Goal: Task Accomplishment & Management: Use online tool/utility

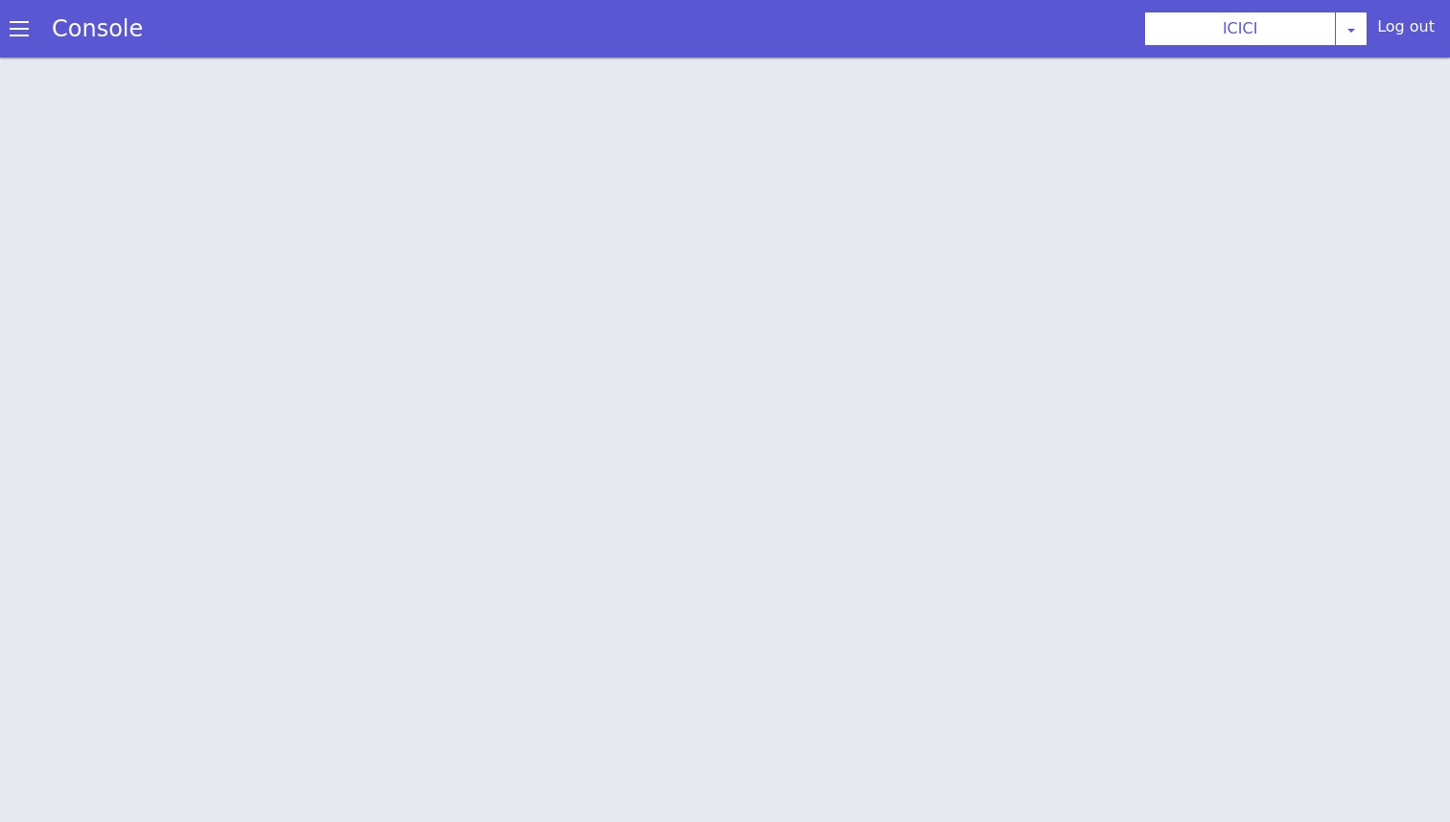
scroll to position [6, 0]
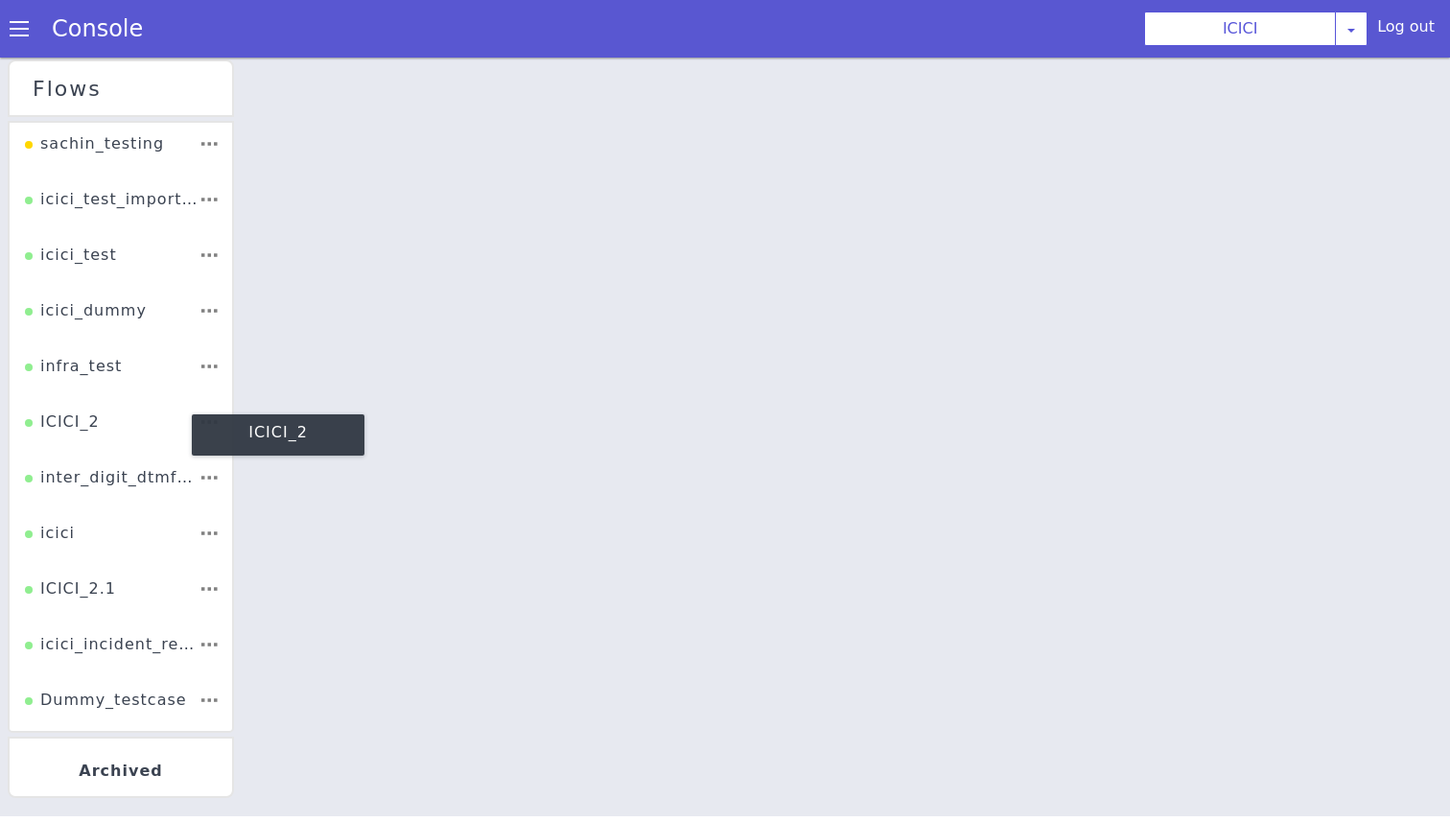
click at [76, 414] on div "ICICI_2" at bounding box center [63, 410] width 76 height 38
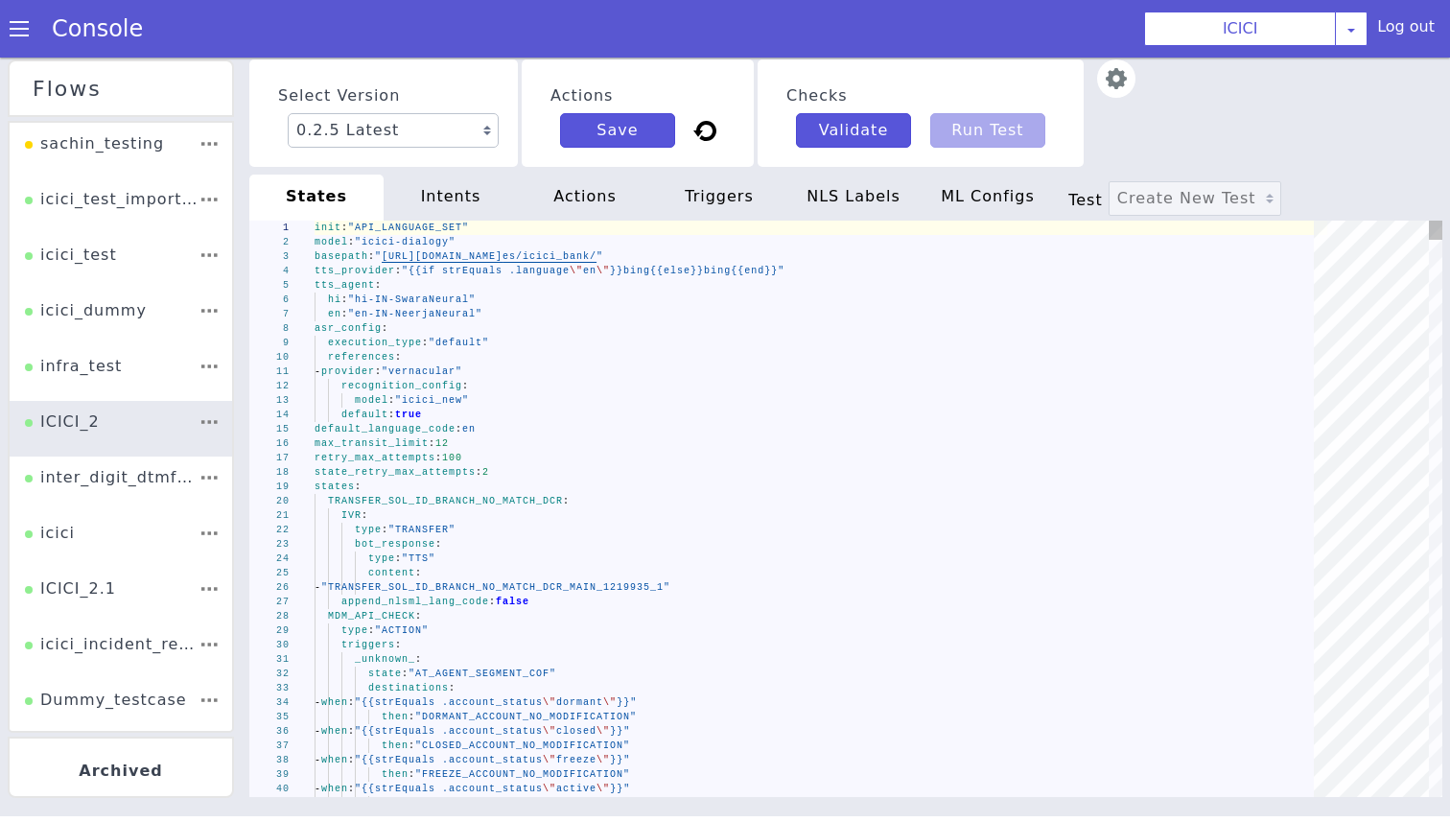
click at [882, 361] on div "references :" at bounding box center [820, 357] width 1012 height 14
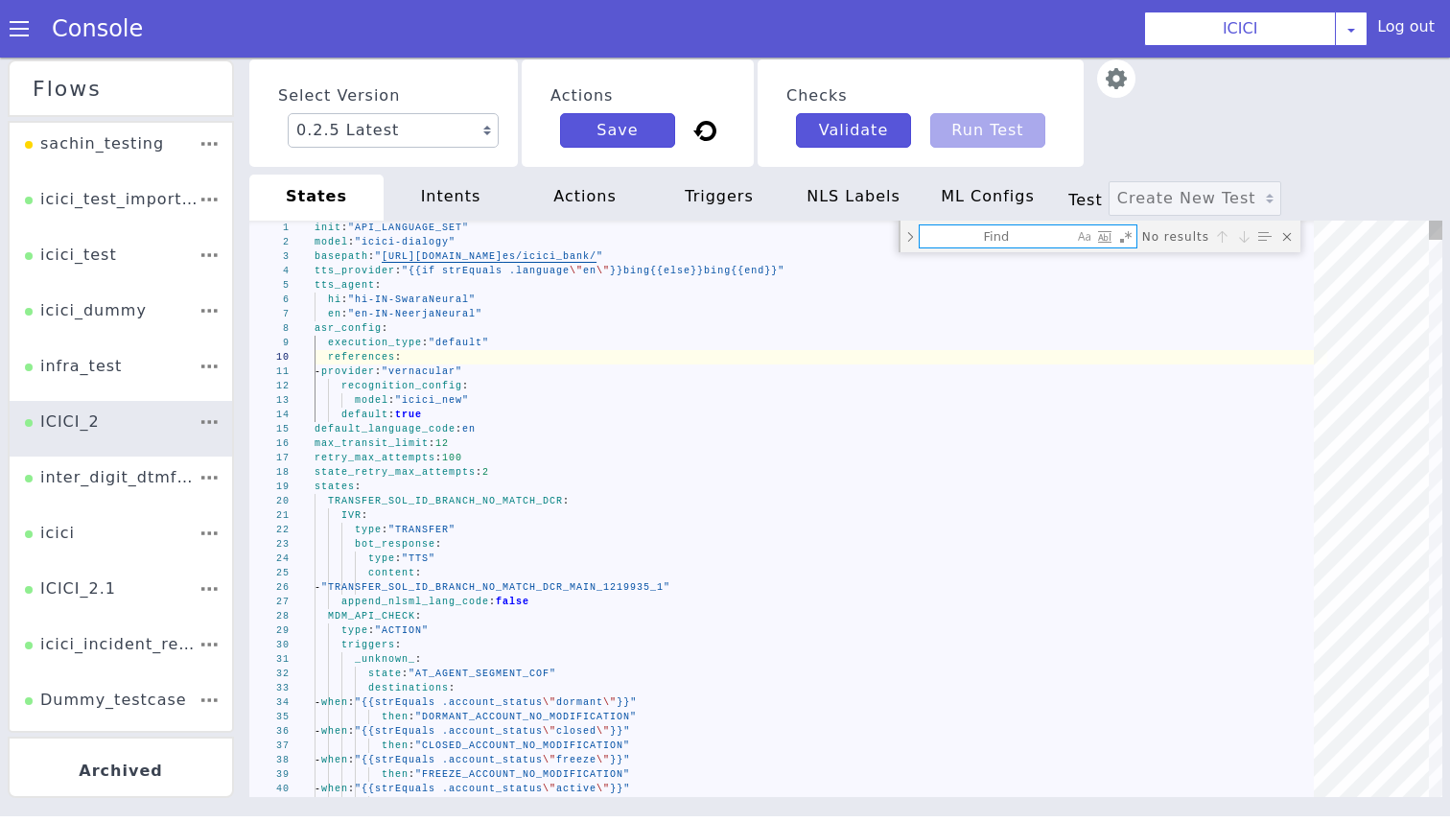
type textarea "s"
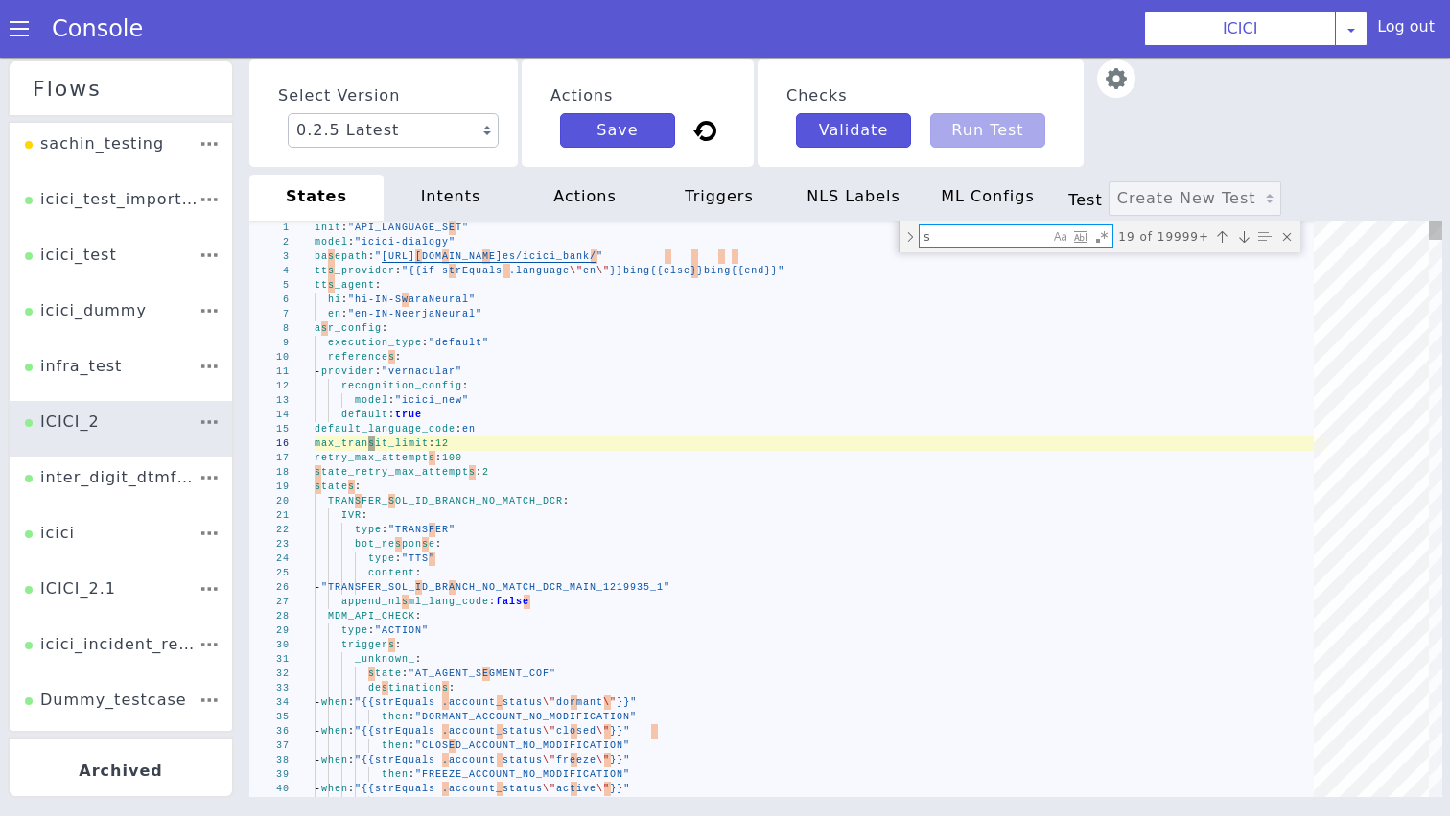
type textarea "_next_: state: "ASK_NEW_QUERY_COF" append_nlsml_lang_code: false GMS_DC_PINGEN_…"
type textarea "sk"
type textarea "- when: "{{and (strEquals .object_to_change \"COMMUNICATION_ADDRESS\") (strEqua…"
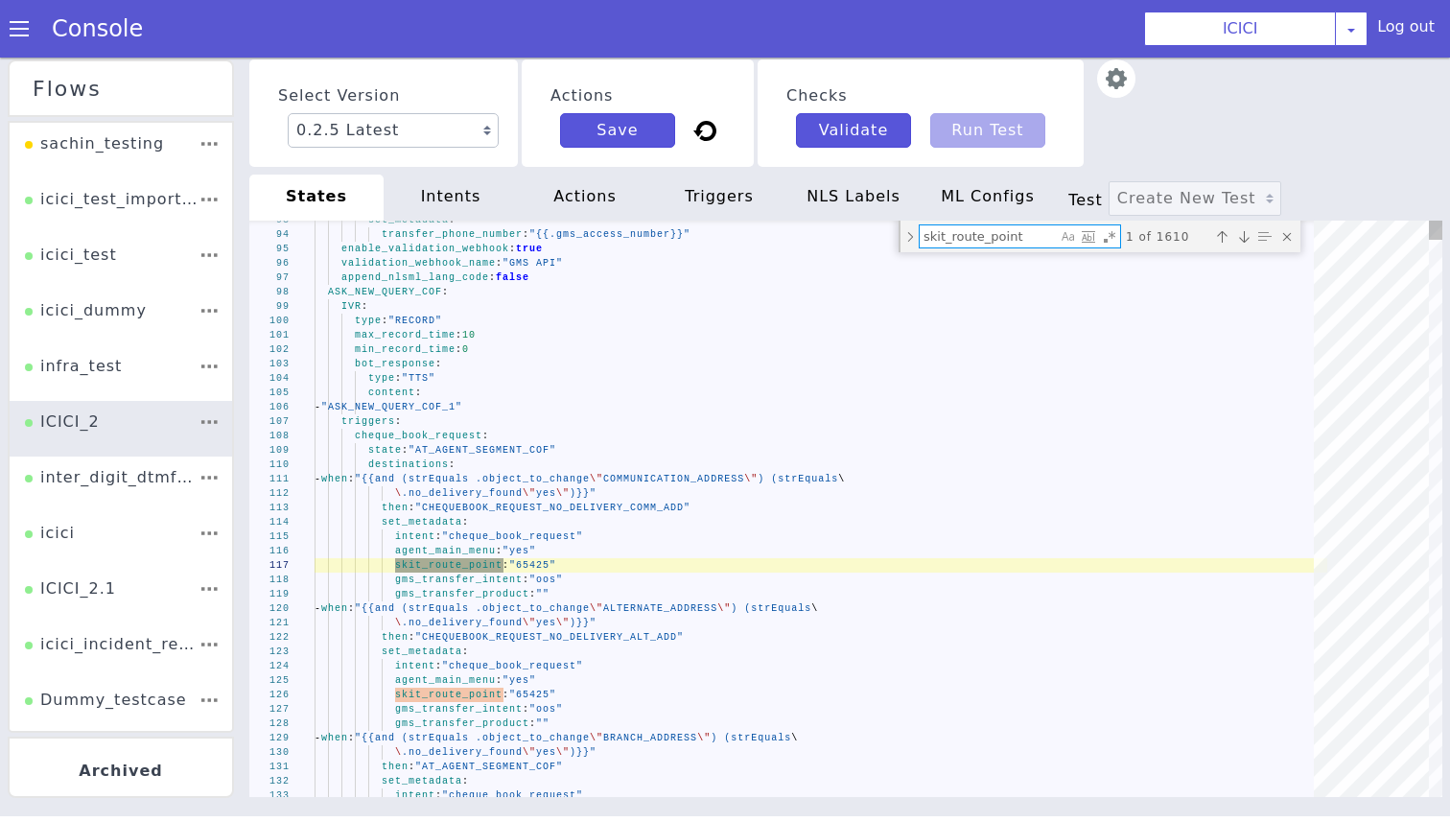
type textarea "skit_route_point"
click at [411, 290] on span "ASK_NEW_QUERY_COF" at bounding box center [389, 282] width 114 height 13
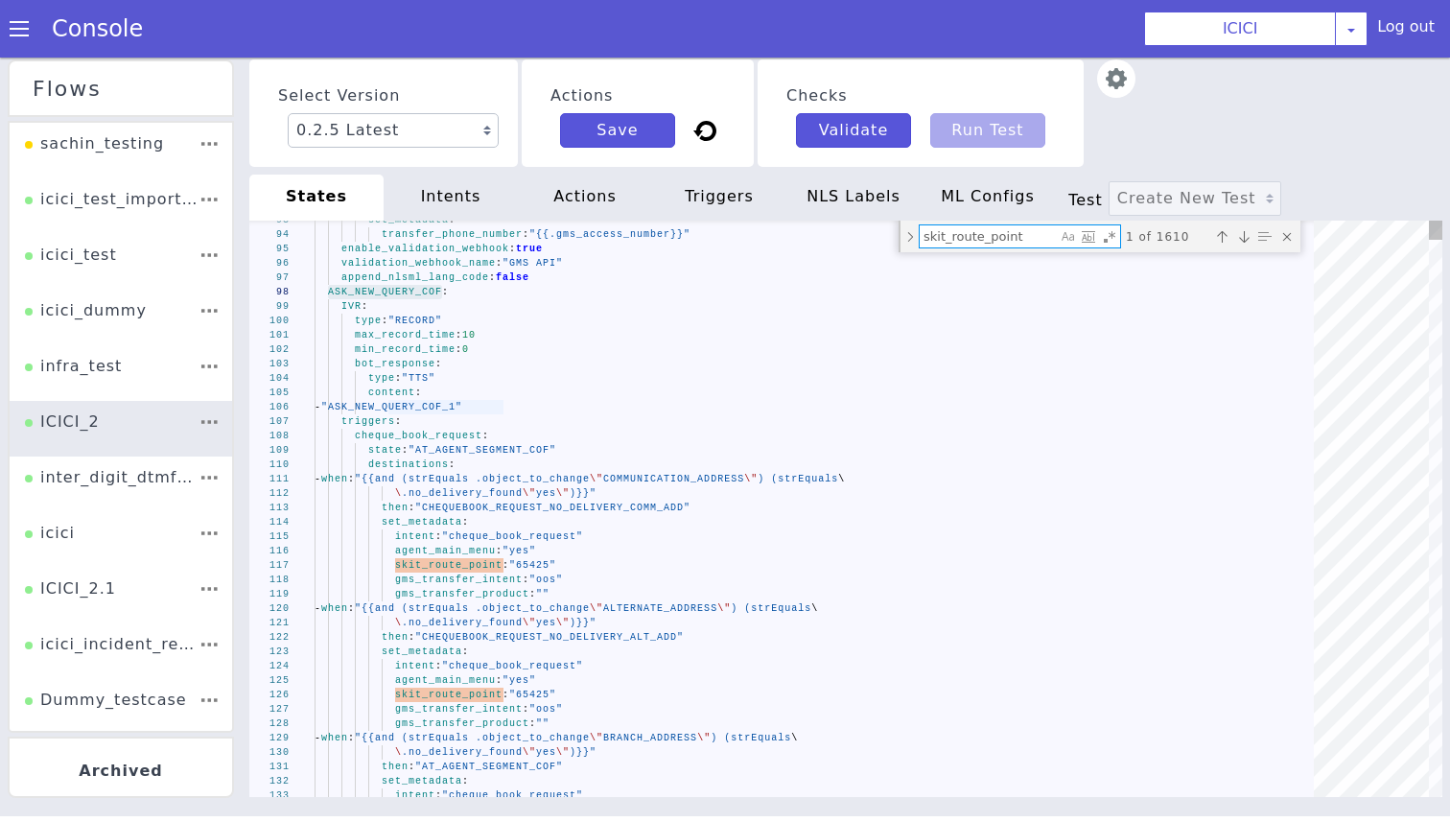
click at [971, 283] on textarea "skit_route_point" at bounding box center [1031, 311] width 138 height 57
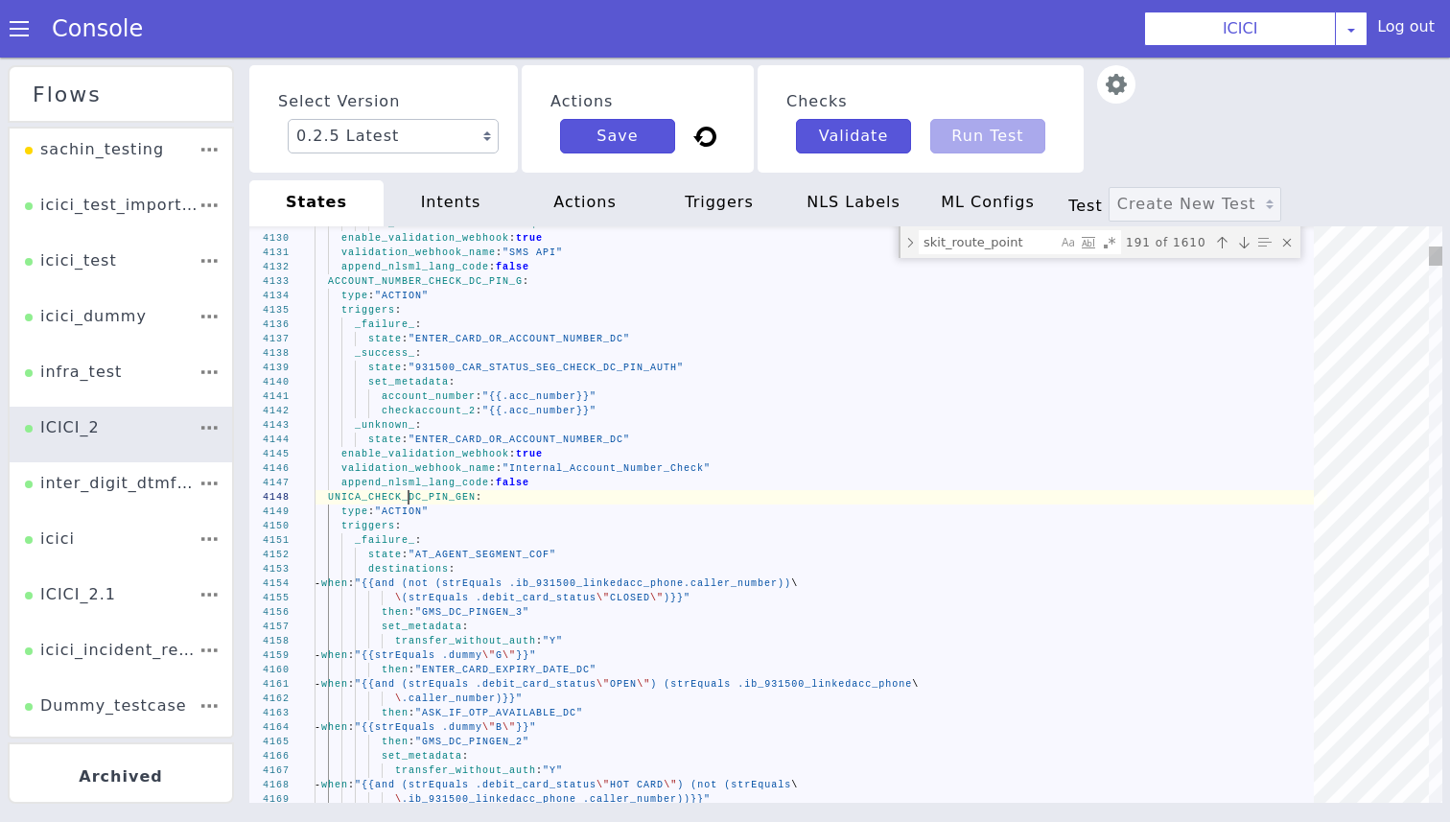
click at [407, 502] on span "UNICA_CHECK_DC_PIN_GEN" at bounding box center [402, 497] width 148 height 11
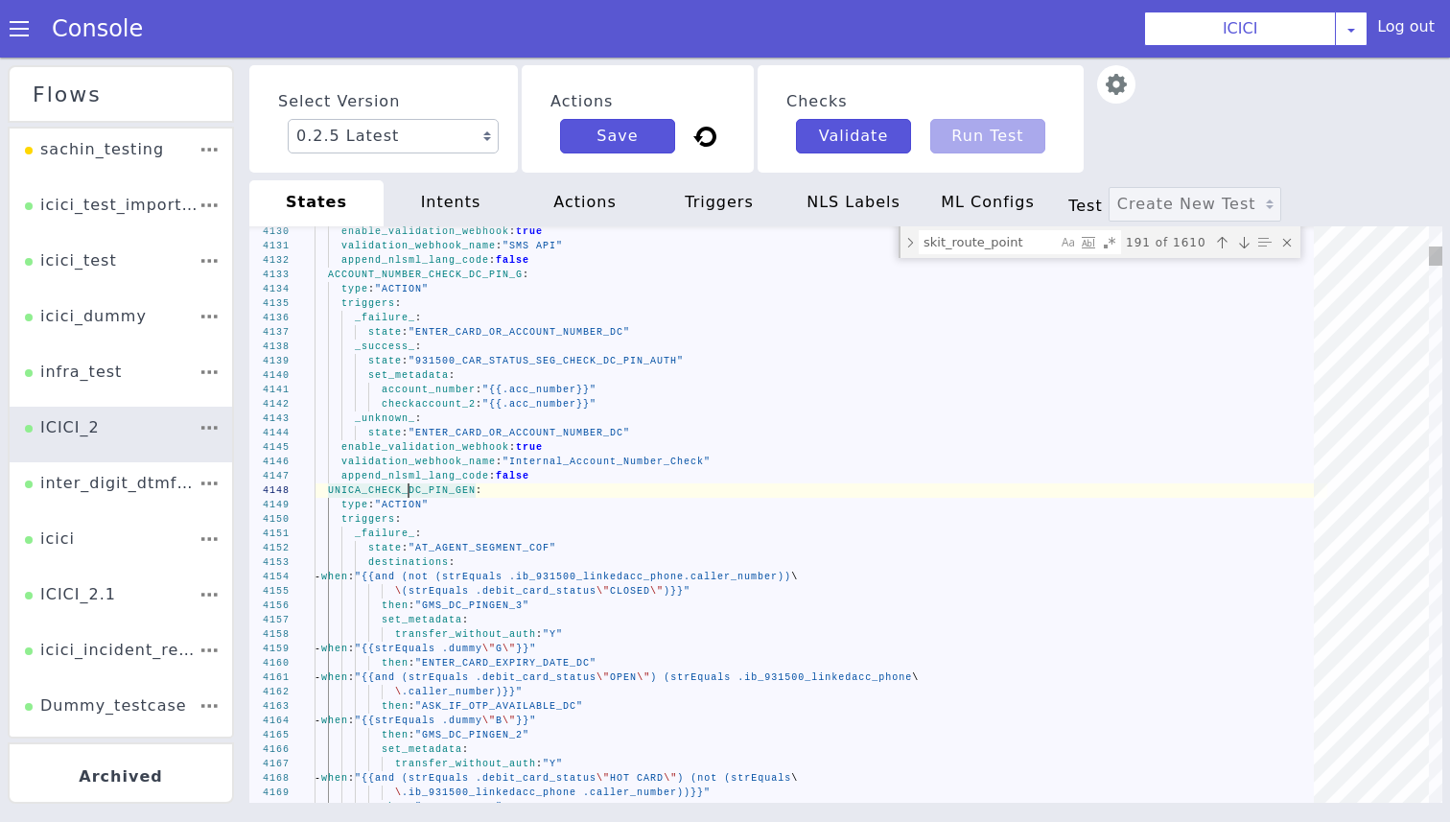
click at [406, 492] on span "UNICA_CHECK_DC_PIN_GEN" at bounding box center [402, 490] width 148 height 11
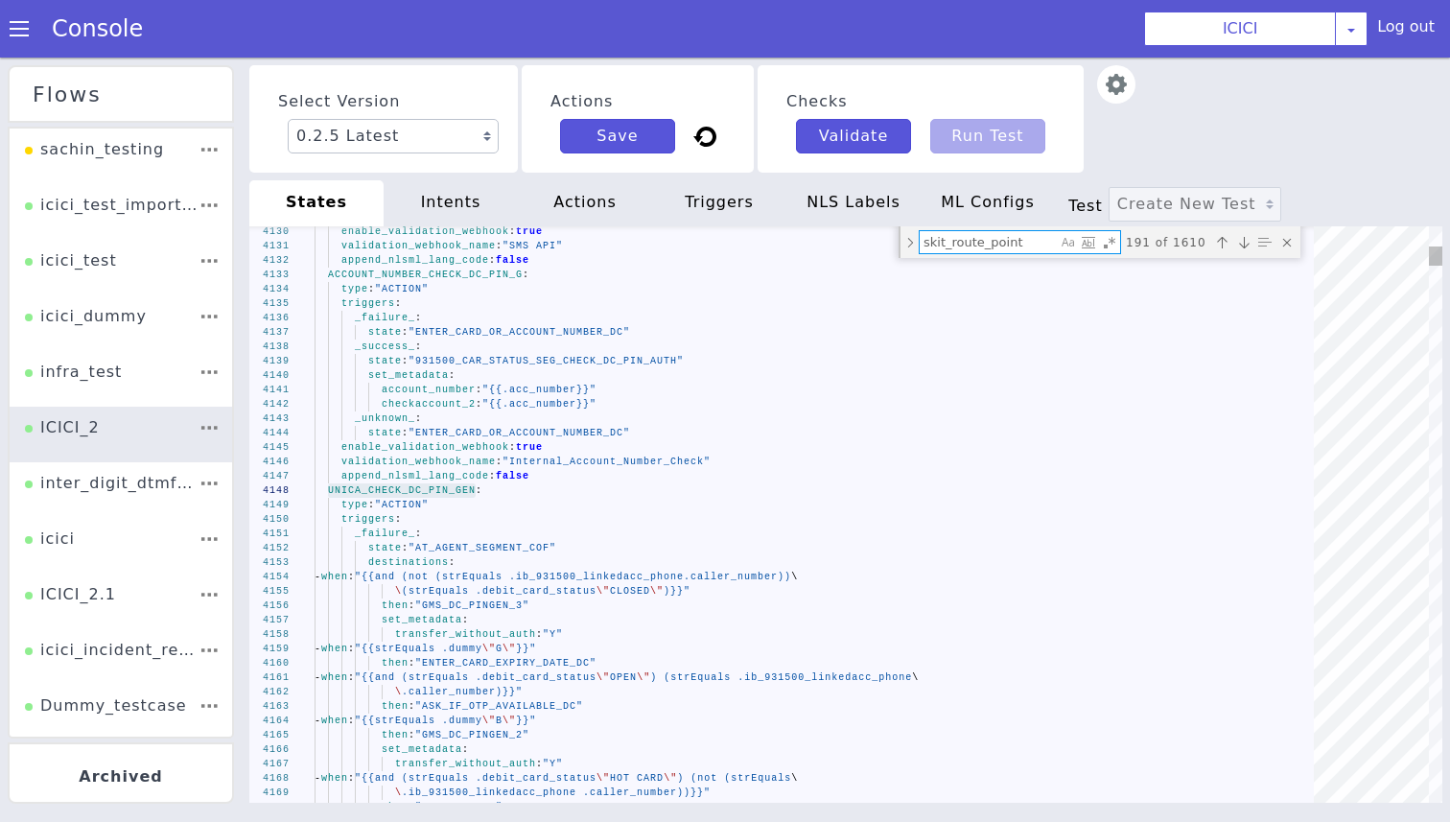
click at [1003, 249] on textarea "skit_route_point" at bounding box center [1000, 259] width 138 height 31
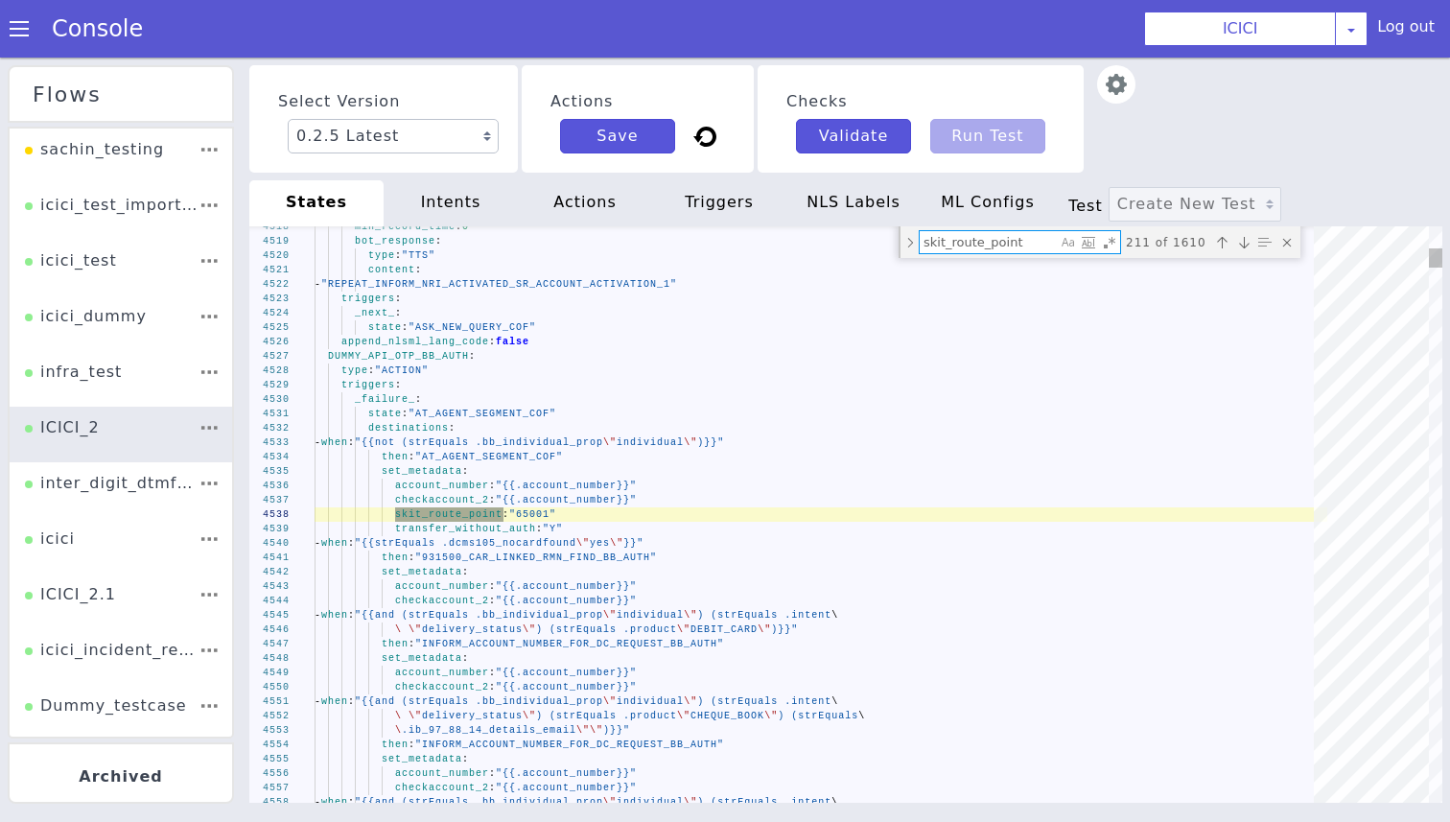
click at [413, 359] on span "DUMMY_API_OTP_BB_AUTH" at bounding box center [398, 356] width 141 height 11
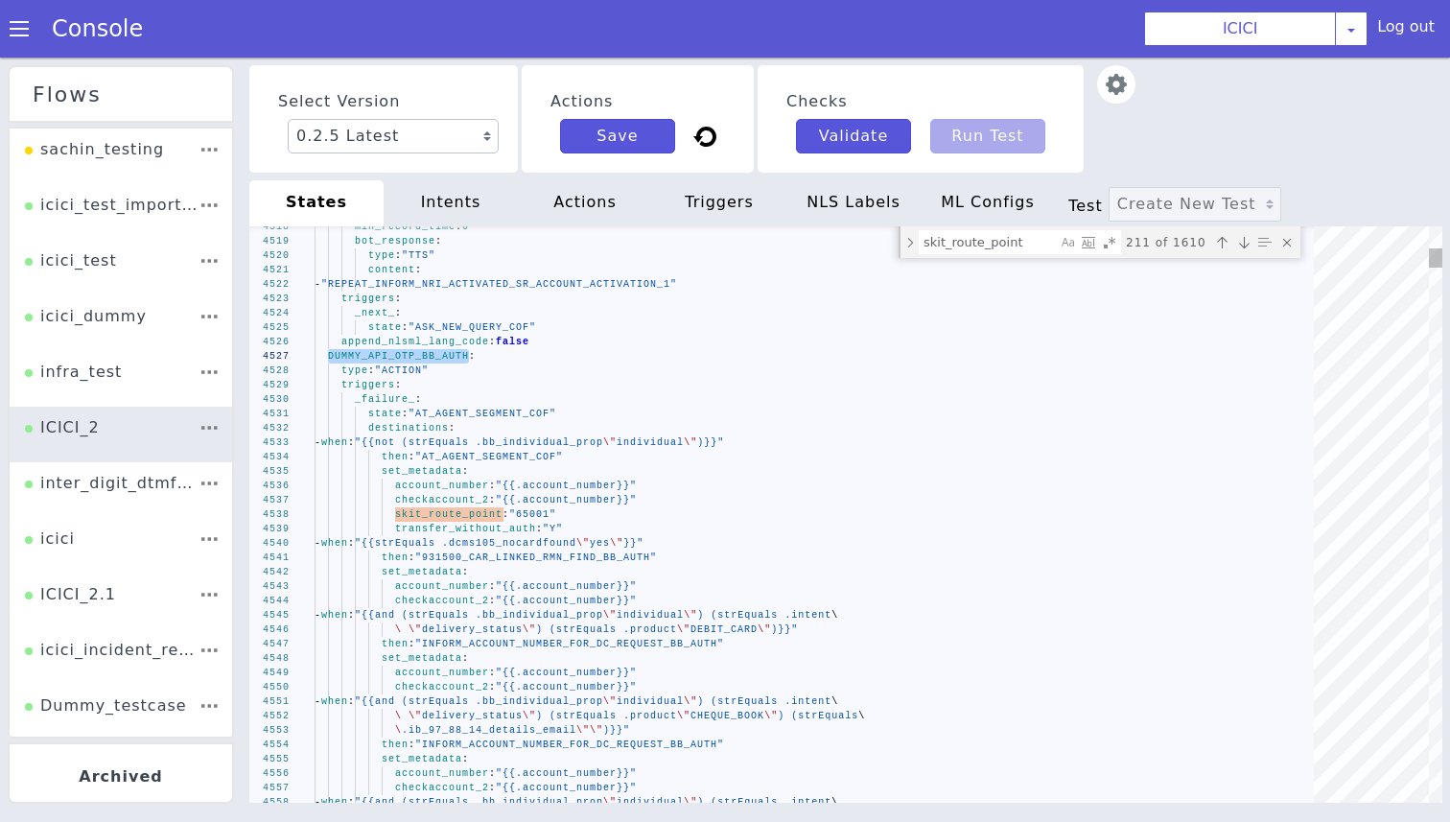
click at [964, 246] on textarea "skit_route_point" at bounding box center [987, 242] width 137 height 22
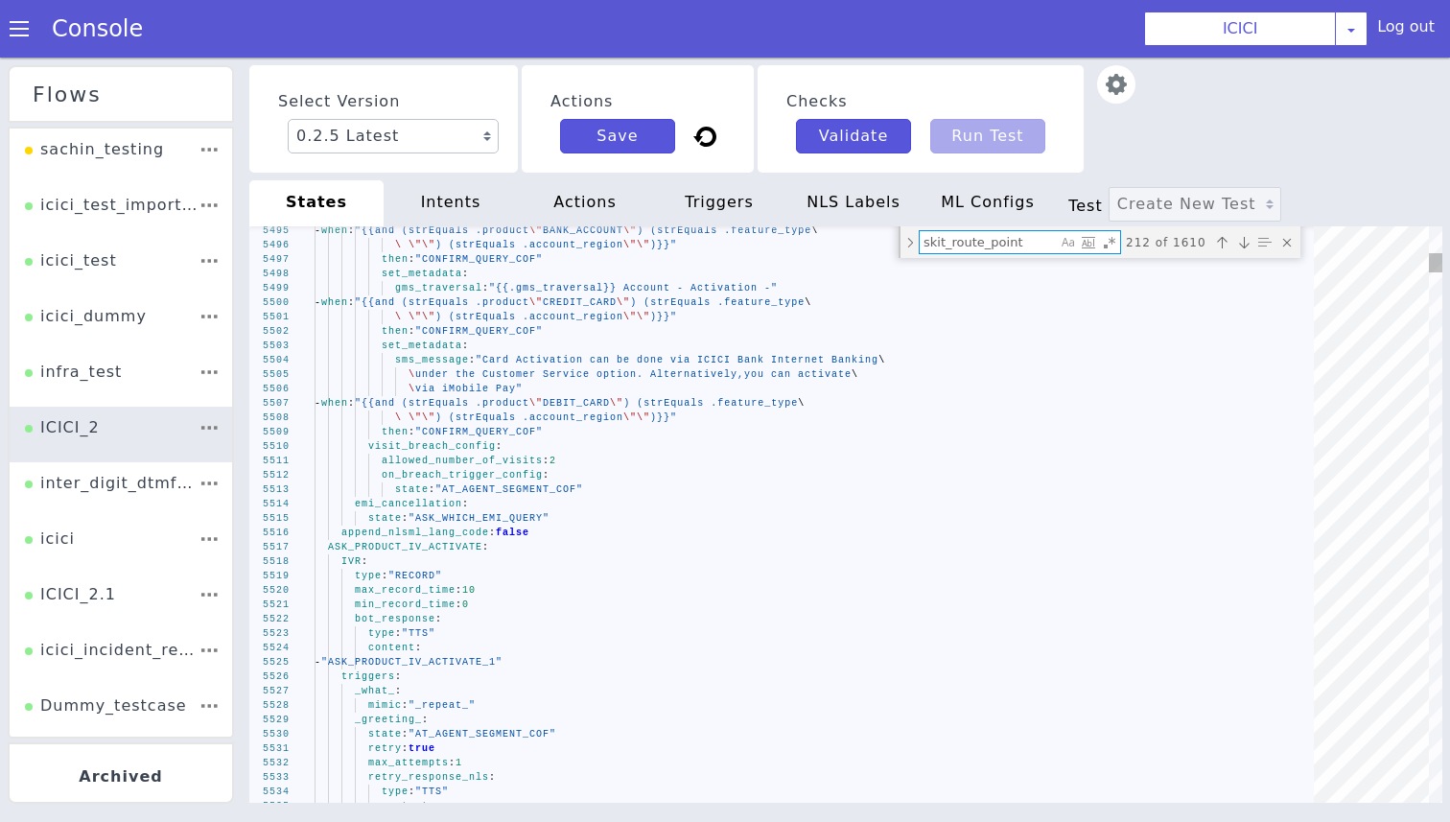
click at [947, 251] on textarea "skit_route_point" at bounding box center [1000, 259] width 138 height 31
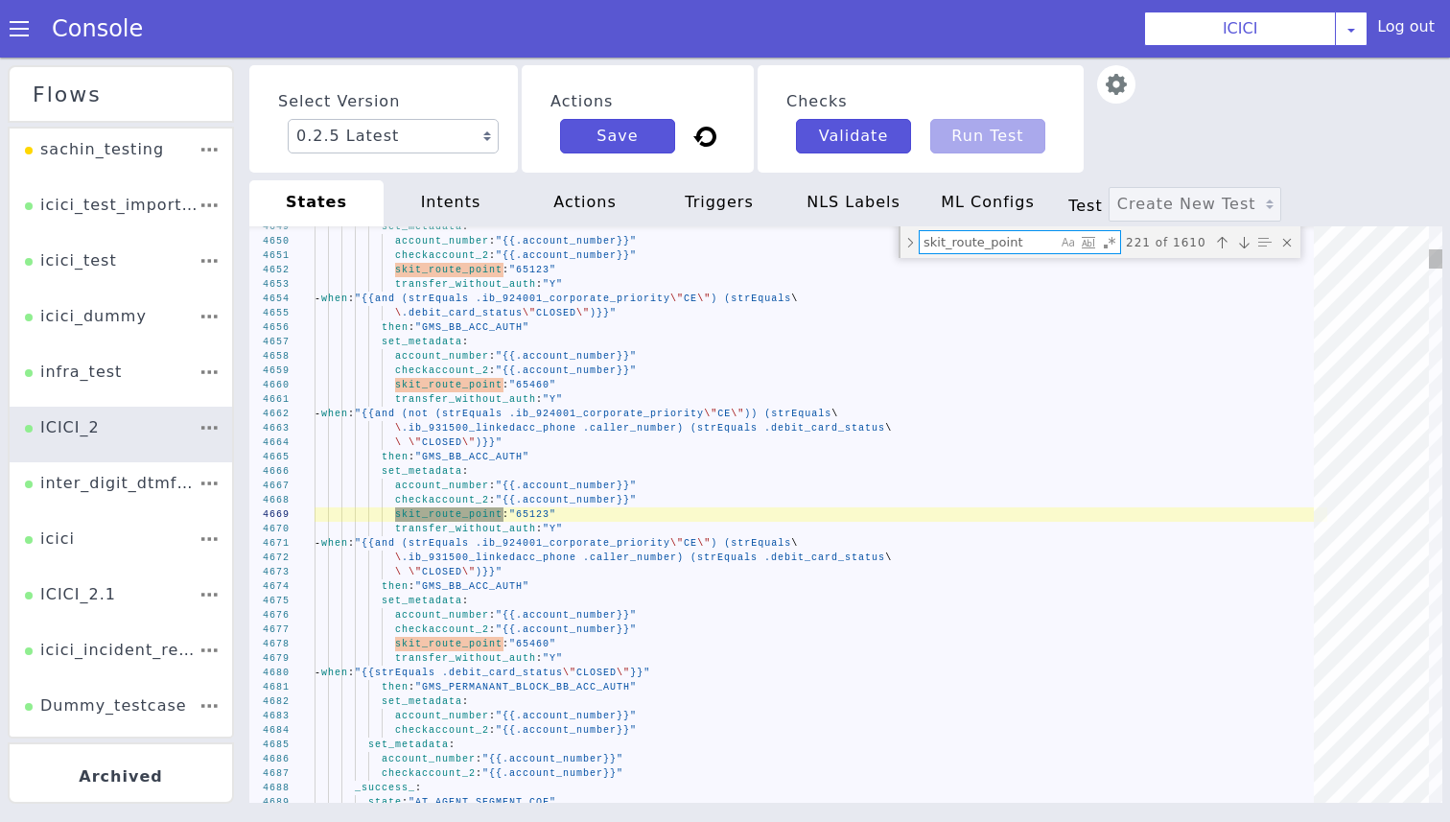
type textarea "- when: "{{and (strEquals .ib_924001_corporate_priority \"CE\") (strEquals\ \ .…"
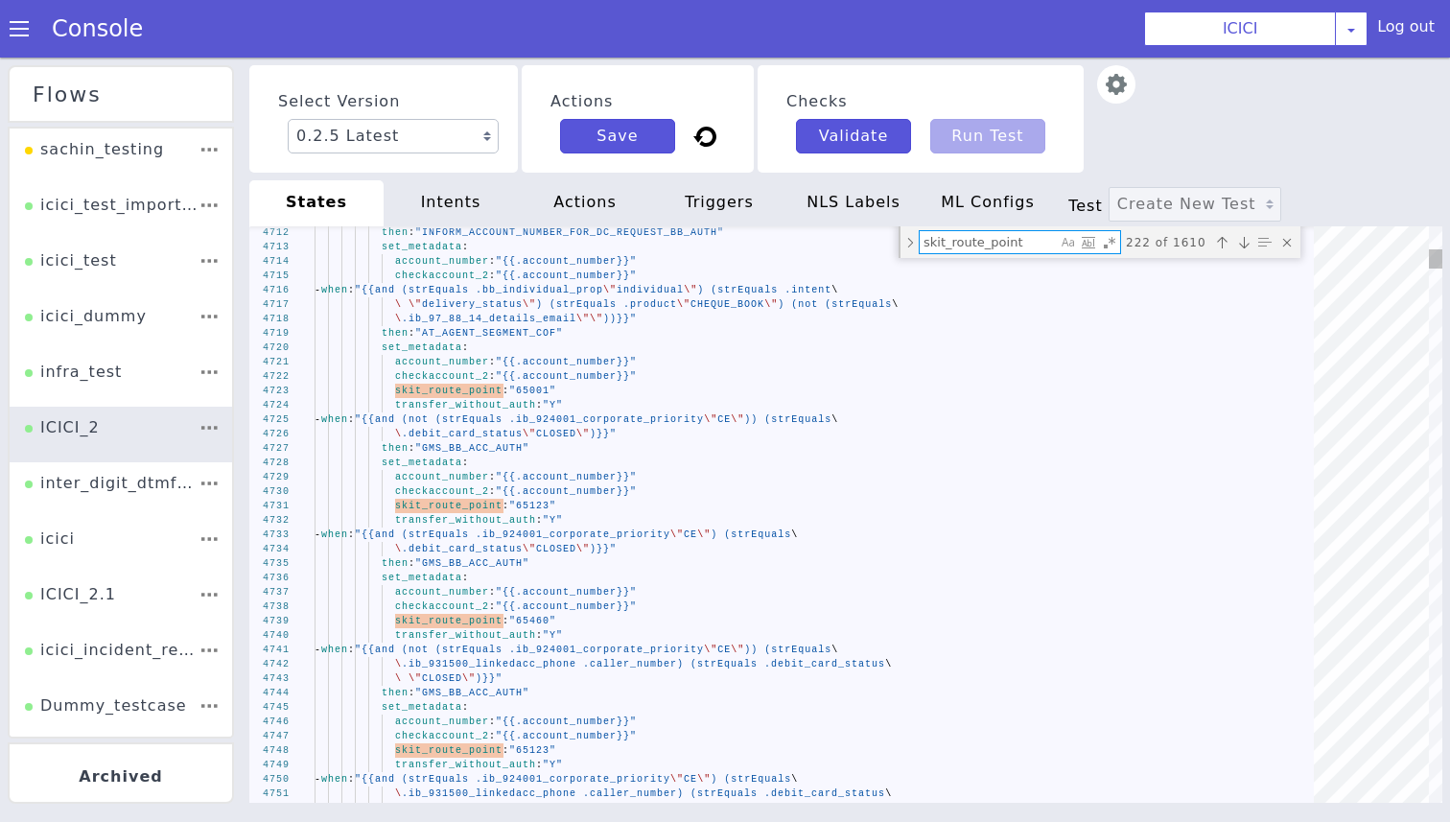
type textarea "skit_route_point\"
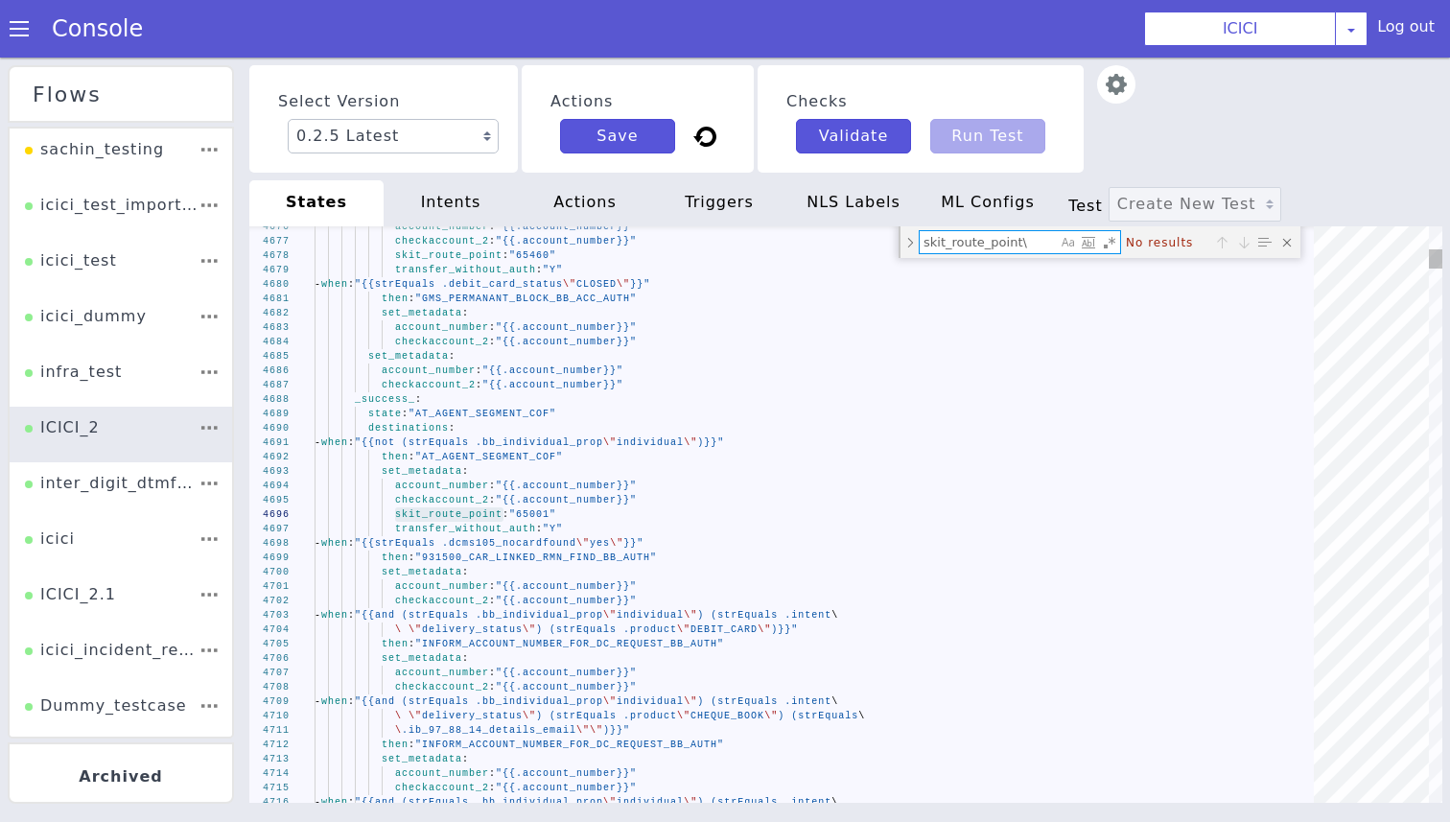
type textarea "state: "AT_AGENT_SEGMENT_COF" destinations: - when: "{{not (strEquals .bb_indiv…"
type textarea "skit_route_point"
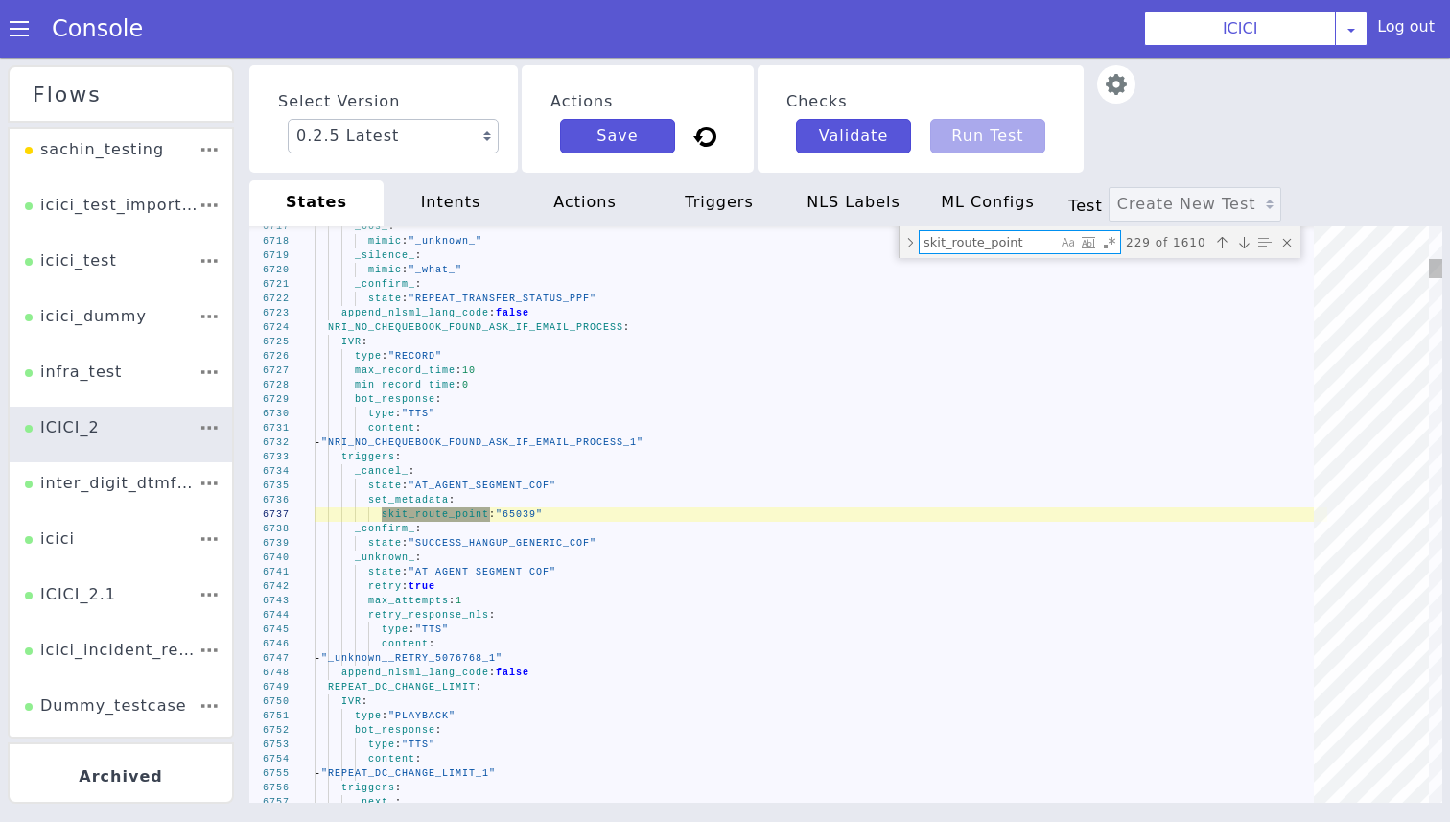
click at [405, 329] on span "NRI_NO_CHEQUEBOOK_FOUND_ASK_IF_EMAIL_PROCESS" at bounding box center [475, 327] width 295 height 11
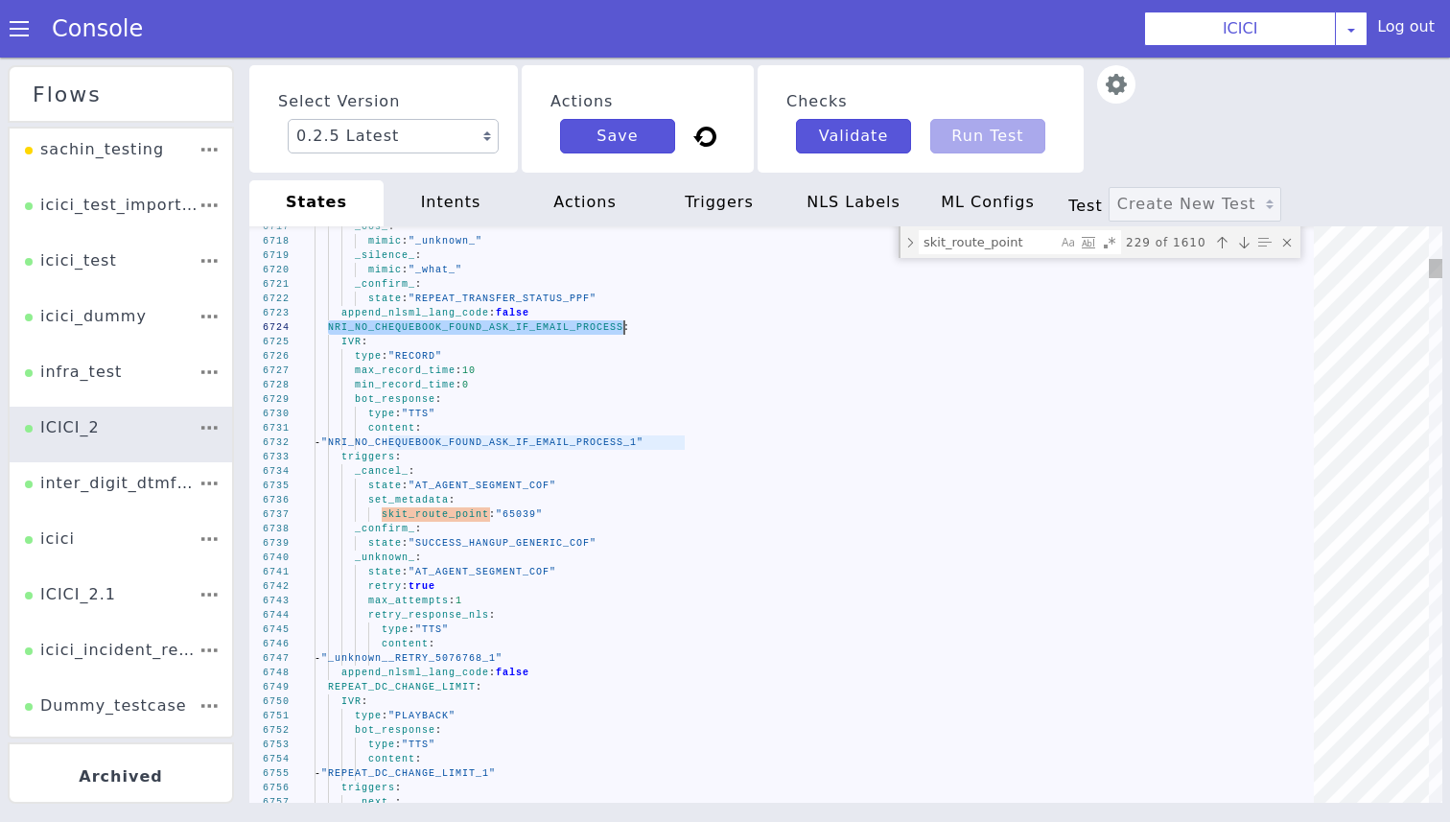
click at [1012, 325] on textarea "skit_route_point" at bounding box center [1046, 362] width 135 height 74
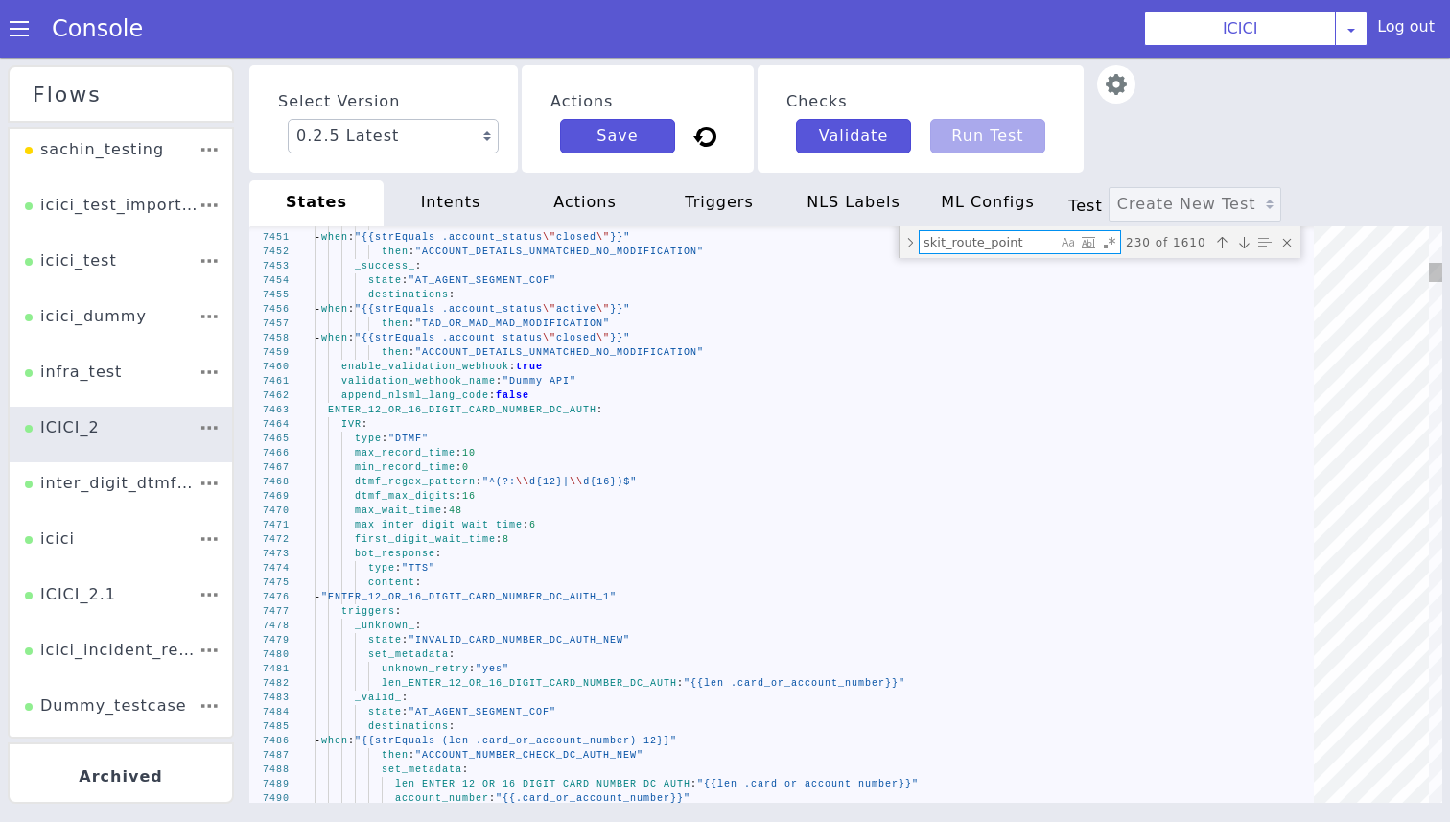
click at [505, 412] on span "ENTER_12_OR_16_DIGIT_CARD_NUMBER_DC_AUTH" at bounding box center [463, 403] width 268 height 18
click at [1050, 252] on textarea "skit_route_point" at bounding box center [1007, 269] width 139 height 35
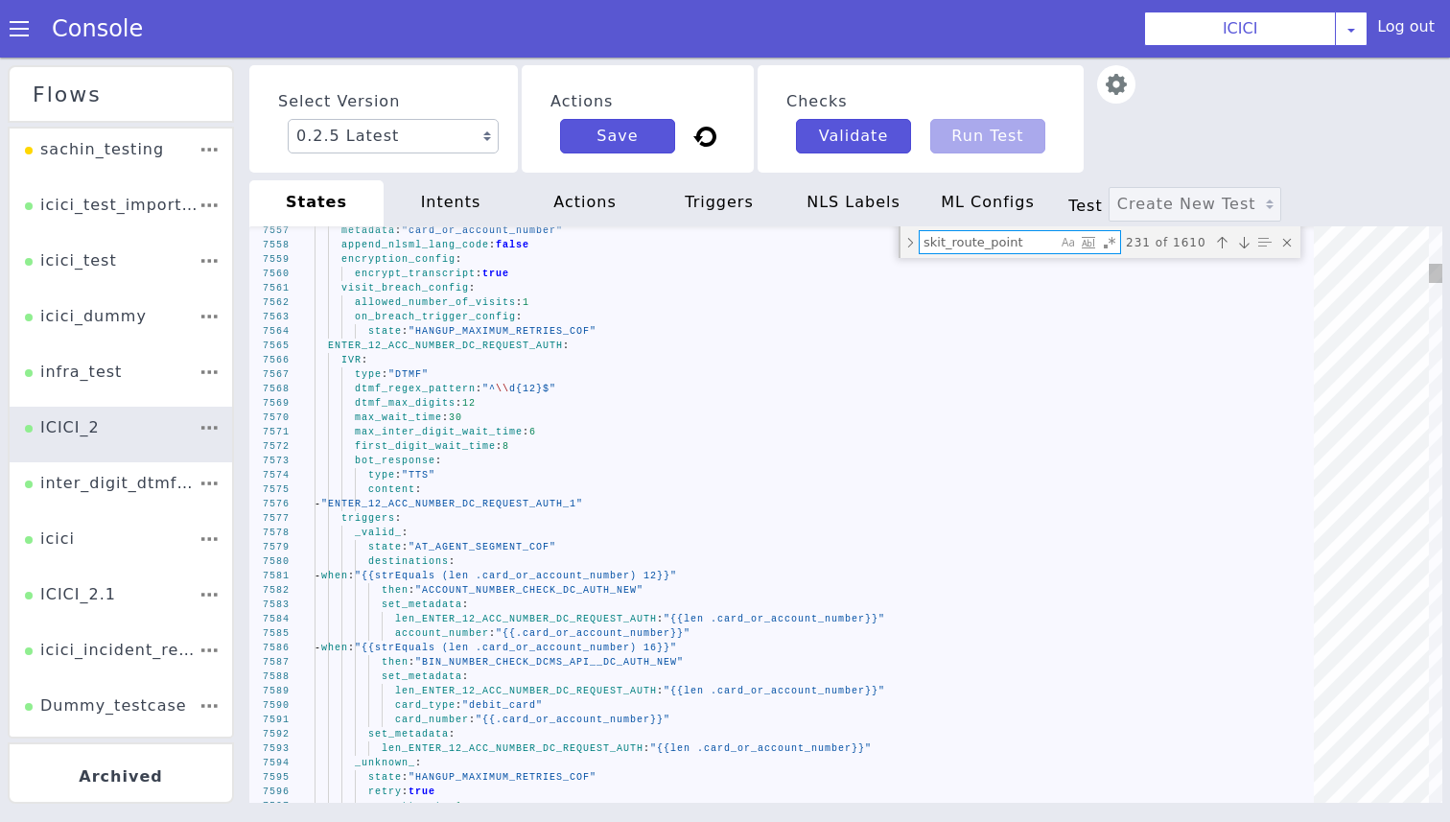
click at [413, 348] on span "ENTER_12_ACC_NUMBER_DC_REQUEST_AUTH" at bounding box center [445, 345] width 235 height 11
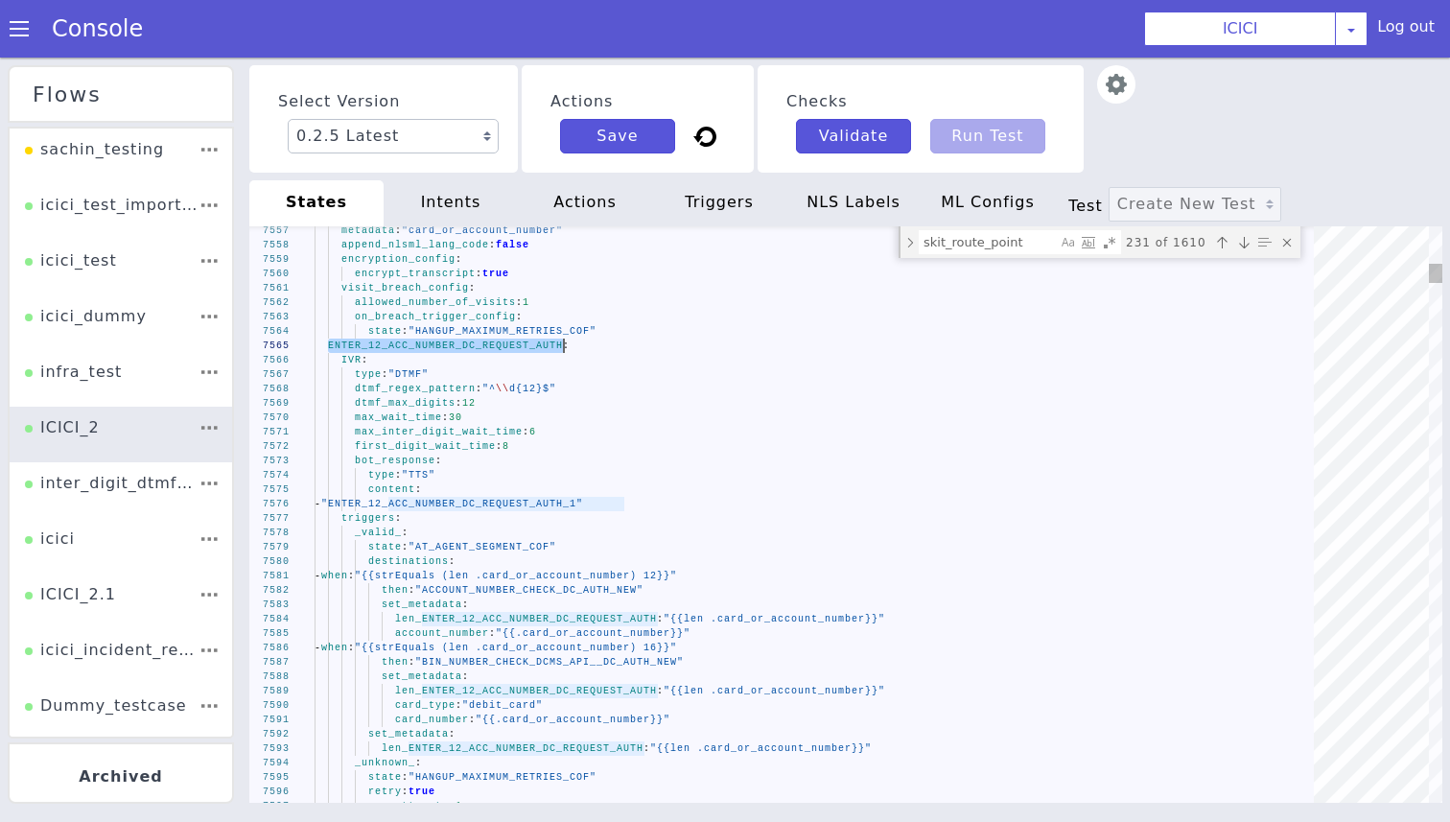
click at [994, 252] on textarea "skit_route_point" at bounding box center [1000, 259] width 138 height 31
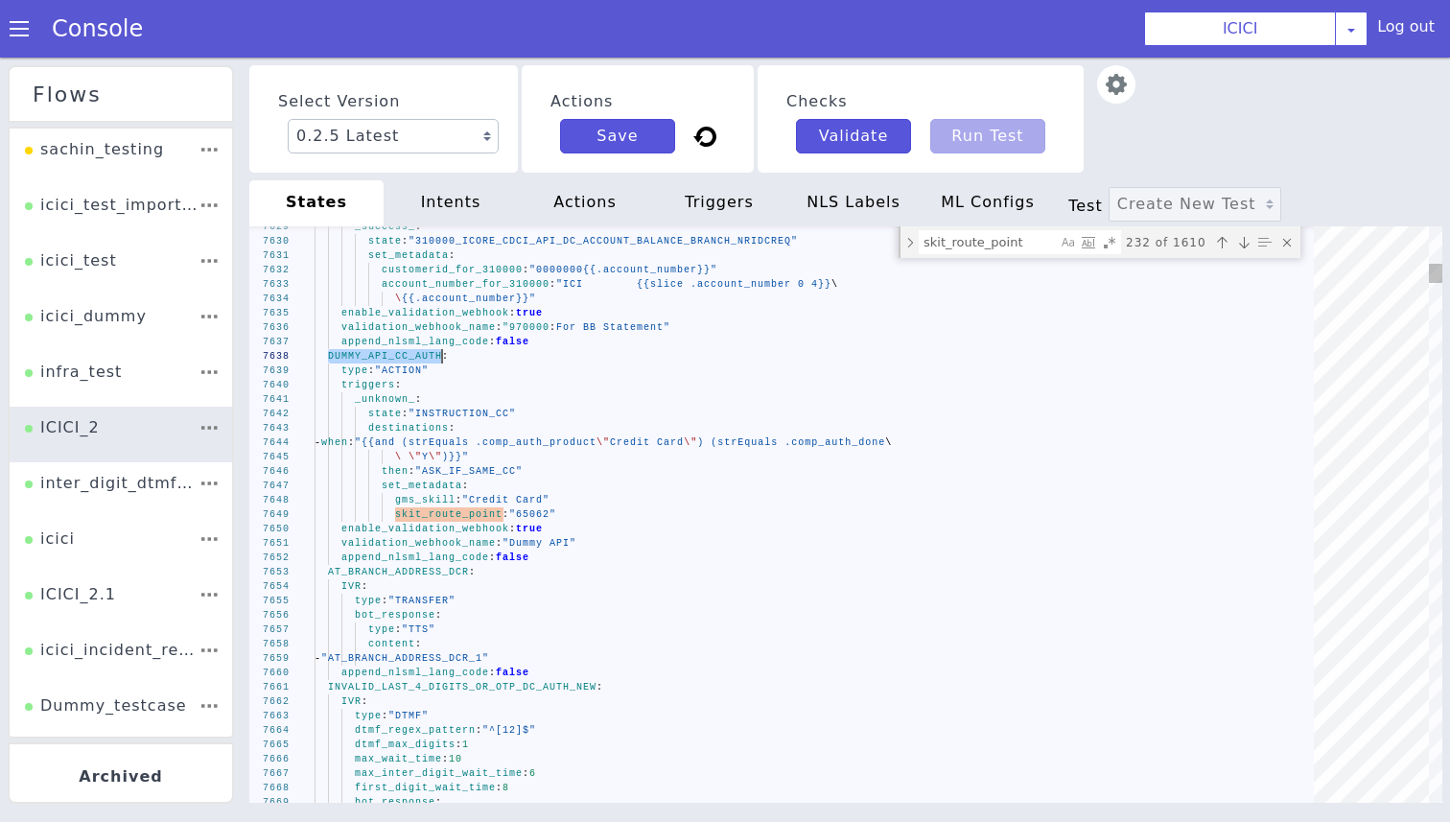
click at [1023, 274] on textarea "skit_route_point" at bounding box center [1023, 298] width 139 height 49
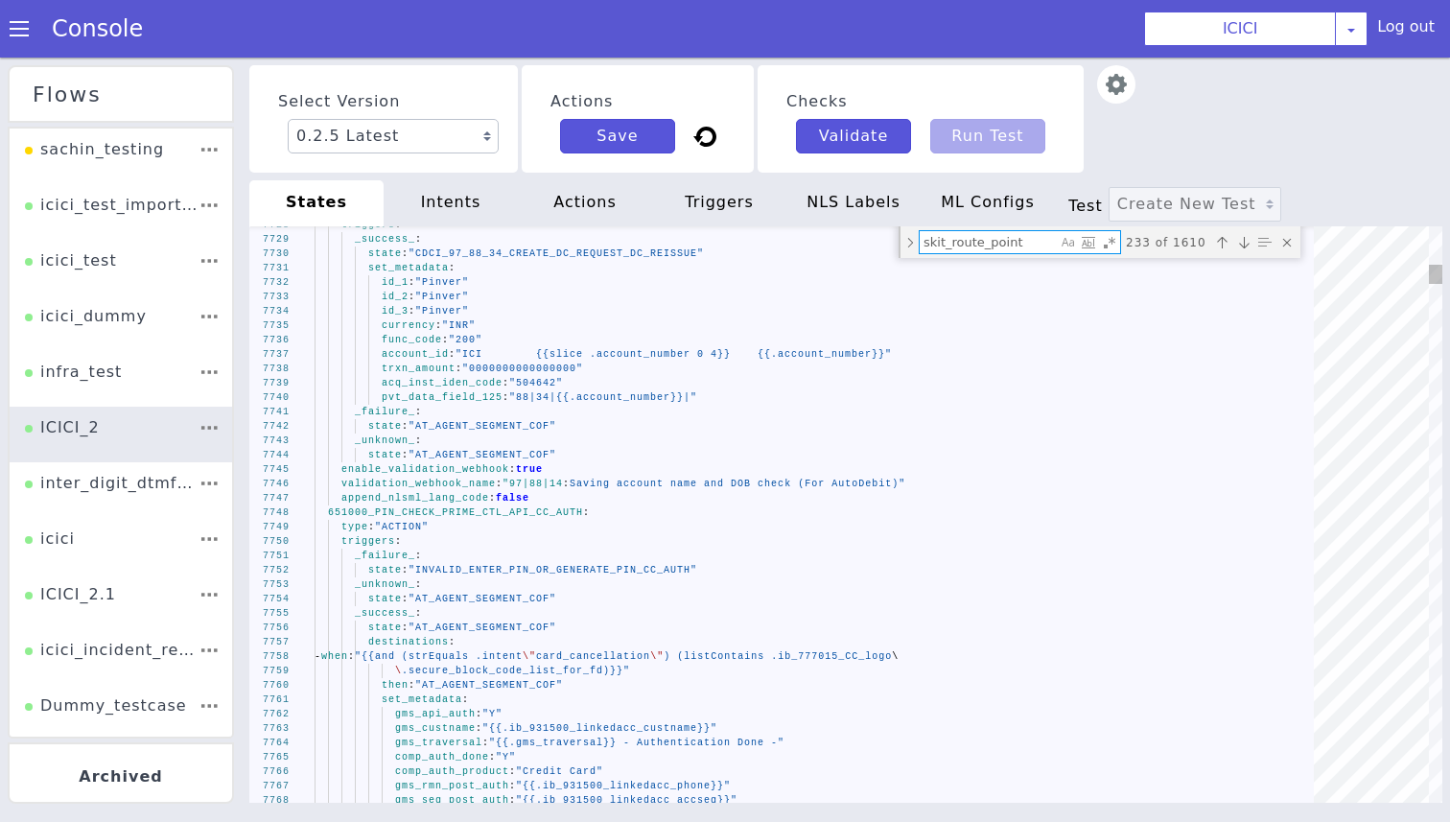
click at [482, 511] on div "7768 7767 7766 7765 7763 7764 7762 7760 7761 7759 7757 7758 7756 7752 7753 7754…" at bounding box center [845, 514] width 1193 height 576
click at [482, 511] on div "7768 7767 7766 7765 7763 7764 7762 7760 7761 7759 7757 7758 7756 7752 7753 7754…" at bounding box center [840, 521] width 1225 height 648
click at [1029, 241] on textarea "skit_route_point" at bounding box center [987, 242] width 137 height 22
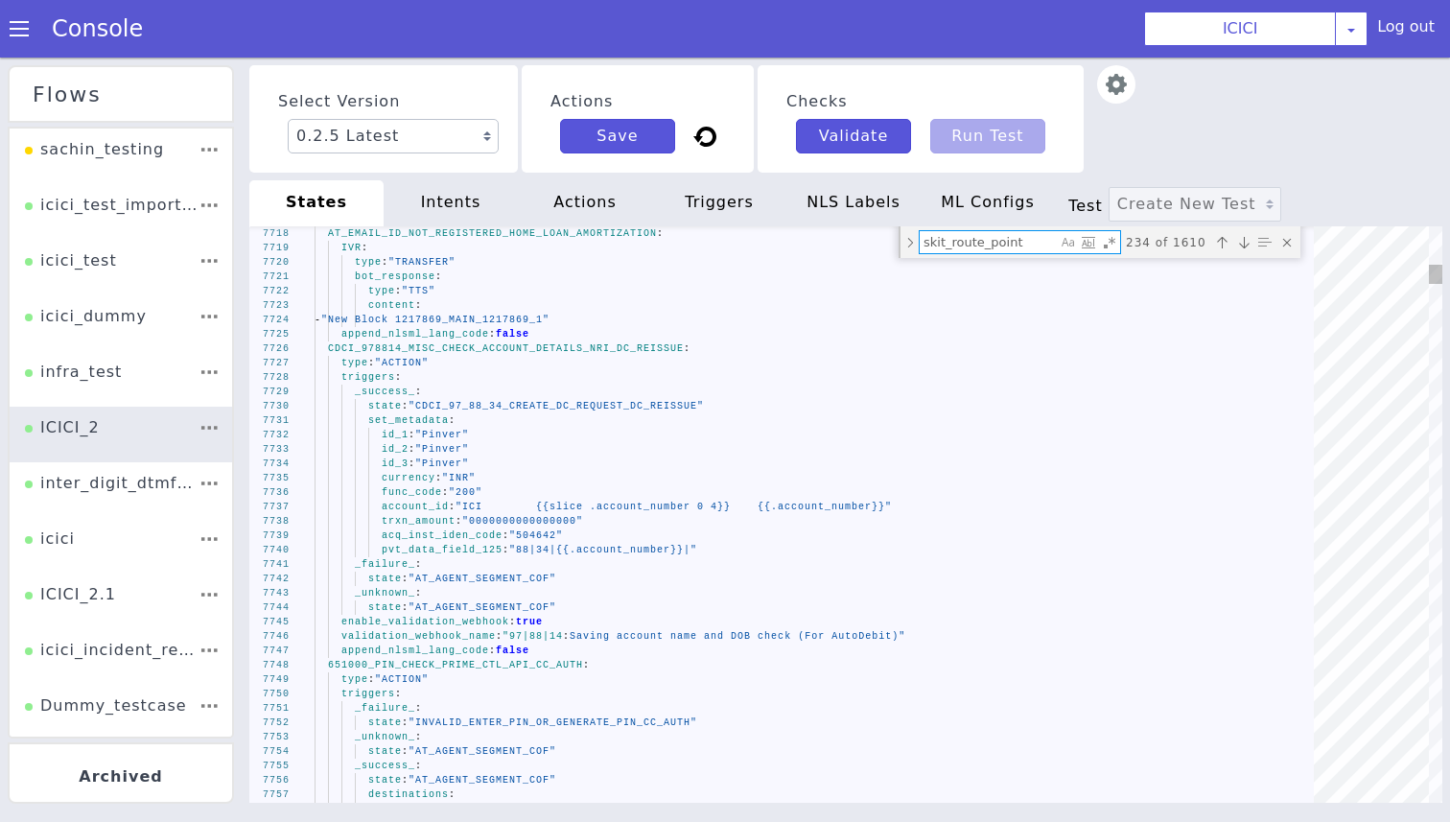
click at [980, 245] on textarea "skit_route_point" at bounding box center [993, 250] width 138 height 26
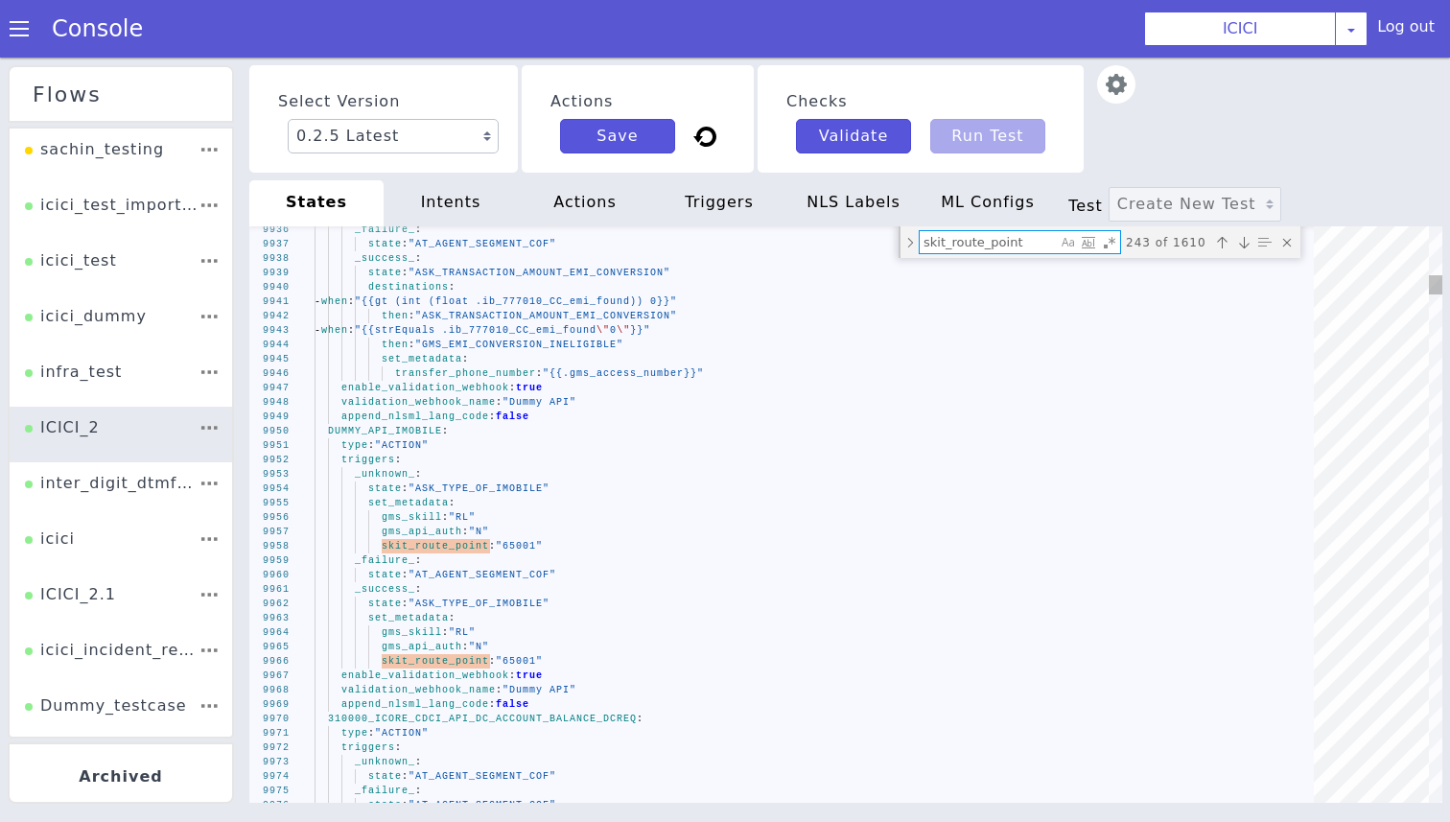
click at [402, 432] on div "9967 9968 9969 9970 9971 9972 9973 9974 9975 9976 9966 9965 9964 9963 9962 9961…" at bounding box center [845, 514] width 1193 height 576
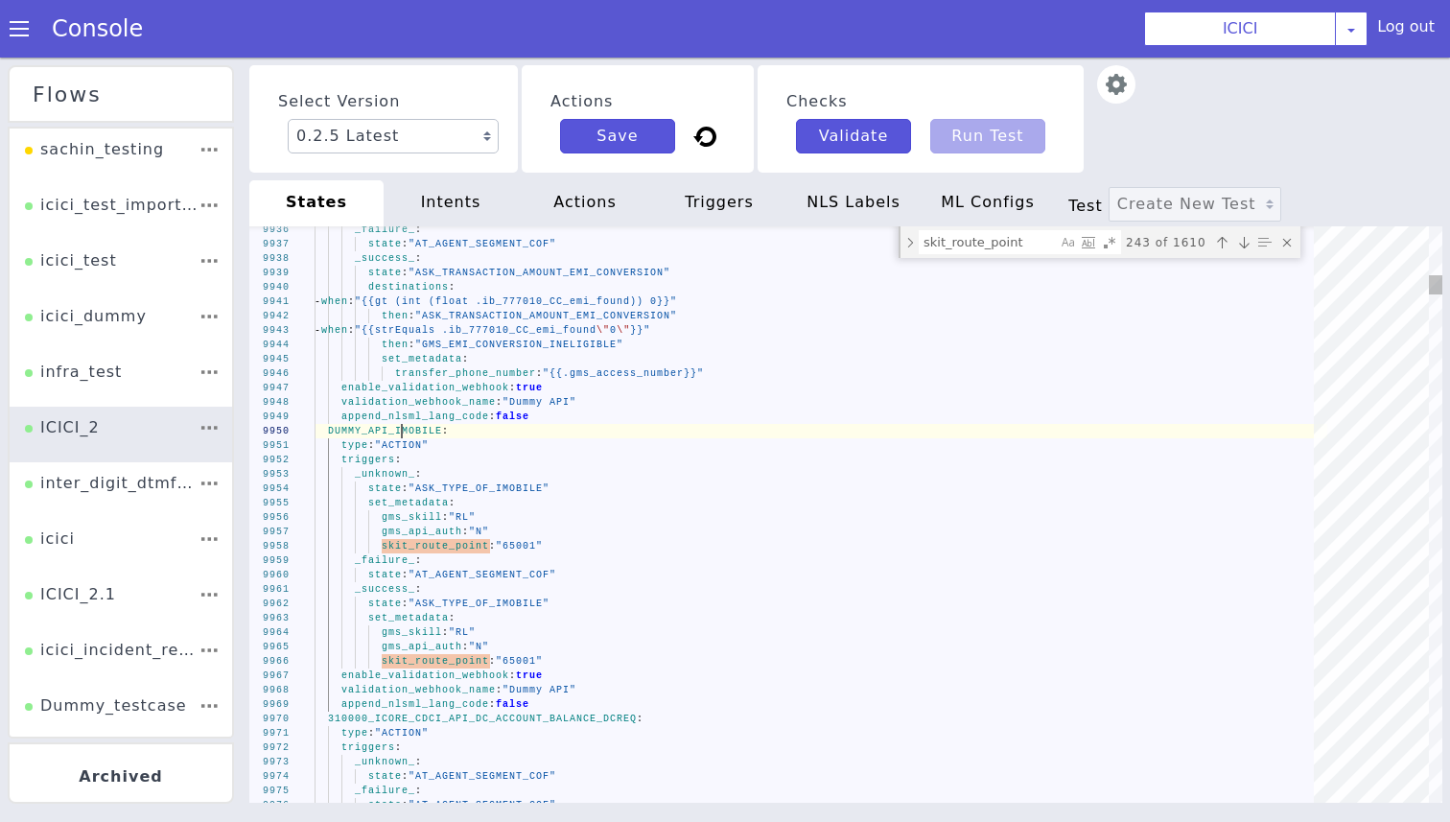
click at [402, 432] on div "9967 9968 9969 9970 9971 9972 9973 9974 9975 9976 9966 9965 9964 9963 9962 9961…" at bounding box center [845, 514] width 1193 height 576
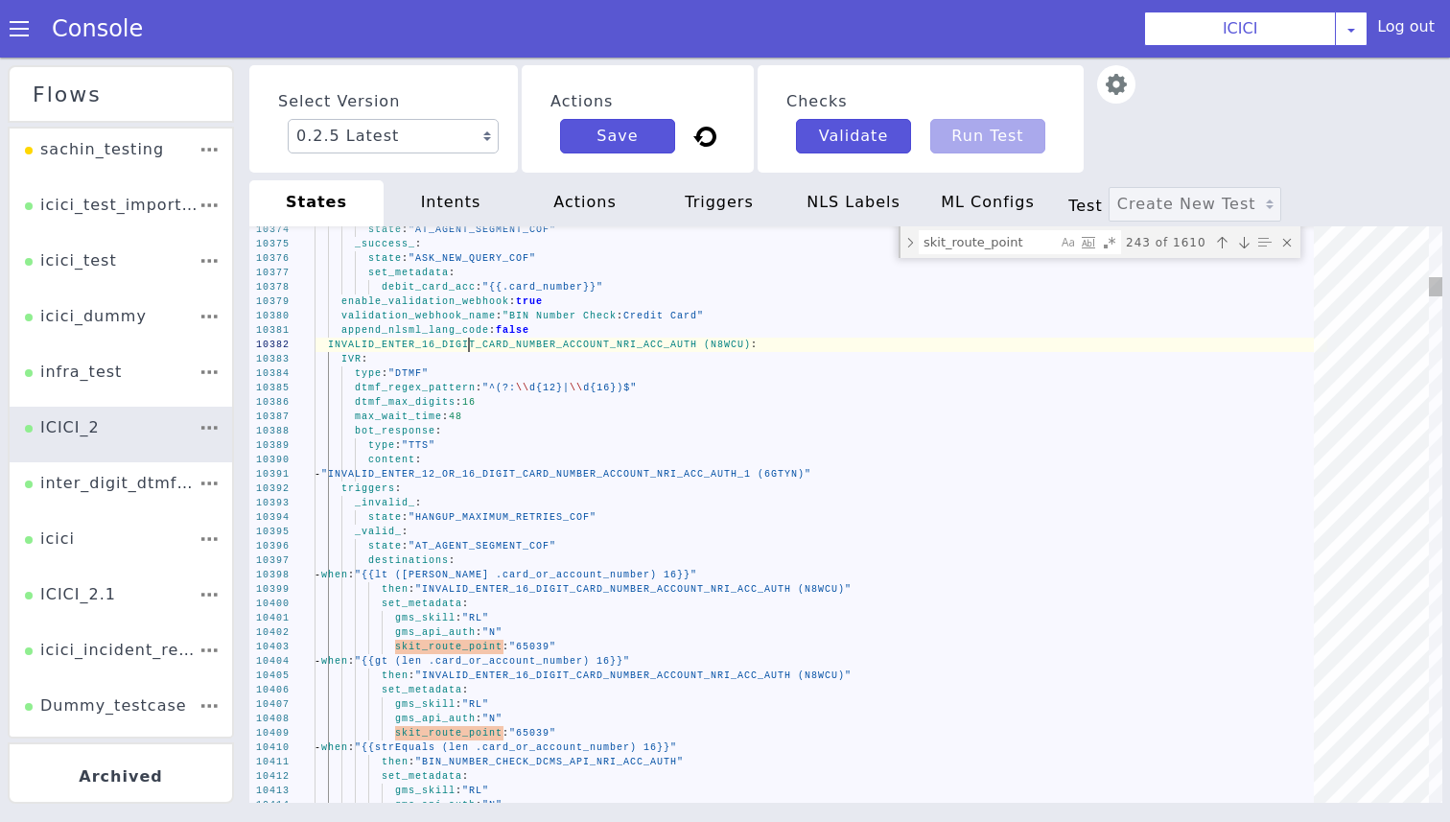
click at [469, 338] on div "10403 10404 10405 10406 10407 10408 10409 10410 10411 10412 10413 10414 10402 1…" at bounding box center [840, 521] width 1225 height 648
click at [469, 338] on div "10403 10404 10405 10406 10407 10408 10409 10410 10411 10412 10413 10414 10402 1…" at bounding box center [815, 549] width 1315 height 931
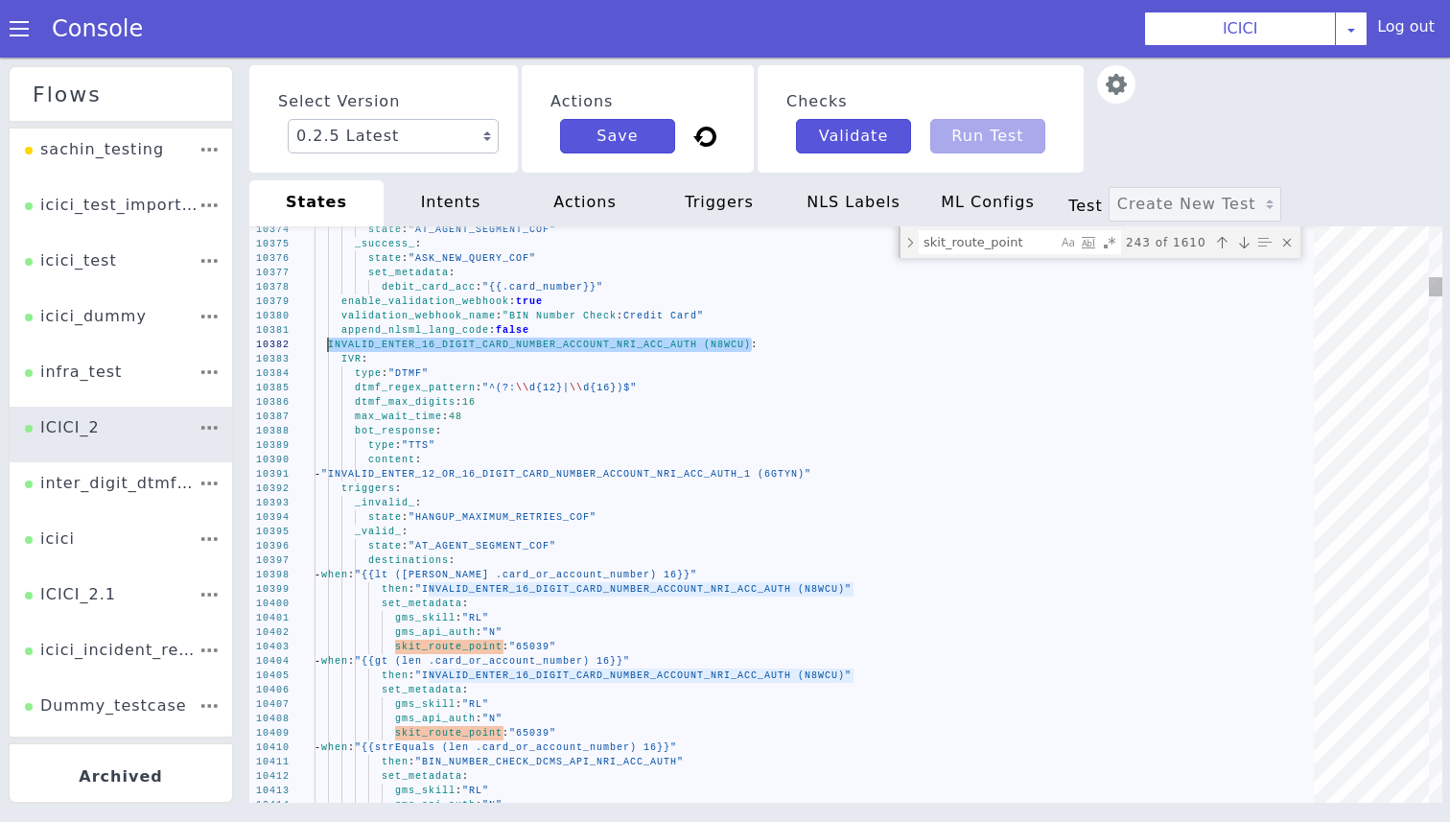
drag, startPoint x: 750, startPoint y: 344, endPoint x: 334, endPoint y: 345, distance: 416.1
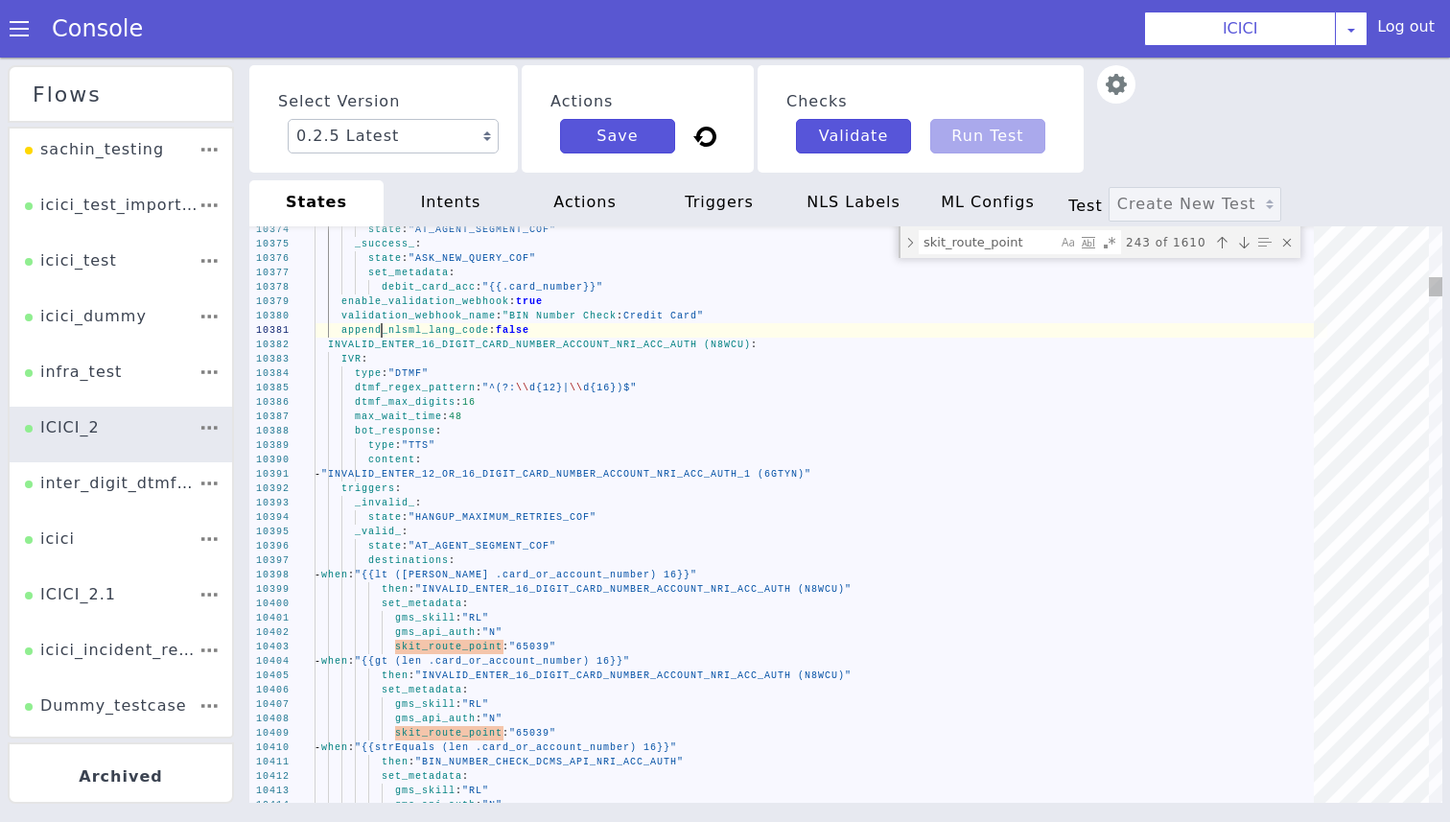
click at [382, 331] on div "10403 10404 10405 10406 10407 10408 10409 10410 10411 10412 10413 10414 10402 1…" at bounding box center [840, 521] width 1225 height 648
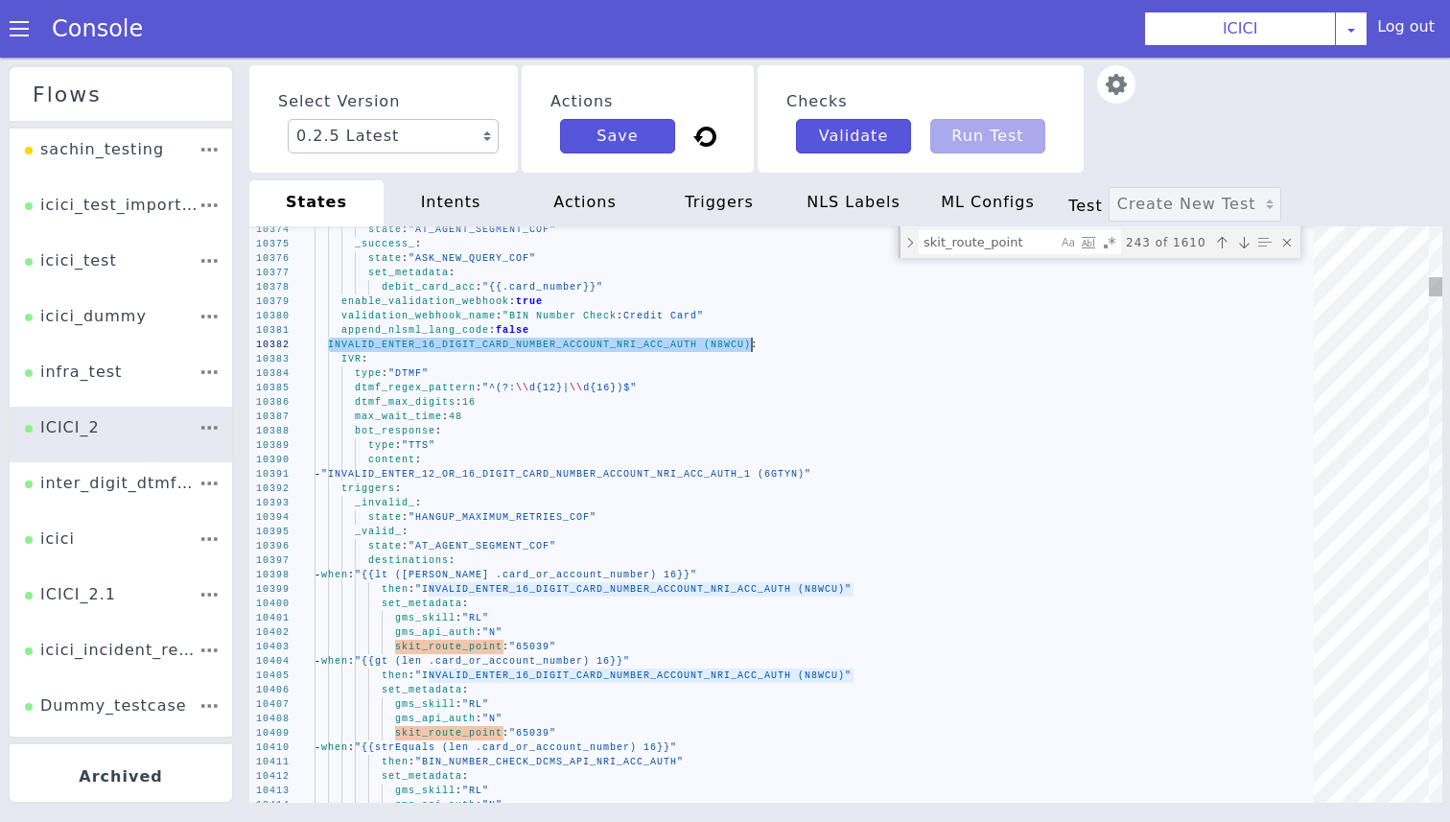
drag, startPoint x: 330, startPoint y: 344, endPoint x: 749, endPoint y: 340, distance: 419.0
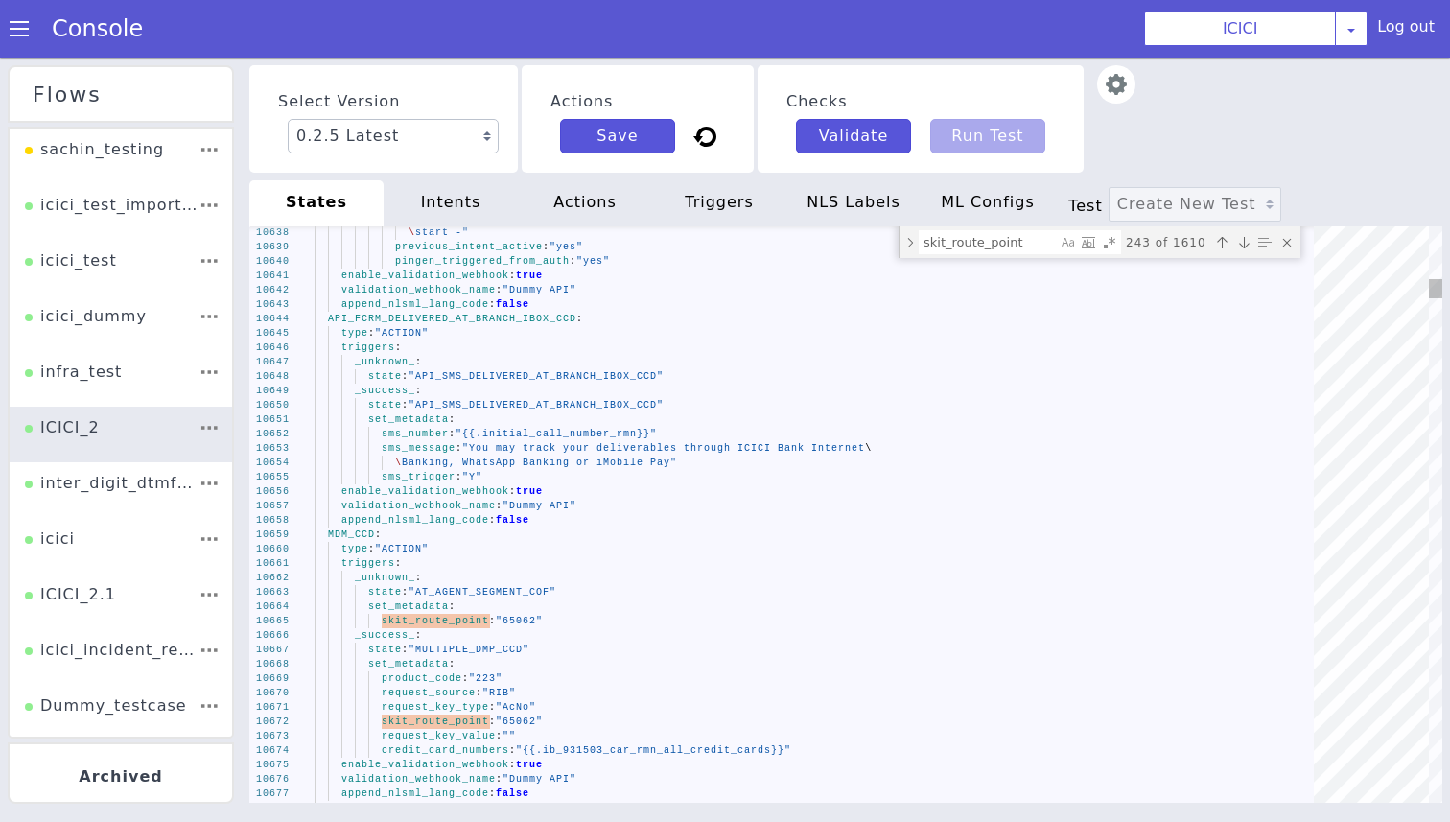
click at [349, 534] on span "MDM_CCD" at bounding box center [351, 534] width 47 height 11
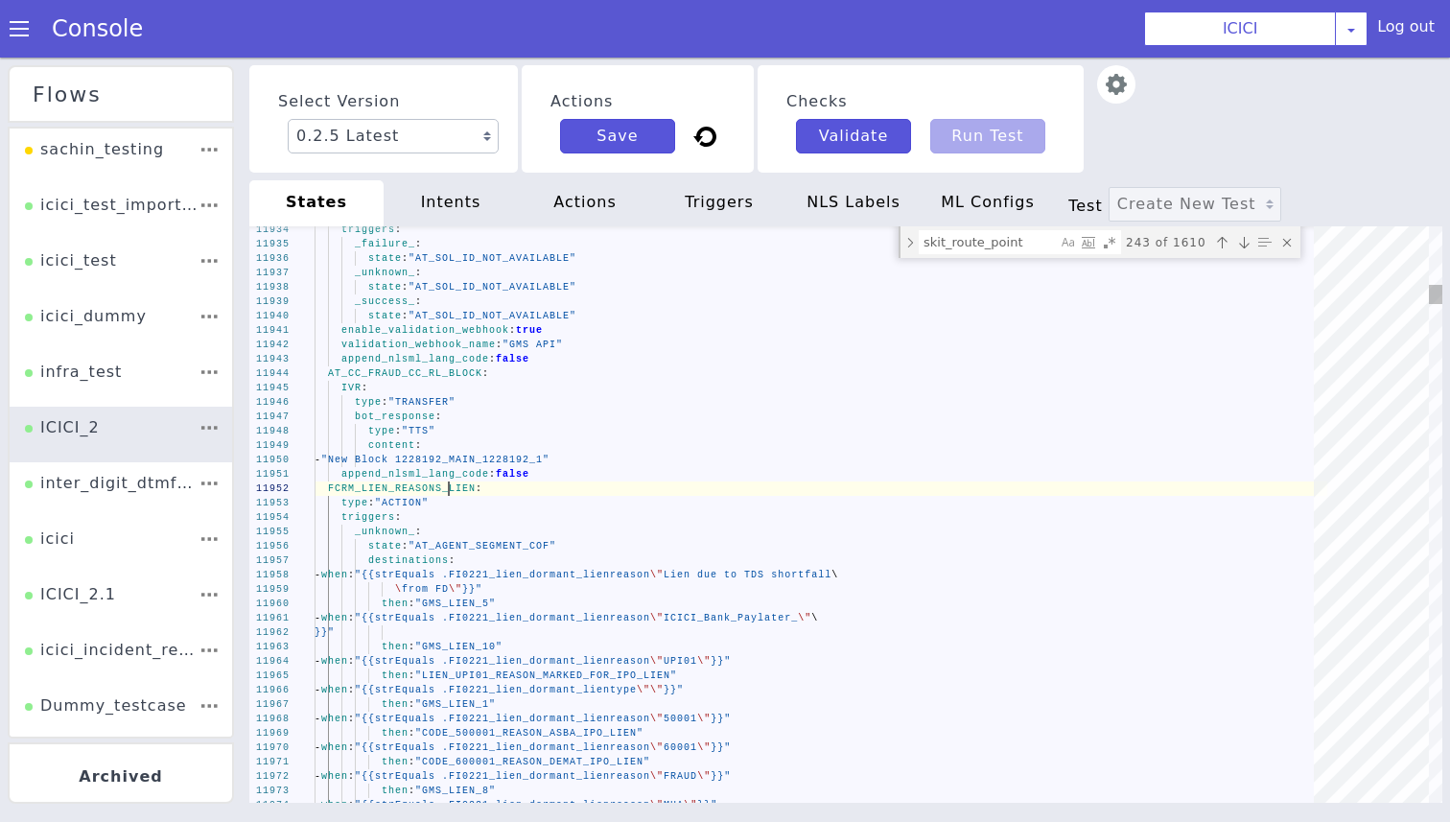
click at [449, 486] on div "11973 11974 11972 11971 11969 11970 11968 11967 11966 11965 11964 11963 11962 1…" at bounding box center [845, 514] width 1193 height 576
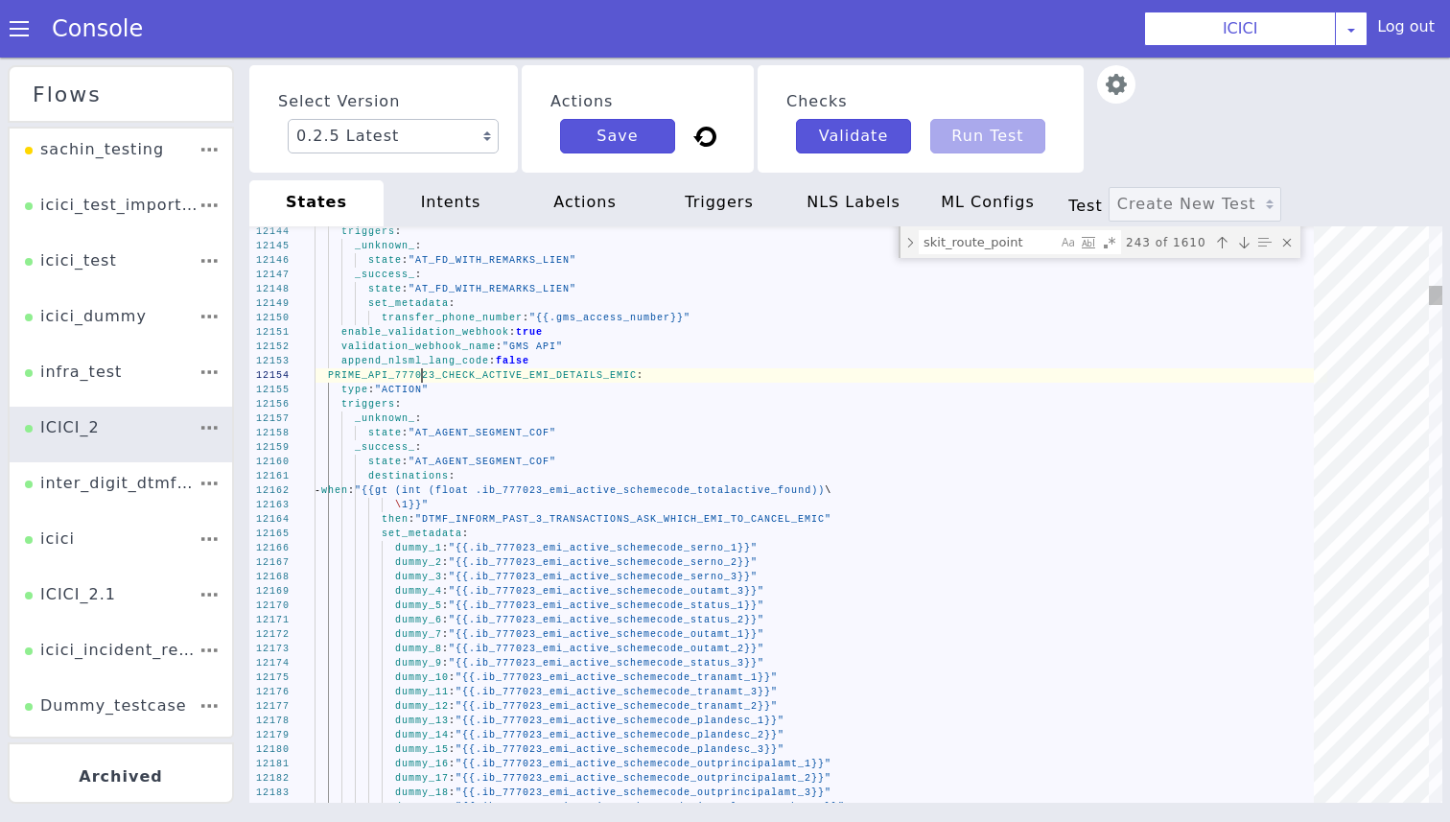
click at [423, 382] on div "PRIME_API_777023_CHECK_ACTIVE_EMI_DETAILS_EMIC :" at bounding box center [820, 375] width 1012 height 14
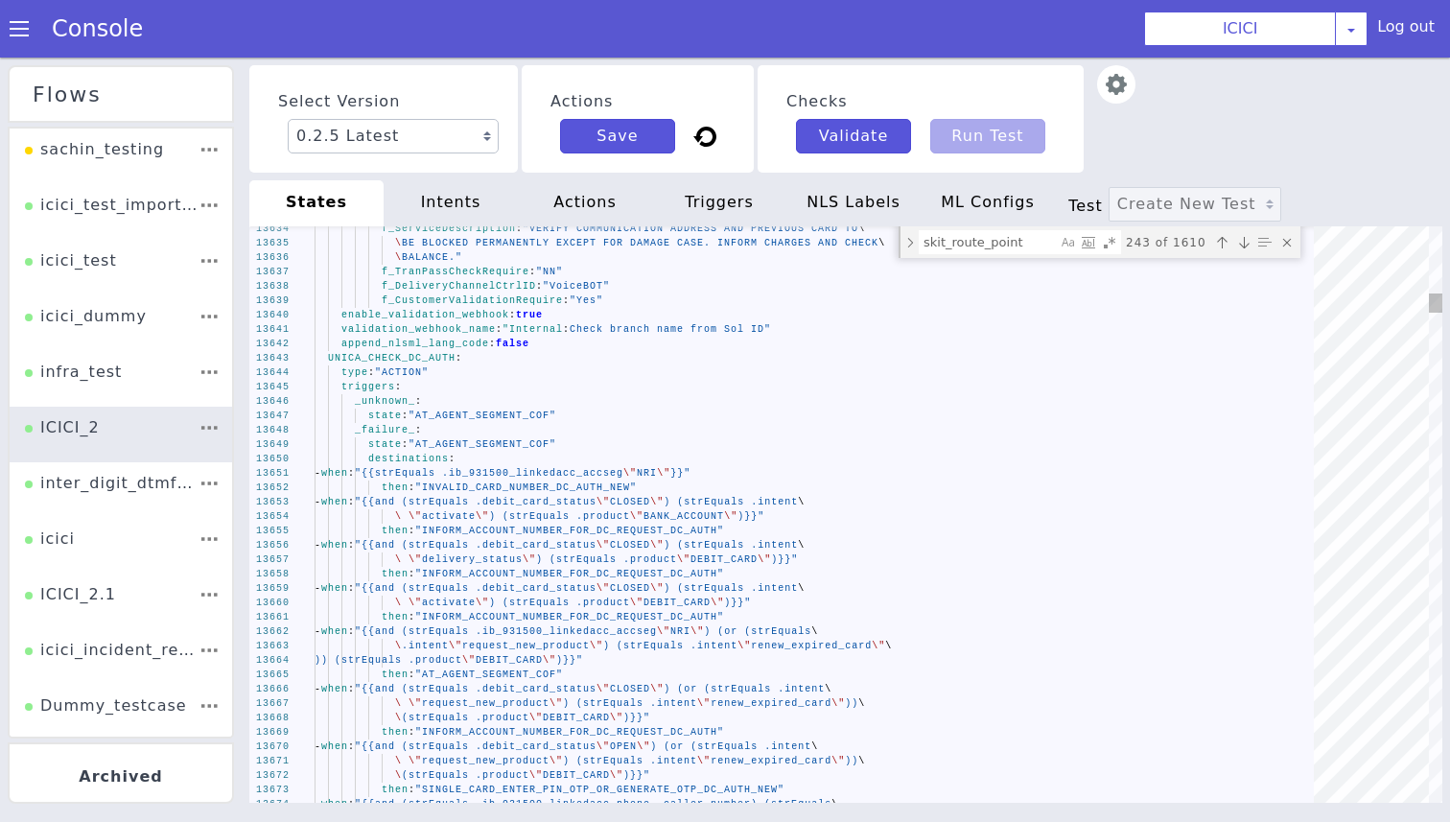
click at [438, 366] on div "type : "ACTION"" at bounding box center [827, 382] width 1009 height 117
click at [438, 366] on div "type : "ACTION"" at bounding box center [820, 372] width 1012 height 14
click at [417, 355] on span "UNICA_CHECK_DC_AUTH" at bounding box center [392, 358] width 128 height 11
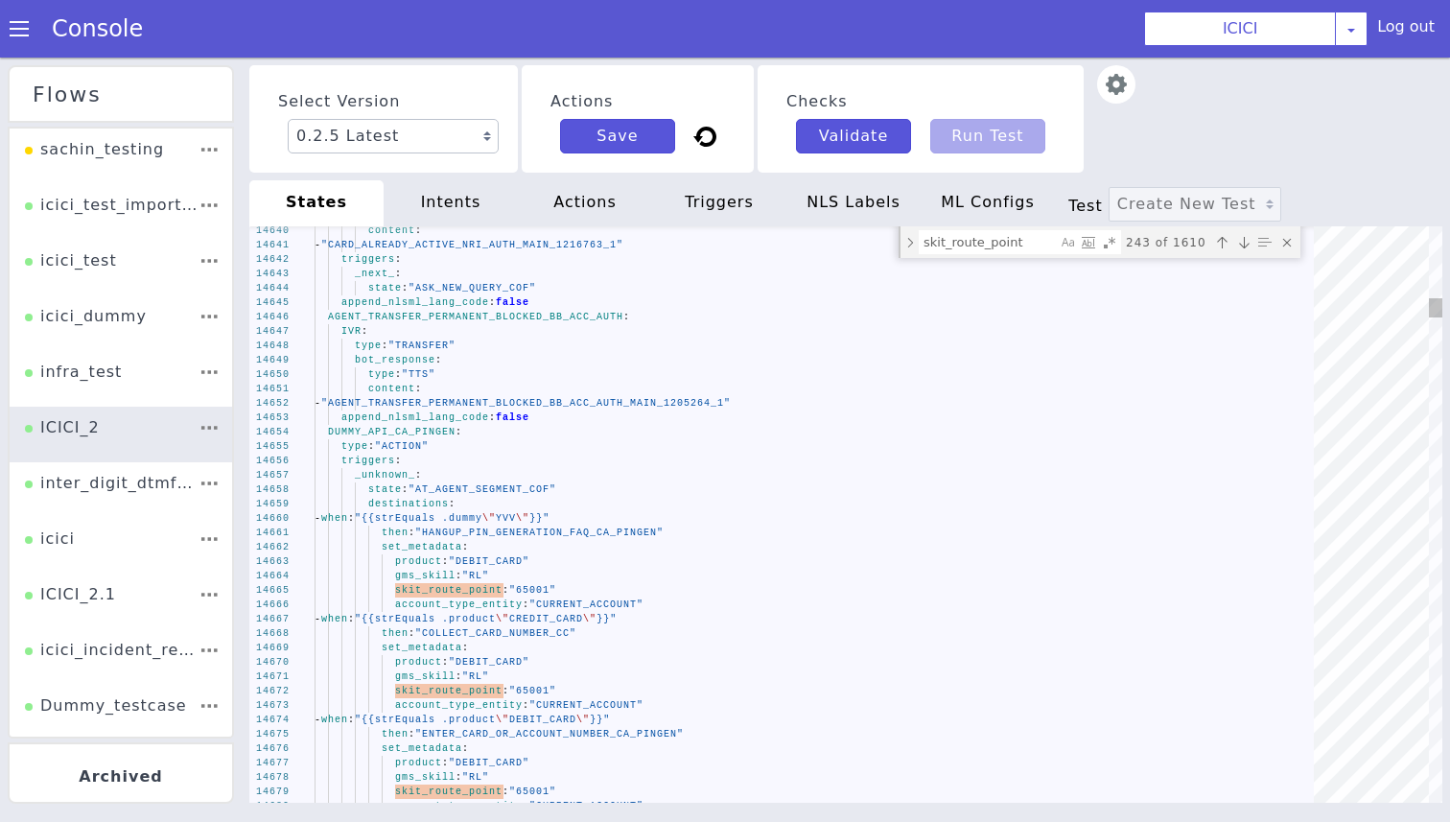
type textarea "content: - "AGENT_TRANSFER_PERMANENT_BLOCKED_BB_ACC_AUTH_MAIN_1205264_1" append…"
click at [419, 425] on div "DUMMY_API_CA_PINGEN :" at bounding box center [820, 432] width 1012 height 14
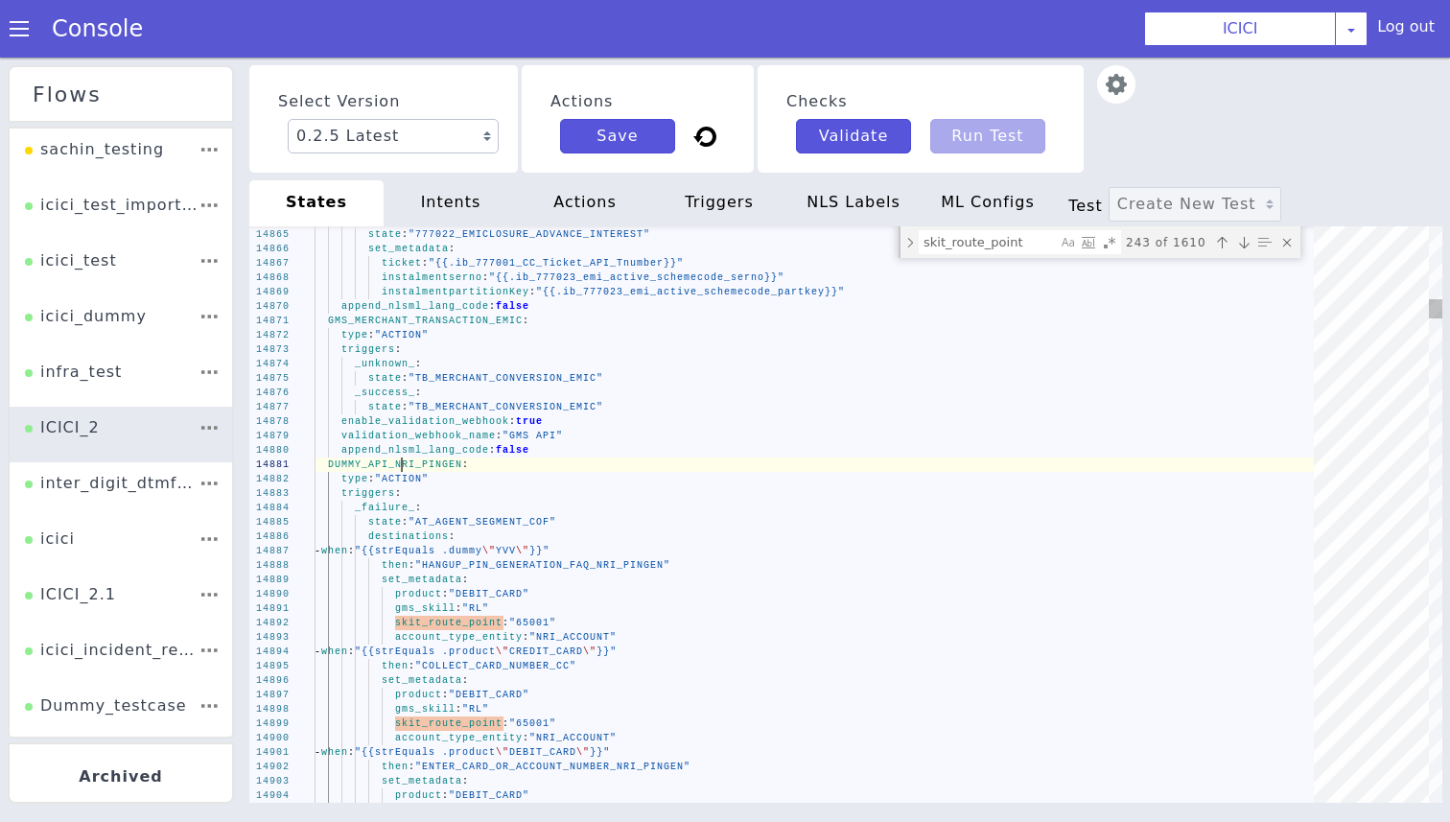
click at [403, 462] on span "DUMMY_API_NRI_PINGEN" at bounding box center [395, 464] width 134 height 11
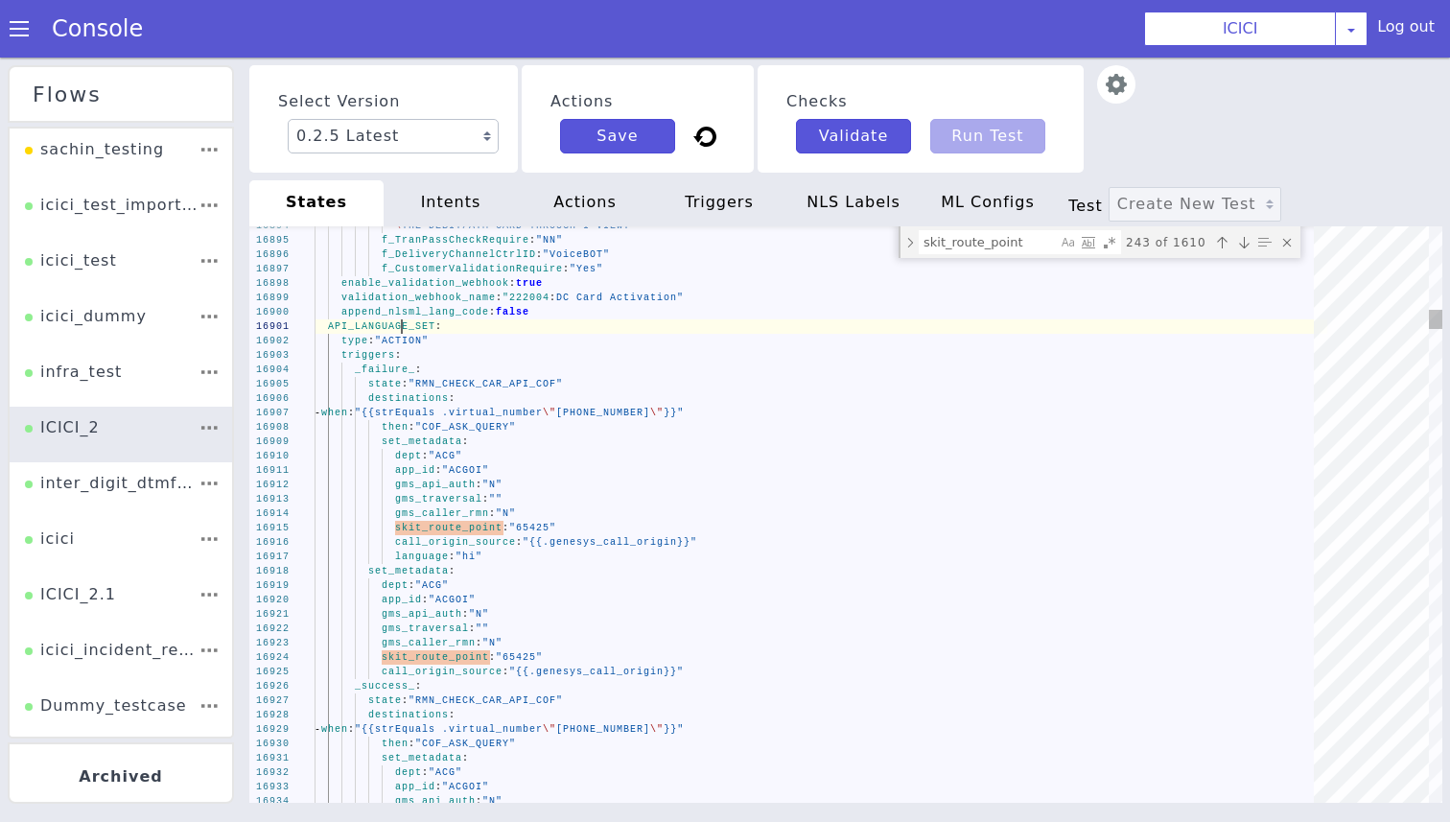
click at [401, 328] on div "16930 16931 16932 16933 16934 16929 16928 16927 16926 16925 16924 16923 16922 1…" at bounding box center [845, 514] width 1193 height 576
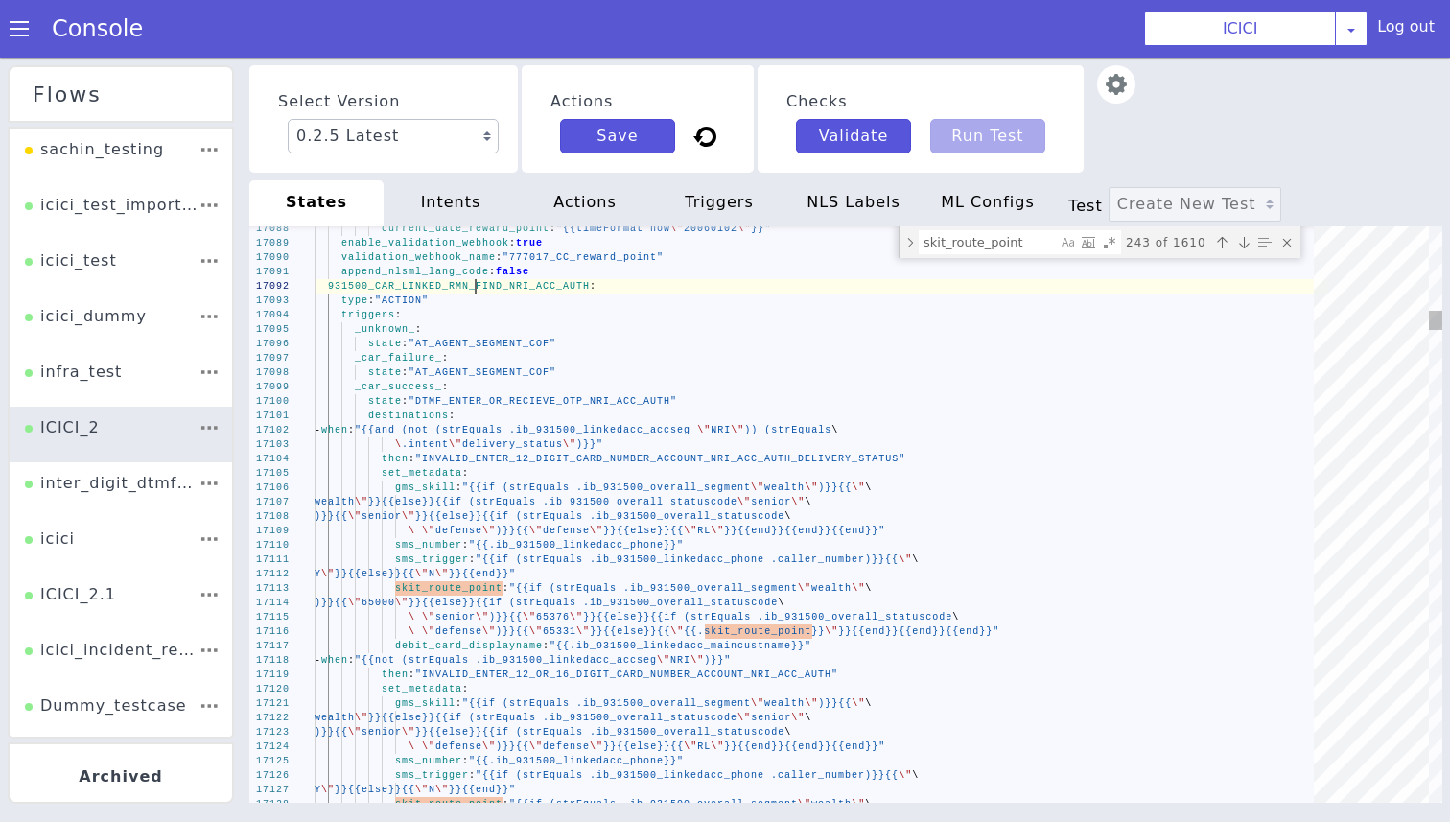
click at [473, 288] on span "931500_CAR_LINKED_RMN_FIND_NRI_ACC_AUTH" at bounding box center [459, 286] width 262 height 11
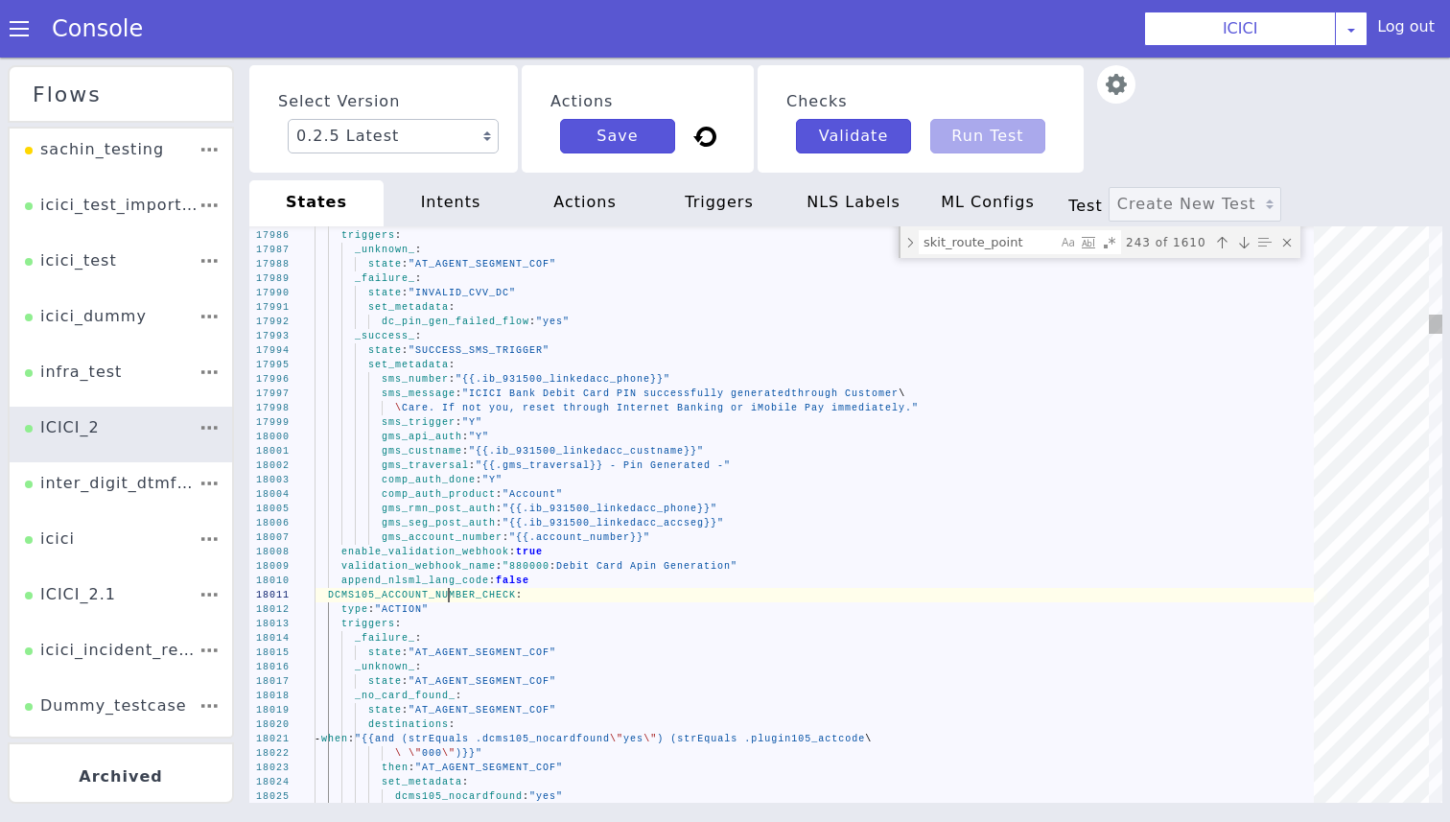
click at [447, 593] on span "DCMS105_ACCOUNT_NUMBER_CHECK" at bounding box center [422, 595] width 188 height 11
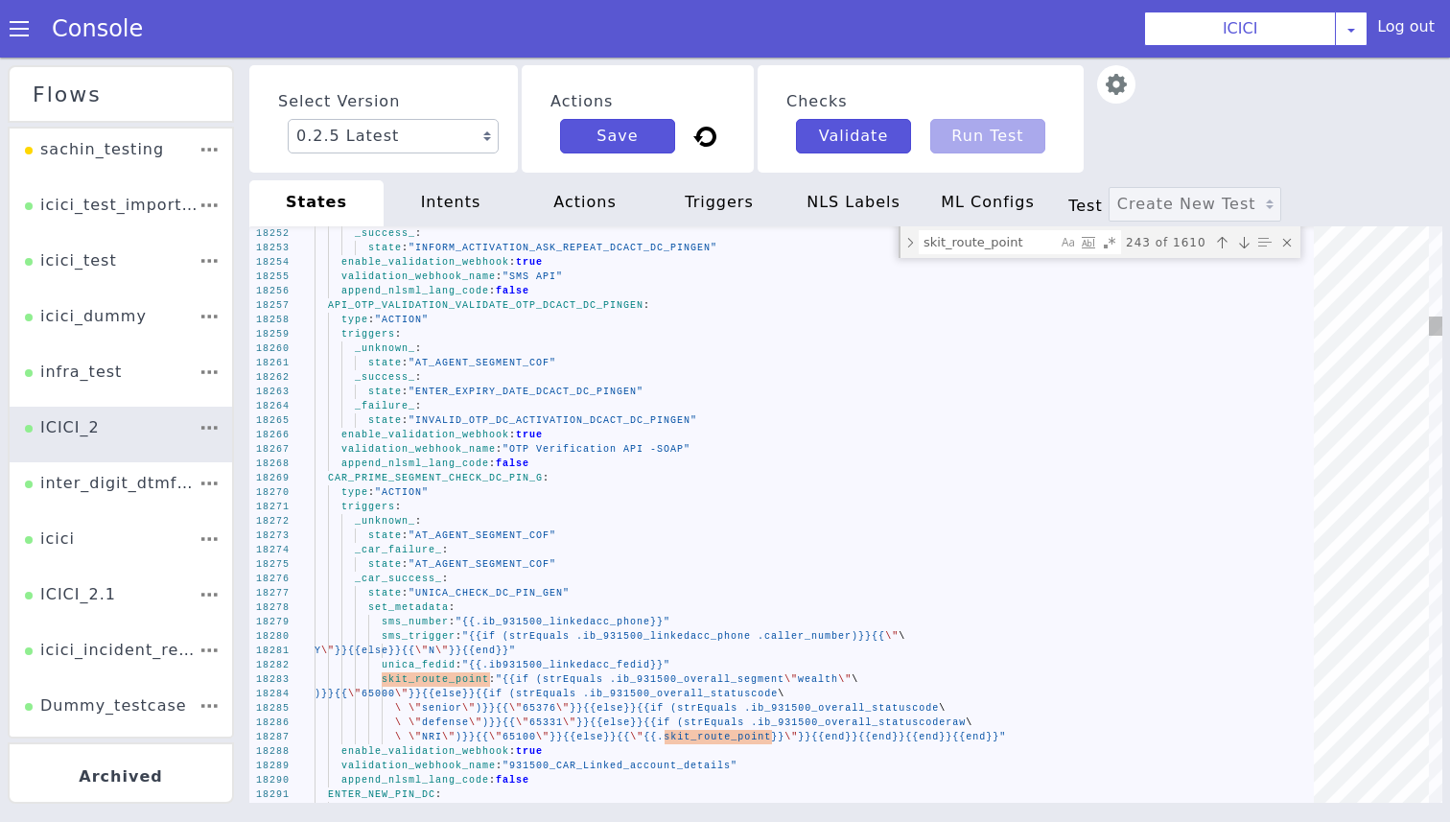
click at [434, 481] on div "18292 18290 18291 18288 18289 18286 18287 18283 18284 18285 18281 18282 18279 1…" at bounding box center [845, 514] width 1193 height 576
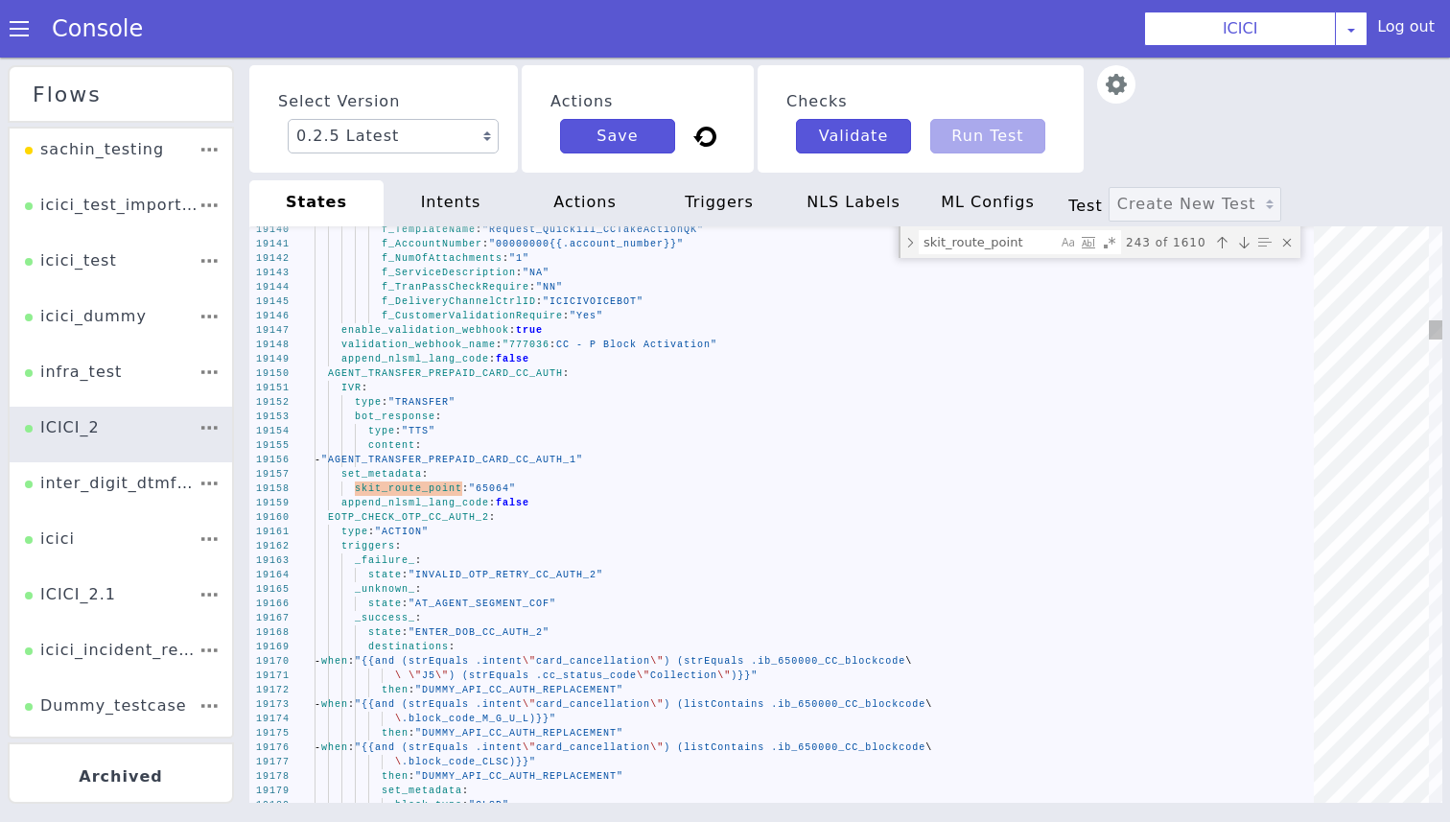
click at [439, 368] on span "AGENT_TRANSFER_PREPAID_CARD_CC_AUTH" at bounding box center [445, 373] width 235 height 11
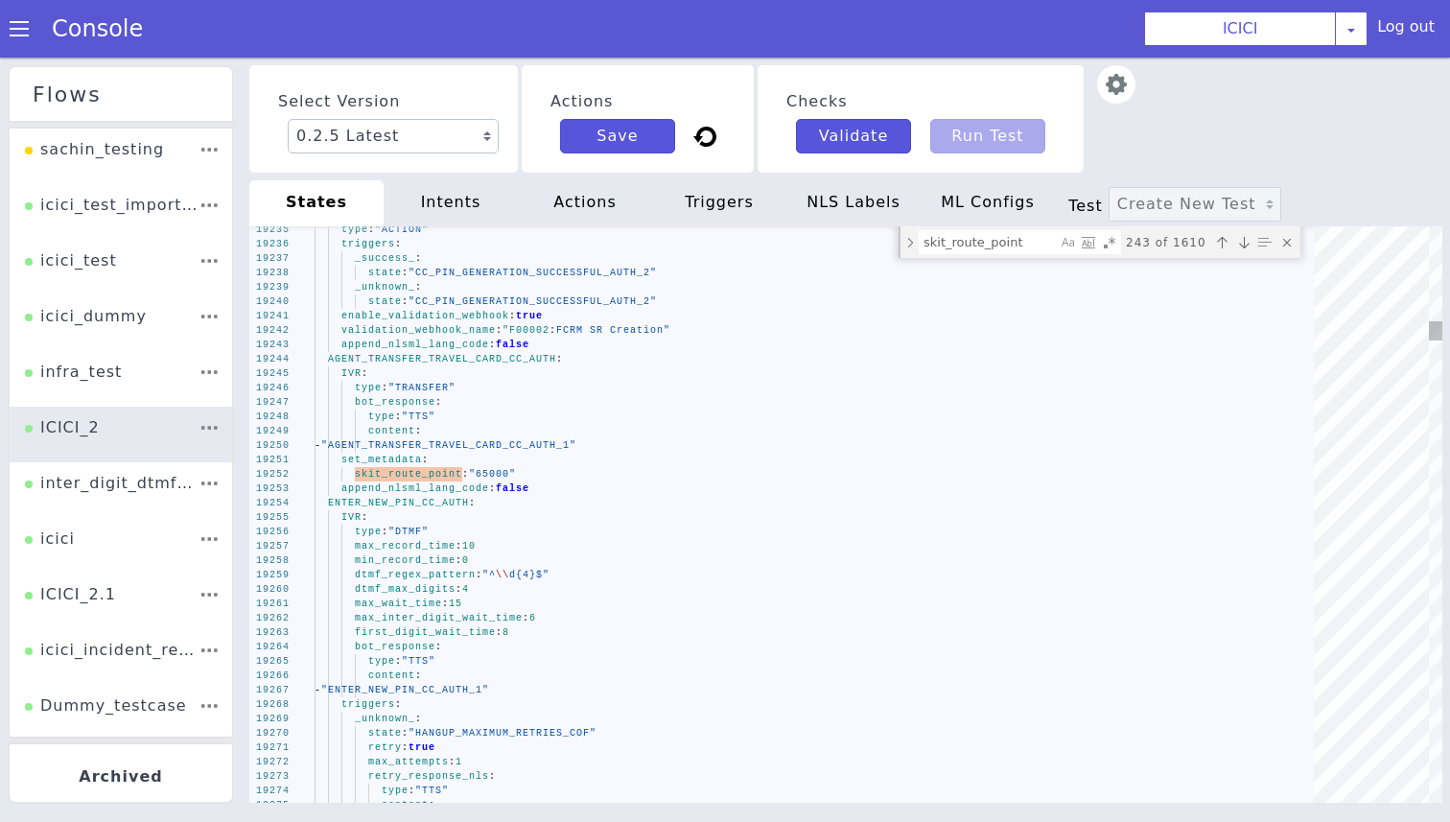
click at [465, 362] on span "AGENT_TRANSFER_TRAVEL_CARD_CC_AUTH" at bounding box center [442, 359] width 228 height 11
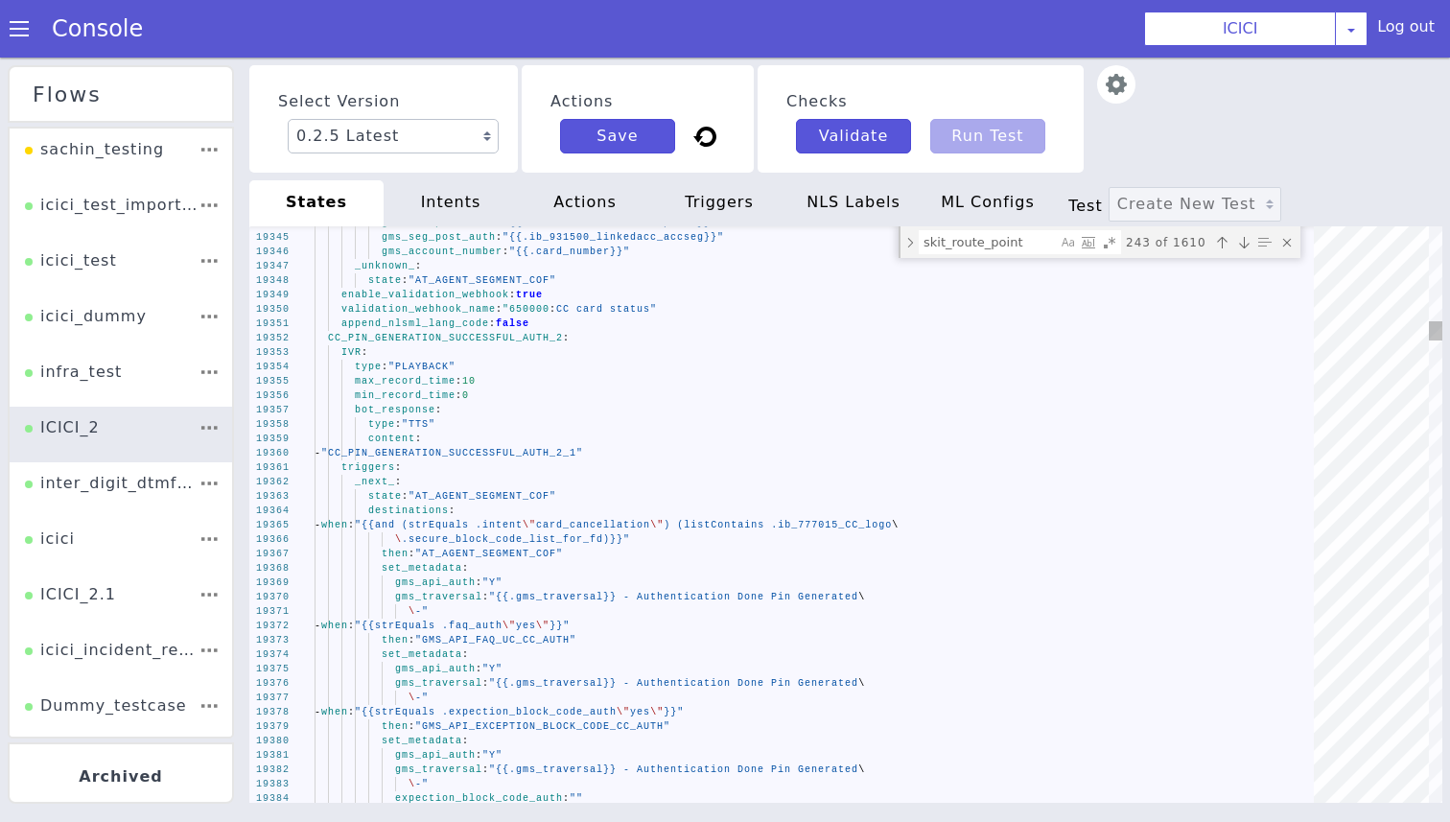
click at [430, 342] on span "CC_PIN_GENERATION_SUCCESSFUL_AUTH_2" at bounding box center [445, 338] width 235 height 11
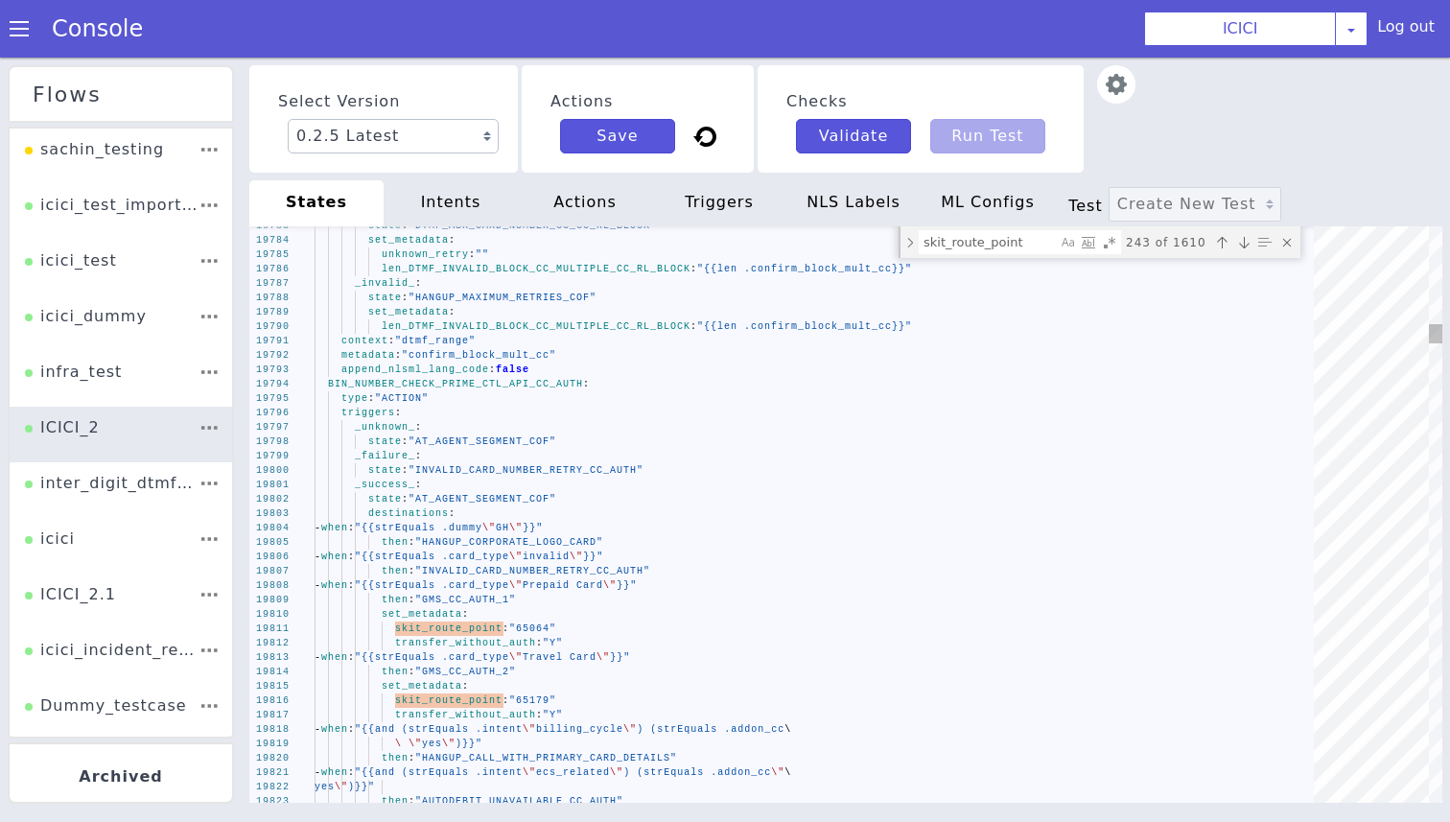
click at [506, 380] on span "BIN_NUMBER_CHECK_PRIME_CTL_API_CC_AUTH" at bounding box center [455, 384] width 255 height 11
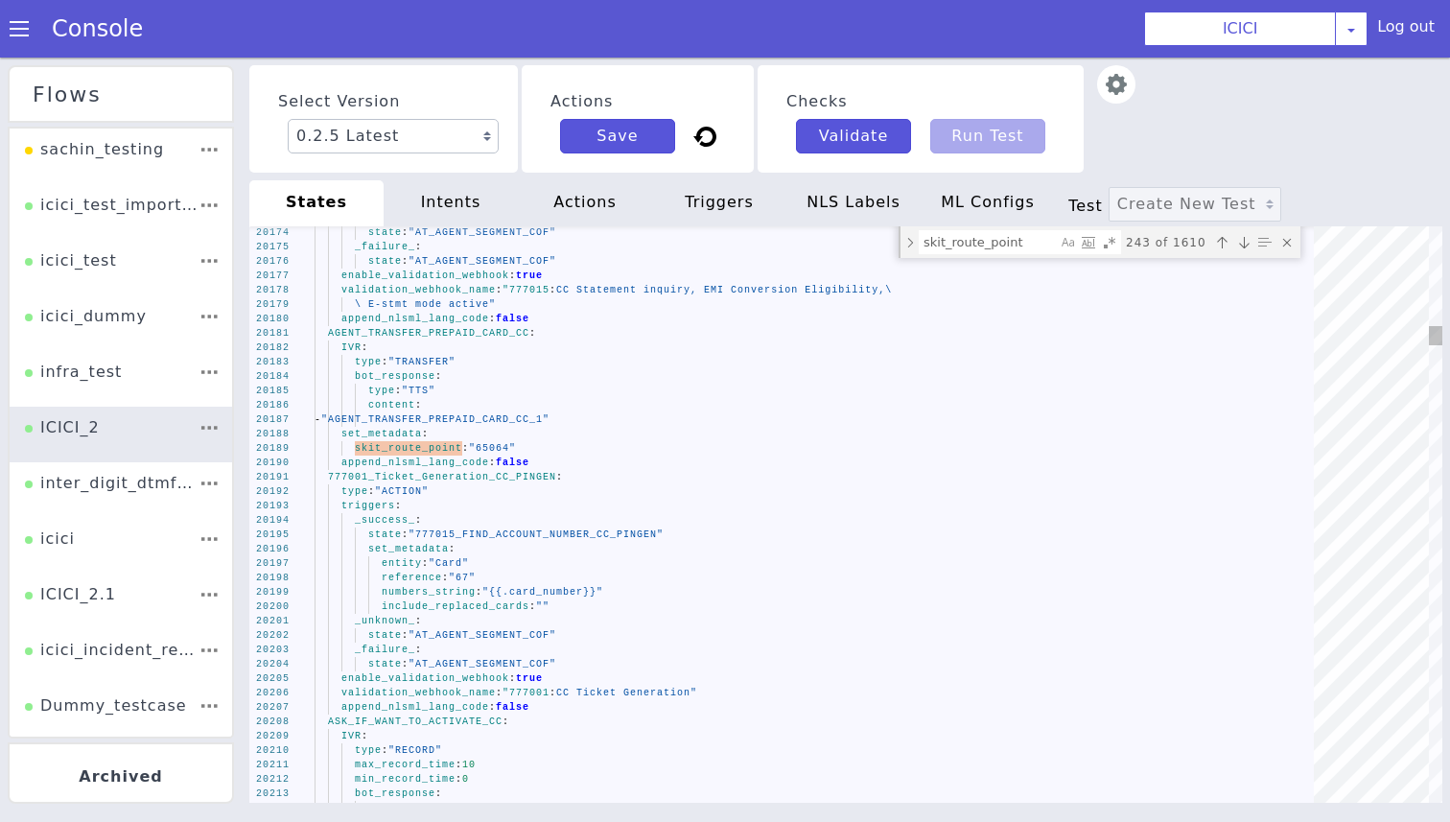
click at [394, 334] on div "20214 20213 20212 20208 20209 20210 20211 20206 20207 20205 20203 20204 20201 2…" at bounding box center [845, 514] width 1193 height 576
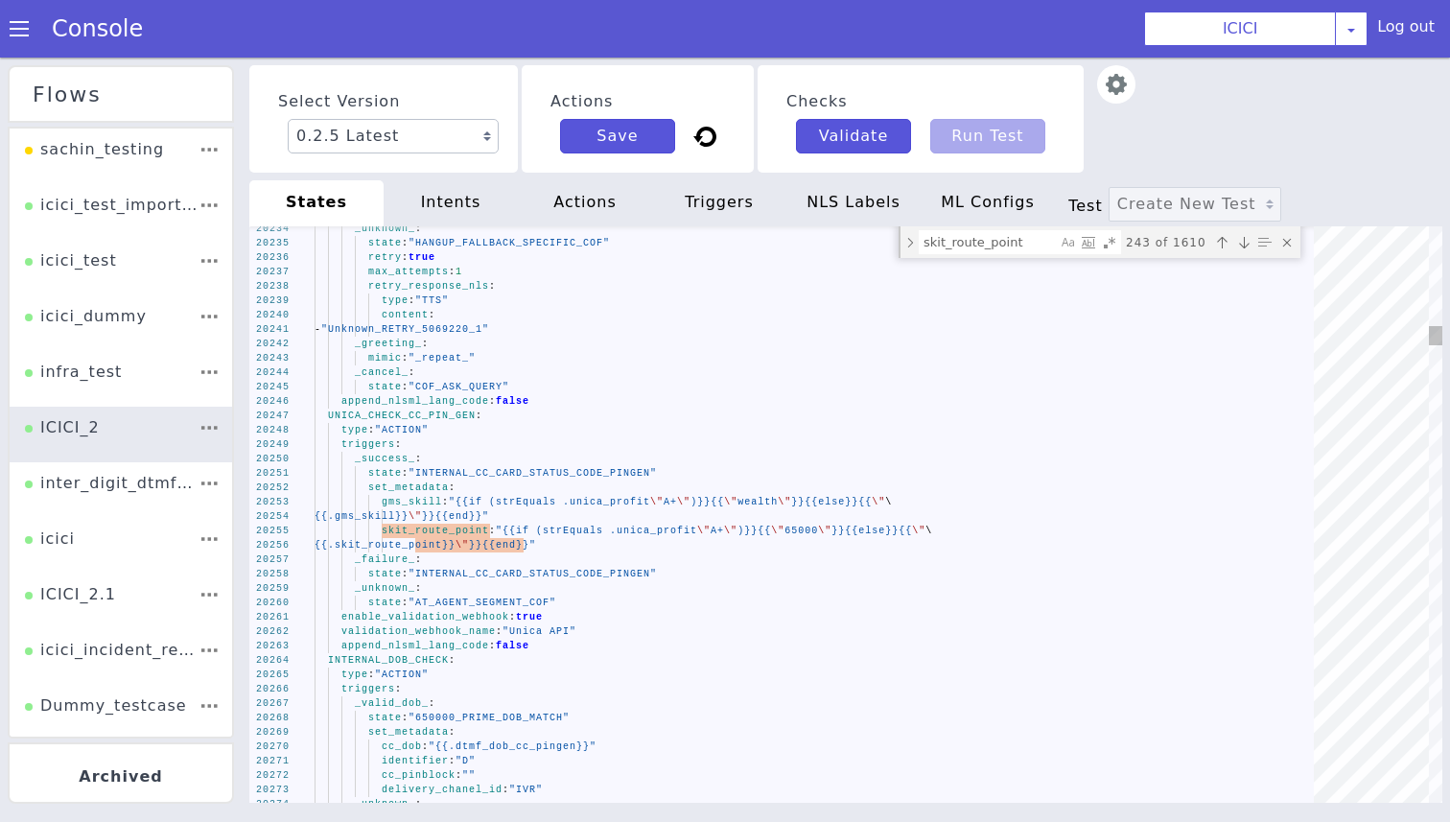
click at [447, 421] on span "UNICA_CHECK_CC_PIN_GEN" at bounding box center [402, 415] width 148 height 11
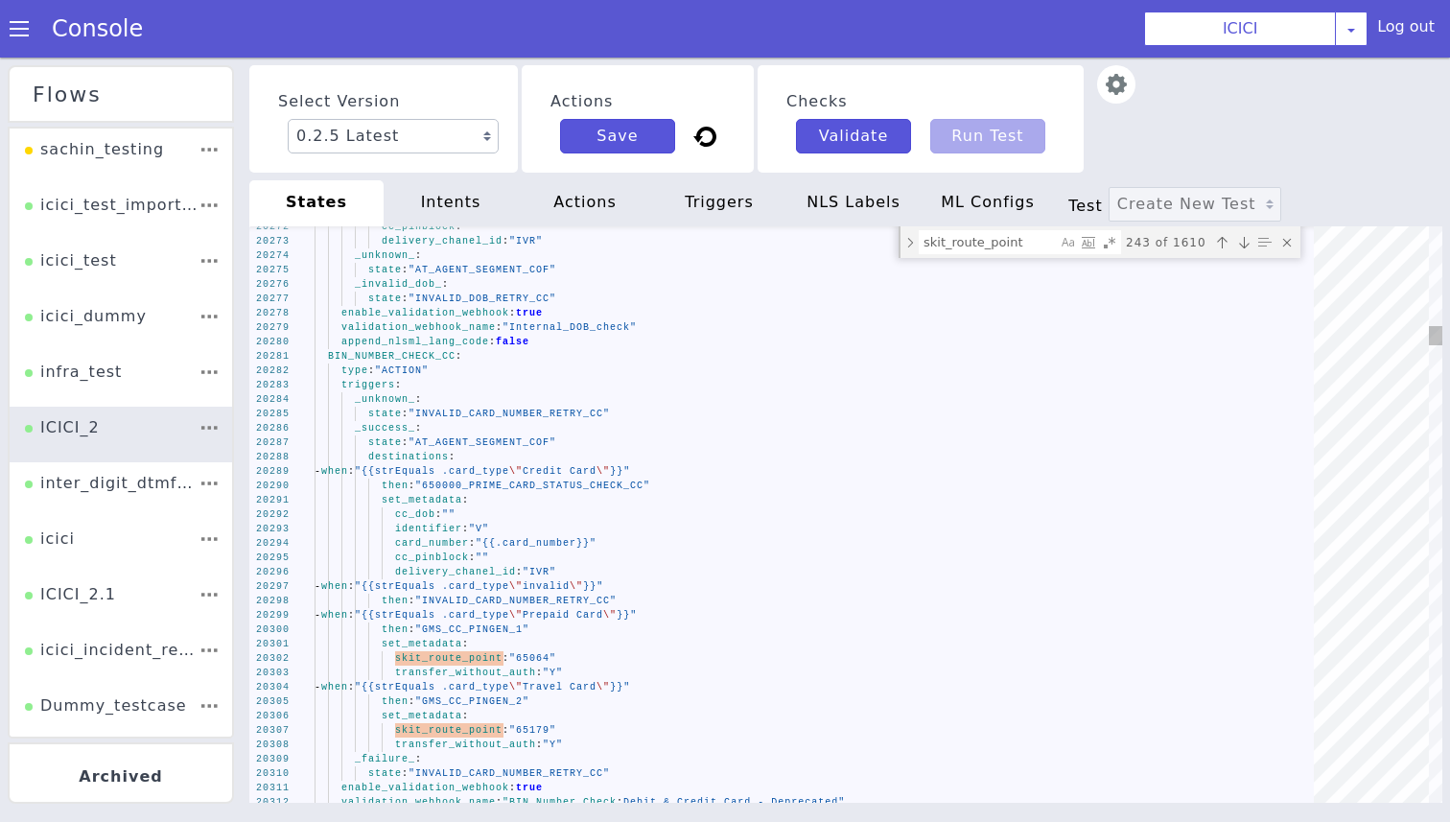
click at [412, 352] on span "BIN_NUMBER_CHECK_CC" at bounding box center [392, 356] width 128 height 11
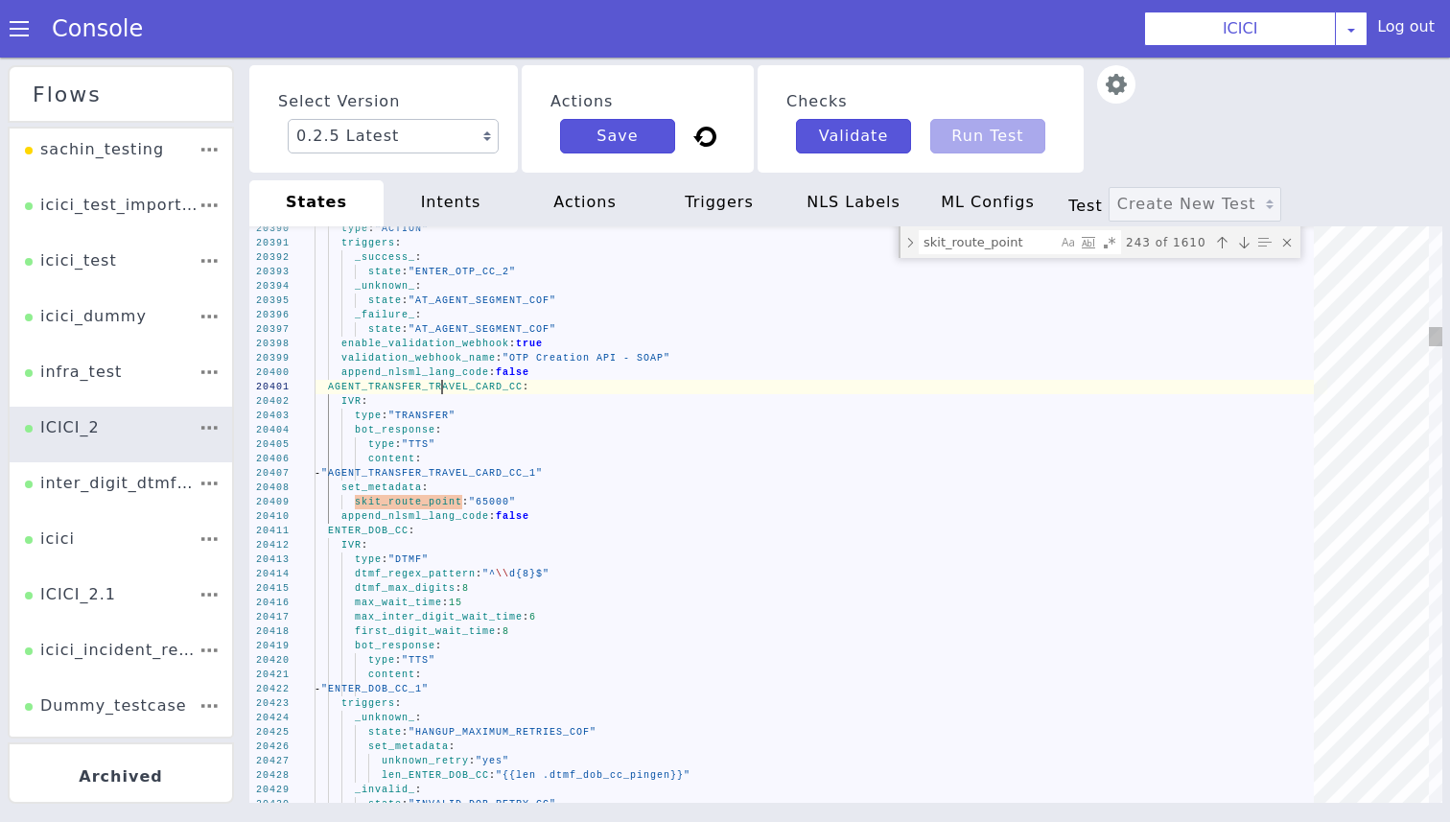
click at [443, 387] on span "AGENT_TRANSFER_TRAVEL_CARD_CC" at bounding box center [425, 387] width 195 height 11
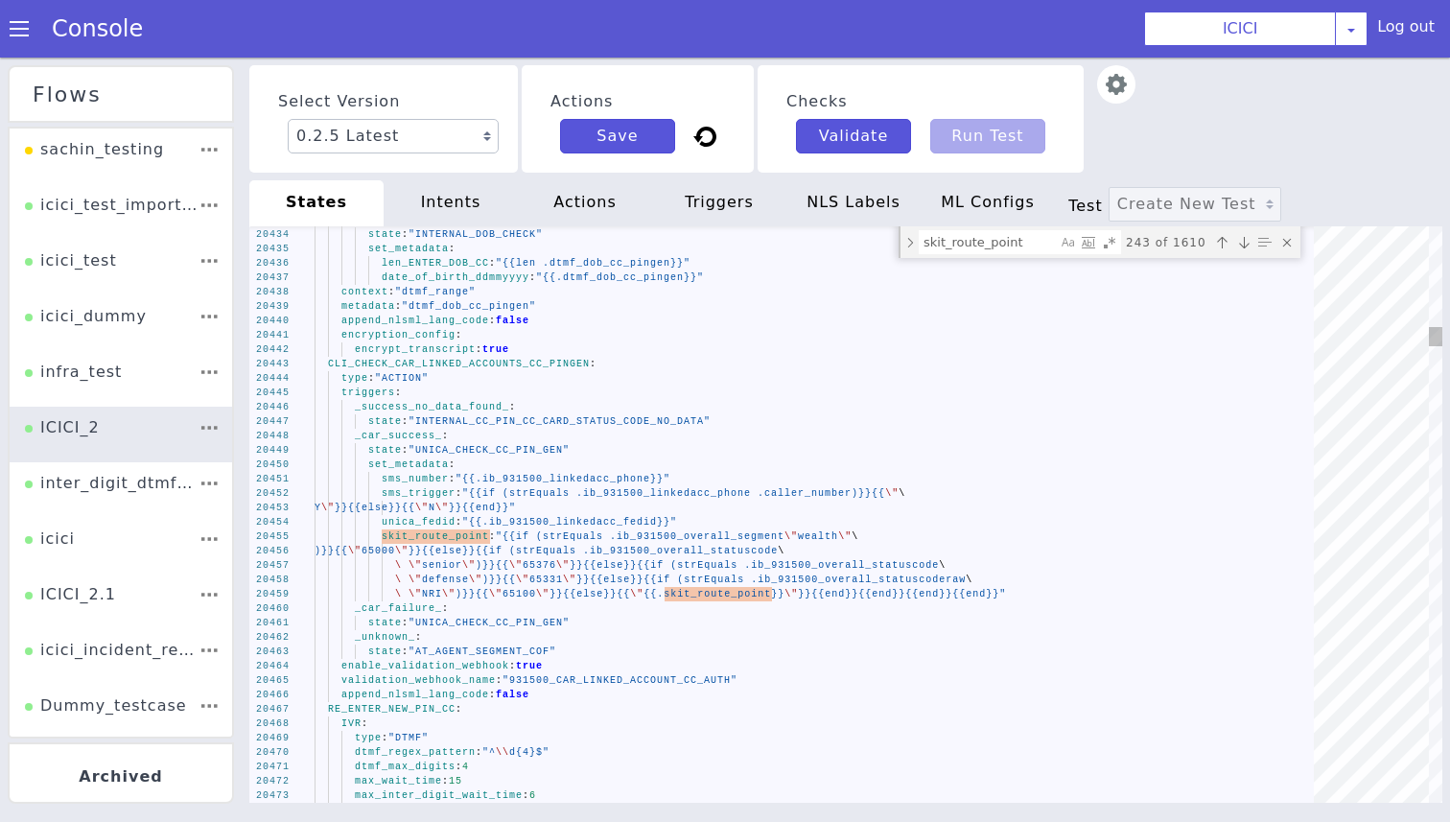
click at [441, 363] on div "20433 20434 20435 20436 20437 20438 20439 20440 20441 20442 20443 20444 20445 2…" at bounding box center [845, 514] width 1193 height 576
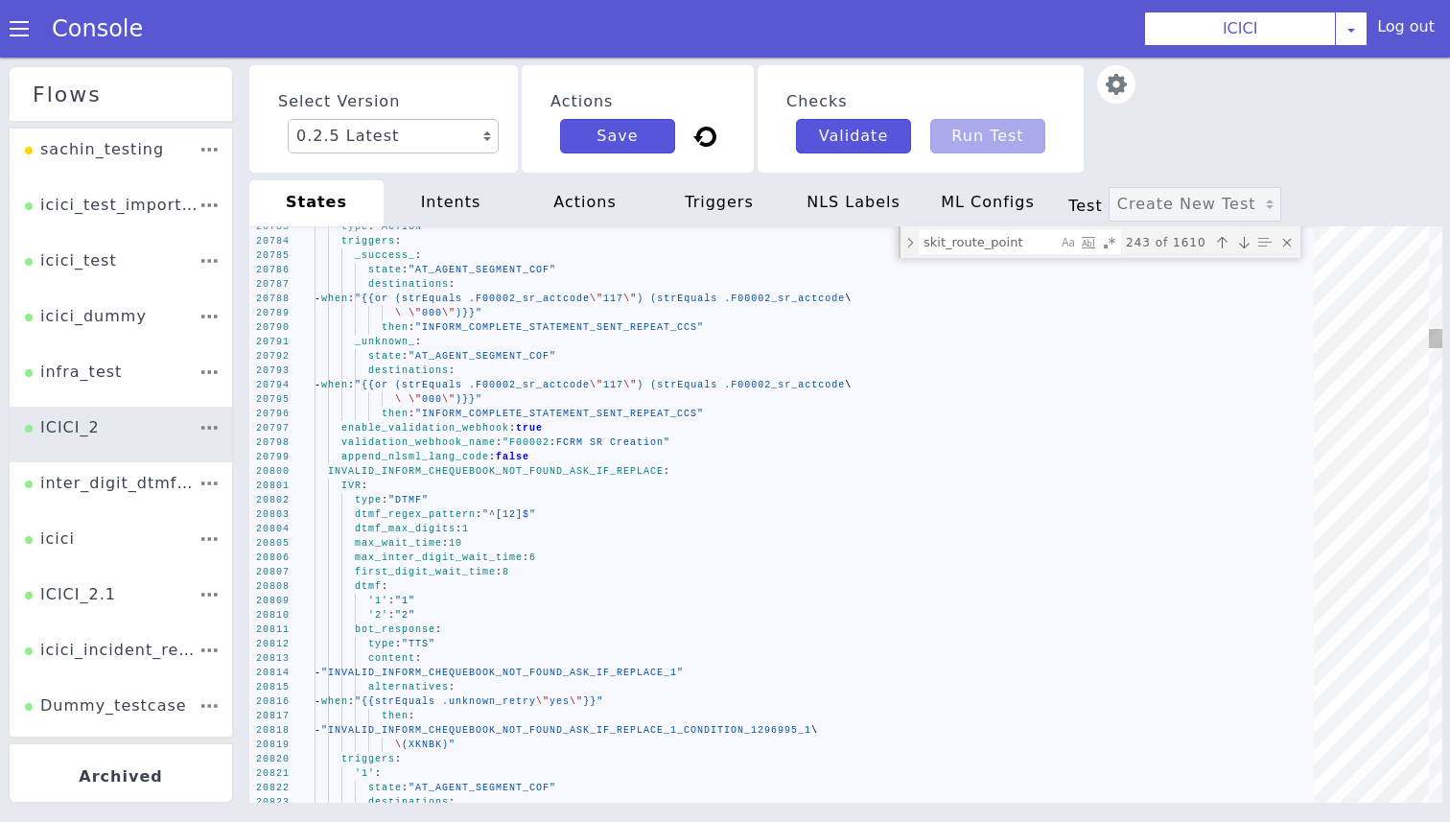
click at [439, 475] on span "INVALID_INFORM_CHEQUEBOOK_NOT_FOUND_ASK_IF_REPLACE" at bounding box center [496, 471] width 336 height 11
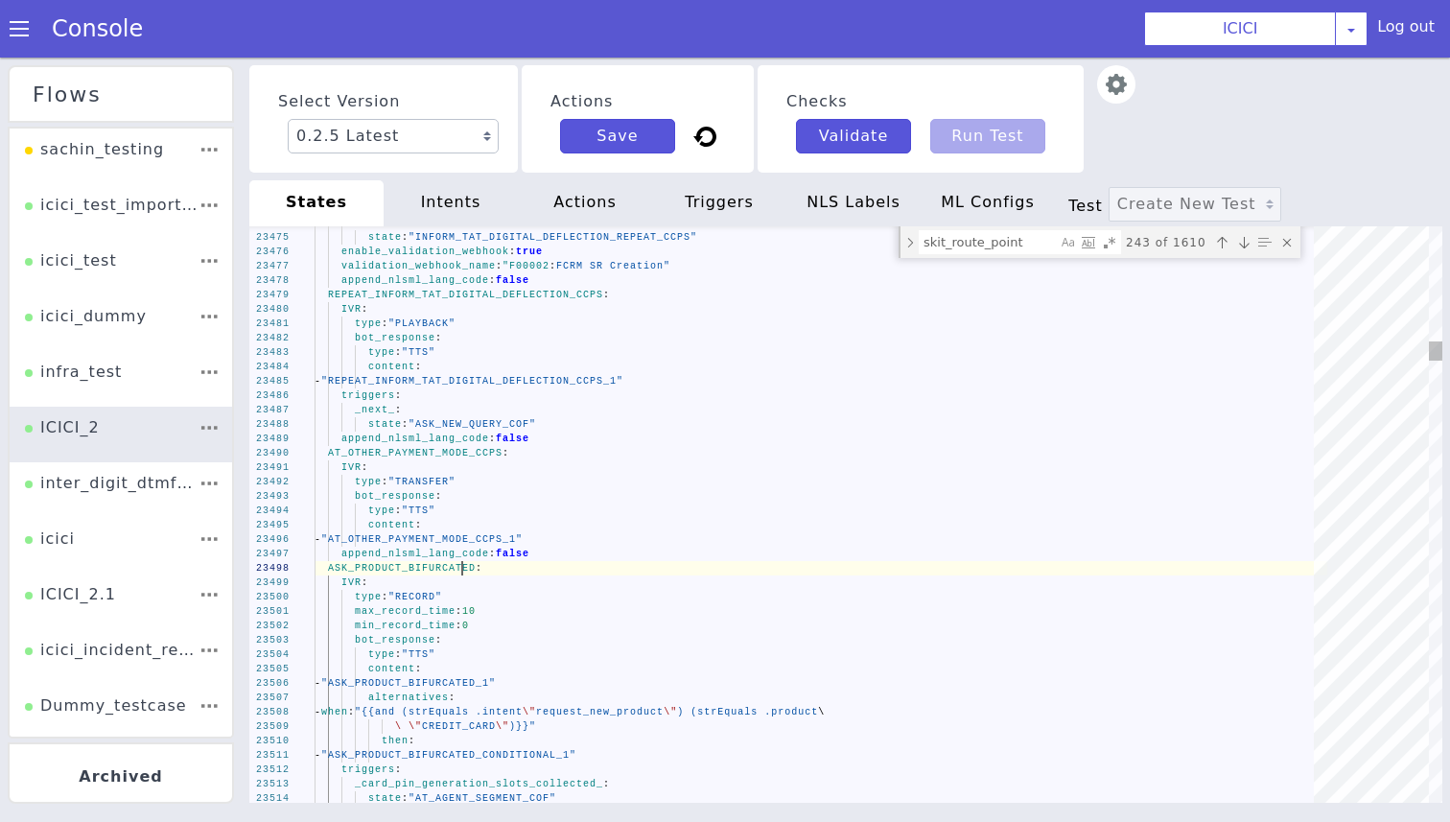
click at [459, 574] on div "ASK_PRODUCT_BIFURCATED :" at bounding box center [820, 568] width 1012 height 14
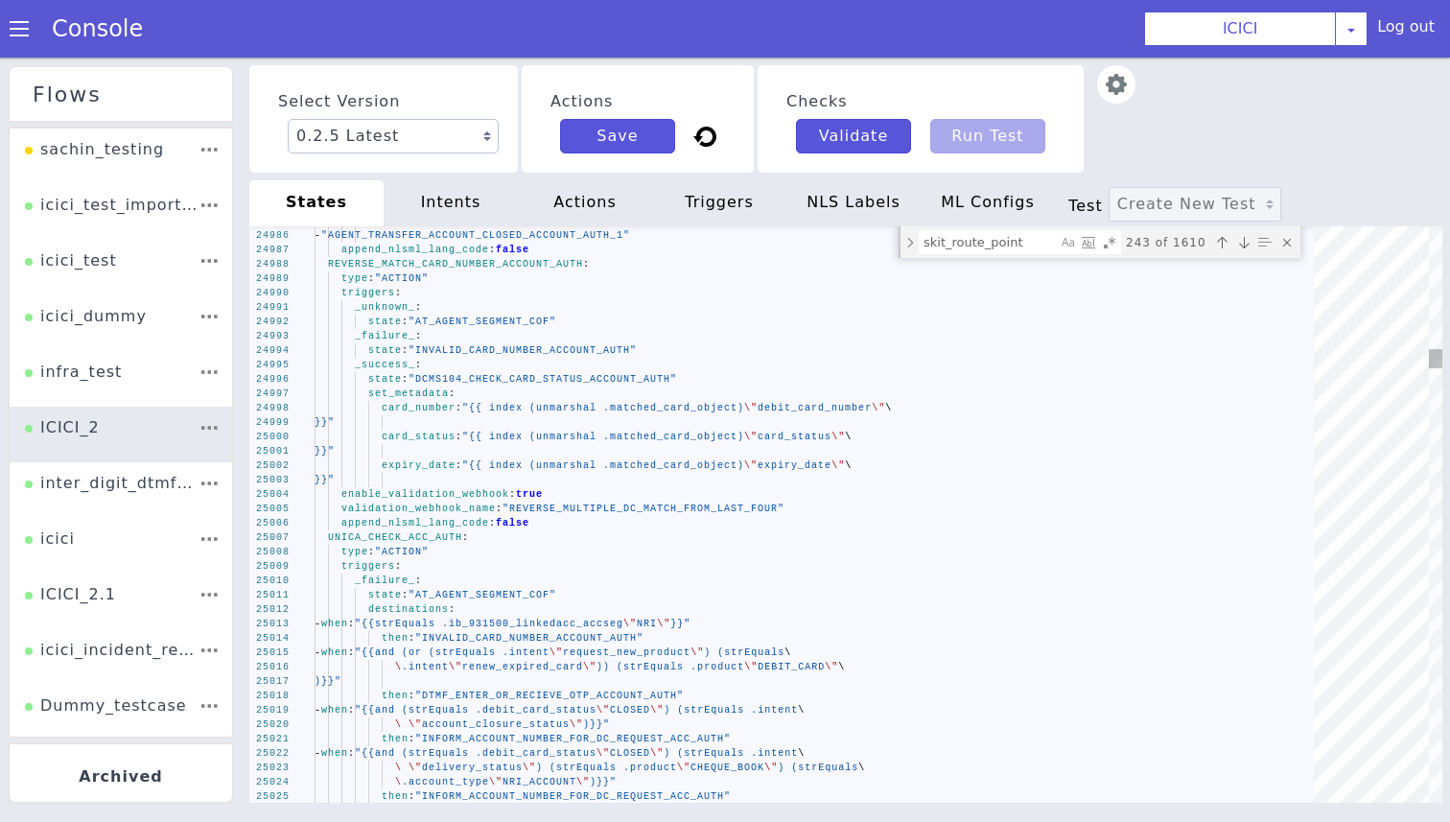
click at [416, 534] on span "UNICA_CHECK_ACC_AUTH" at bounding box center [395, 537] width 134 height 11
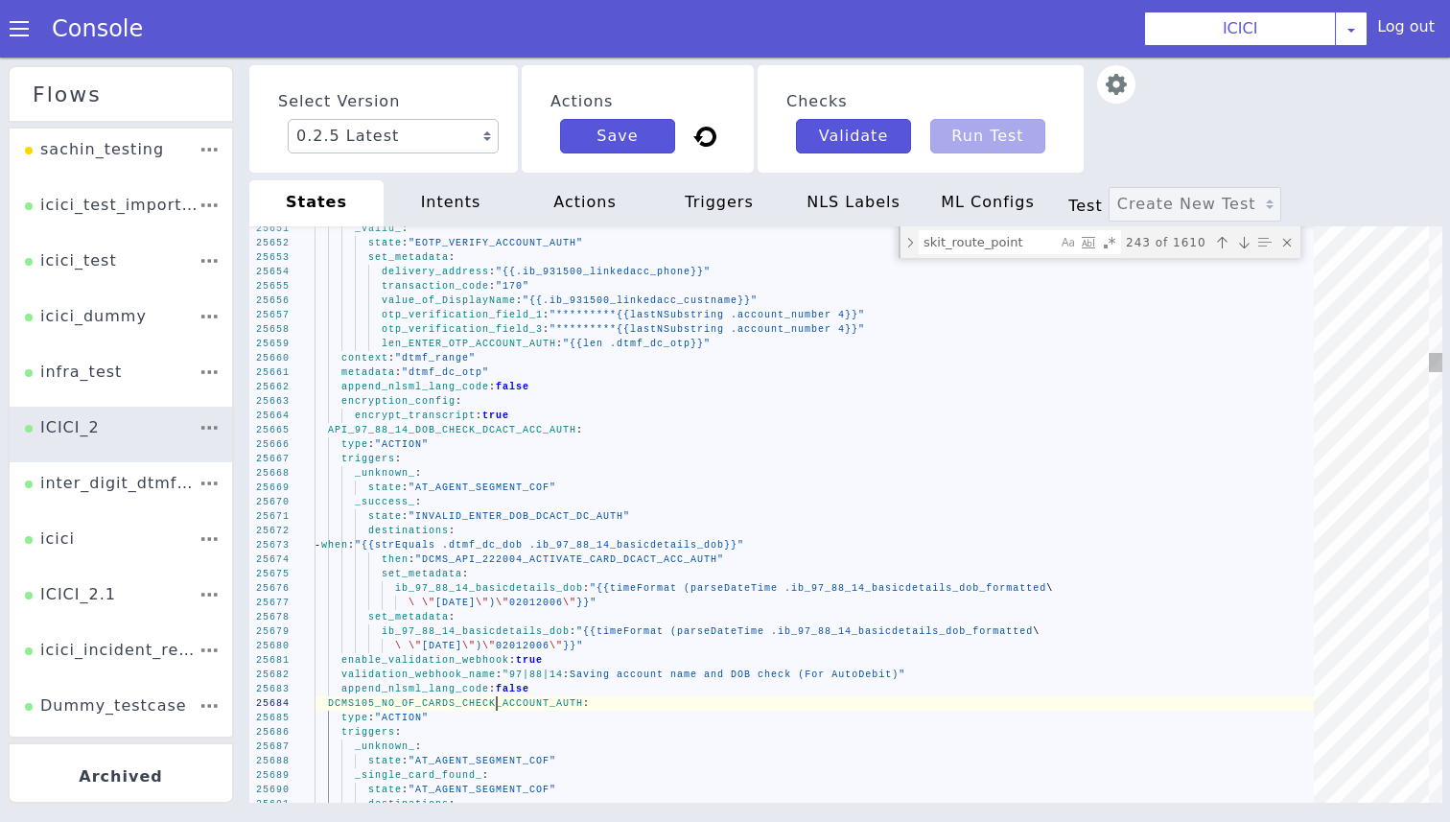
click at [499, 709] on div "DCMS105_NO_OF_CARDS_CHECK_ACCOUNT_AUTH :" at bounding box center [820, 703] width 1012 height 14
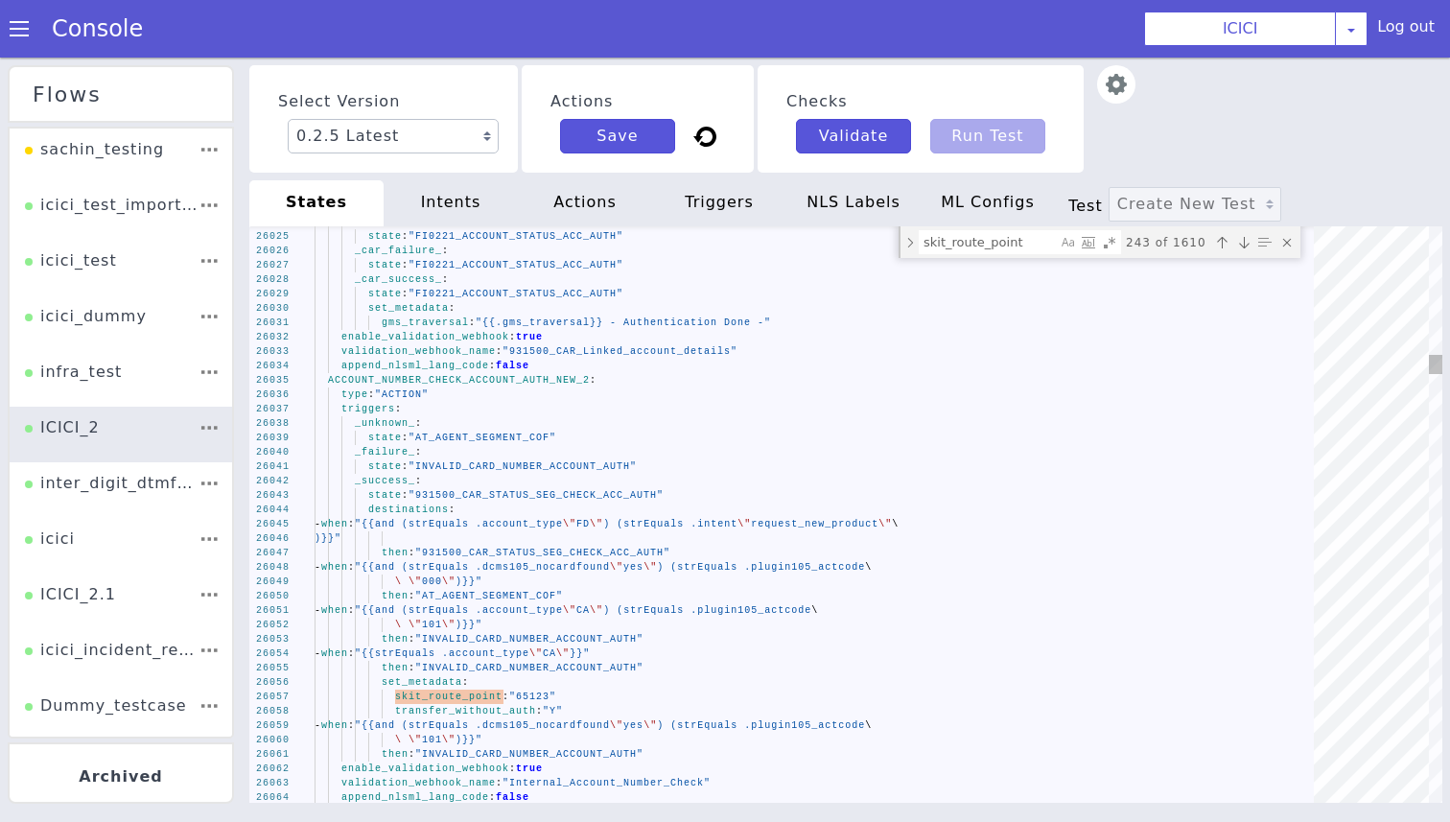
type textarea "gms_traversal: "{{.gms_traversal}} - Authentication Done -" enable_validation_w…"
click at [492, 387] on div "type : "ACTION"" at bounding box center [820, 394] width 1012 height 14
click at [487, 383] on span "ACCOUNT_NUMBER_CHECK_ACCOUNT_AUTH_NEW_2" at bounding box center [459, 380] width 262 height 11
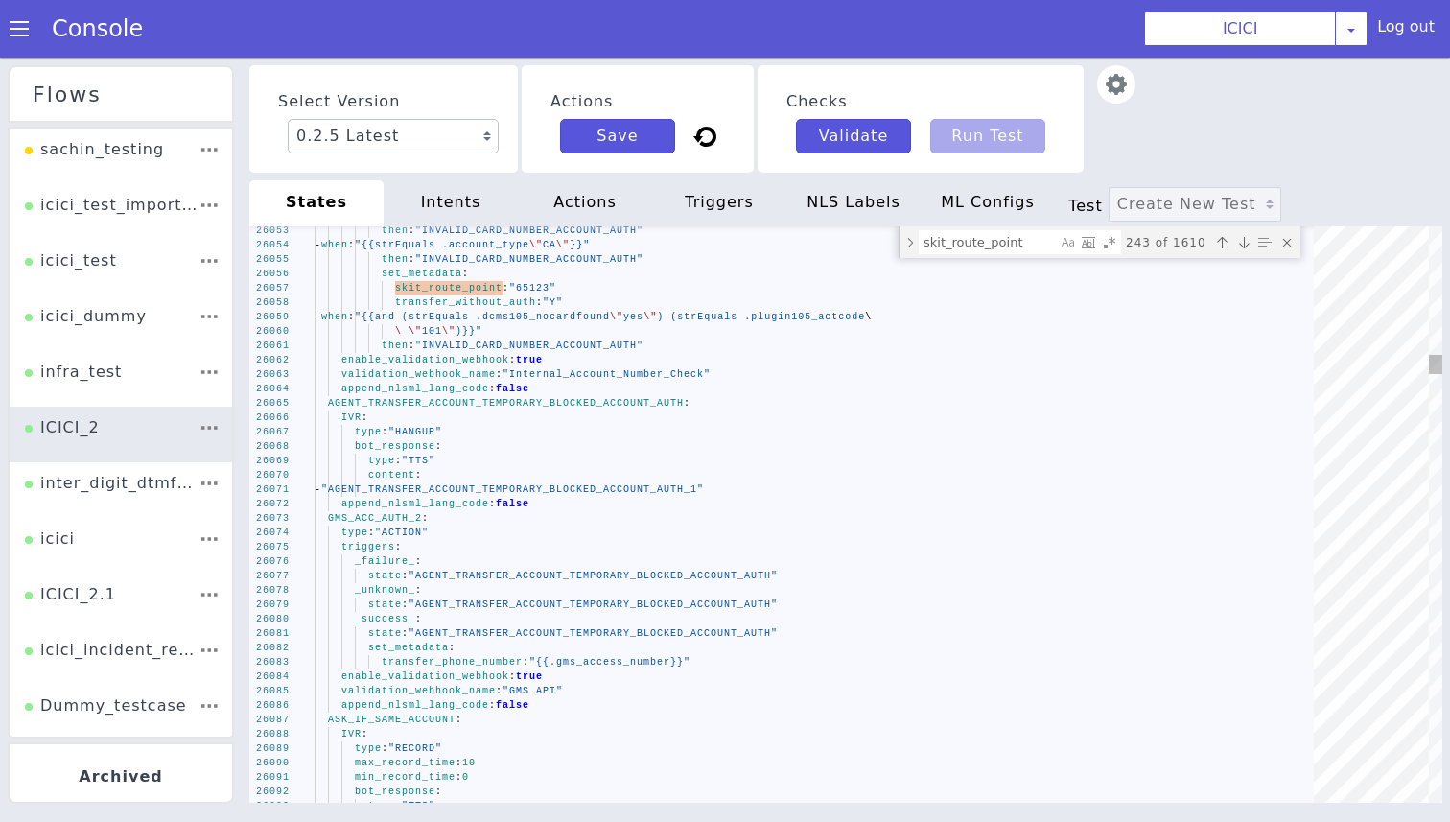
click at [419, 723] on span "ASK_IF_SAME_ACCOUNT" at bounding box center [392, 719] width 128 height 11
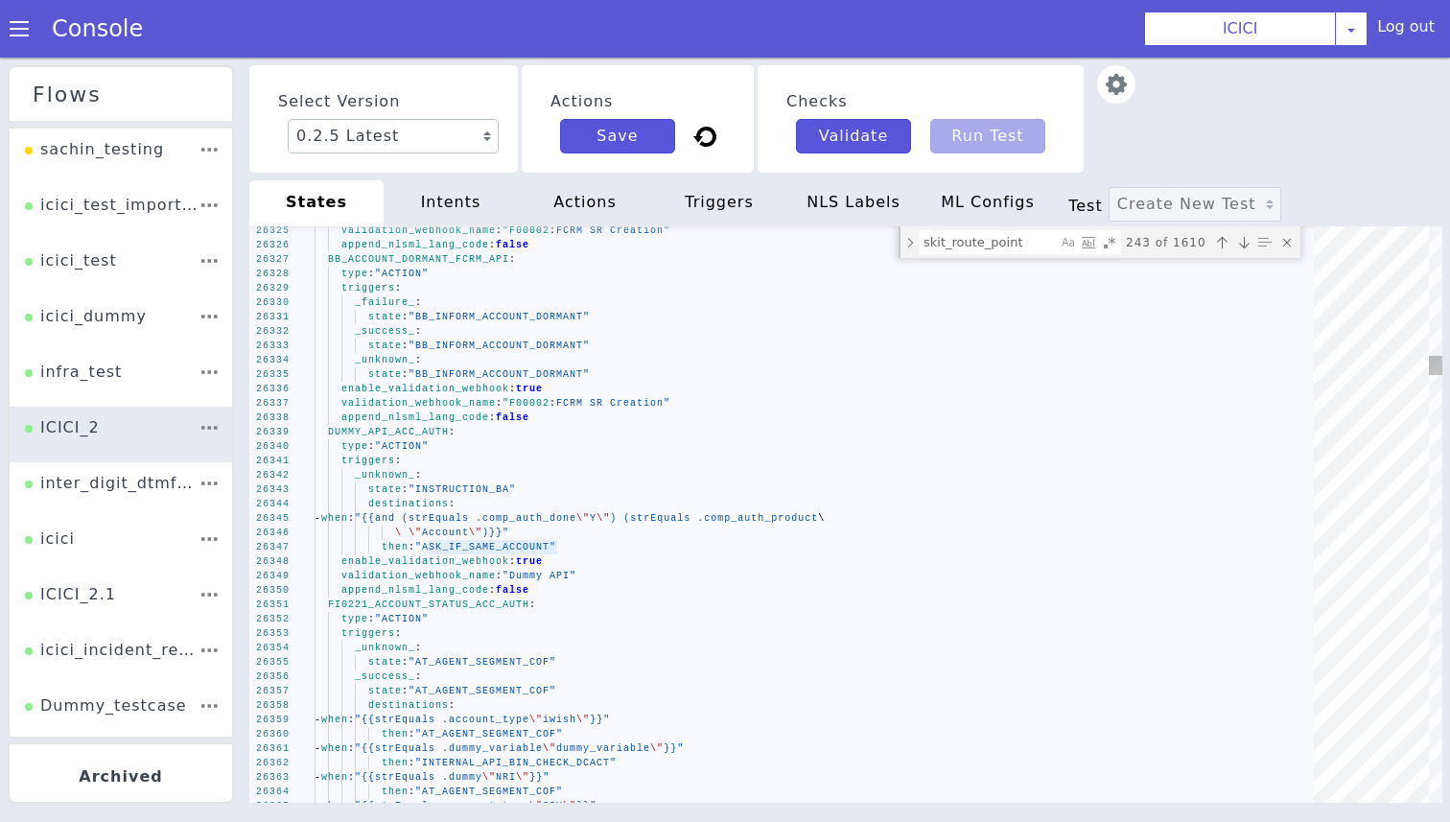
click at [408, 614] on div "26356 26355 26353 26354 26351 26352 26350 26348 26349 26347 26346 26344 26345 2…" at bounding box center [845, 514] width 1193 height 576
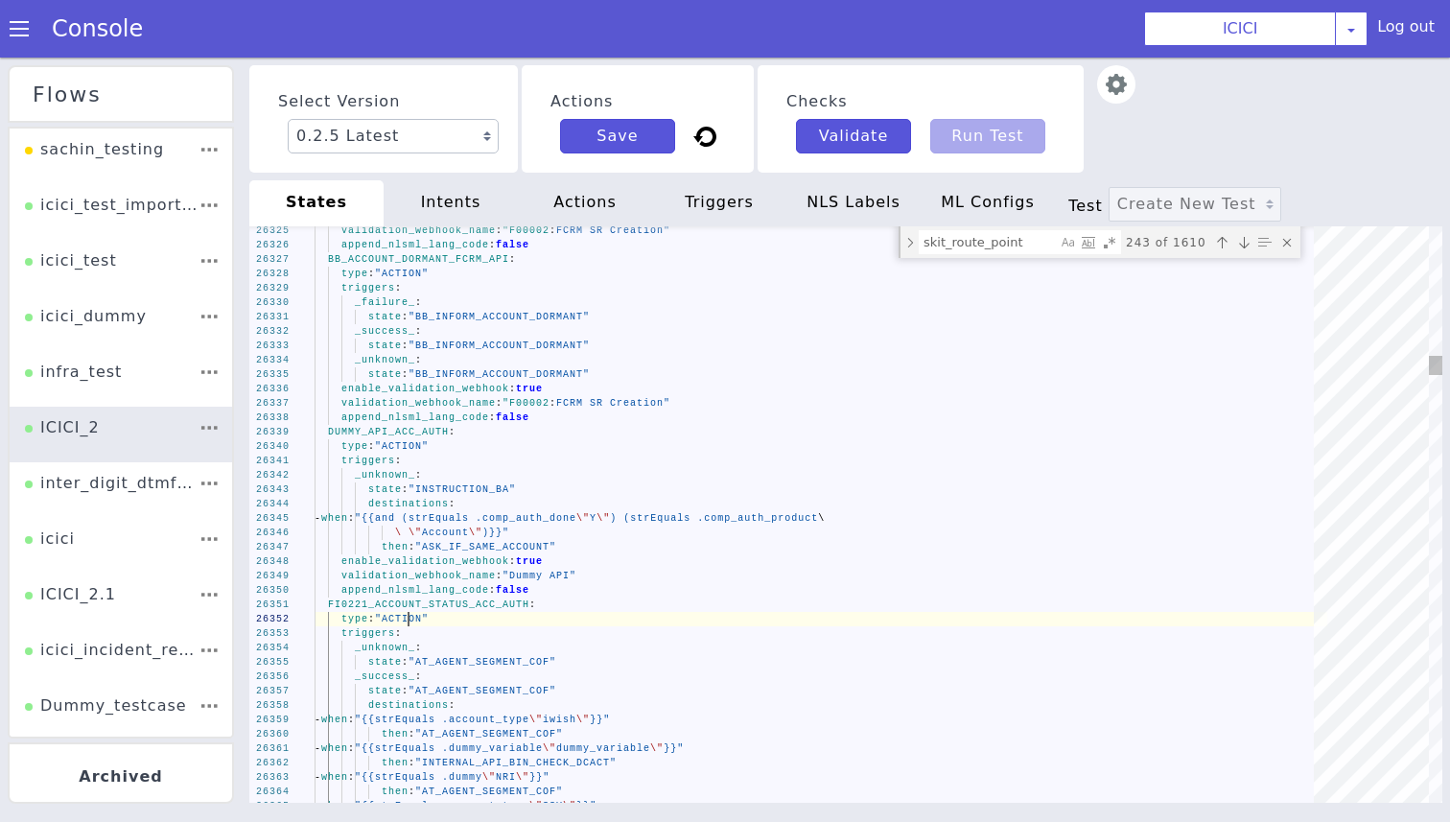
click at [408, 614] on div "26356 26355 26353 26354 26351 26352 26350 26348 26349 26347 26346 26344 26345 2…" at bounding box center [845, 514] width 1193 height 576
click at [417, 601] on span "FI0221_ACCOUNT_STATUS_ACC_AUTH" at bounding box center [428, 604] width 201 height 11
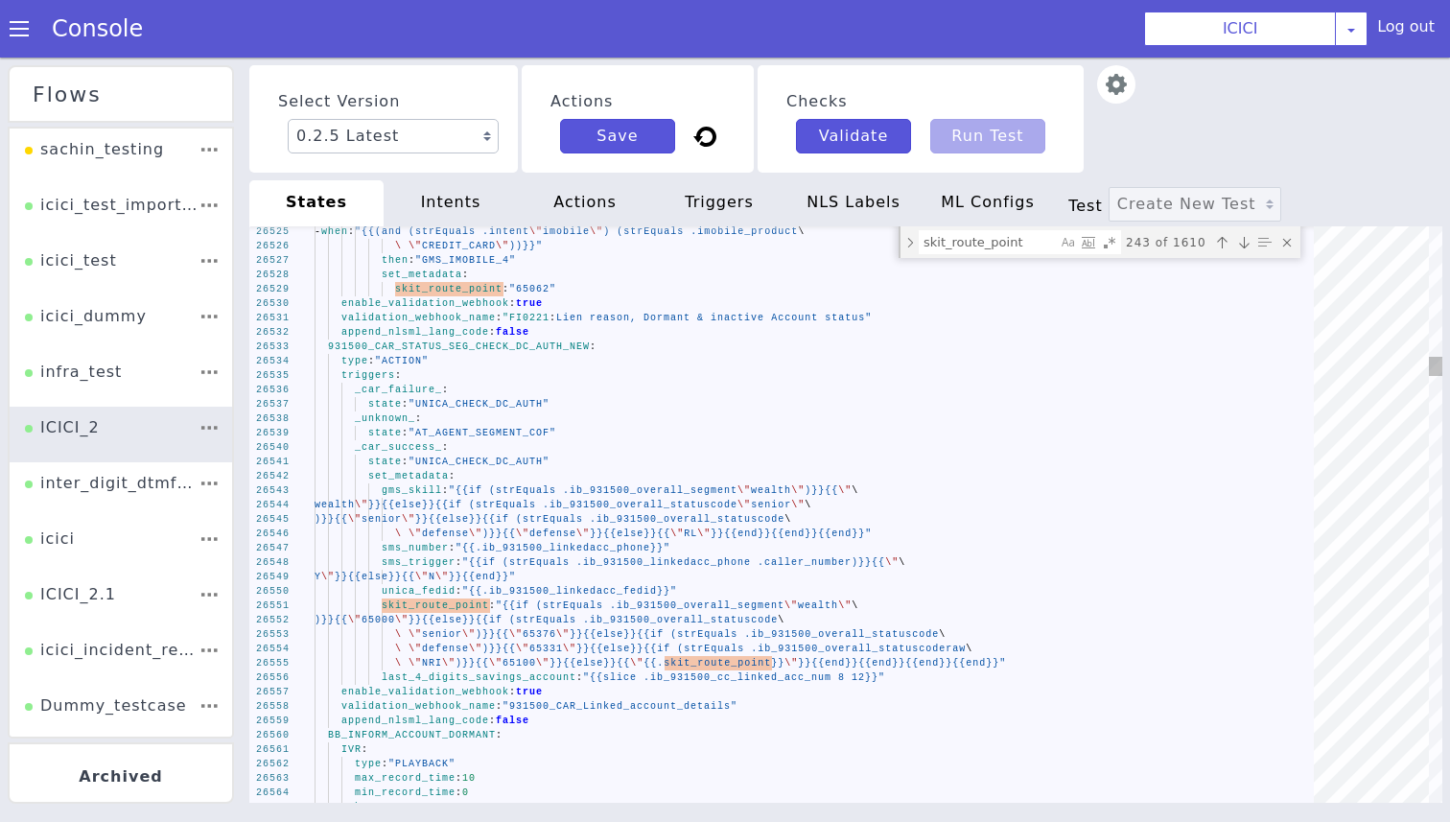
click at [426, 351] on span "931500_CAR_STATUS_SEG_CHECK_DC_AUTH_NEW" at bounding box center [459, 346] width 262 height 11
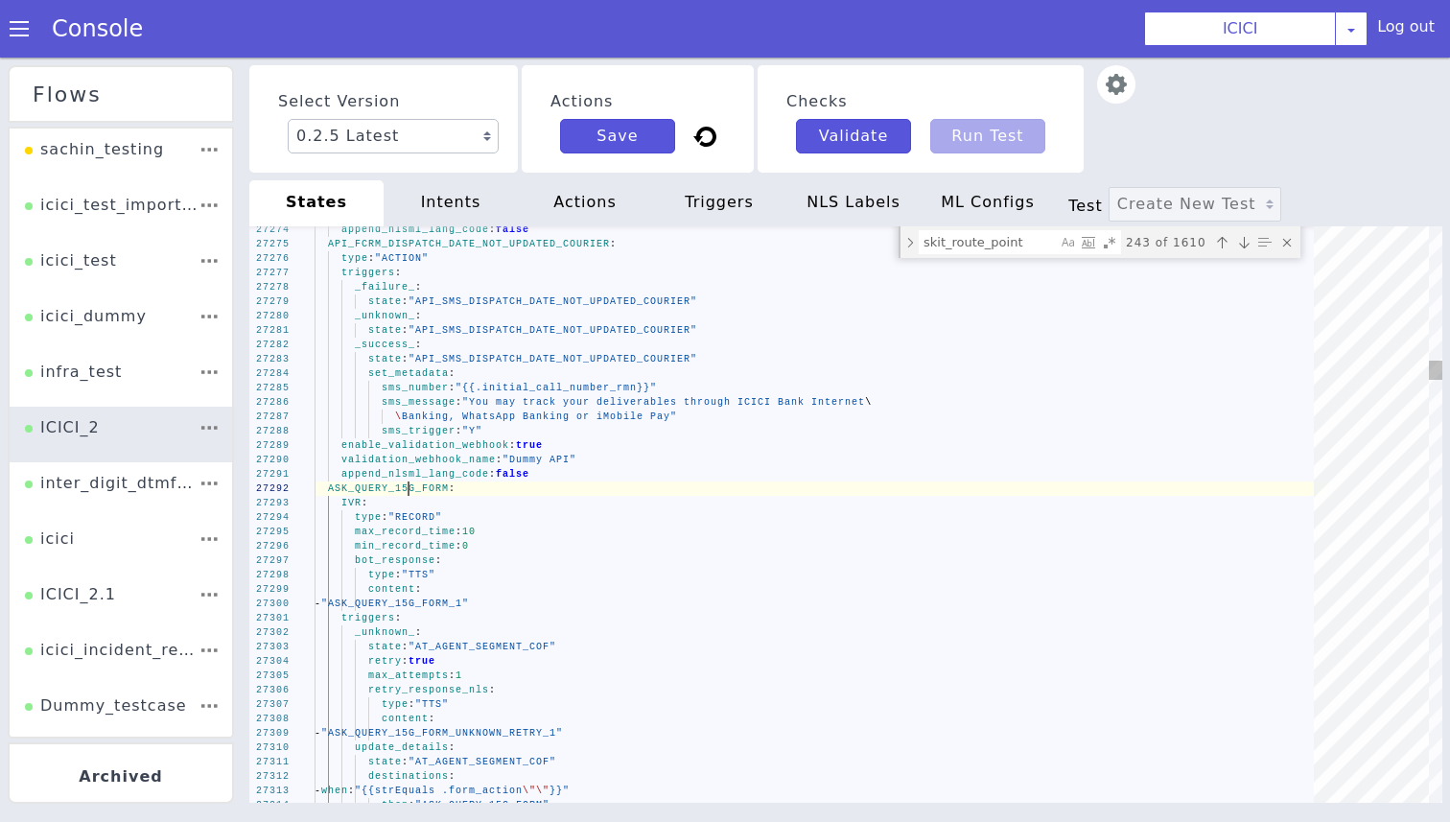
click at [410, 492] on span "ASK_QUERY_15G_FORM" at bounding box center [388, 488] width 121 height 11
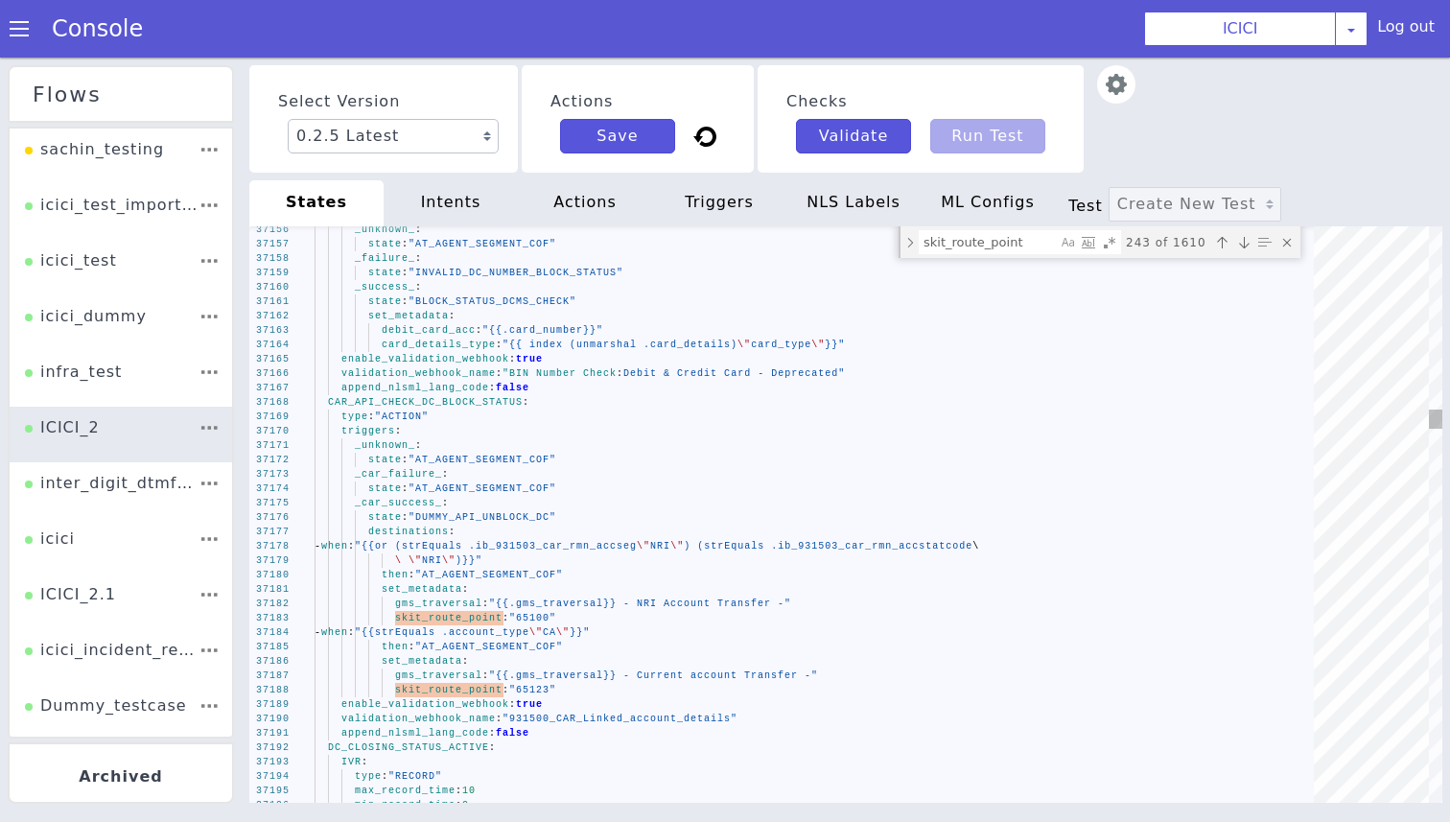
click at [436, 405] on span "CAR_API_CHECK_DC_BLOCK_STATUS" at bounding box center [425, 402] width 195 height 11
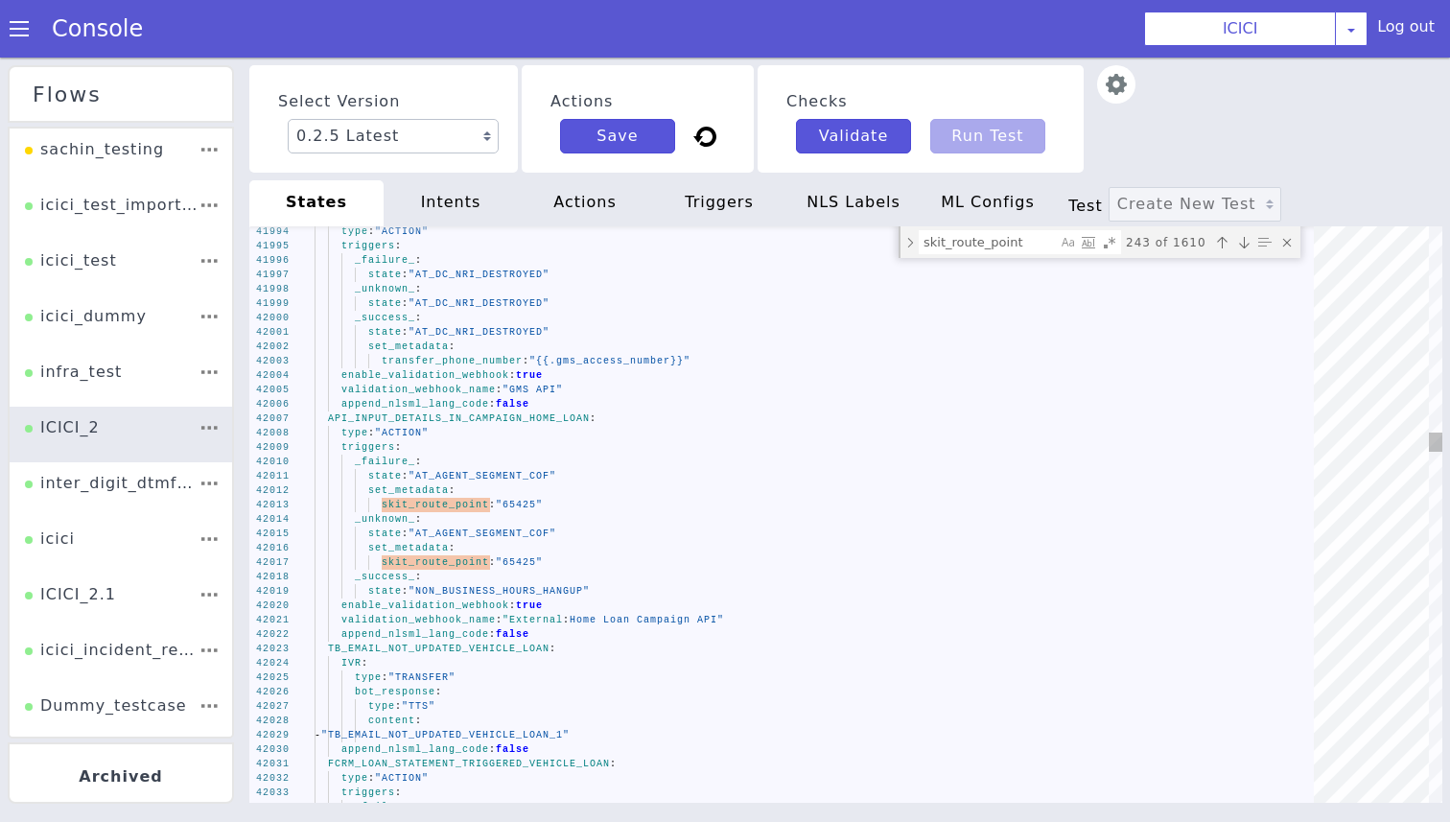
type textarea "state: "AT_DC_NRI_DESTROYED" set_metadata: transfer_phone_number: "{{.gms_acces…"
click at [401, 415] on div "42033 42034 42031 42032 42029 42030 42027 42028 42025 42026 42023 42024 42021 4…" at bounding box center [845, 514] width 1193 height 576
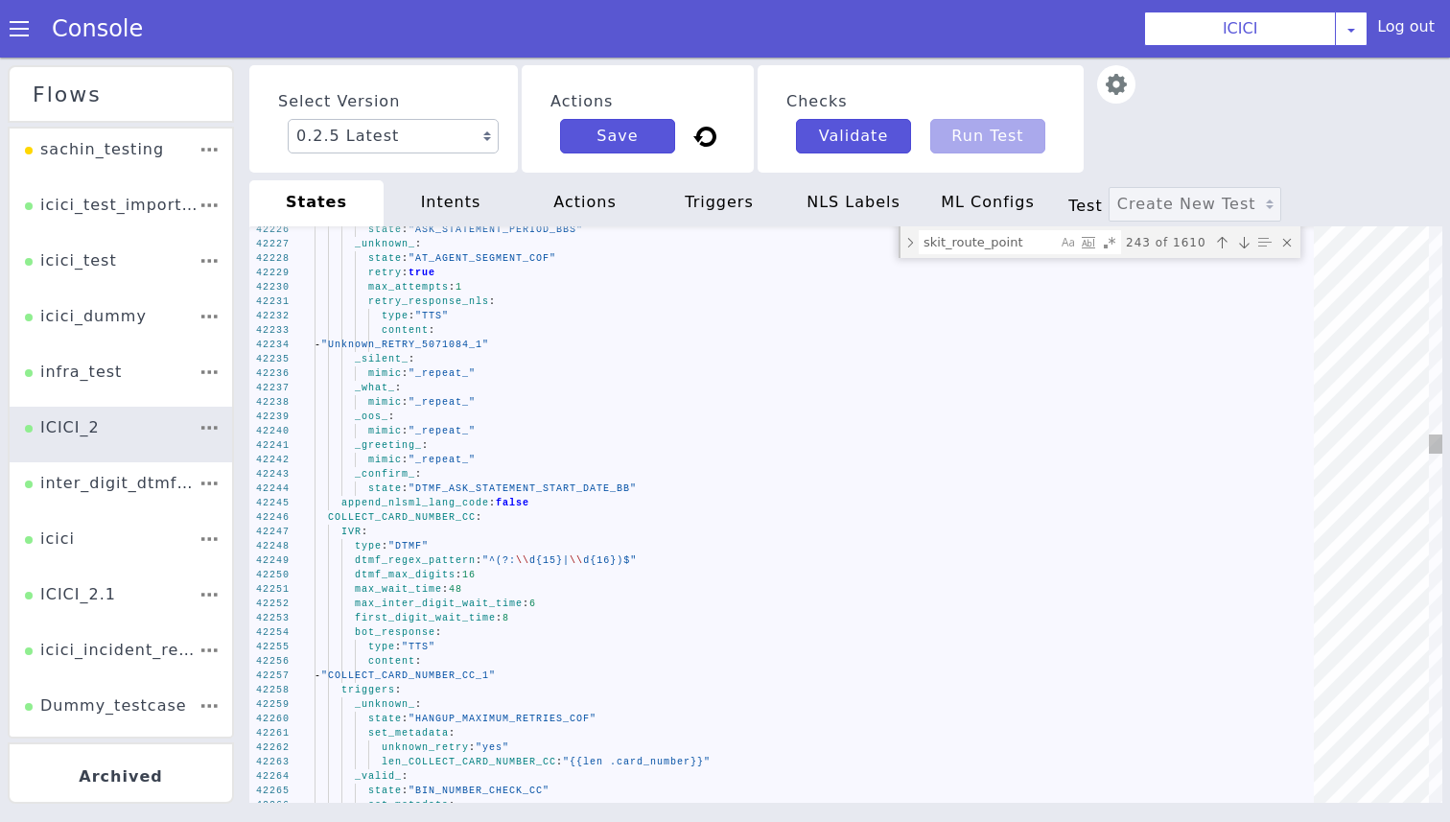
click at [406, 516] on span "COLLECT_CARD_NUMBER_CC" at bounding box center [402, 517] width 148 height 11
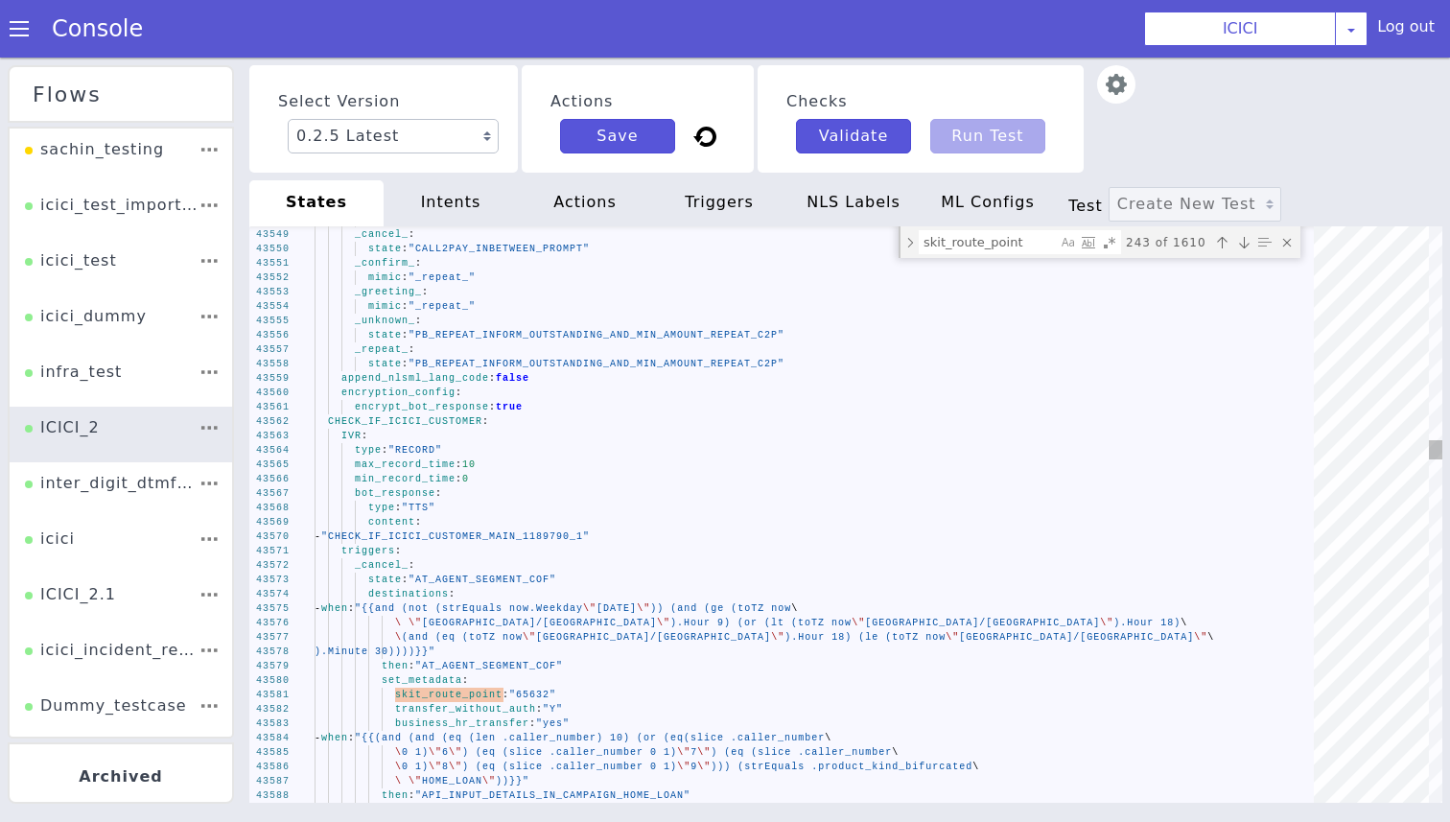
click at [456, 422] on span "CHECK_IF_ICICI_CUSTOMER" at bounding box center [405, 421] width 154 height 11
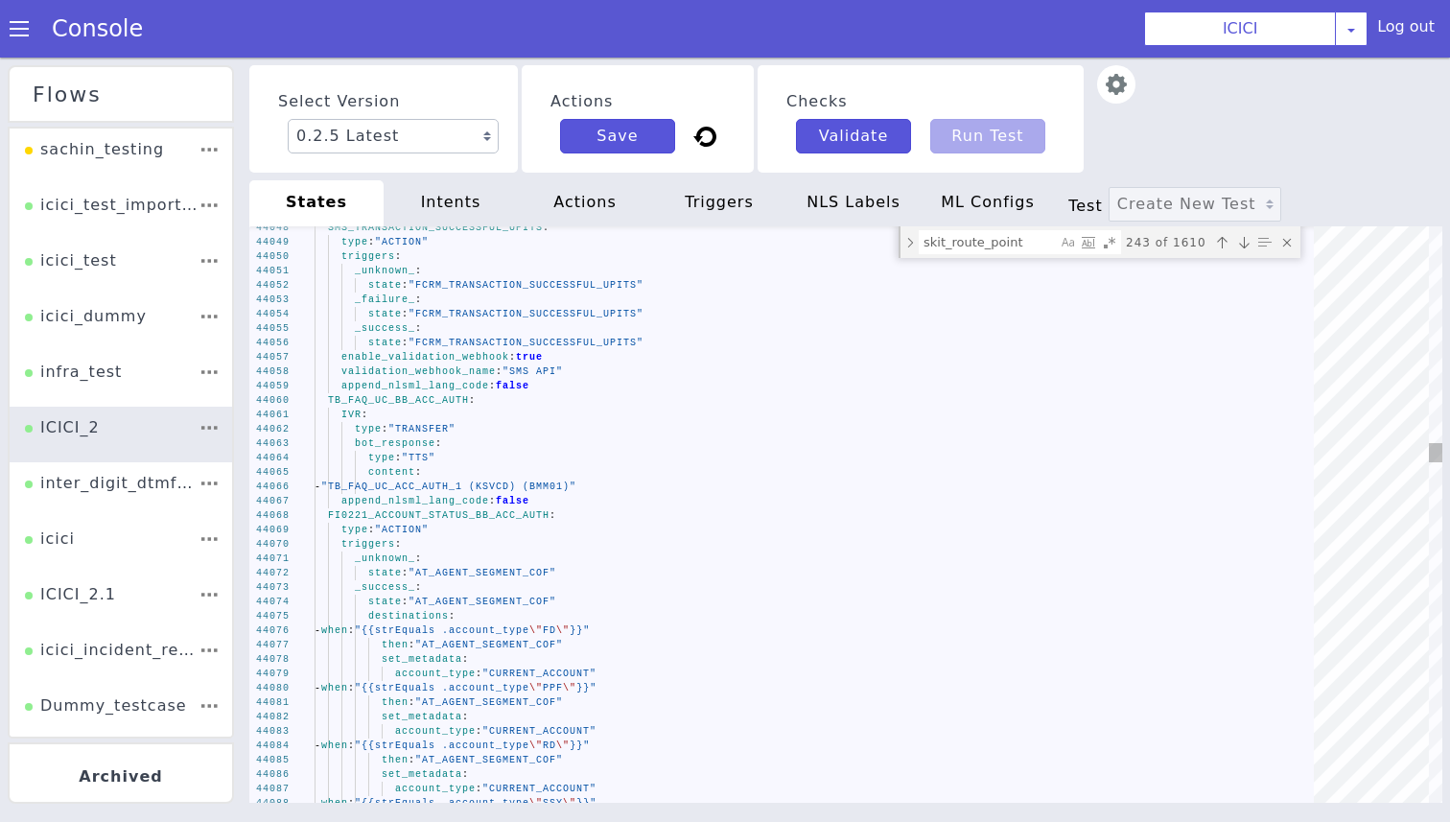
click at [491, 518] on span "FI0221_ACCOUNT_STATUS_BB_ACC_AUTH" at bounding box center [438, 515] width 221 height 11
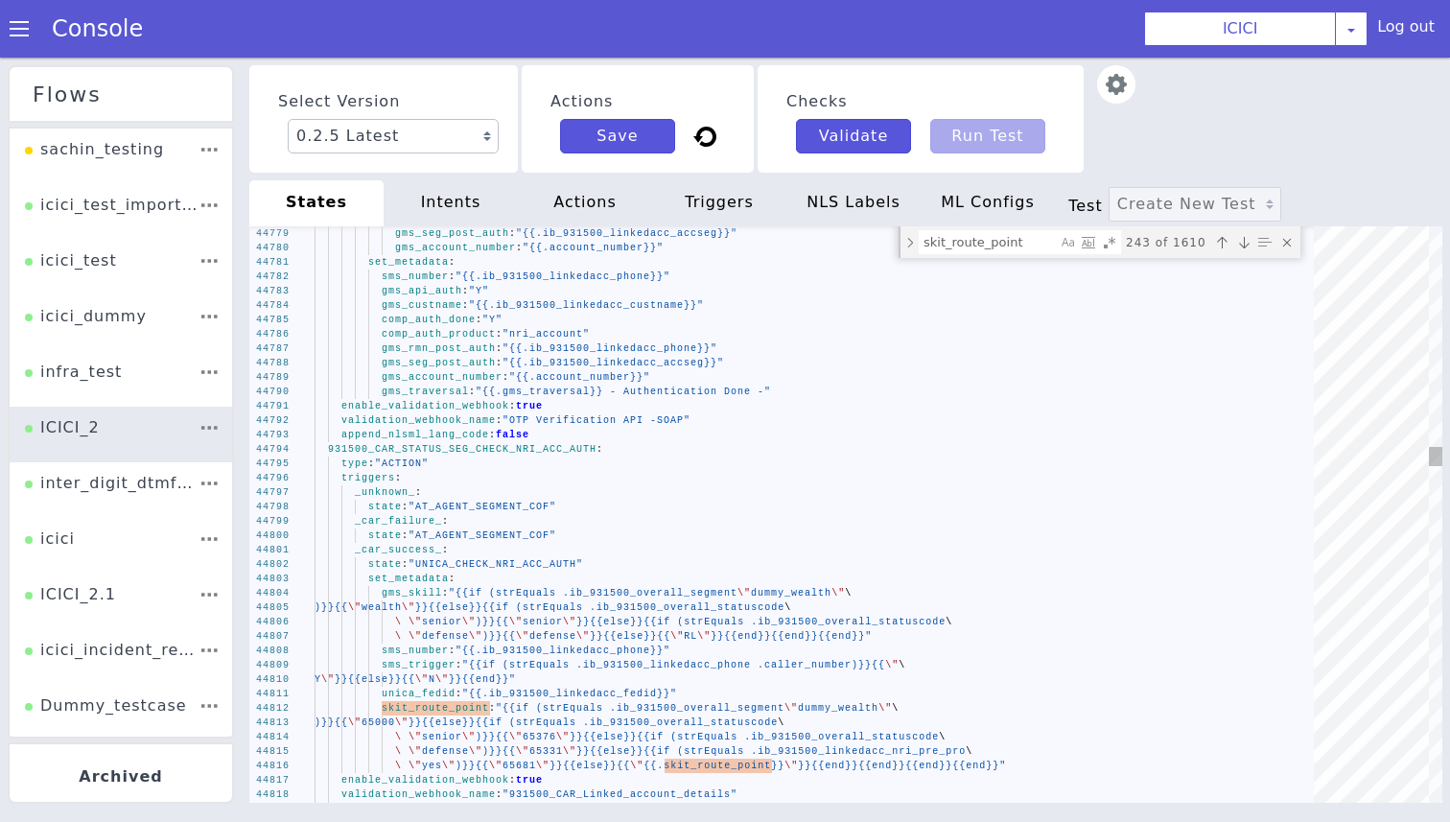
click at [496, 437] on span ":" at bounding box center [492, 435] width 7 height 11
click at [499, 456] on div "type : "ACTION"" at bounding box center [820, 463] width 1012 height 14
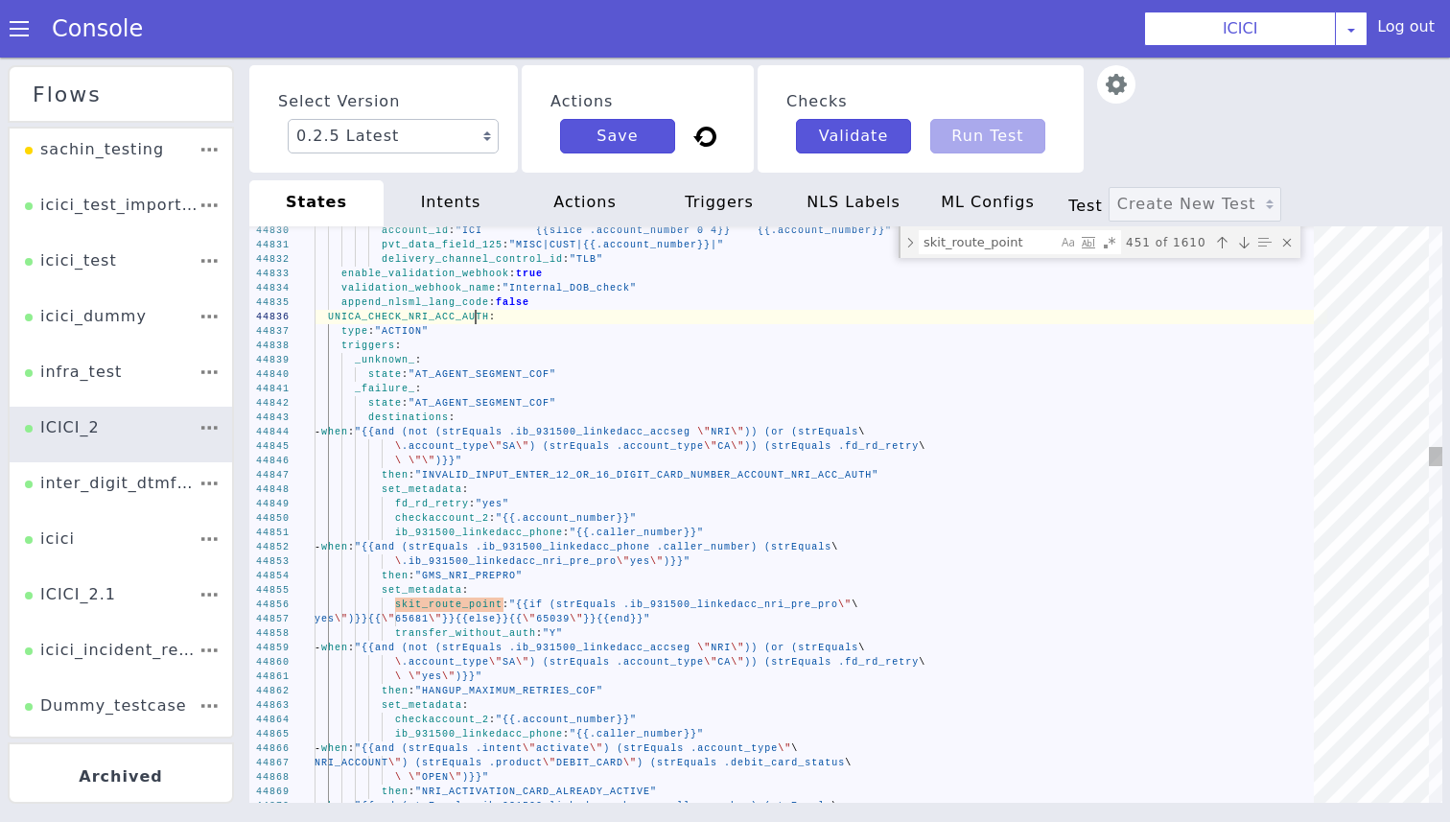
click at [478, 321] on span "UNICA_CHECK_NRI_ACC_AUTH" at bounding box center [408, 317] width 161 height 11
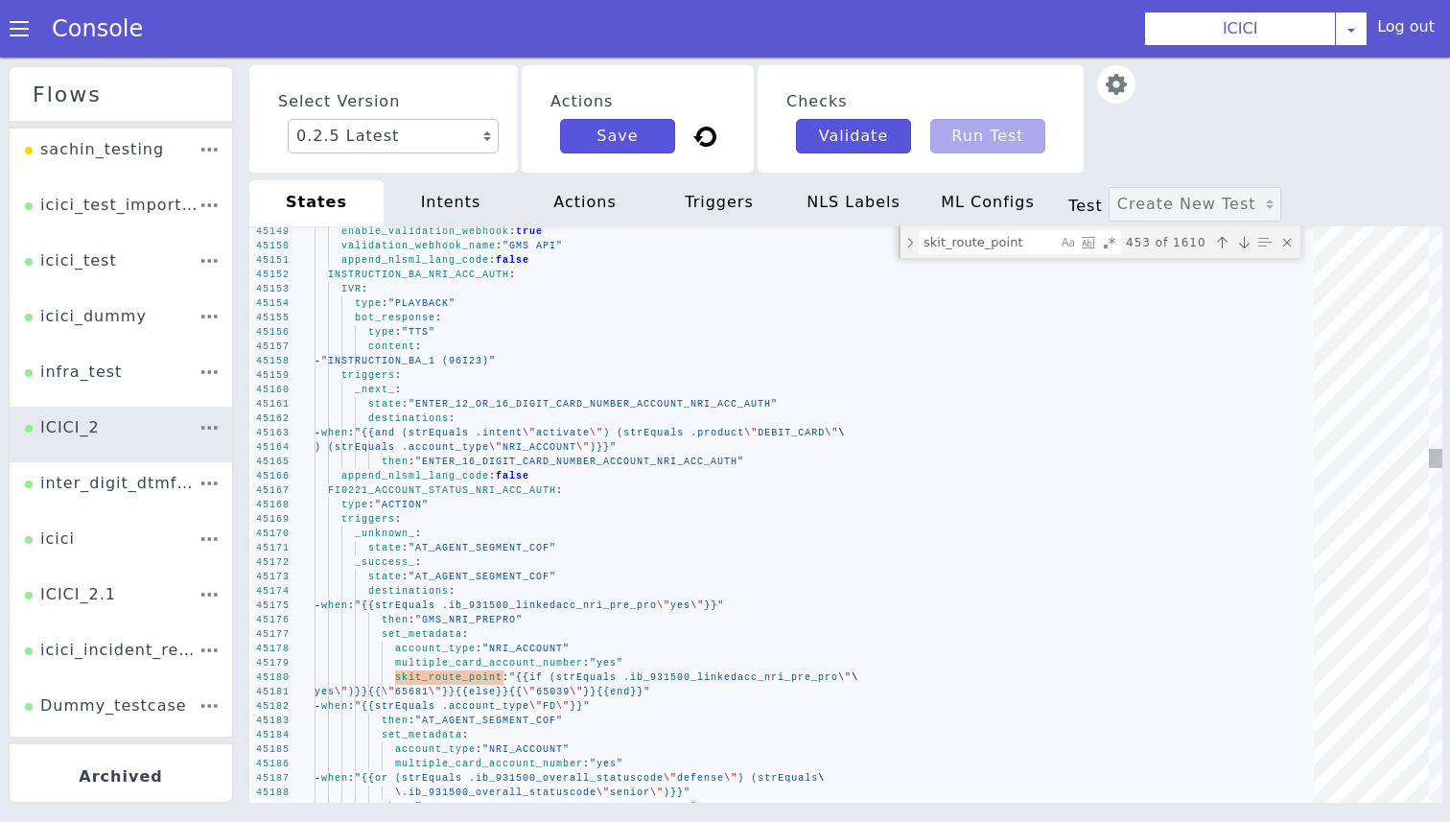
click at [533, 504] on div "type : "ACTION"" at bounding box center [820, 505] width 1012 height 14
click at [507, 491] on span "FI0221_ACCOUNT_STATUS_NRI_ACC_AUTH" at bounding box center [442, 490] width 228 height 11
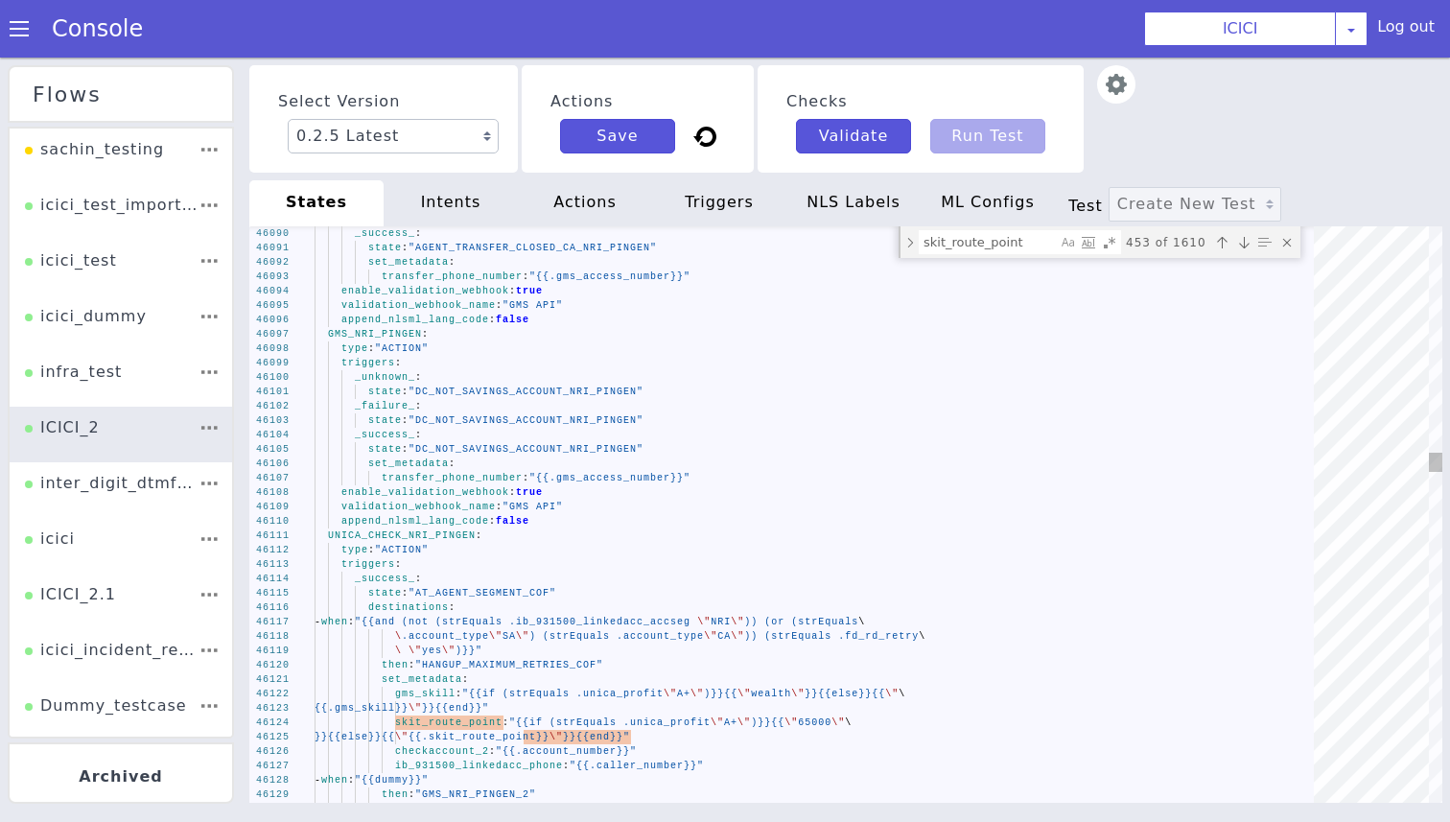
click at [450, 540] on span "UNICA_CHECK_NRI_PINGEN" at bounding box center [402, 535] width 148 height 11
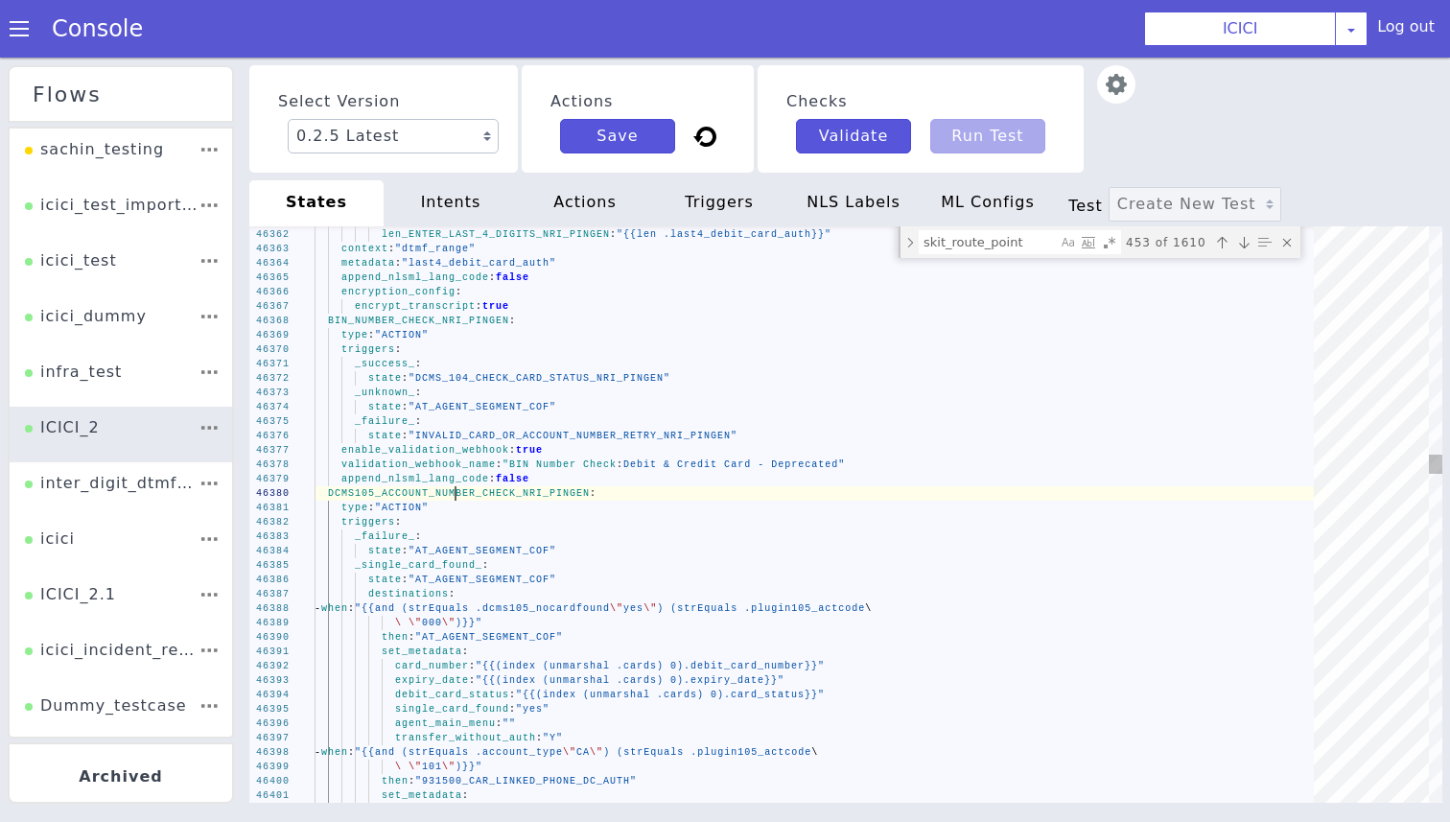
click at [457, 496] on span "DCMS105_ACCOUNT_NUMBER_CHECK_NRI_PINGEN" at bounding box center [459, 493] width 262 height 11
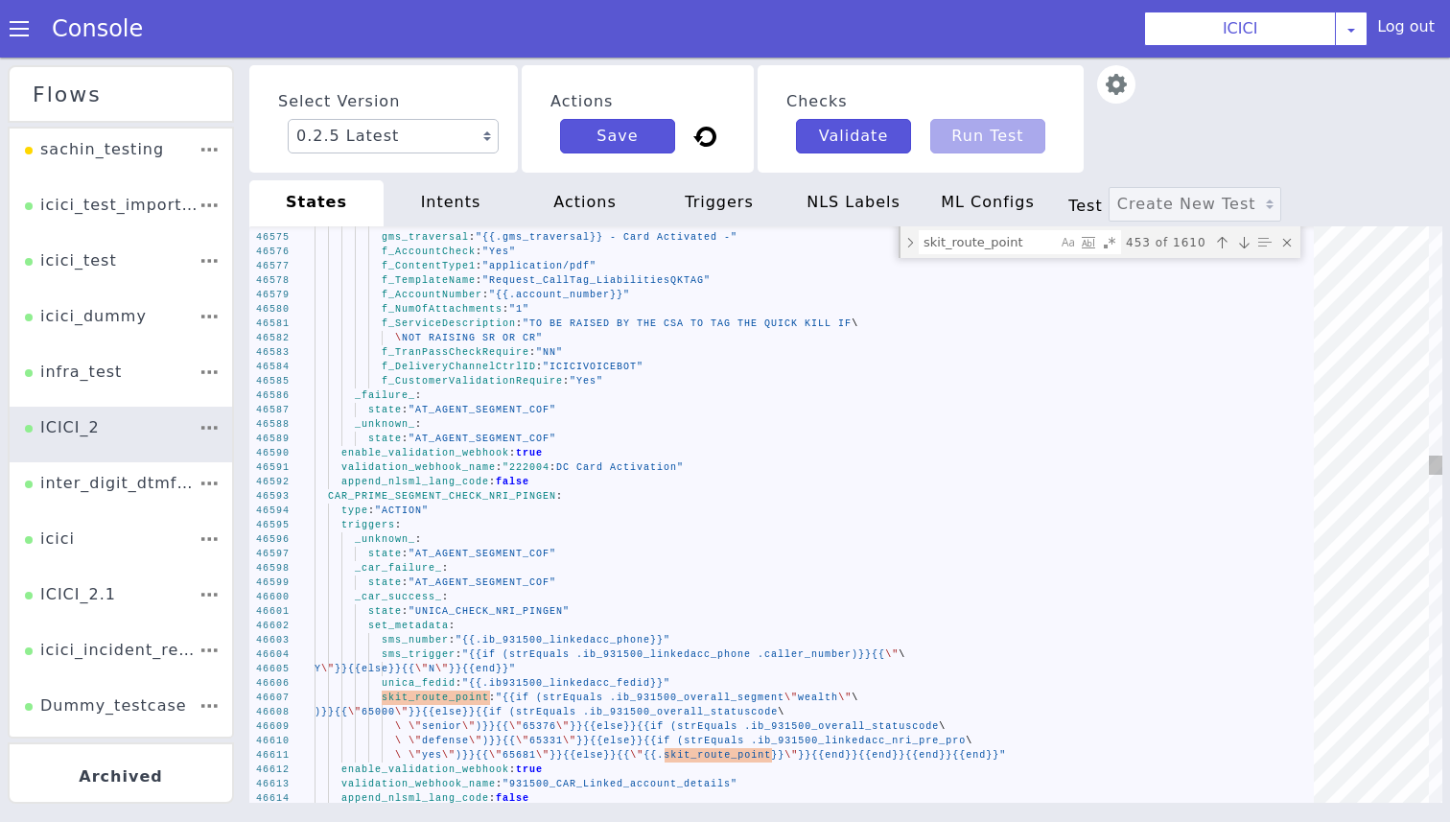
click at [350, 494] on span "CAR_PRIME_SEGMENT_CHECK_NRI_PINGEN" at bounding box center [442, 496] width 228 height 11
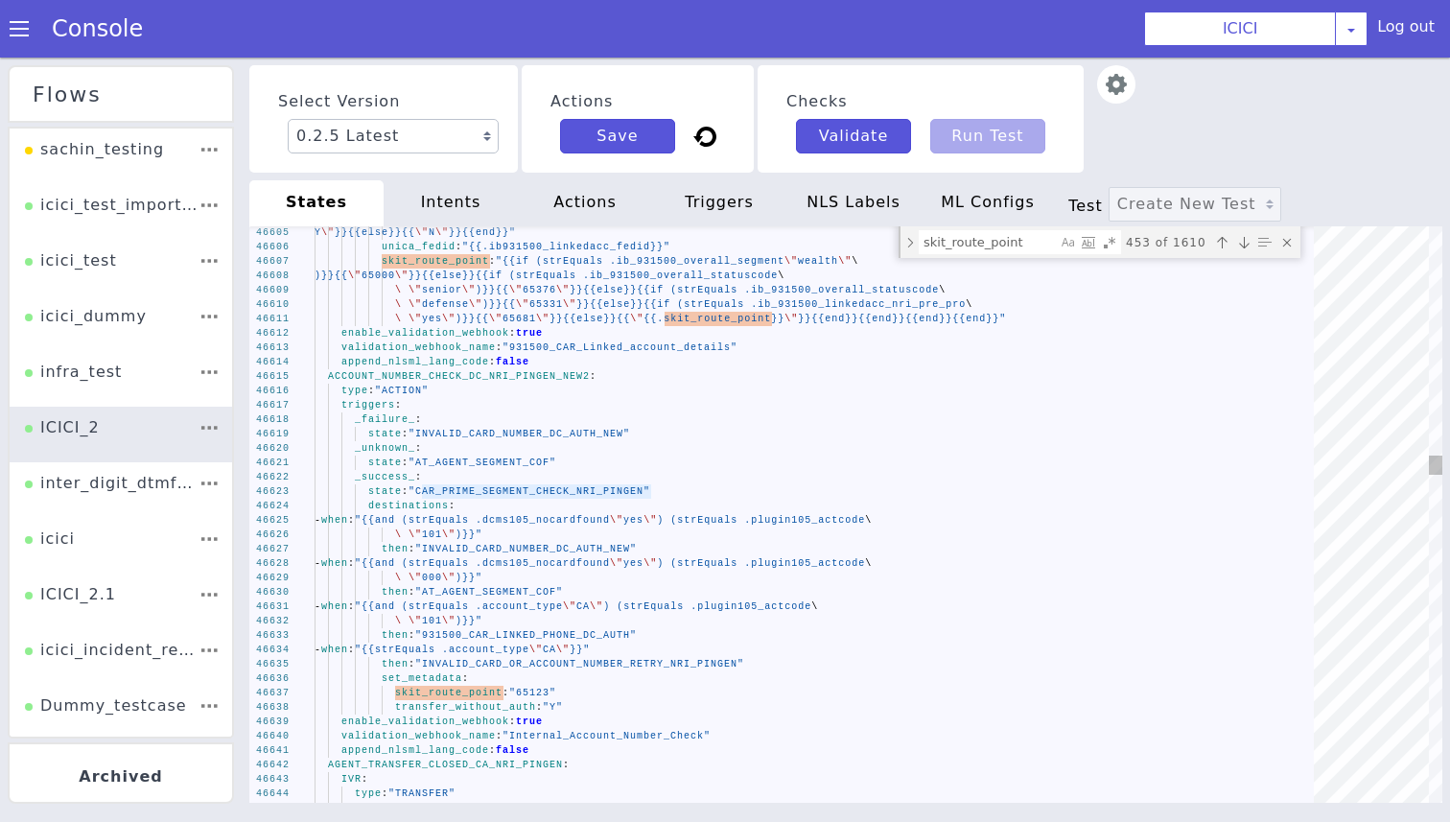
click at [486, 376] on span "ACCOUNT_NUMBER_CHECK_DC_NRI_PINGEN_NEW2" at bounding box center [459, 376] width 262 height 11
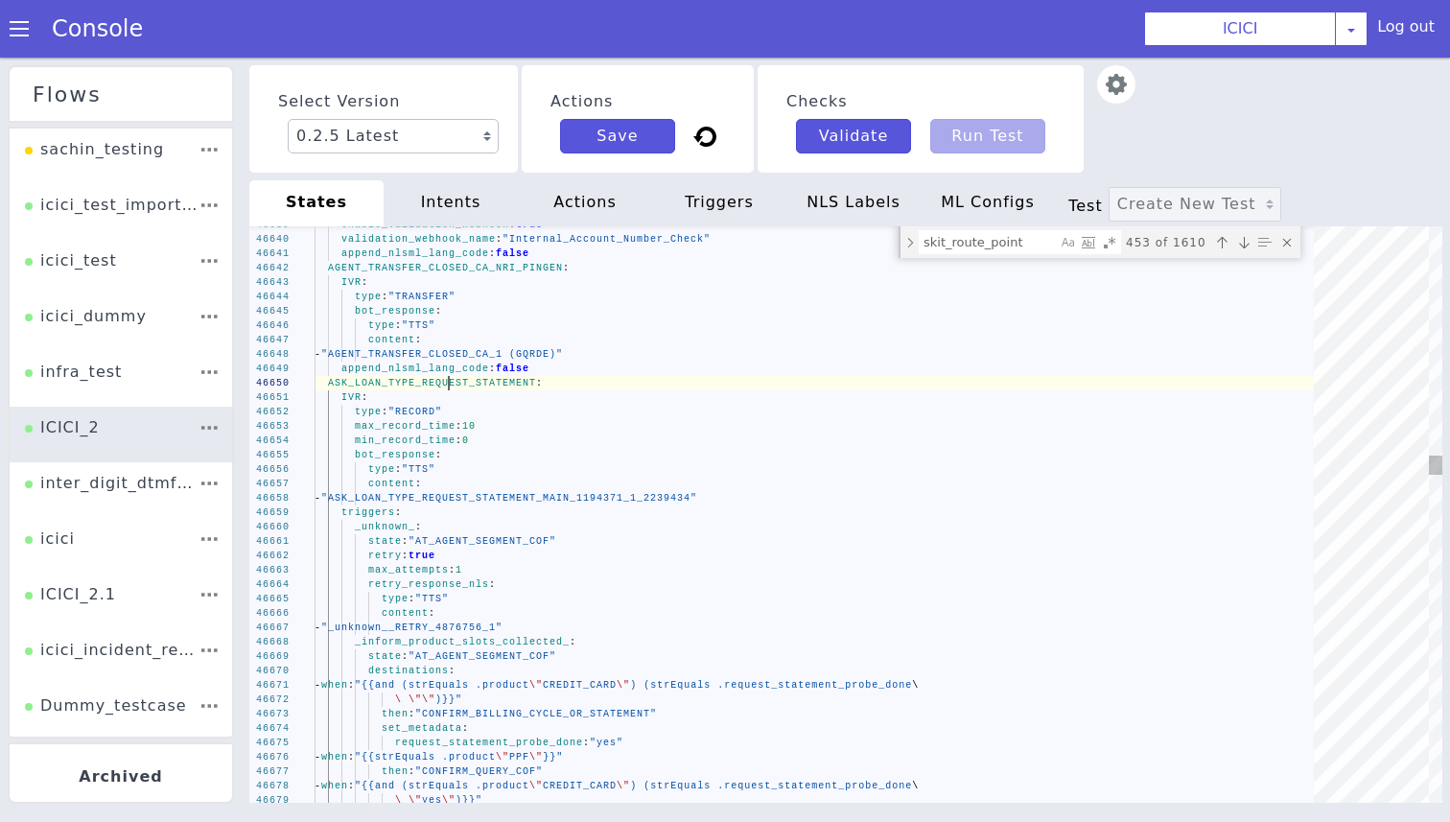
click at [450, 380] on span "ASK_LOAN_TYPE_REQUEST_STATEMENT" at bounding box center [432, 383] width 208 height 11
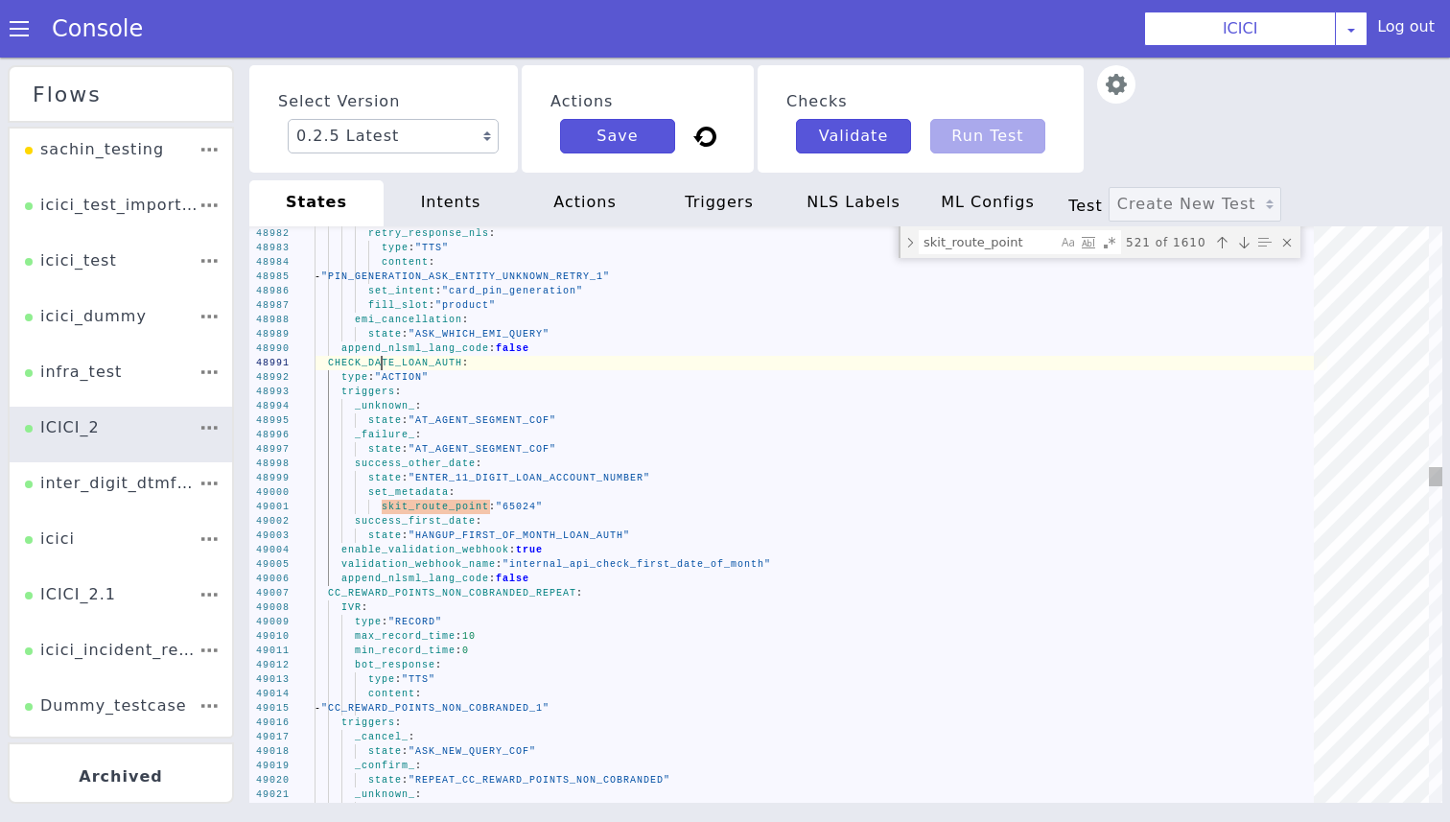
click at [382, 366] on div "49006 49007 49008 49009 49010 49011 49012 49013 49014 49015 49016 49017 49018 4…" at bounding box center [845, 514] width 1193 height 576
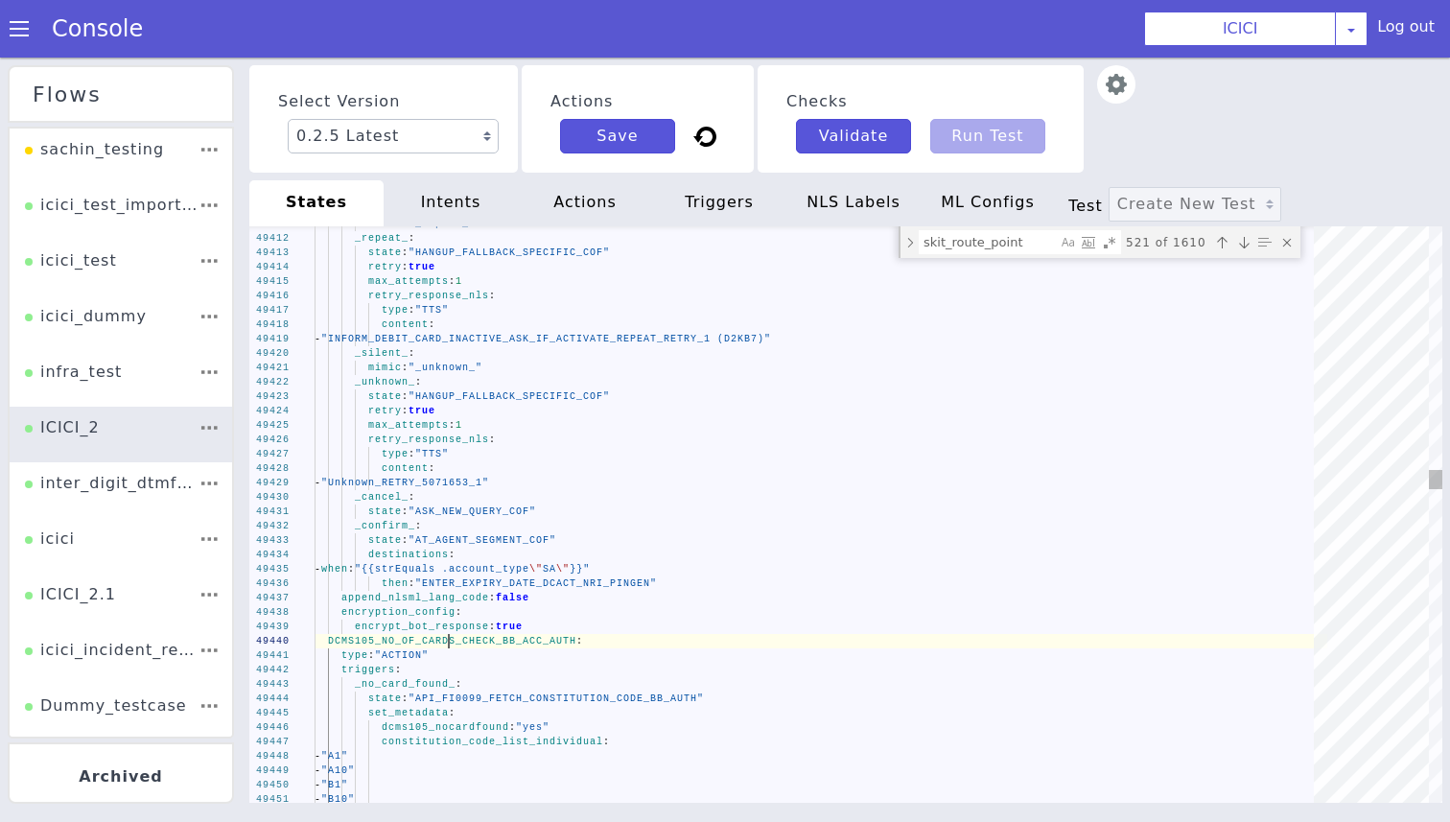
click at [449, 647] on div "49451 49450 49449 49448 49447 49446 49445 49444 49443 49442 49441 49440 49439 4…" at bounding box center [845, 514] width 1193 height 576
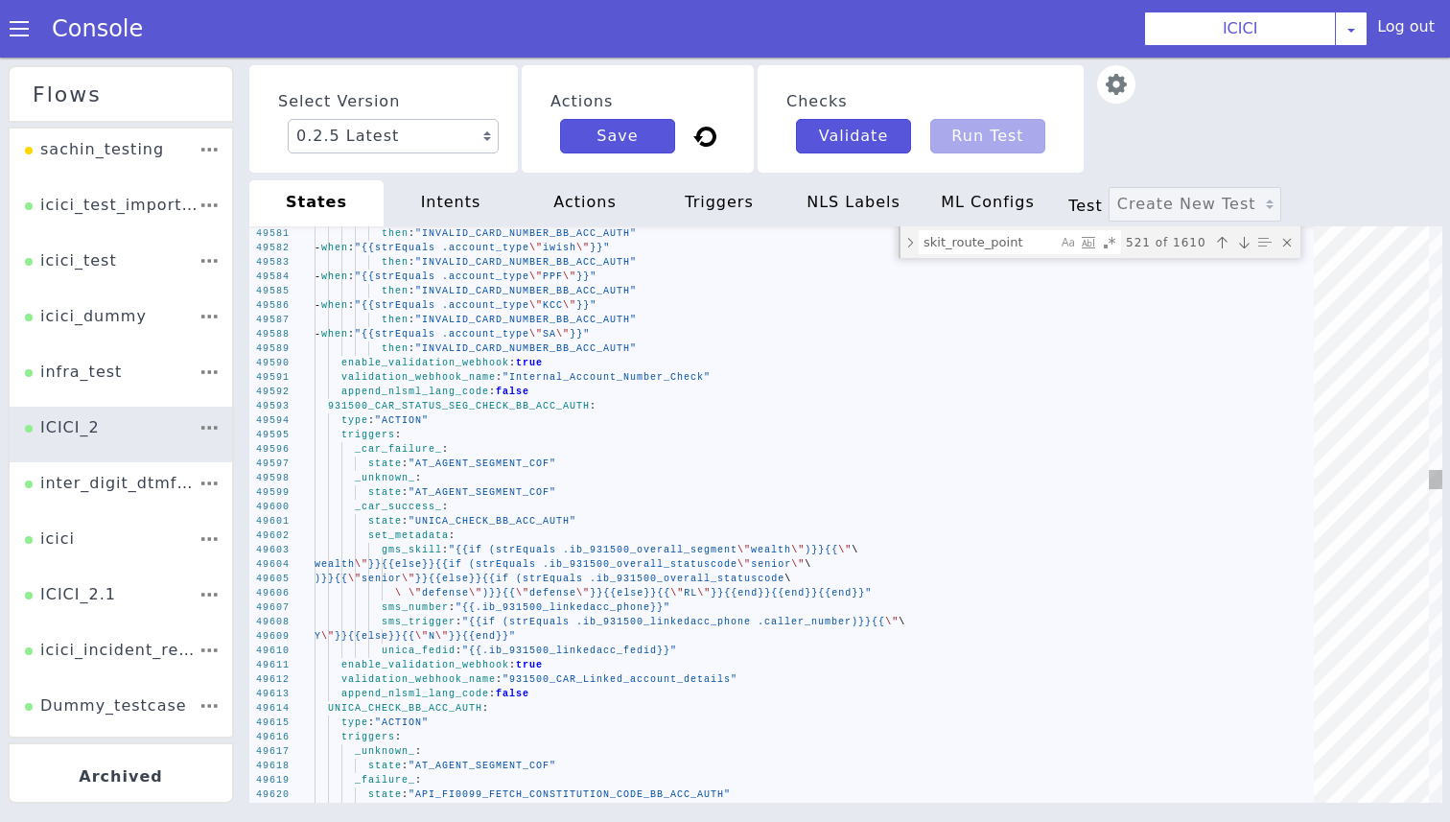
click at [430, 703] on span "UNICA_CHECK_BB_ACC_AUTH" at bounding box center [405, 708] width 154 height 11
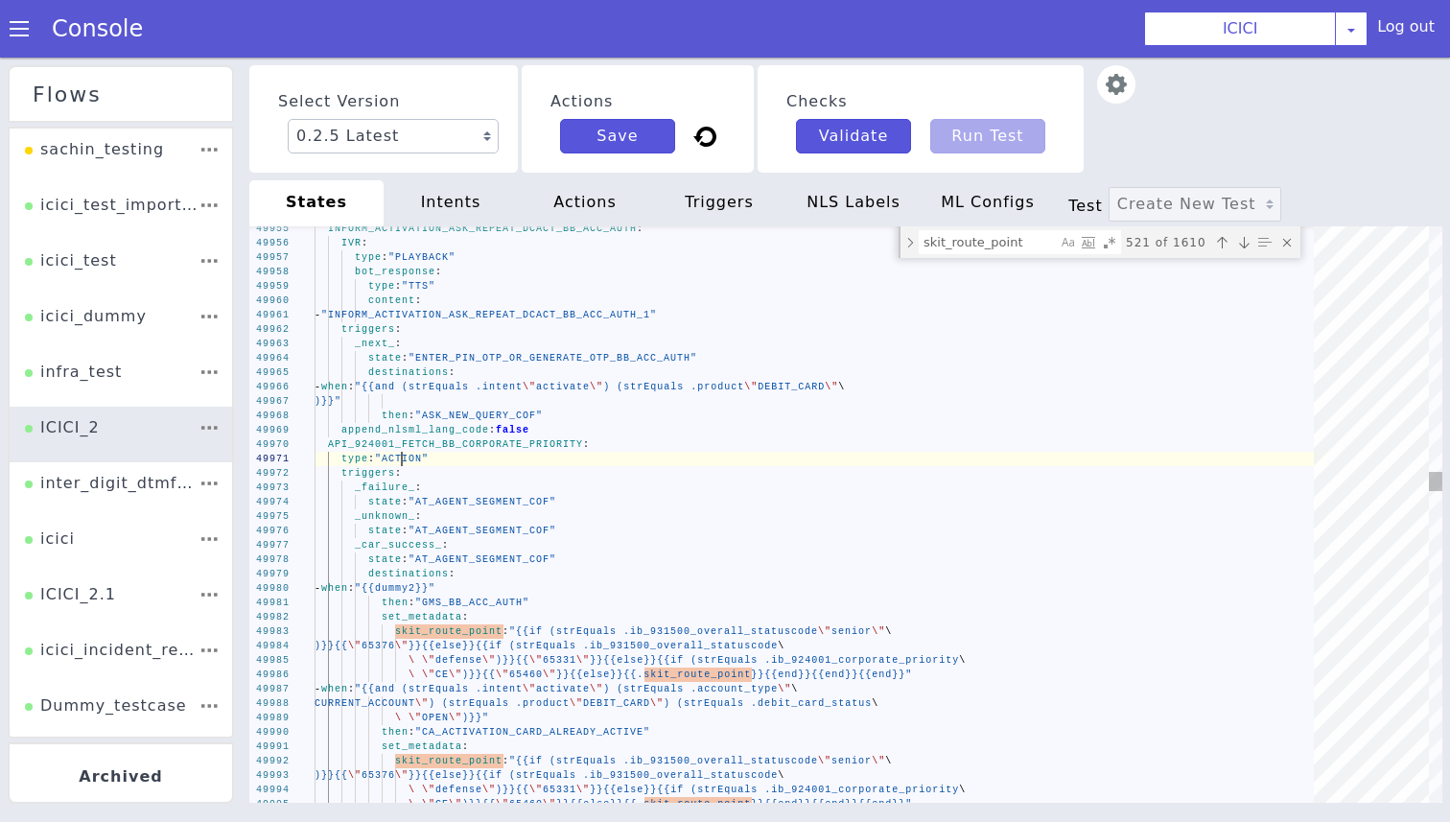
click at [403, 453] on span ""ACTION"" at bounding box center [402, 458] width 54 height 11
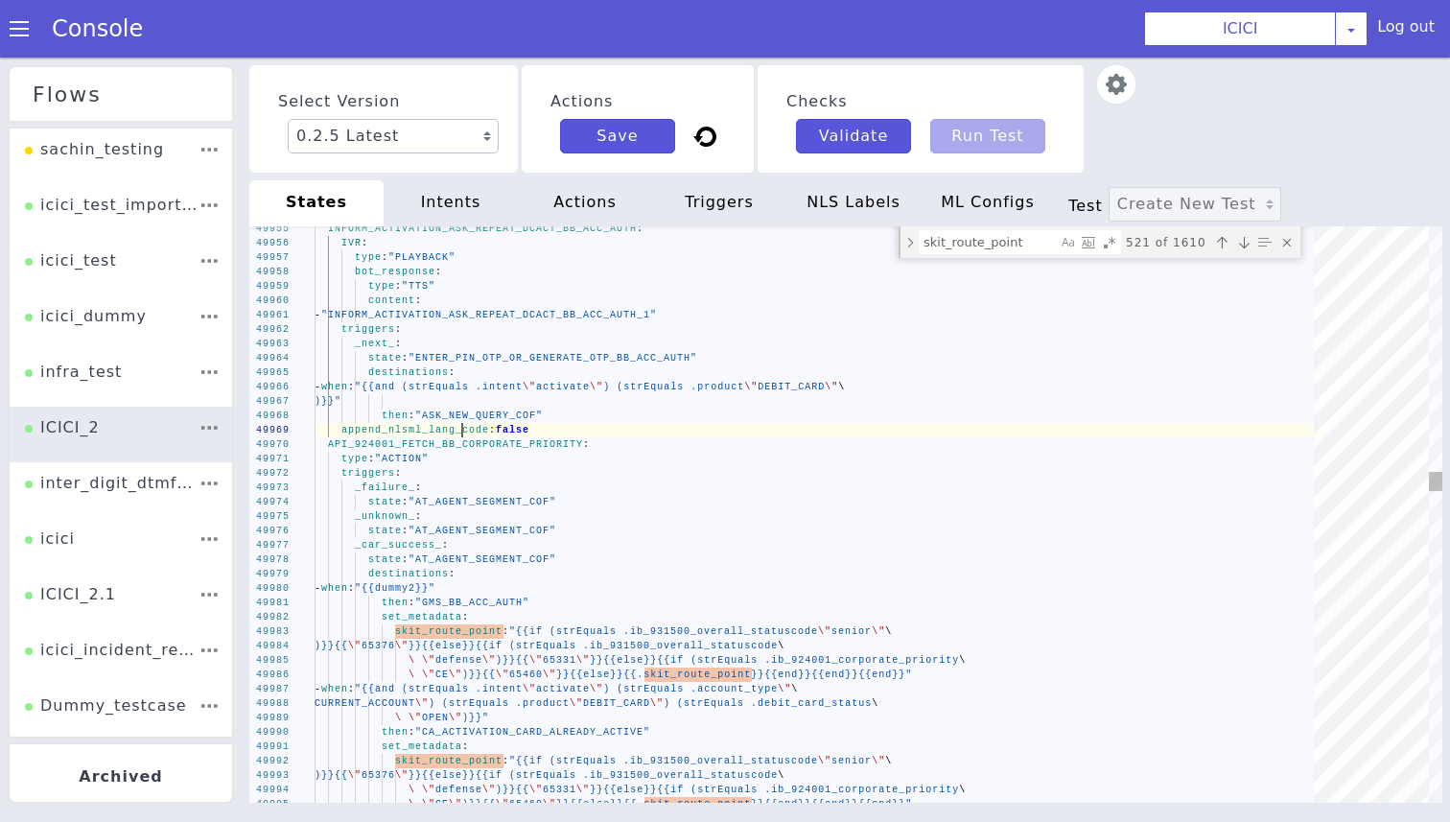
click at [459, 432] on span "append_nlsml_lang_code" at bounding box center [415, 430] width 148 height 11
click at [455, 449] on div "49992 49993 49994 49995 49991 49990 49989 49988 49987 49986 49985 49984 49983 4…" at bounding box center [845, 514] width 1193 height 576
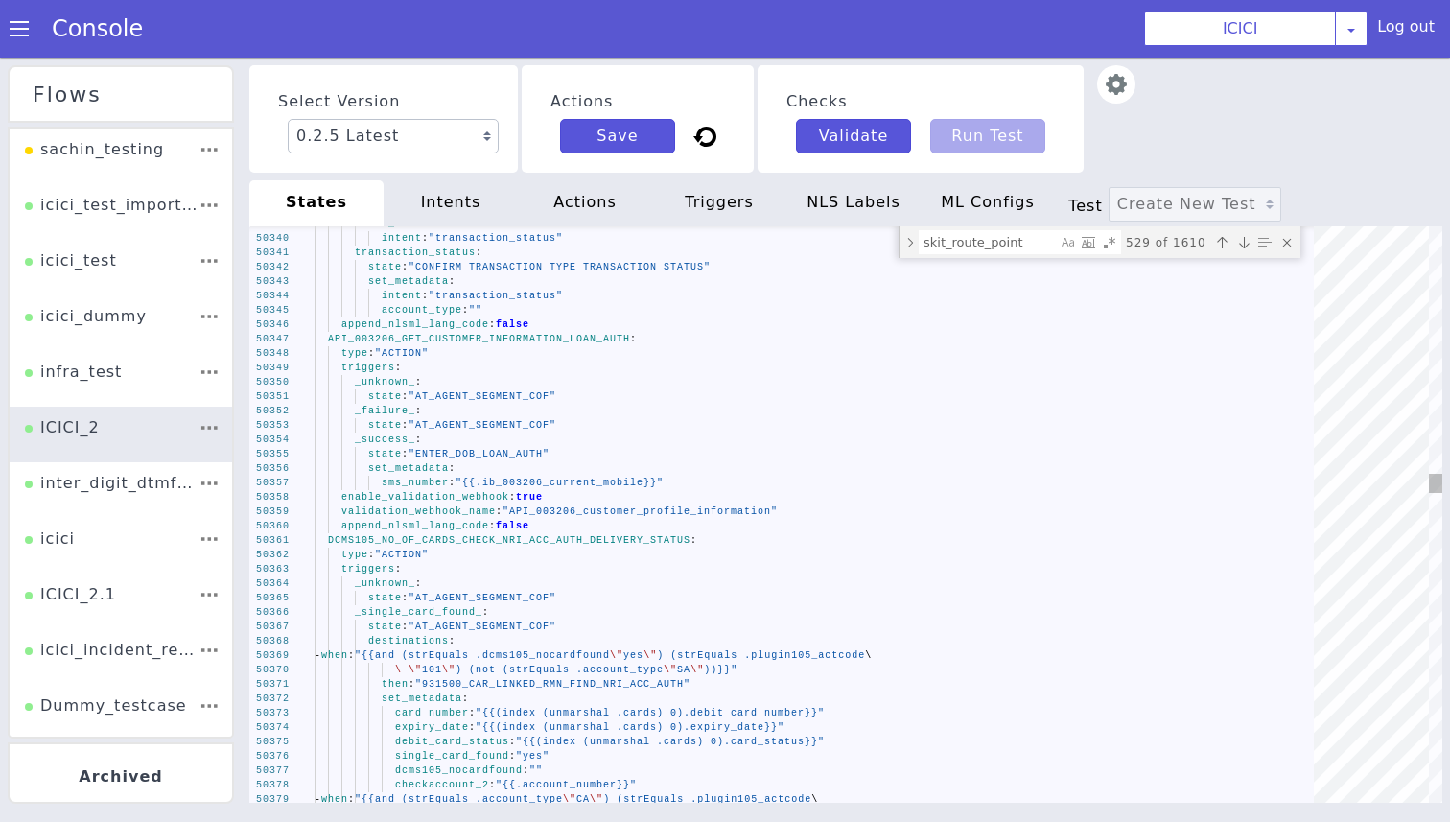
click at [509, 540] on div "50379 50378 50377 50376 50375 50374 50372 50373 50371 50370 50369 50368 50367 5…" at bounding box center [845, 514] width 1193 height 576
click at [625, 541] on span "DCMS105_NO_OF_CARDS_CHECK_NRI_ACC_AUTH_DELIVERY_ST" at bounding box center [496, 540] width 336 height 11
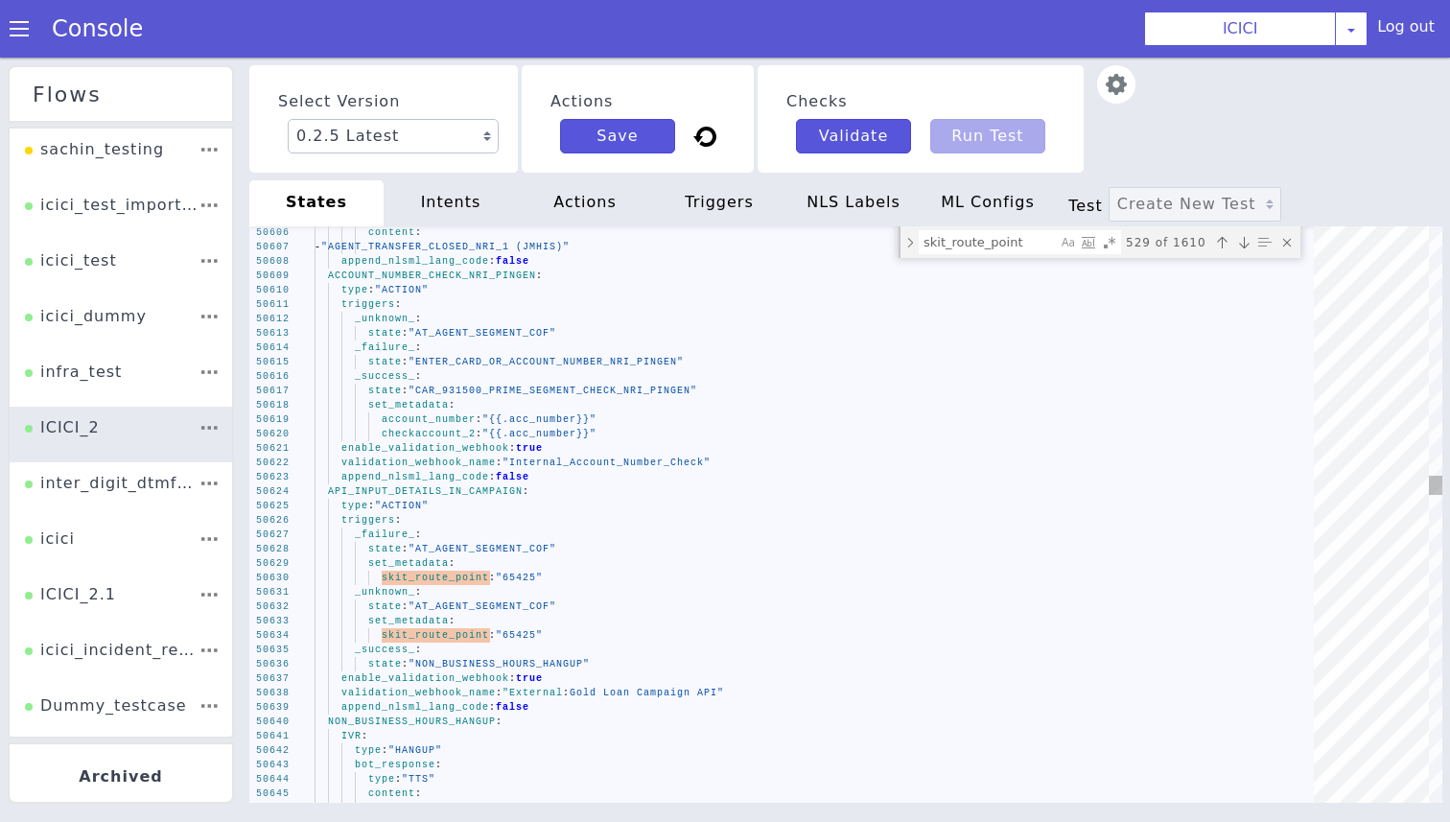
type textarea "enable_validation_webhook: true validation_webhook_name: "Internal_Account_Numb…"
click at [383, 495] on span "API_INPUT_DETAILS_IN_CAMPAIGN" at bounding box center [425, 491] width 195 height 11
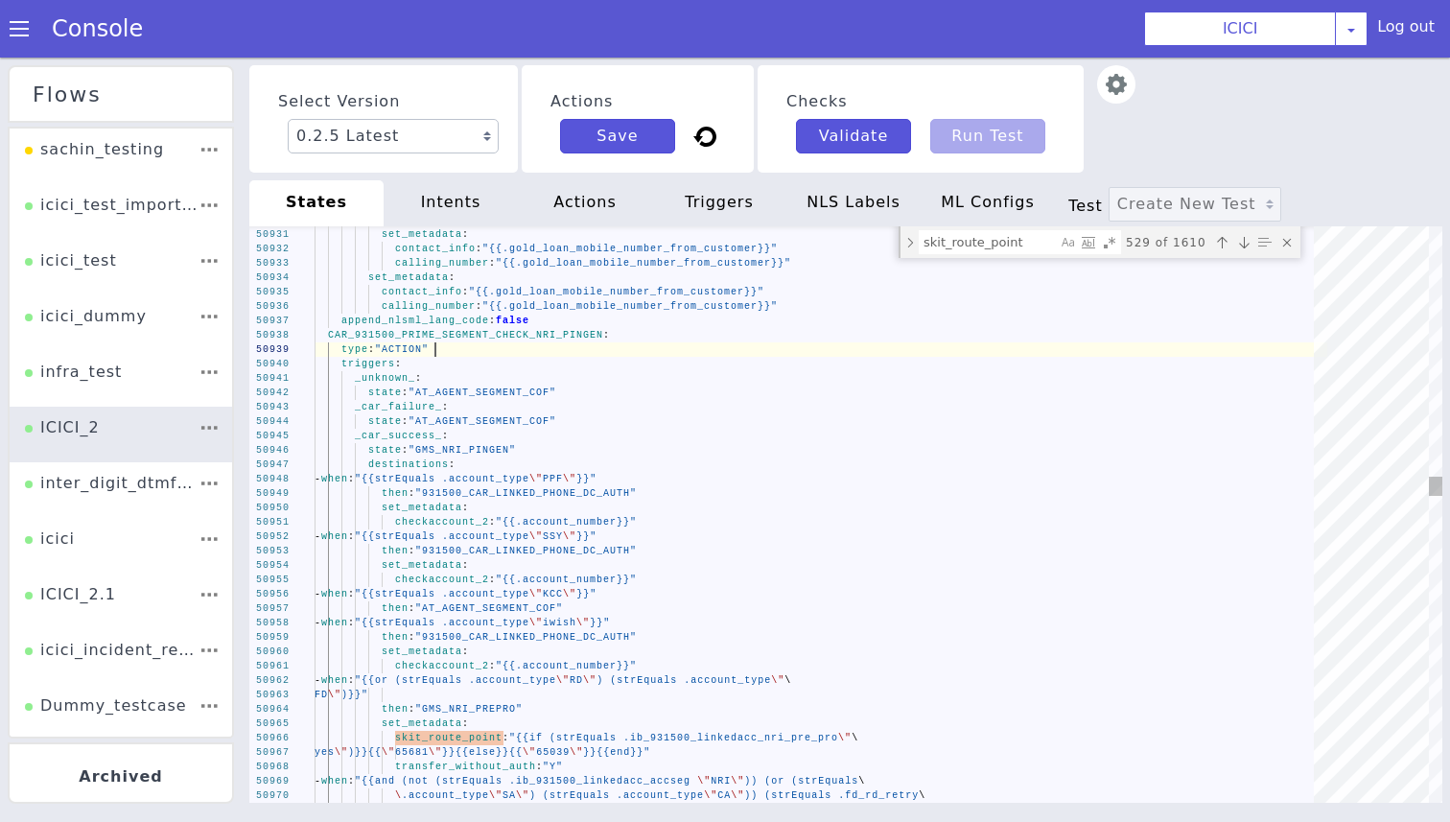
click at [447, 342] on div "type : "ACTION"" at bounding box center [820, 349] width 1012 height 14
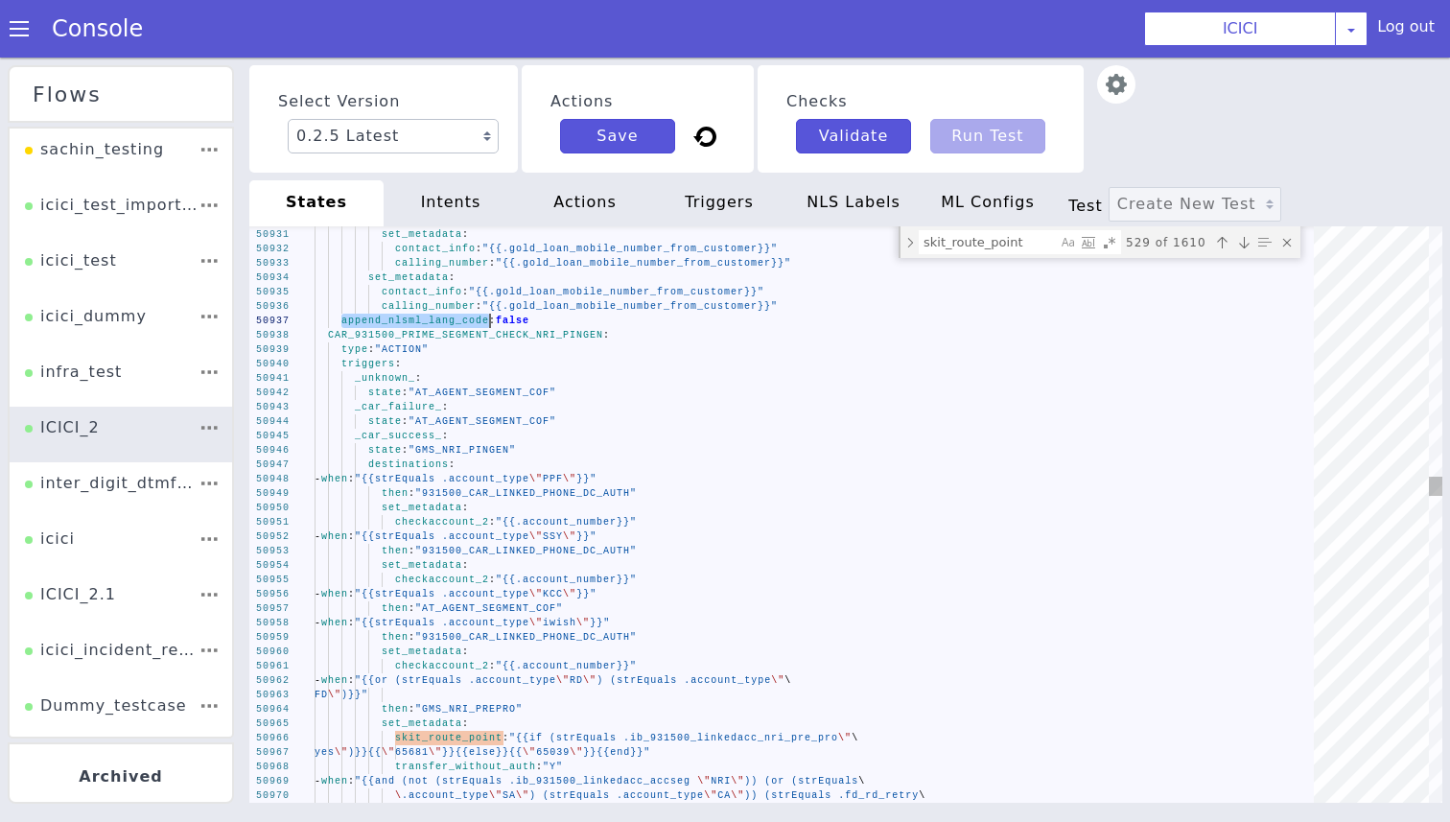
click at [459, 334] on span "CAR_931500_PRIME_SEGMENT_CHECK_NRI_PINGEN" at bounding box center [465, 335] width 275 height 11
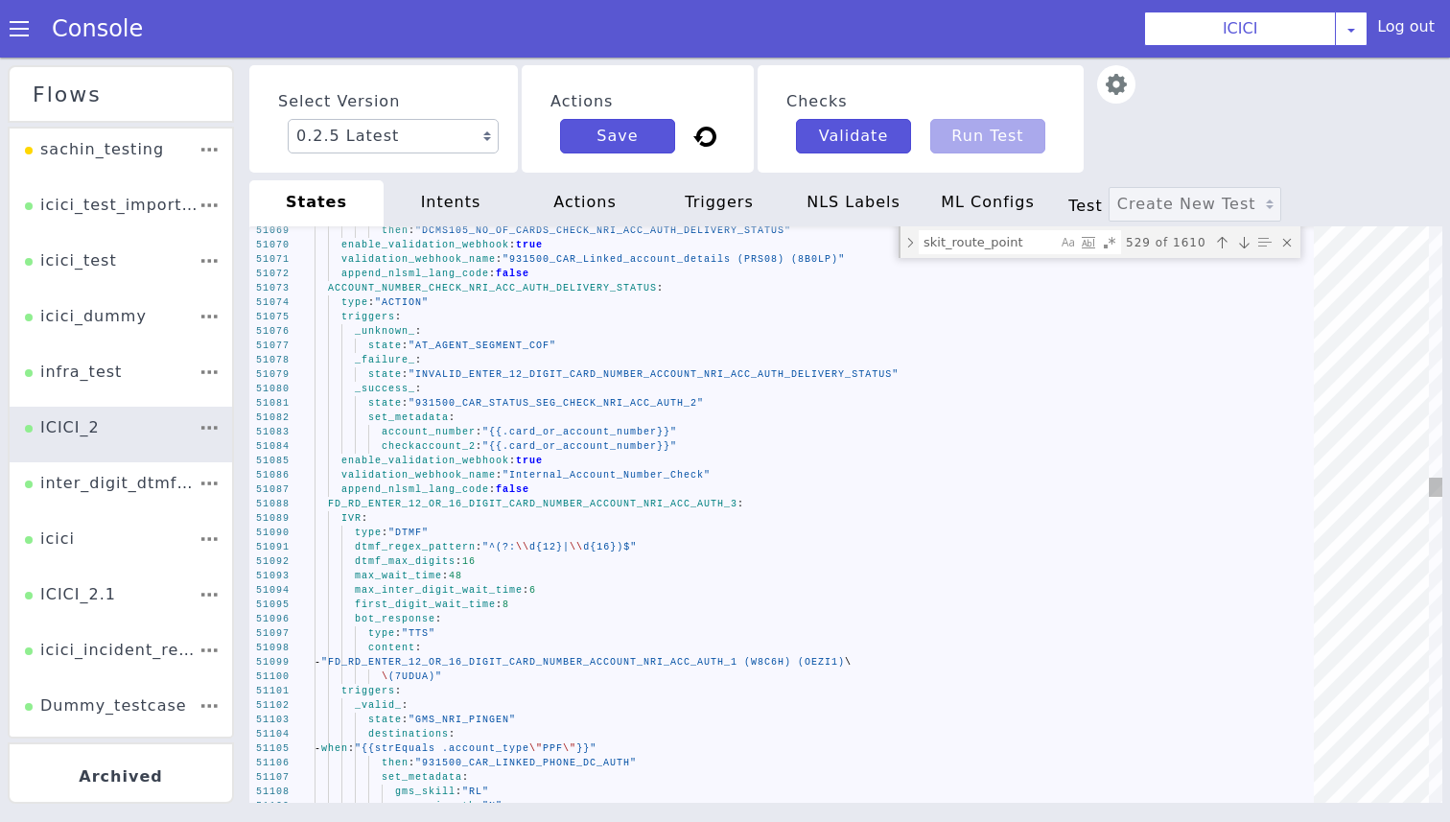
click at [435, 504] on div "51106 51104 51105 51103 51102 51101 51100 51099 51098 51097 51096 51095 51094 5…" at bounding box center [845, 514] width 1193 height 576
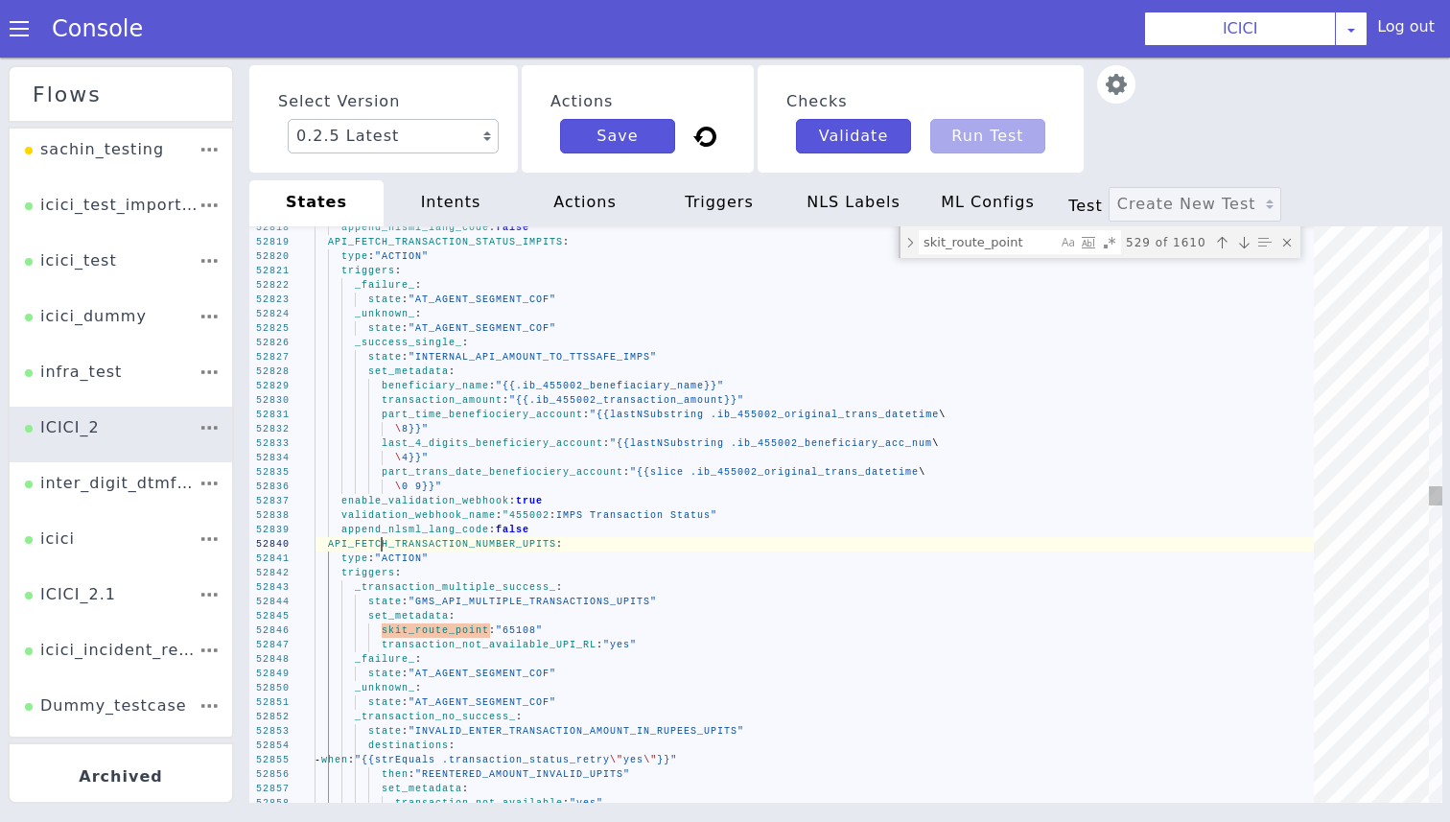
click at [381, 549] on div "52823 52824 52825 52826 52827 52828 52829 52830 52831 52832 52833 52834 52835 5…" at bounding box center [845, 514] width 1193 height 576
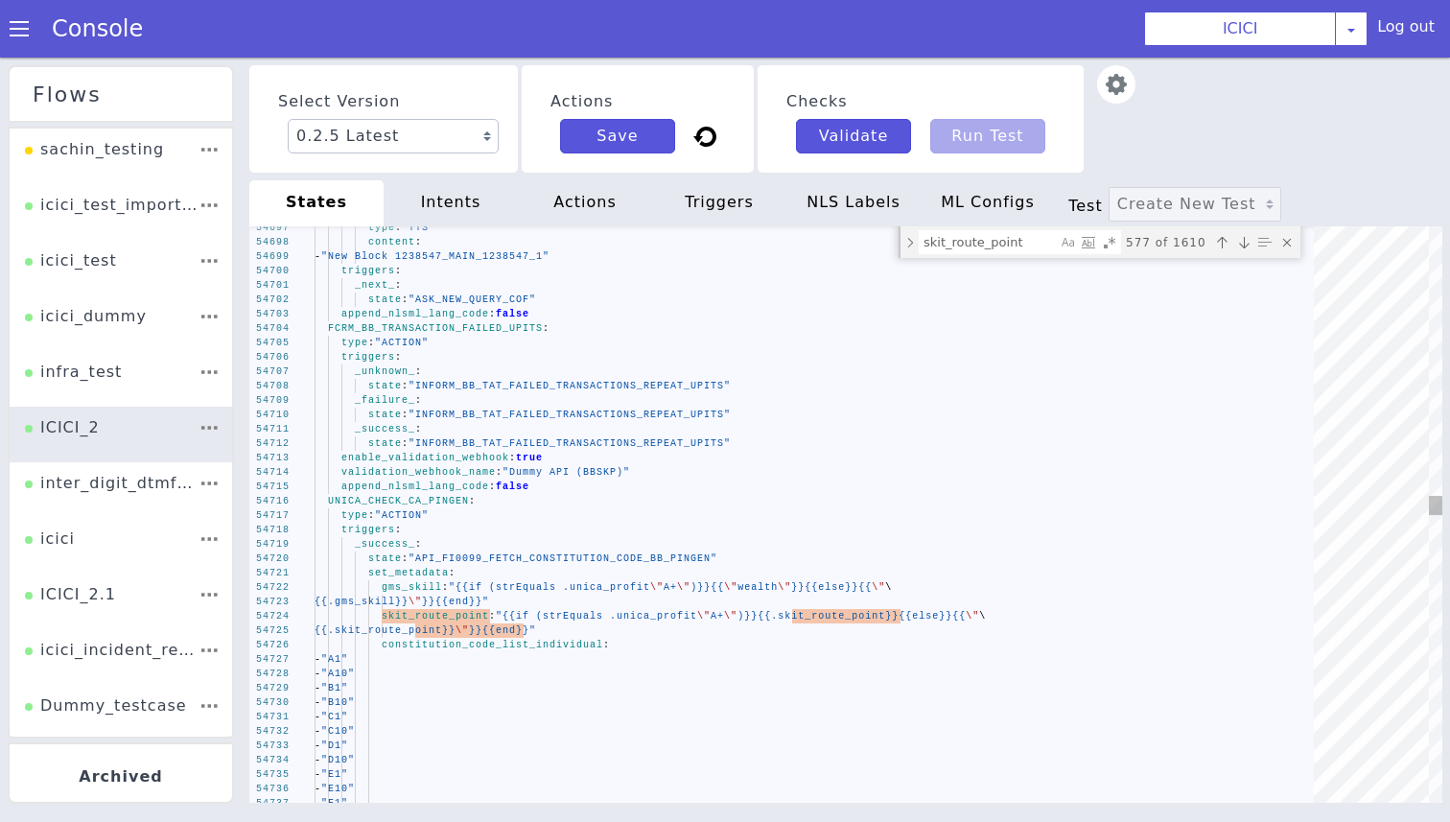
click at [382, 503] on div "54698 54699 54700 54701 54702 54703 54704 54705 54706 54707 54708 54709 54710 5…" at bounding box center [845, 514] width 1193 height 576
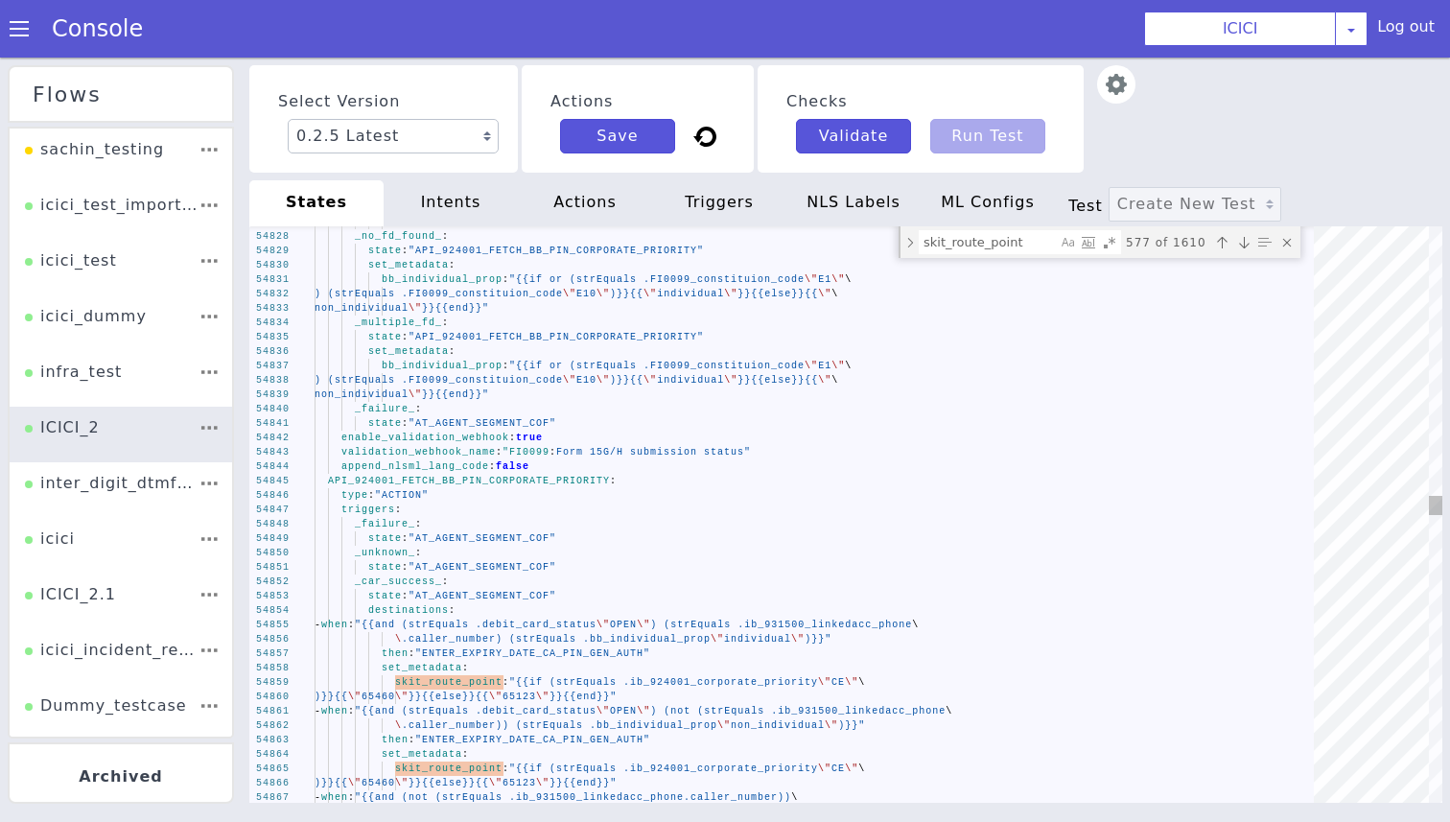
click at [592, 486] on div "API_924001_FETCH_BB_PIN_CORPORATE_PRIORITY :" at bounding box center [820, 481] width 1012 height 14
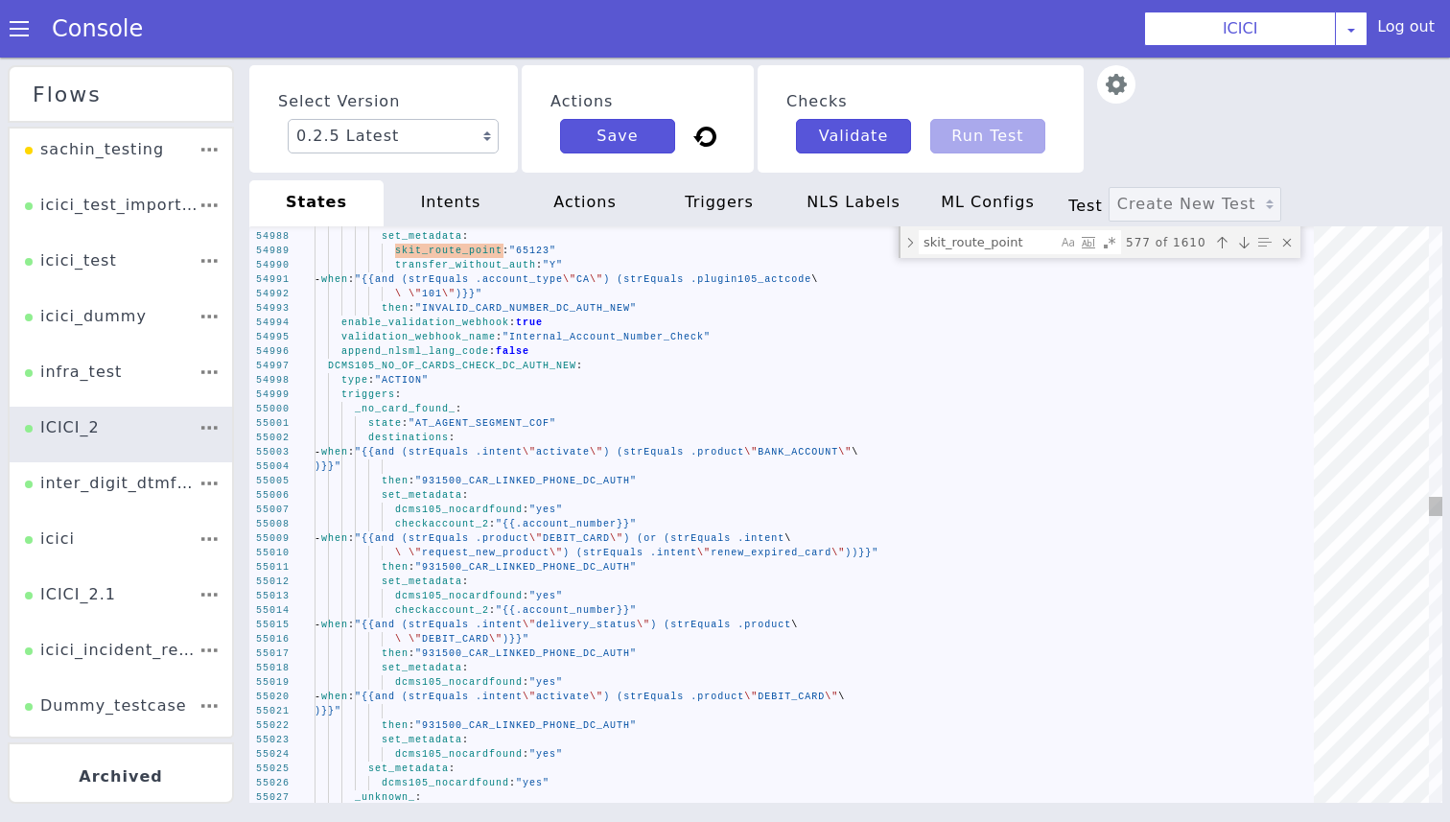
click at [453, 366] on span "DCMS105_NO_OF_CARDS_CHECK_DC_AUTH_NEW" at bounding box center [452, 365] width 248 height 11
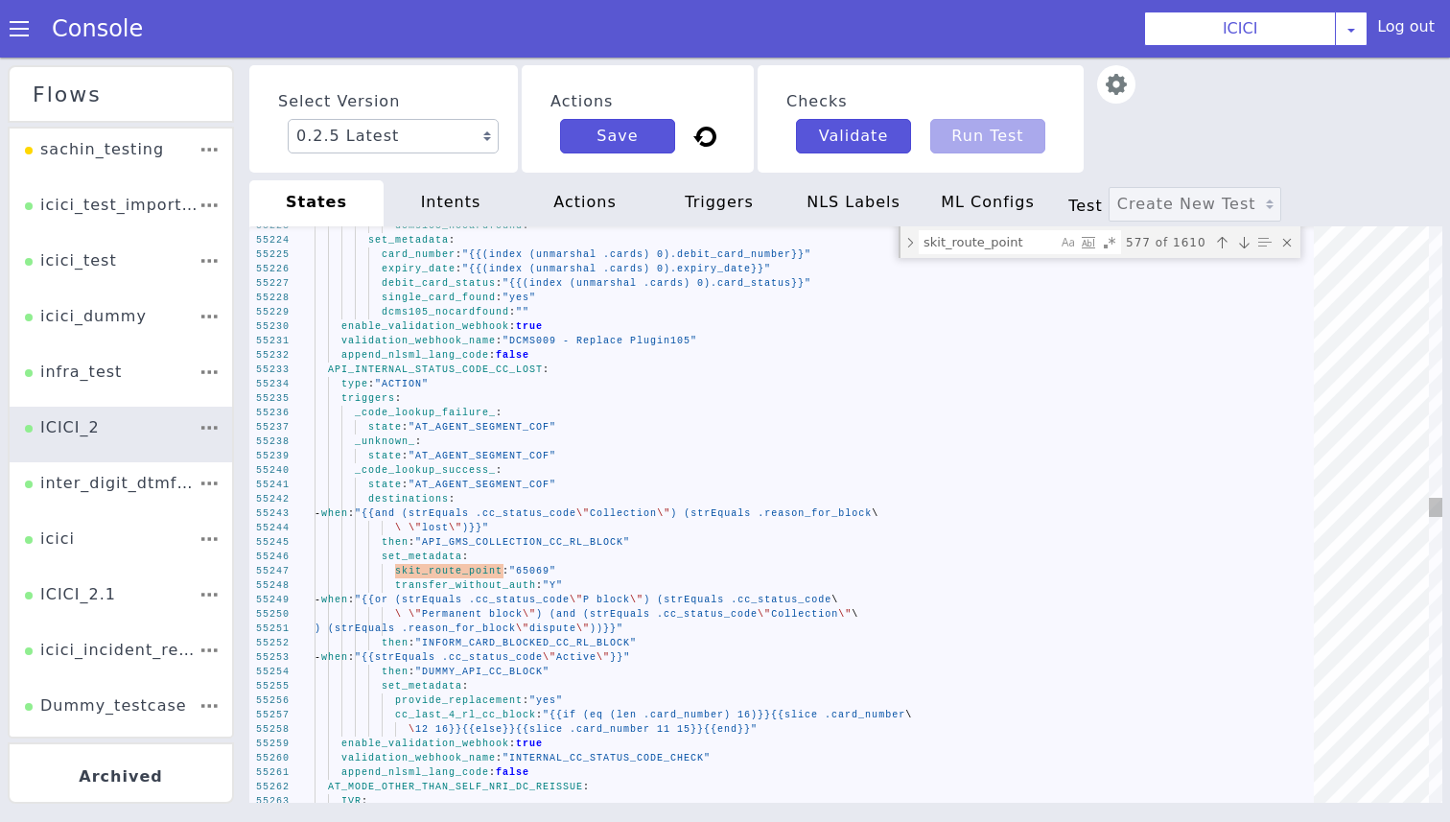
click at [479, 364] on span "API_INTERNAL_STATUS_CODE_CC_LOST" at bounding box center [435, 369] width 215 height 11
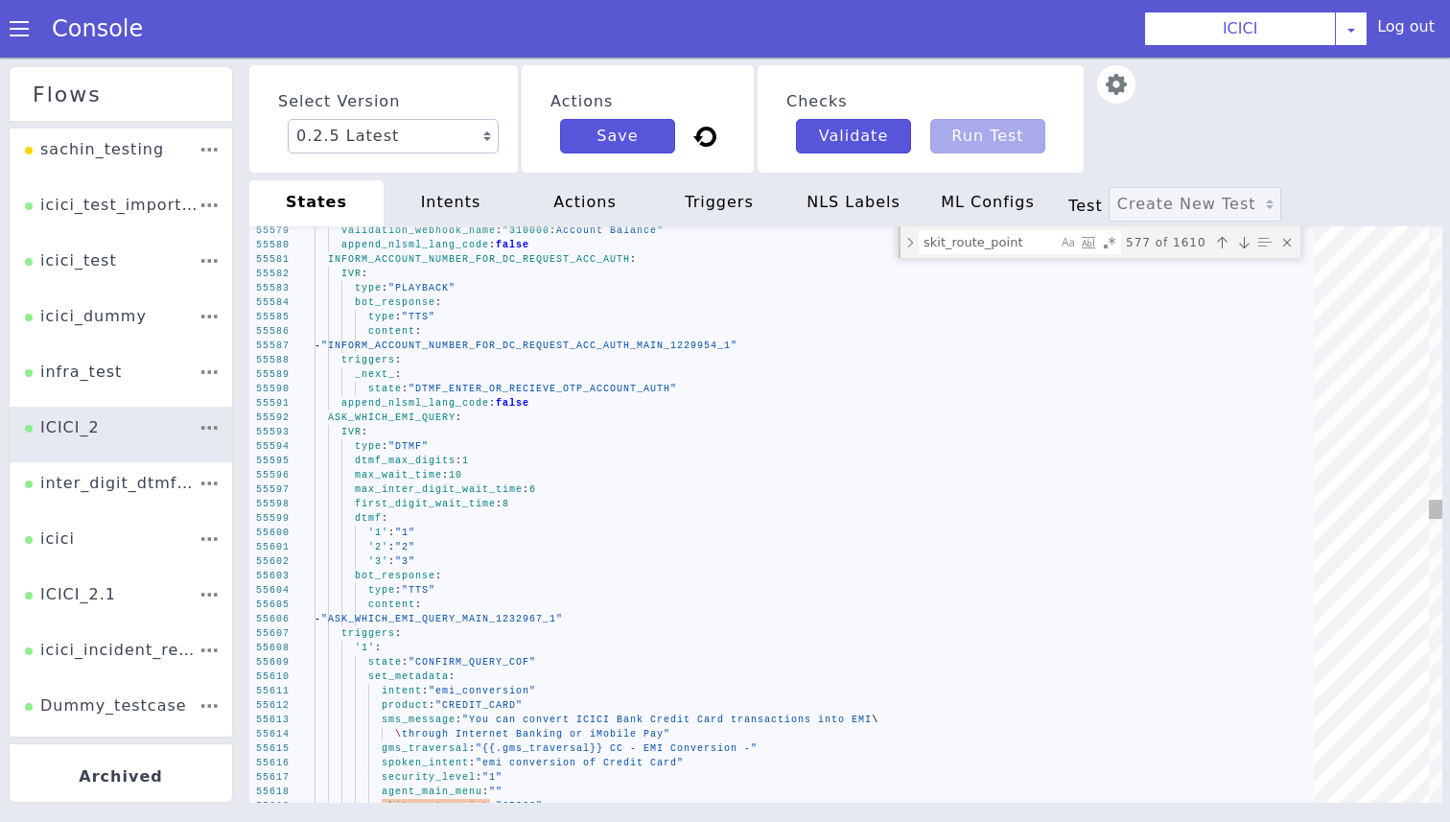
click at [422, 417] on div "55619 55617 55618 55616 55614 55615 55612 55613 55611 55610 55609 55608 55607 5…" at bounding box center [845, 514] width 1193 height 576
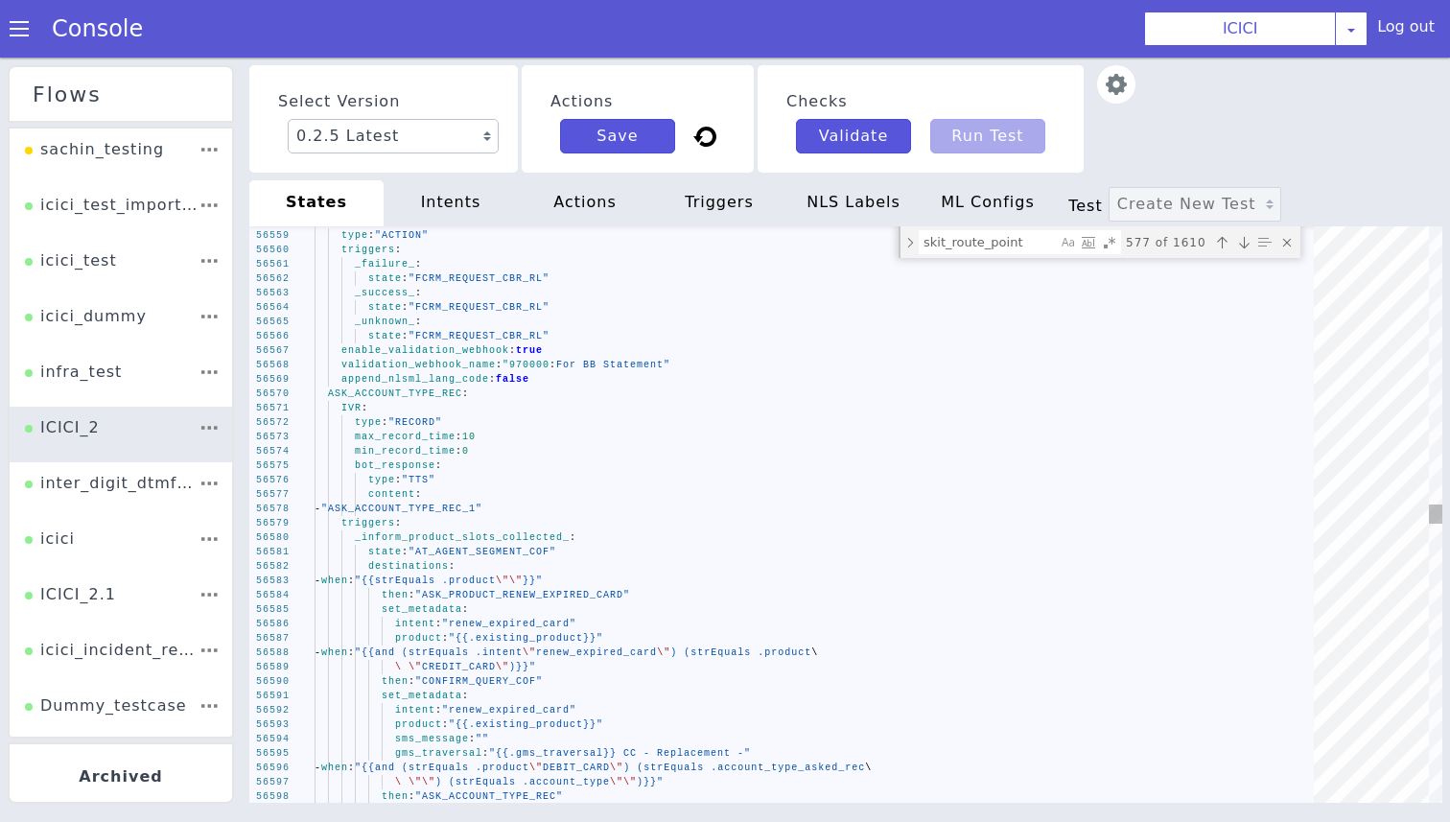
click at [451, 407] on div "IVR :" at bounding box center [820, 408] width 1012 height 14
click at [451, 390] on span "ASK_ACCOUNT_TYPE_REC" at bounding box center [395, 393] width 134 height 11
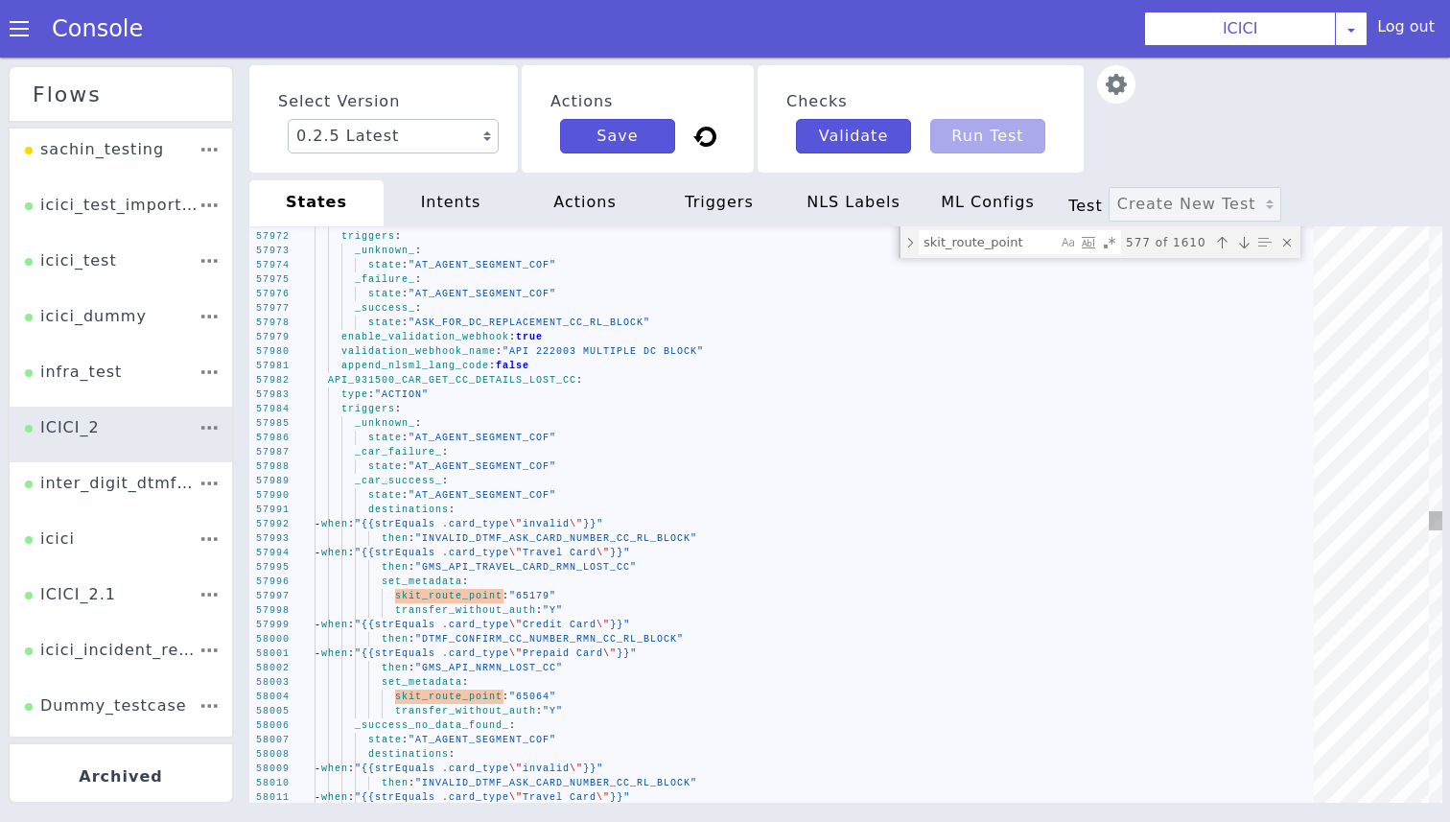
click at [469, 383] on div "57990 57991 57992 57993 57994 57995 57996 57997 57998 57999 58000 58001 58002 5…" at bounding box center [845, 514] width 1193 height 576
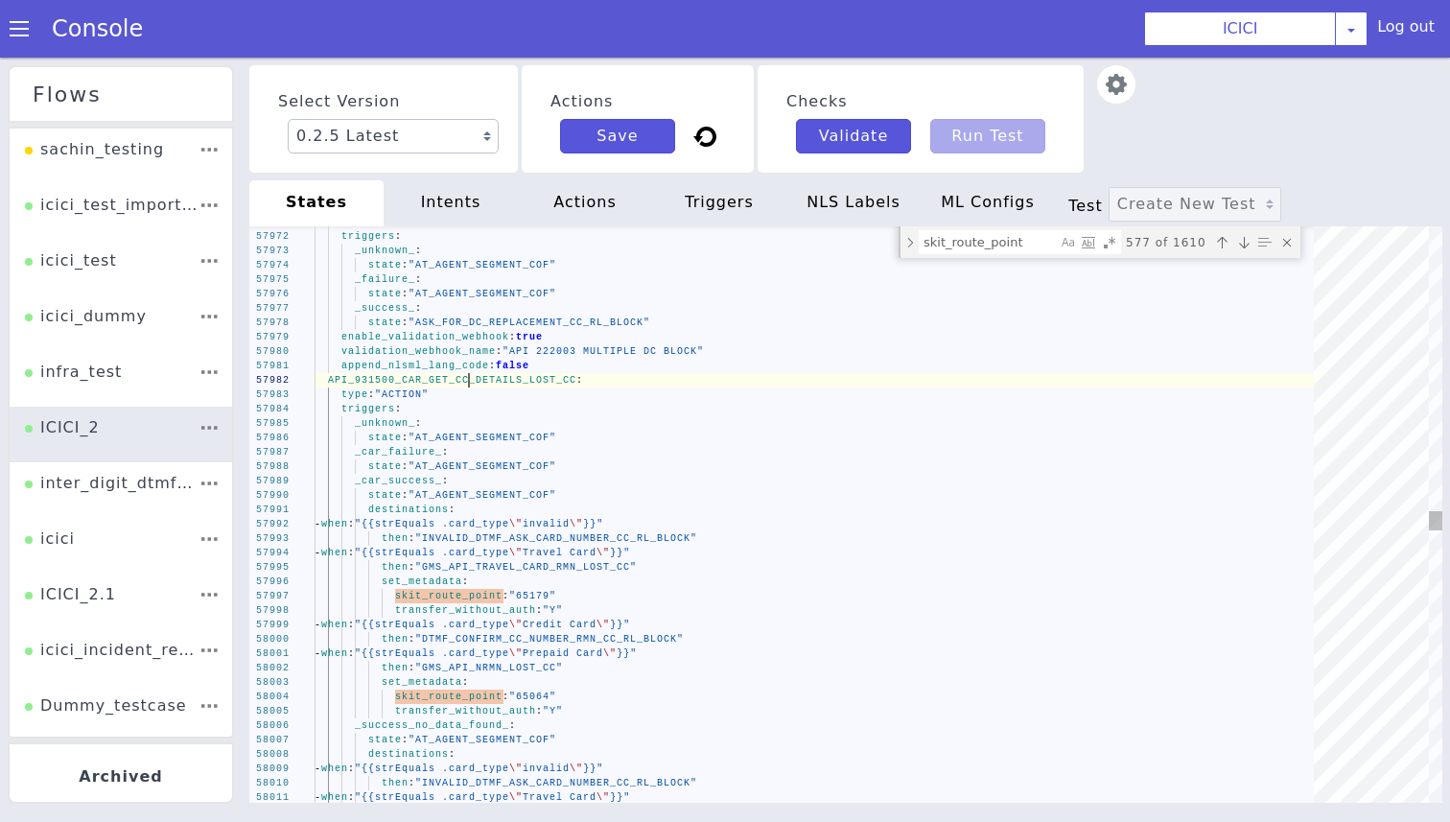
click at [469, 383] on div "57990 57991 57992 57993 57994 57995 57996 57997 57998 57999 58000 58001 58002 5…" at bounding box center [845, 514] width 1193 height 576
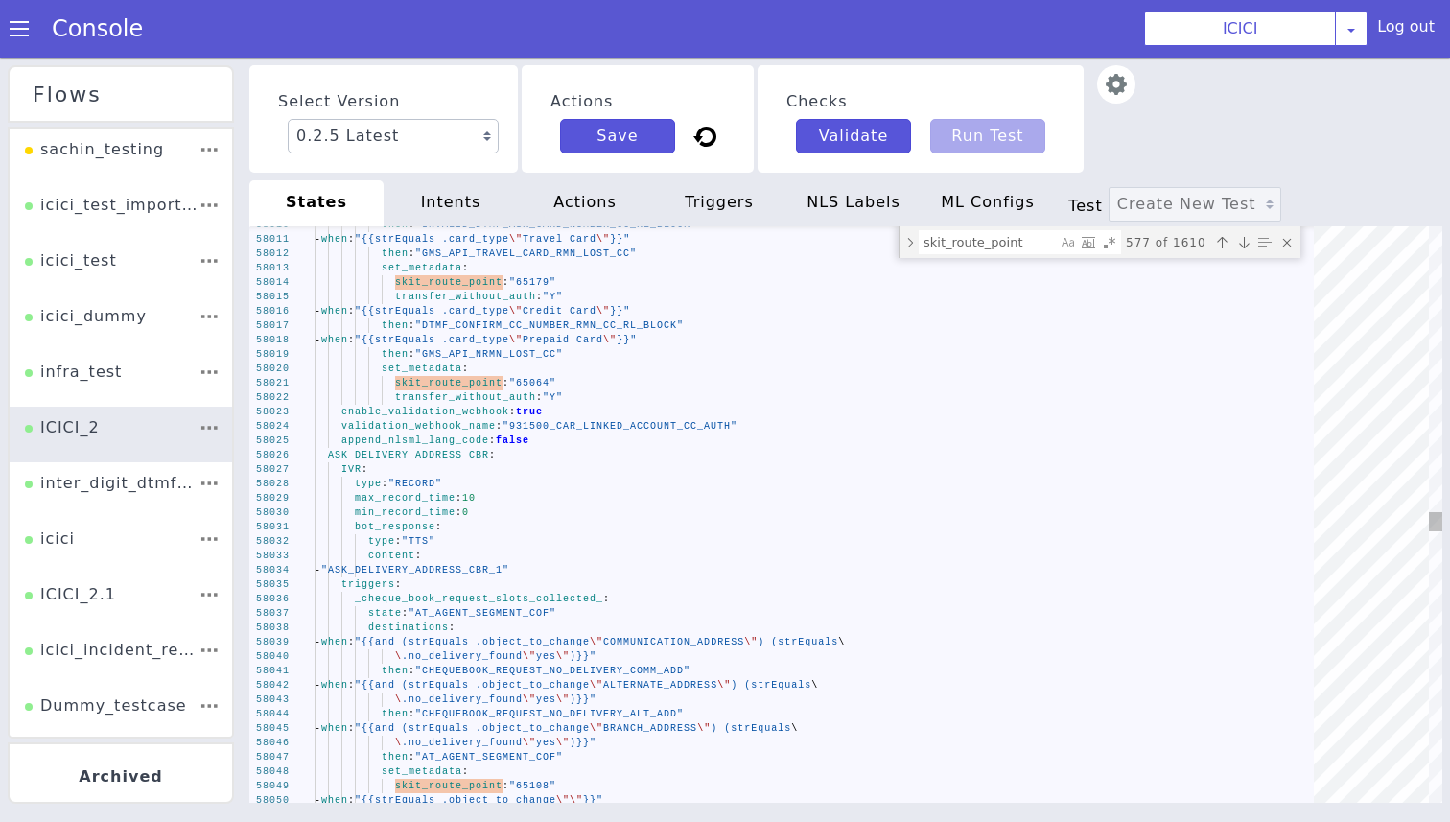
click at [476, 461] on div "58049 58050 58048 58047 58046 58045 58044 58043 58042 58041 58040 58039 58038 5…" at bounding box center [845, 514] width 1193 height 576
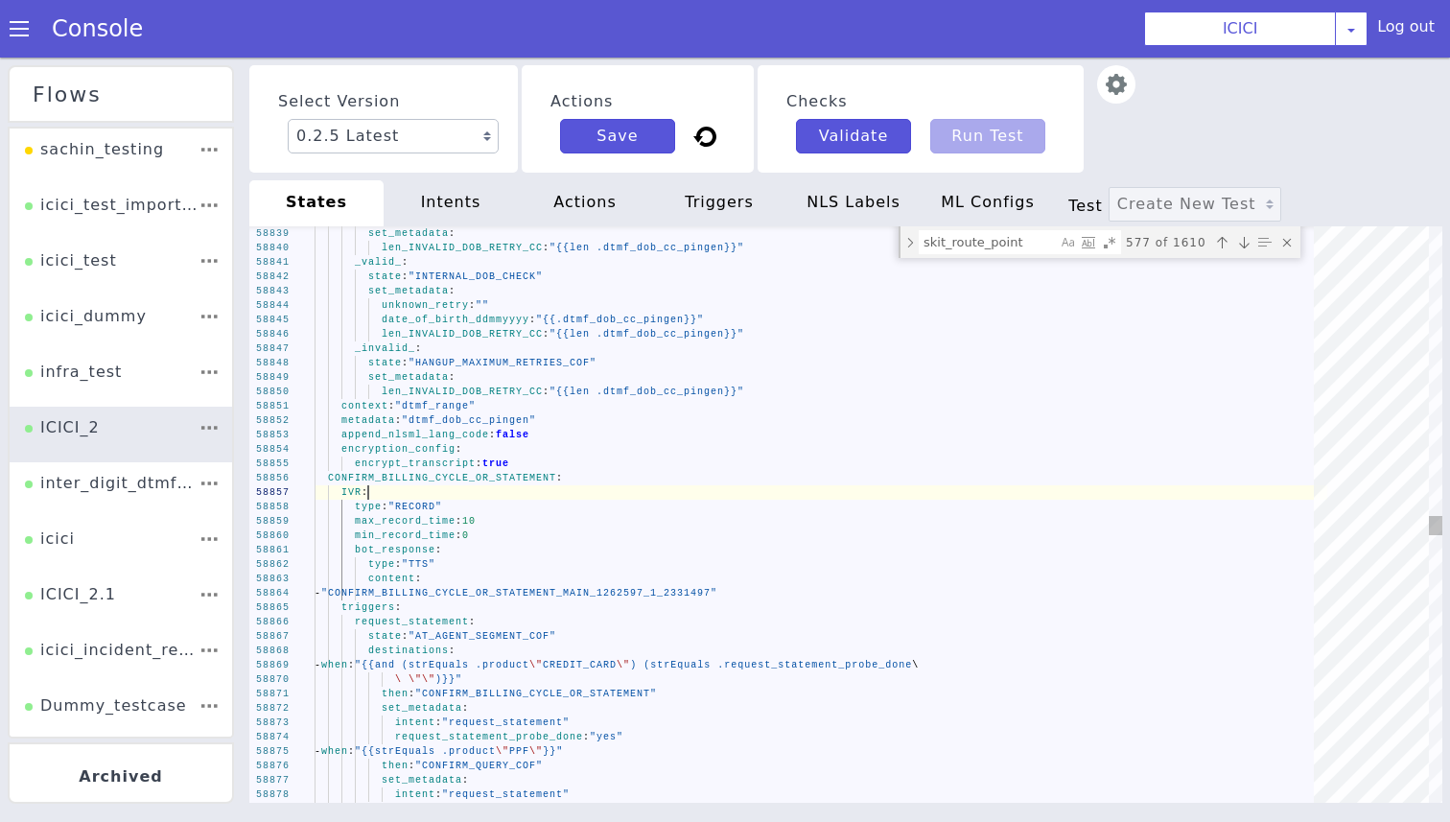
click at [479, 485] on div "IVR :" at bounding box center [820, 492] width 1012 height 14
click at [469, 470] on div "58879 58878 58877 58876 58875 58874 58873 58872 58871 58870 58869 58868 58867 5…" at bounding box center [845, 514] width 1193 height 576
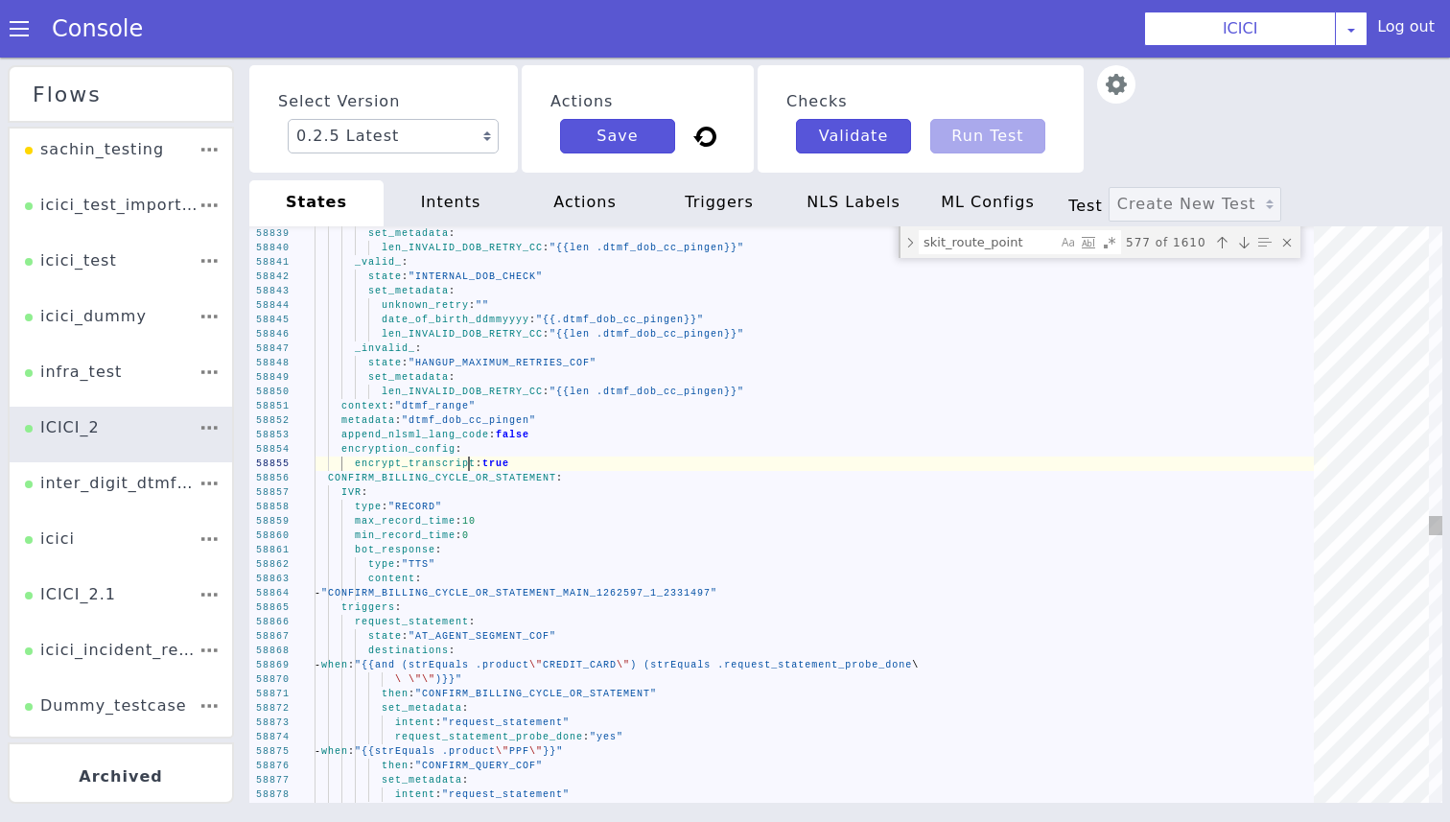
click at [469, 470] on div "58879 58878 58877 58876 58875 58874 58873 58872 58871 58870 58869 58868 58867 5…" at bounding box center [845, 514] width 1193 height 576
click at [461, 475] on div "58879 58878 58877 58876 58875 58874 58873 58872 58871 58870 58869 58868 58867 5…" at bounding box center [845, 514] width 1193 height 576
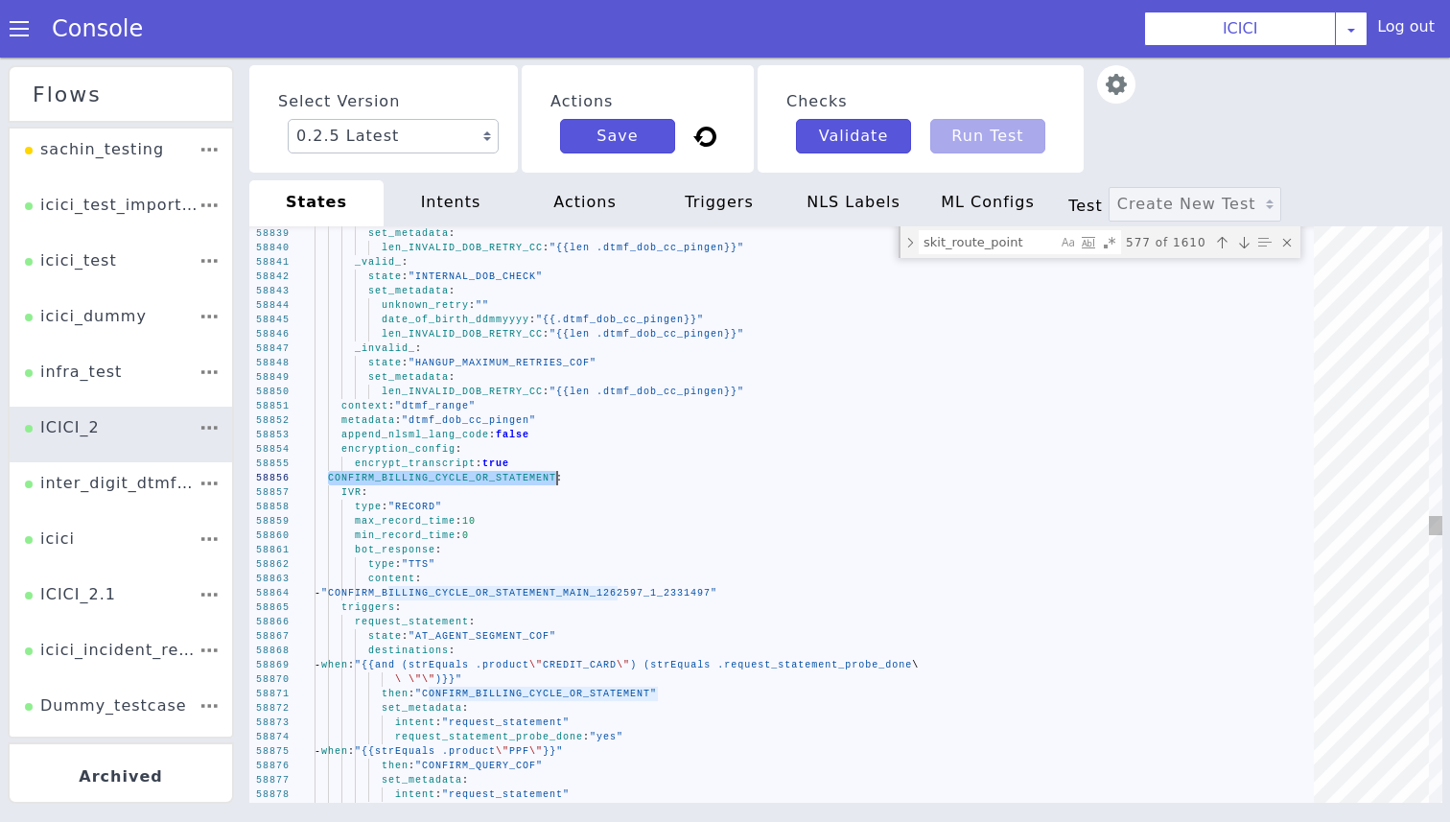
click at [461, 475] on div "58879 58878 58877 58876 58875 58874 58873 58872 58871 58870 58869 58868 58867 5…" at bounding box center [845, 514] width 1193 height 576
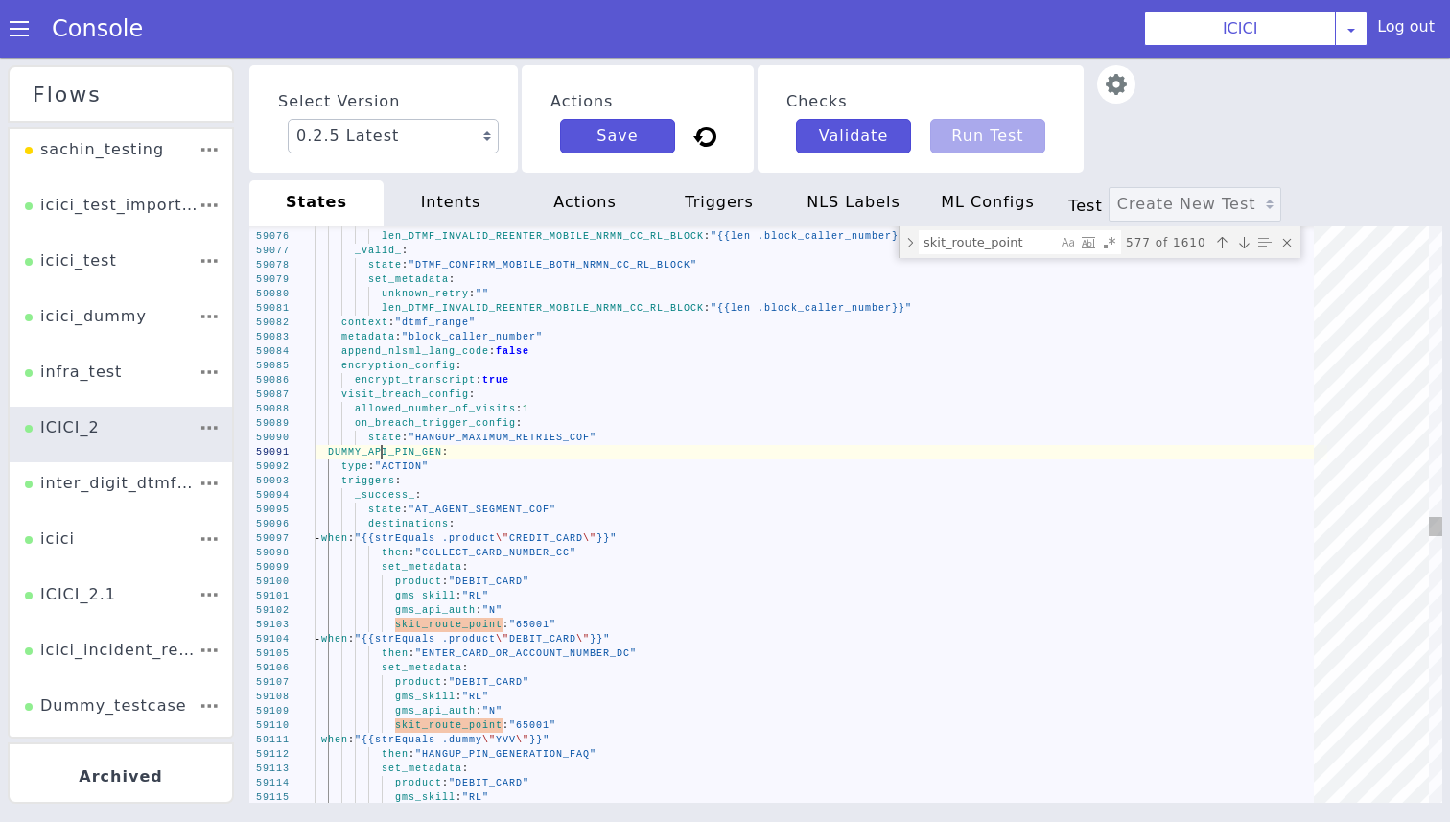
click at [384, 453] on span "DUMMY_API_PIN_GEN" at bounding box center [385, 452] width 114 height 11
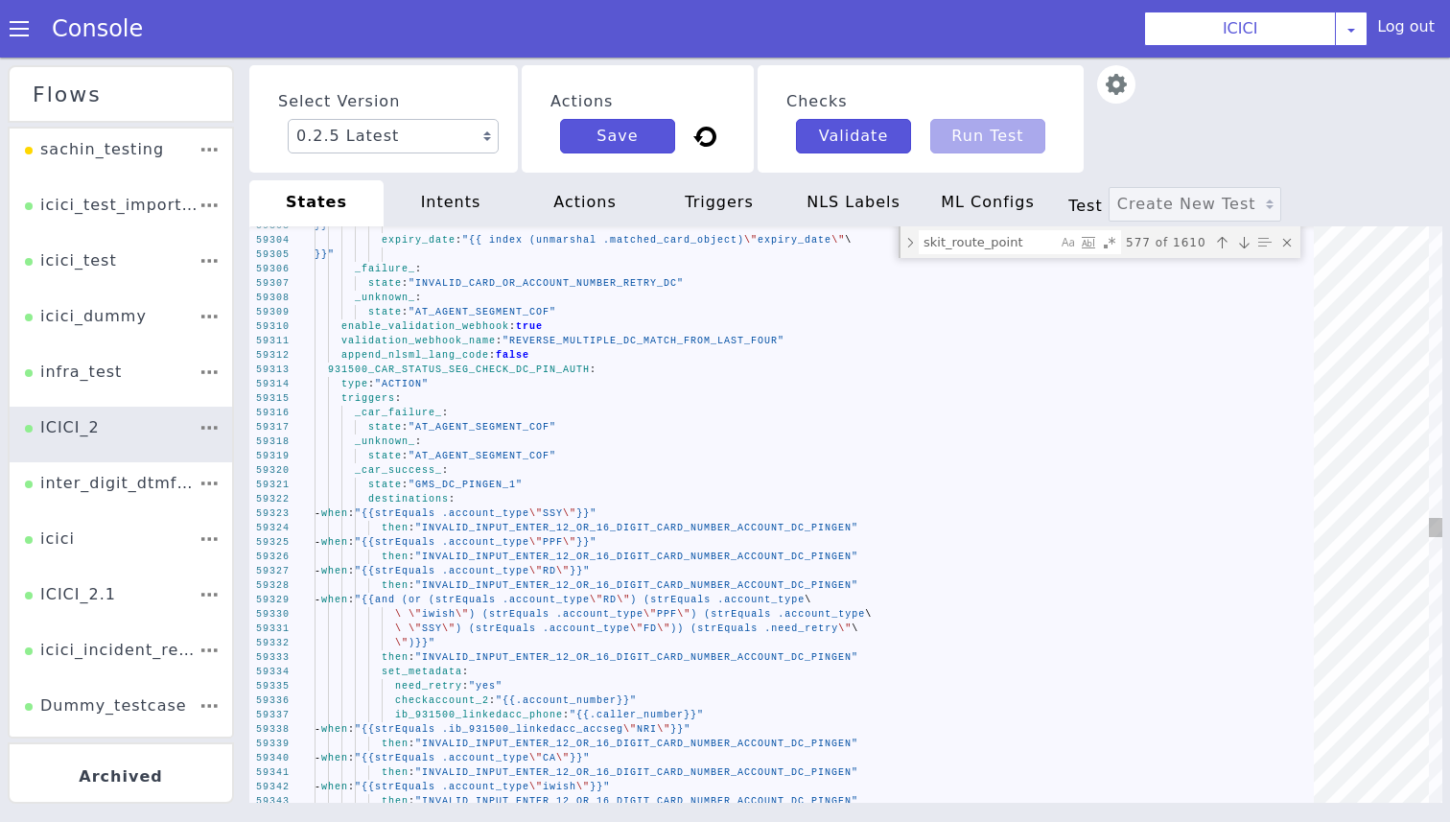
click at [438, 384] on div "type : "ACTION"" at bounding box center [820, 384] width 1012 height 14
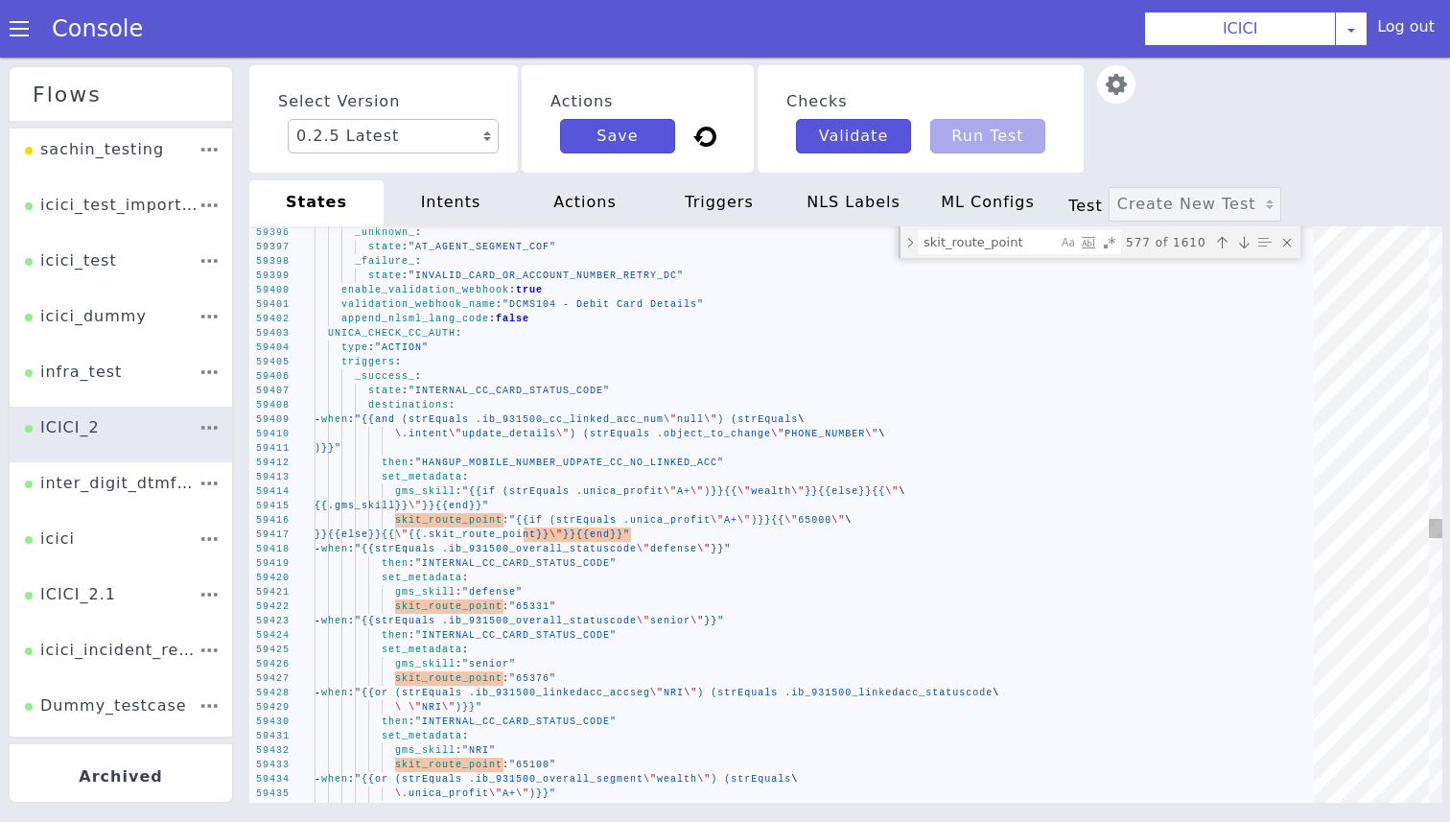
click at [448, 336] on div "59420 59421 59422 59423 59424 59425 59426 59427 59428 59429 59430 59431 59432 5…" at bounding box center [845, 514] width 1193 height 576
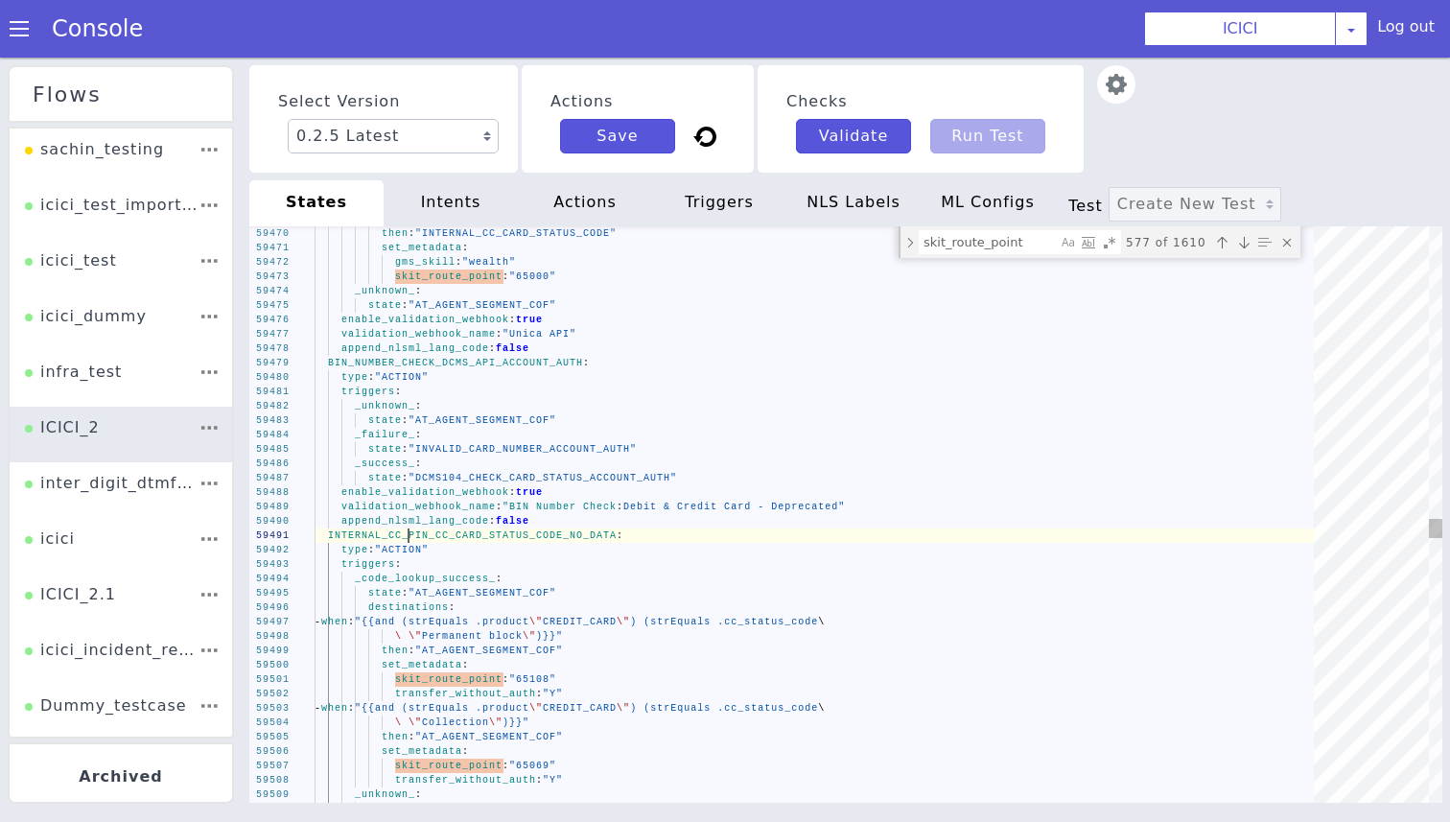
click at [407, 542] on div "INTERNAL_CC_PIN_CC_CARD_STATUS_CODE_NO_DATA :" at bounding box center [820, 535] width 1012 height 14
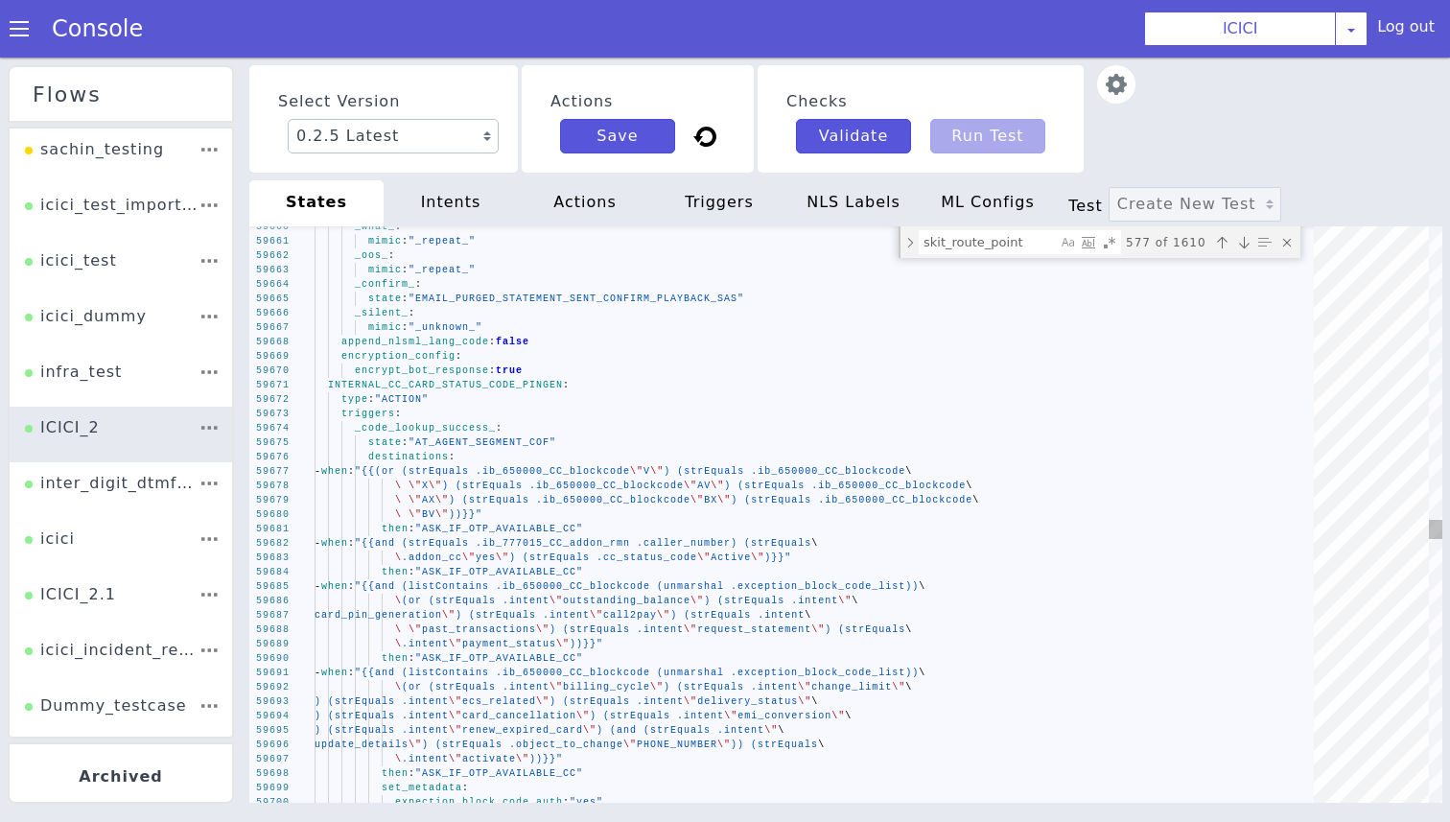
click at [504, 391] on div "INTERNAL_CC_CARD_STATUS_CODE_PINGEN :" at bounding box center [820, 385] width 1012 height 14
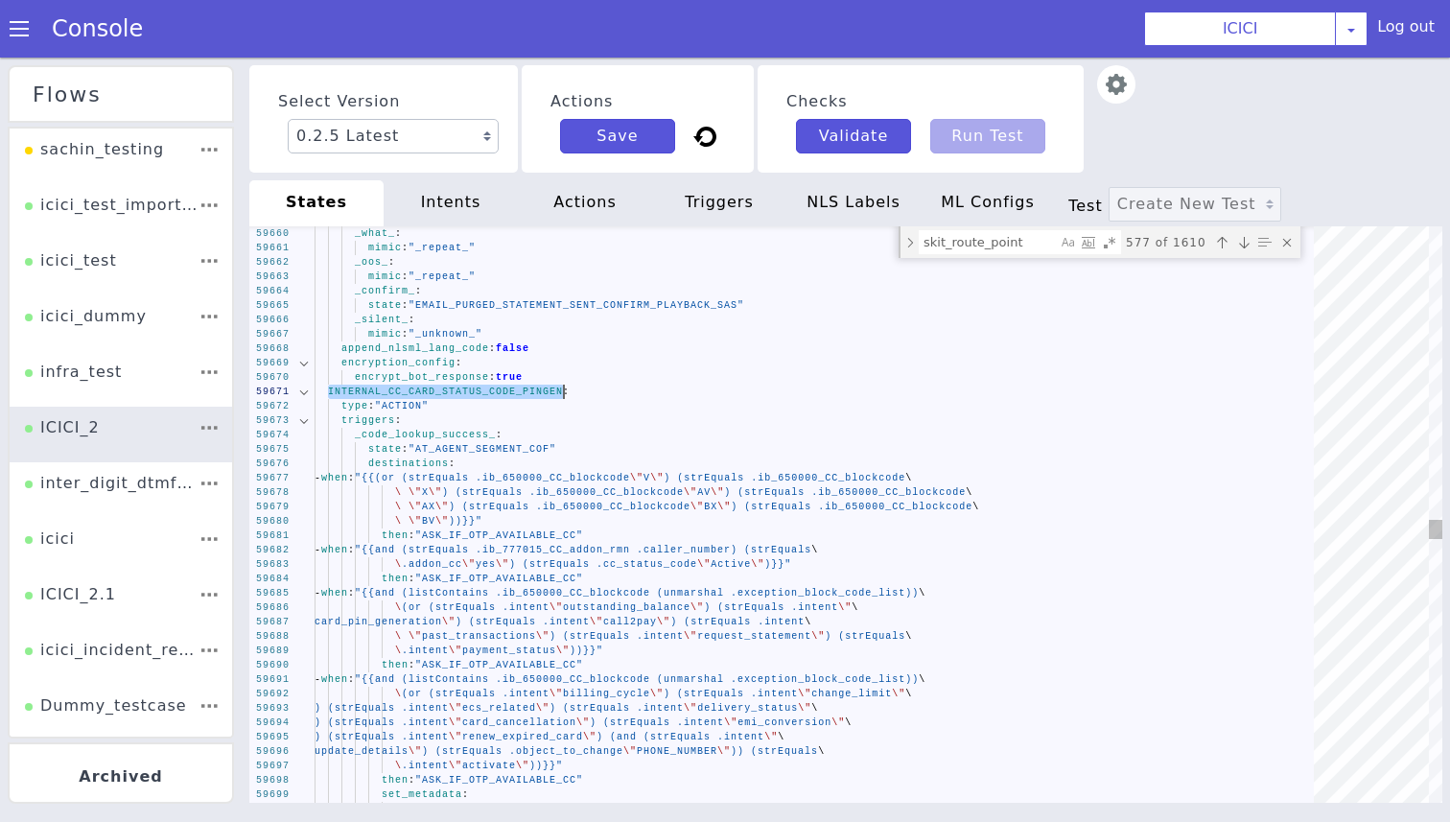
click at [302, 419] on div at bounding box center [303, 420] width 25 height 14
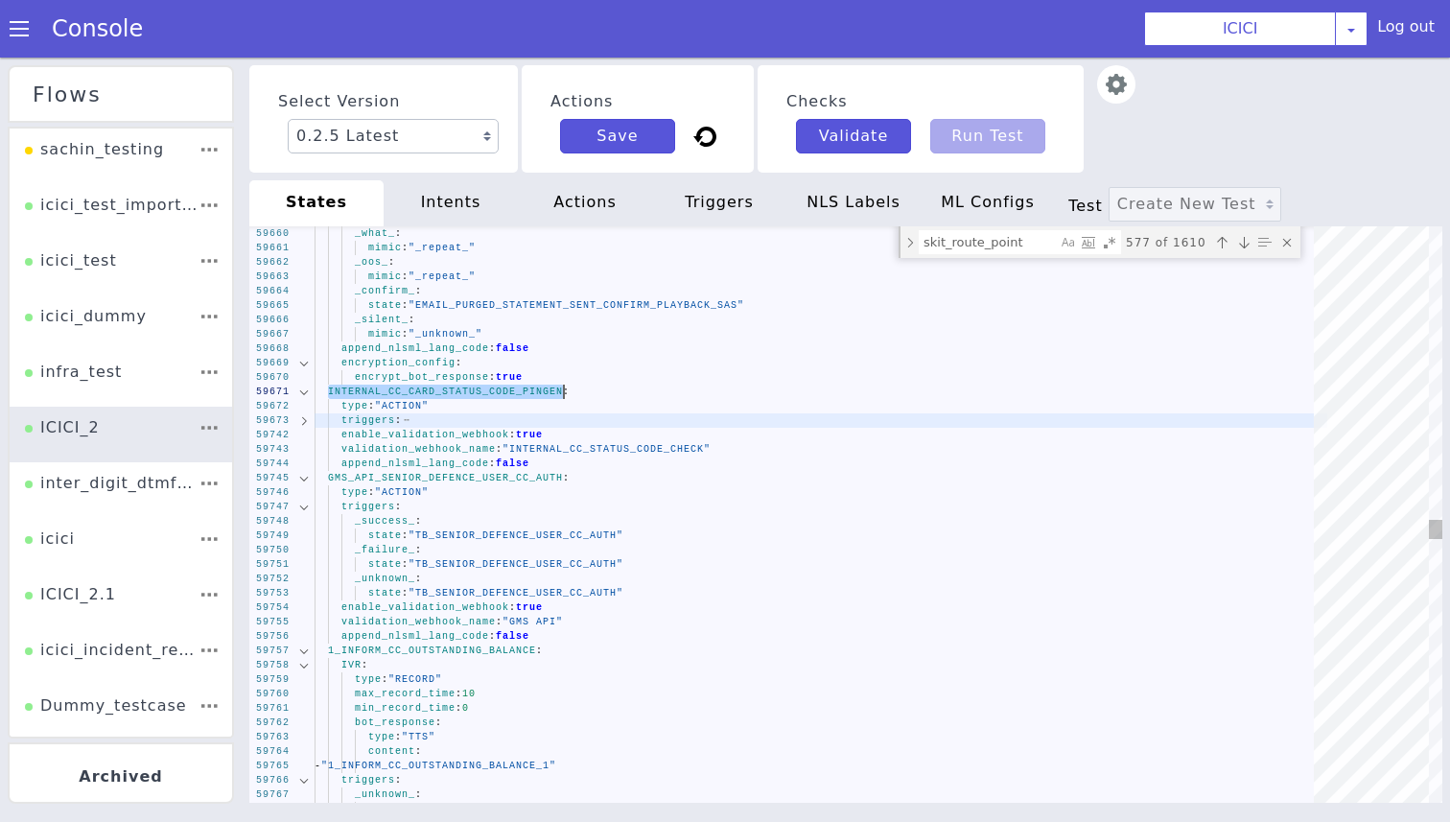
click at [302, 419] on div at bounding box center [303, 420] width 25 height 14
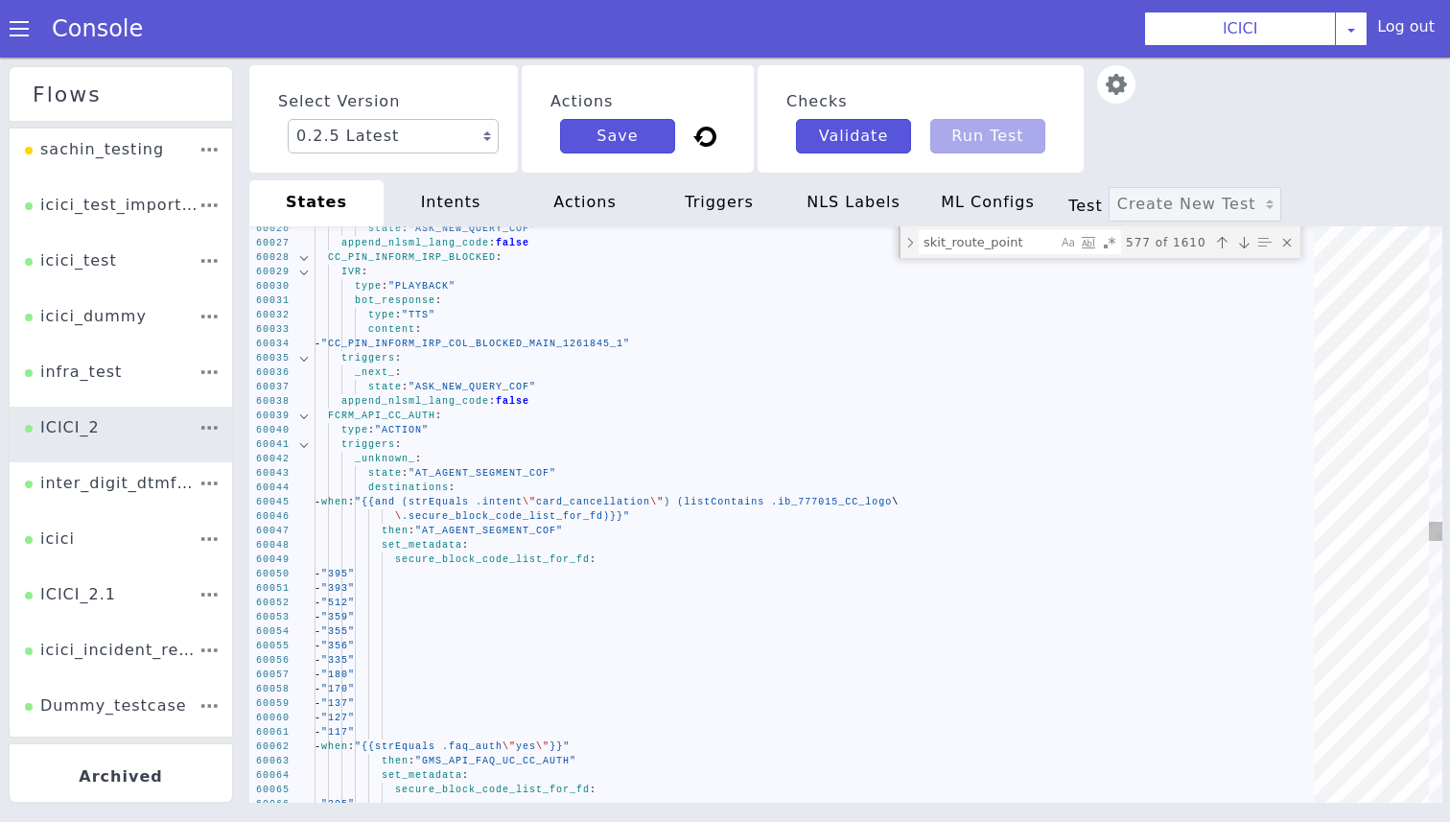
type textarea "bot_response: type: "TTS" content: - "CC_PIN_INFORM_IRP_COL_BLOCKED_MAIN_126184…"
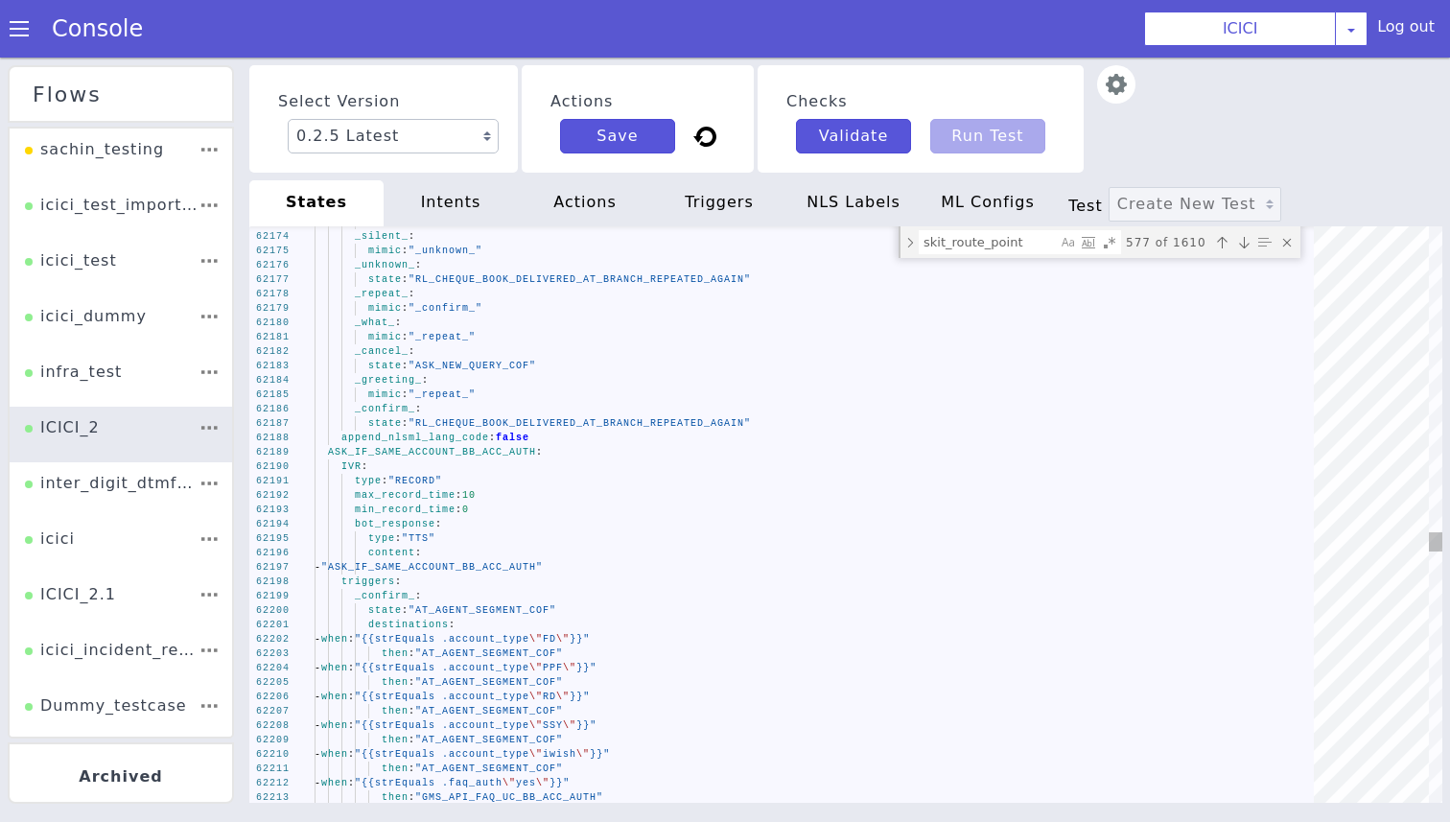
click at [430, 454] on span "ASK_IF_SAME_ACCOUNT_BB_ACC_AUTH" at bounding box center [432, 452] width 208 height 11
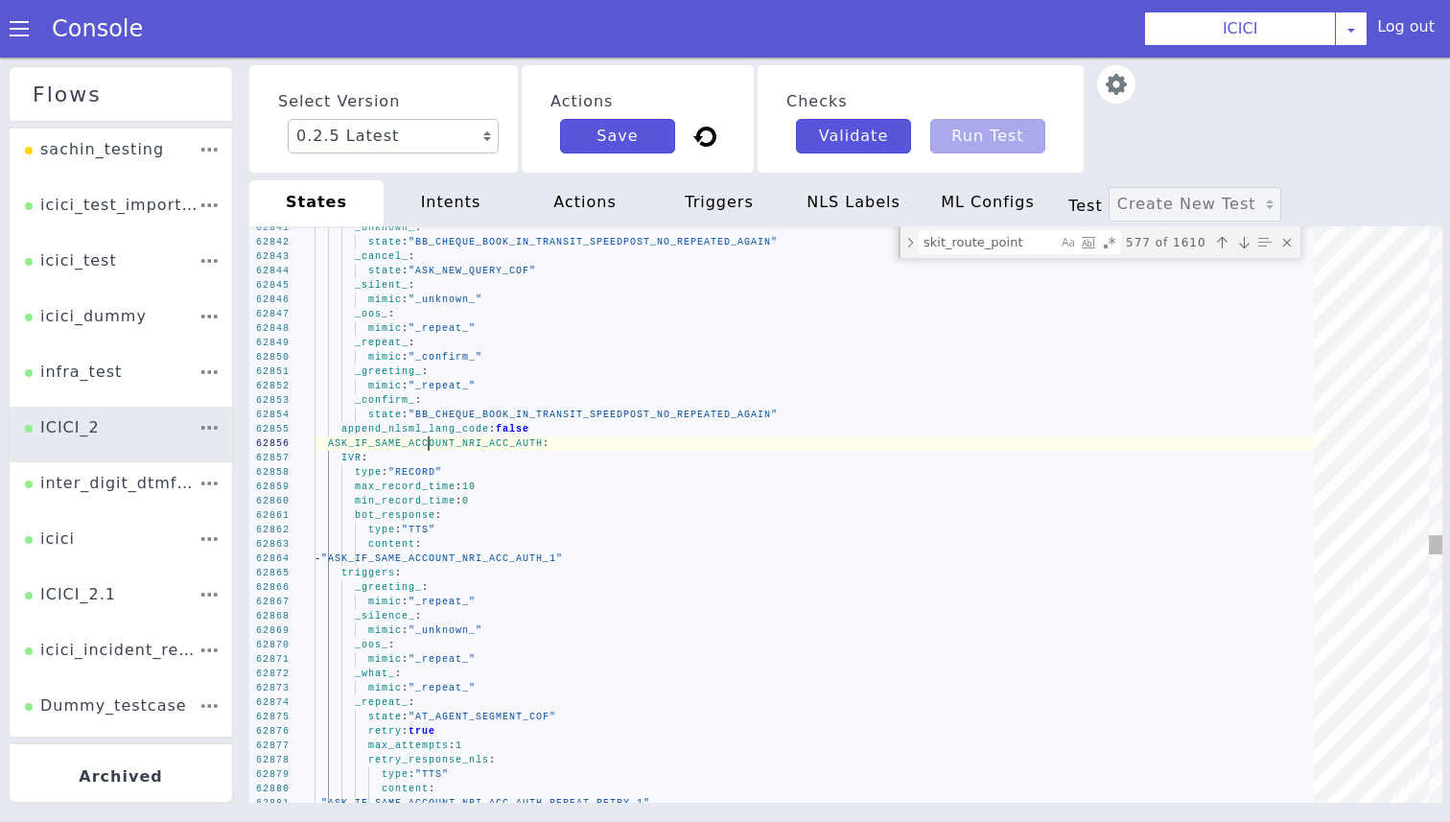
click at [430, 445] on span "ASK_IF_SAME_ACCOUNT_NRI_ACC_AUTH" at bounding box center [435, 443] width 215 height 11
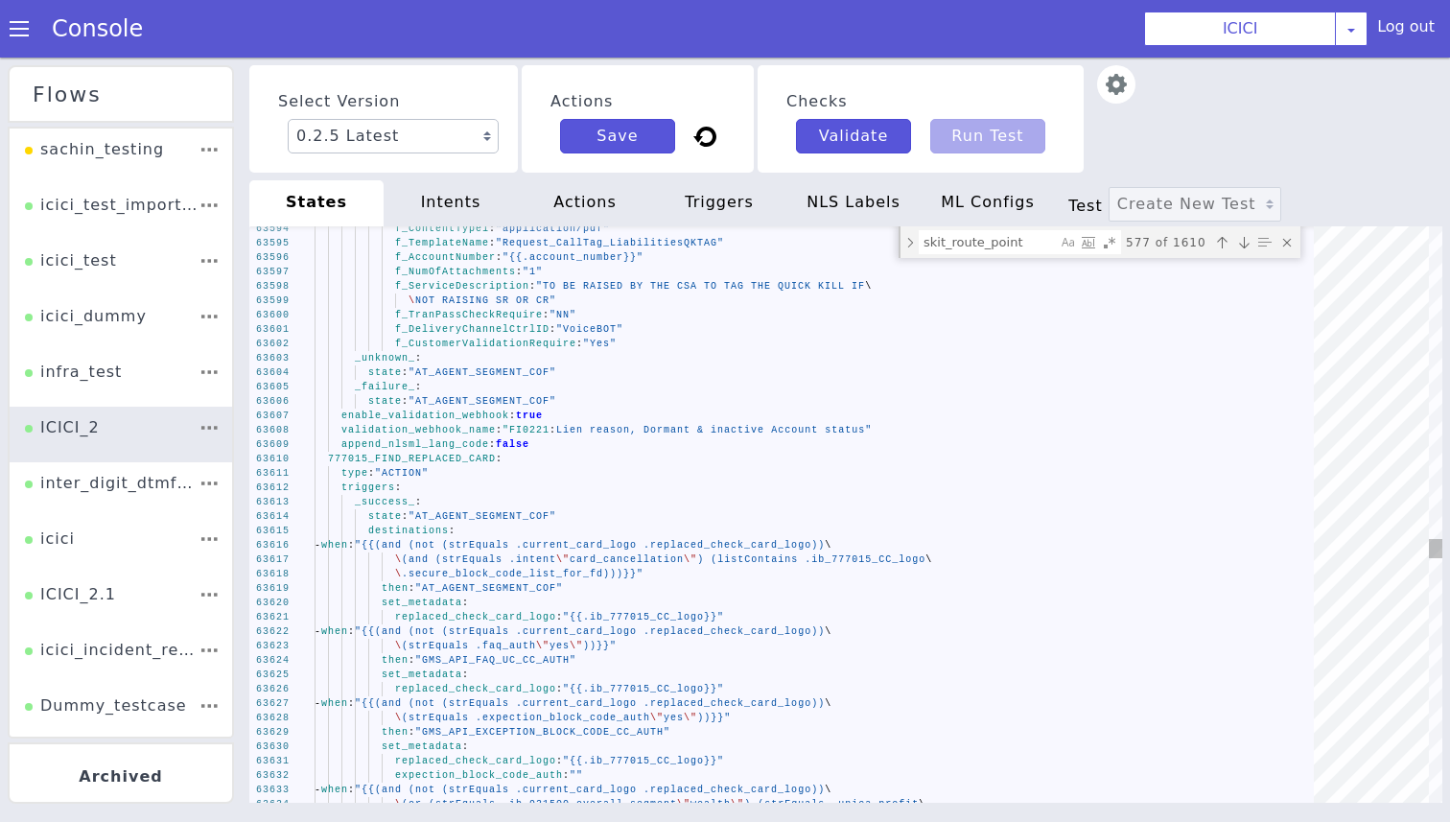
click at [469, 460] on div "63634 63633 63632 63631 63630 63629 63628 63627 63626 63625 63624 63623 63622 6…" at bounding box center [845, 514] width 1193 height 576
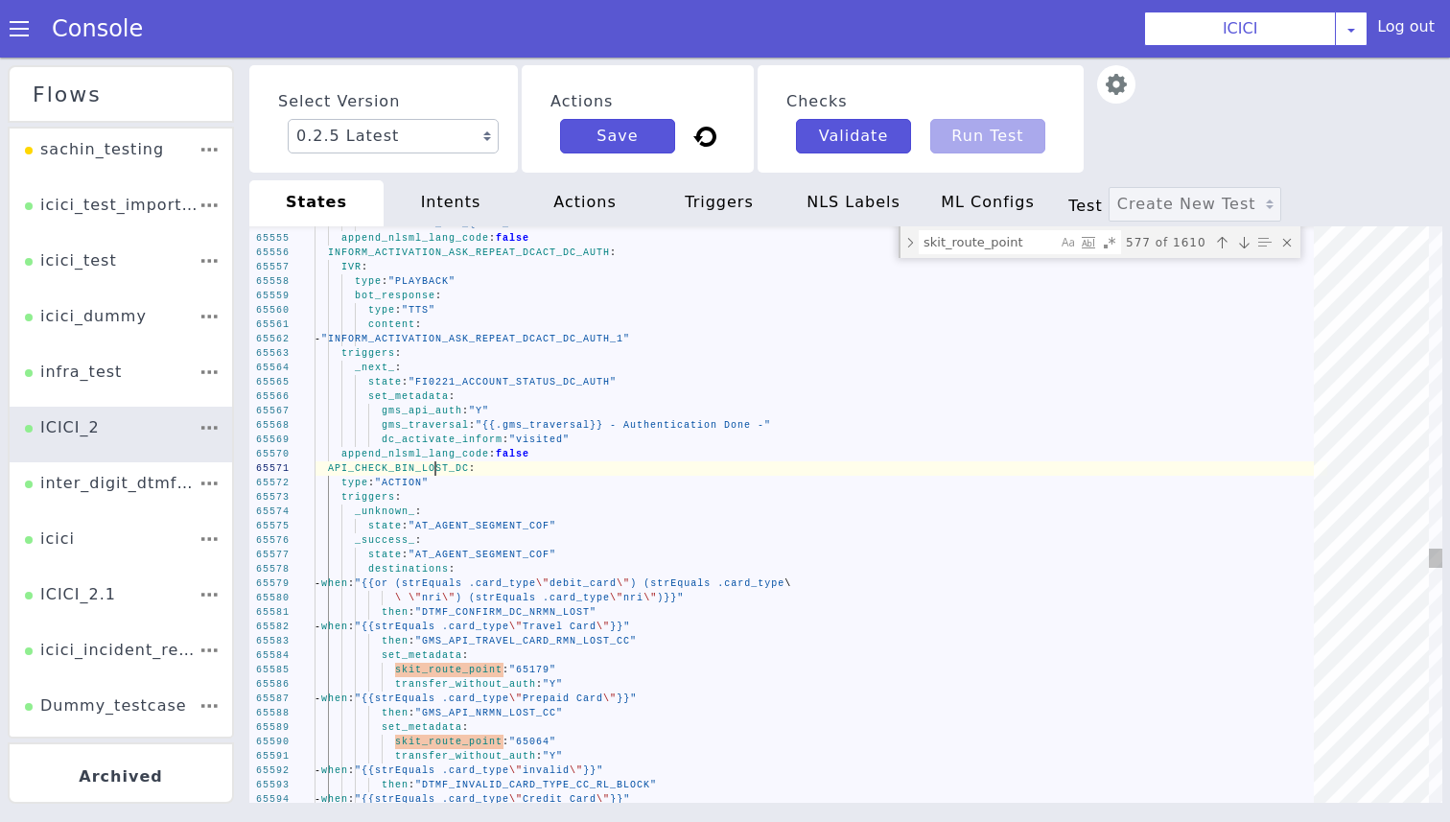
click at [437, 469] on span "API_CHECK_BIN_LOST_DC" at bounding box center [398, 468] width 141 height 11
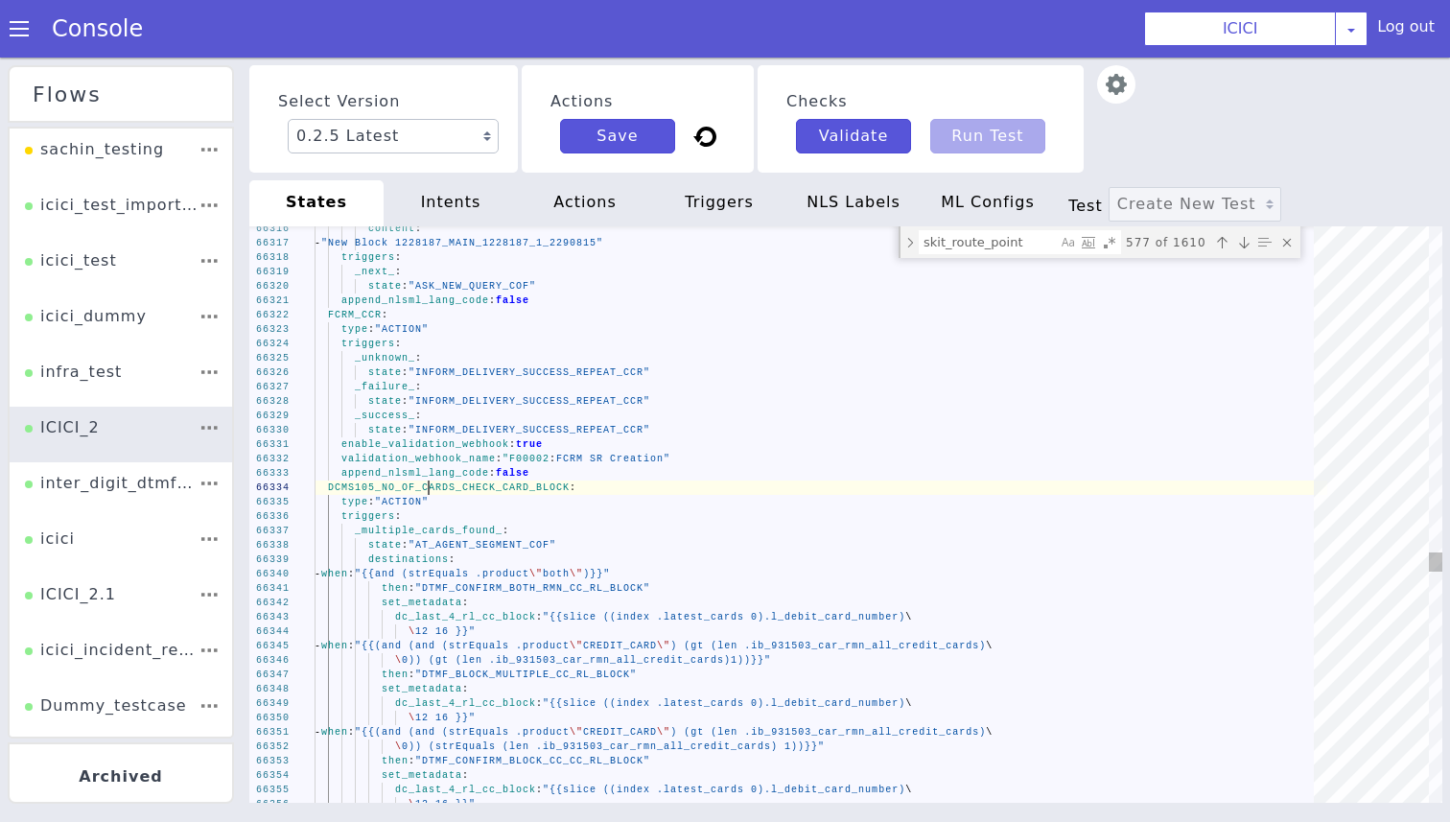
click at [431, 488] on span "DCMS105_NO_OF_CARDS_CHECK_CARD_BLOCK" at bounding box center [449, 487] width 242 height 11
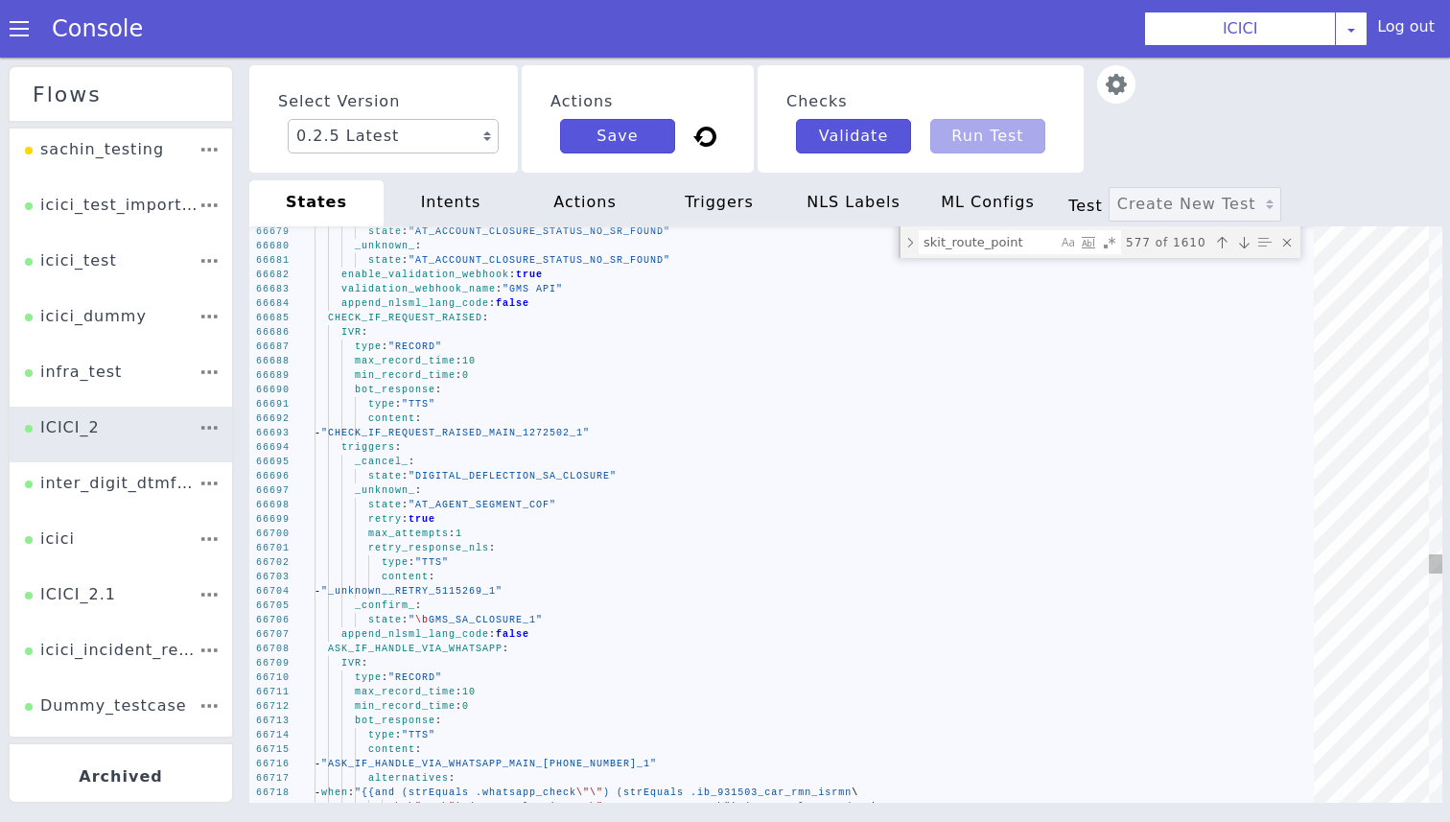
click at [386, 652] on span "ASK_IF_HANDLE_VIA_WHATSAPP" at bounding box center [415, 648] width 174 height 11
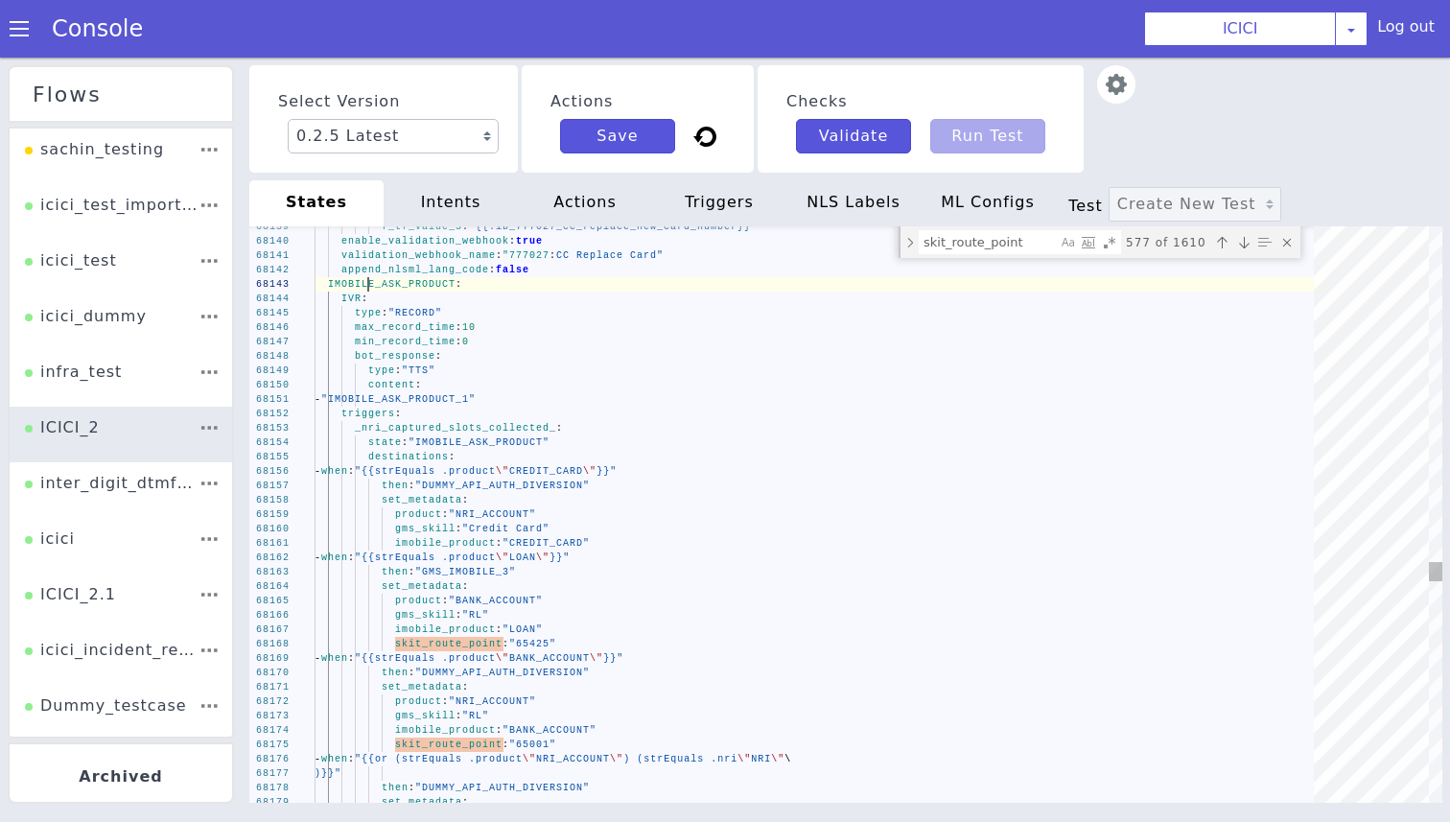
click at [369, 288] on span "IMOBILE_ASK_PRODUCT" at bounding box center [392, 284] width 128 height 11
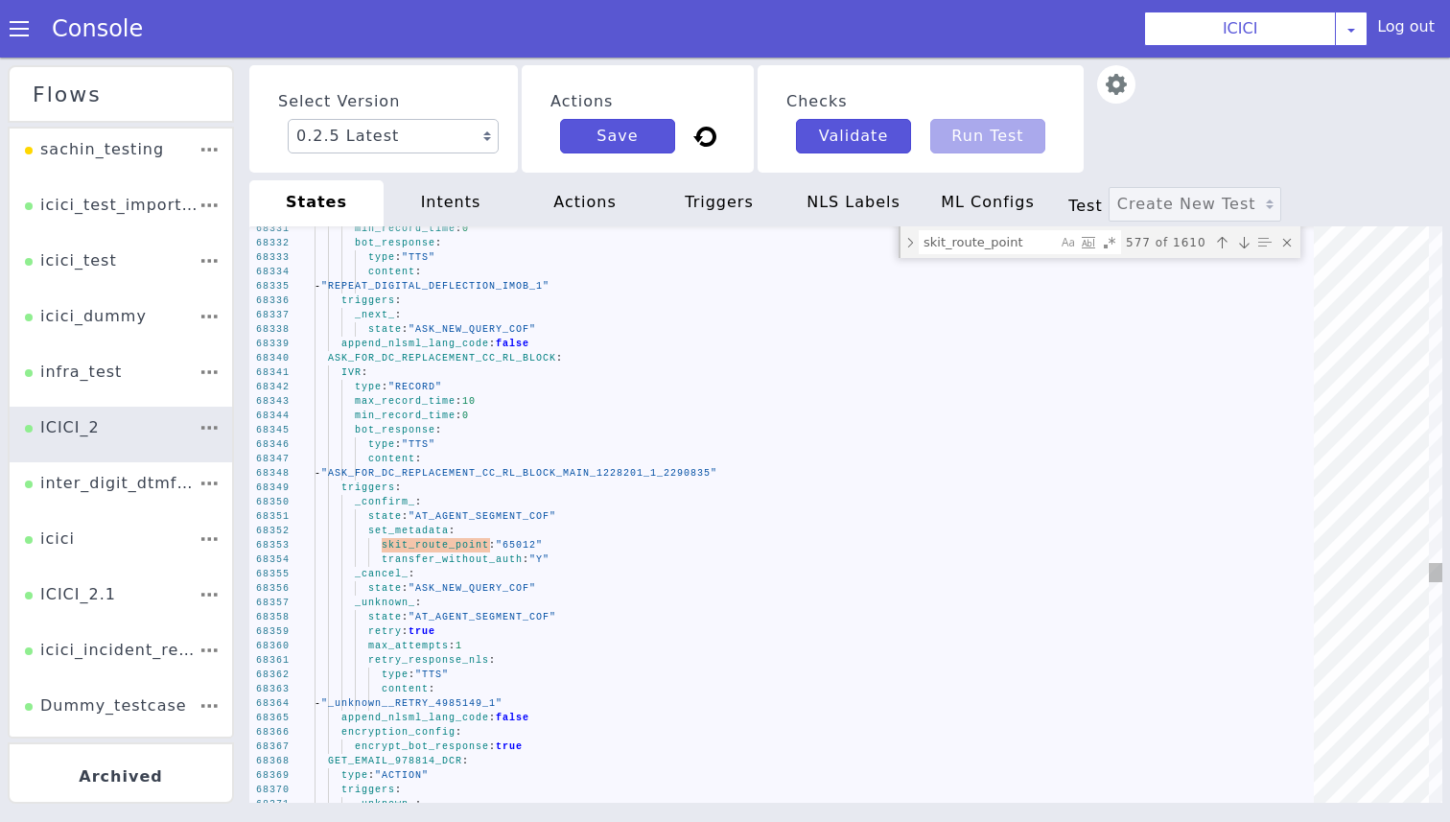
click at [380, 355] on span "ASK_FOR_DC_REPLACEMENT_CC_RL_BLOCK" at bounding box center [442, 358] width 228 height 11
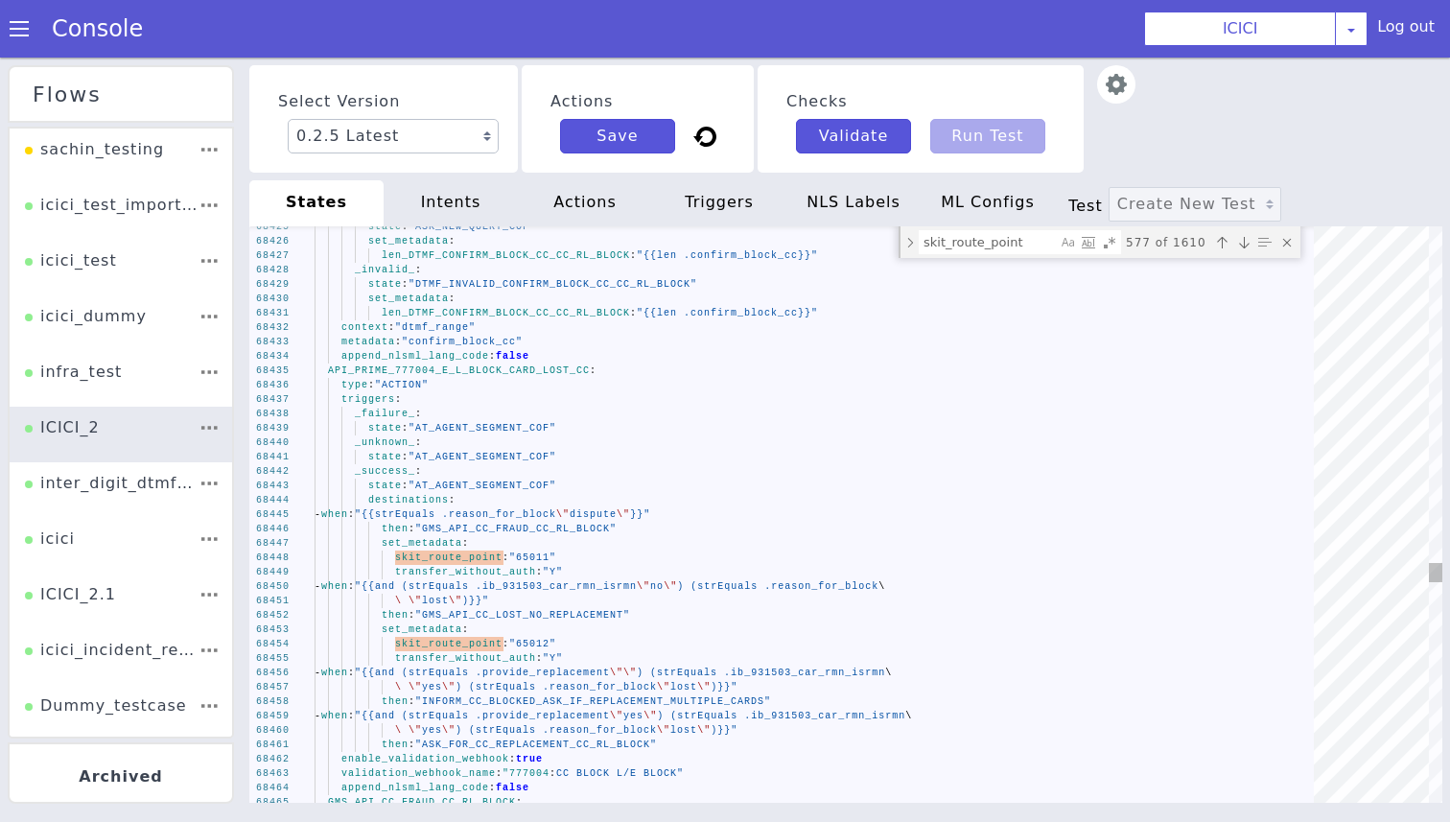
click at [463, 380] on div "type : "ACTION"" at bounding box center [820, 385] width 1012 height 14
click at [462, 372] on div "68455 68456 68457 68458 68459 68460 68461 68462 68463 68464 68465 68454 68453 6…" at bounding box center [845, 514] width 1193 height 576
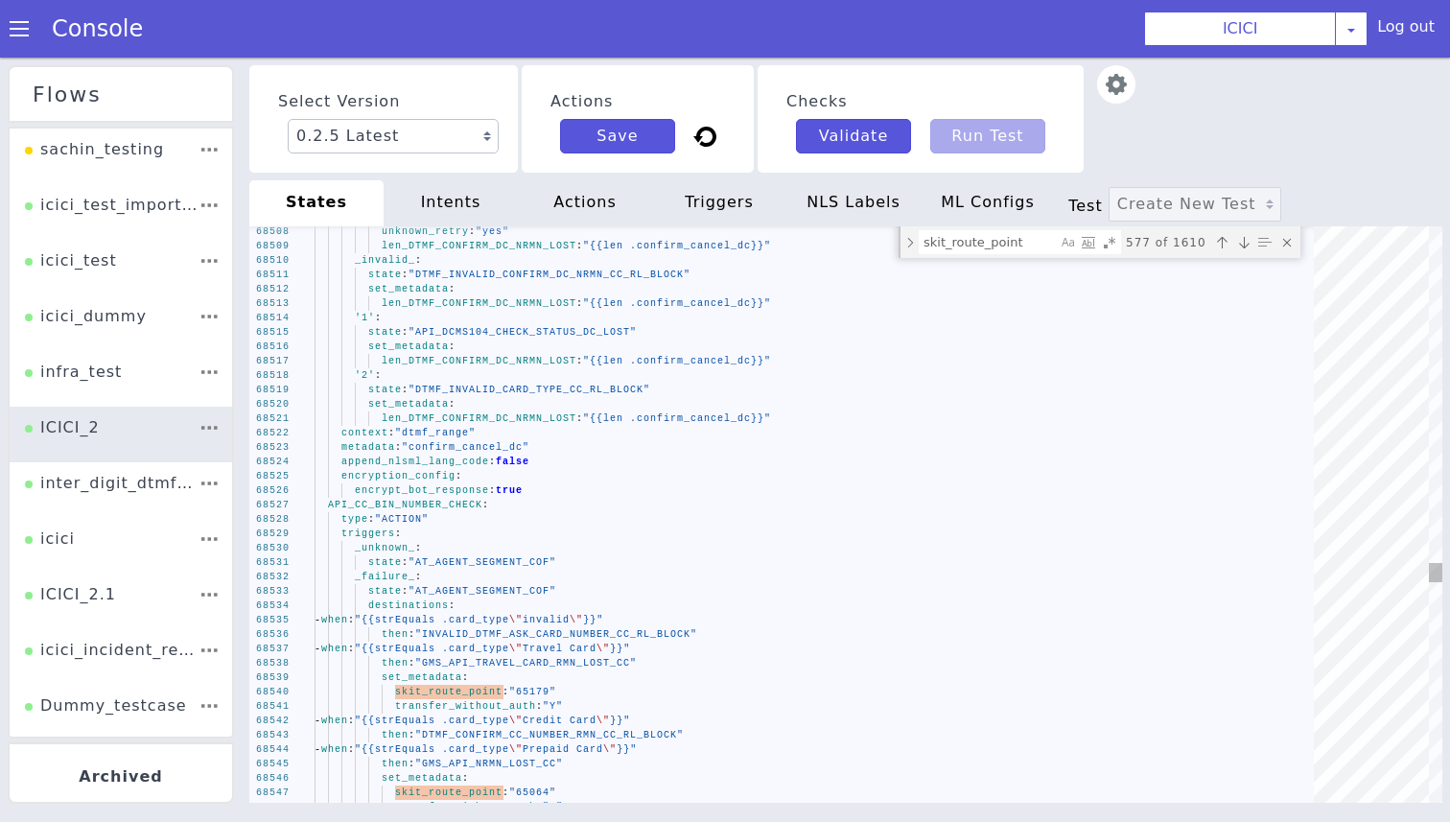
click at [403, 501] on span "API_CC_BIN_NUMBER_CHECK" at bounding box center [405, 504] width 154 height 11
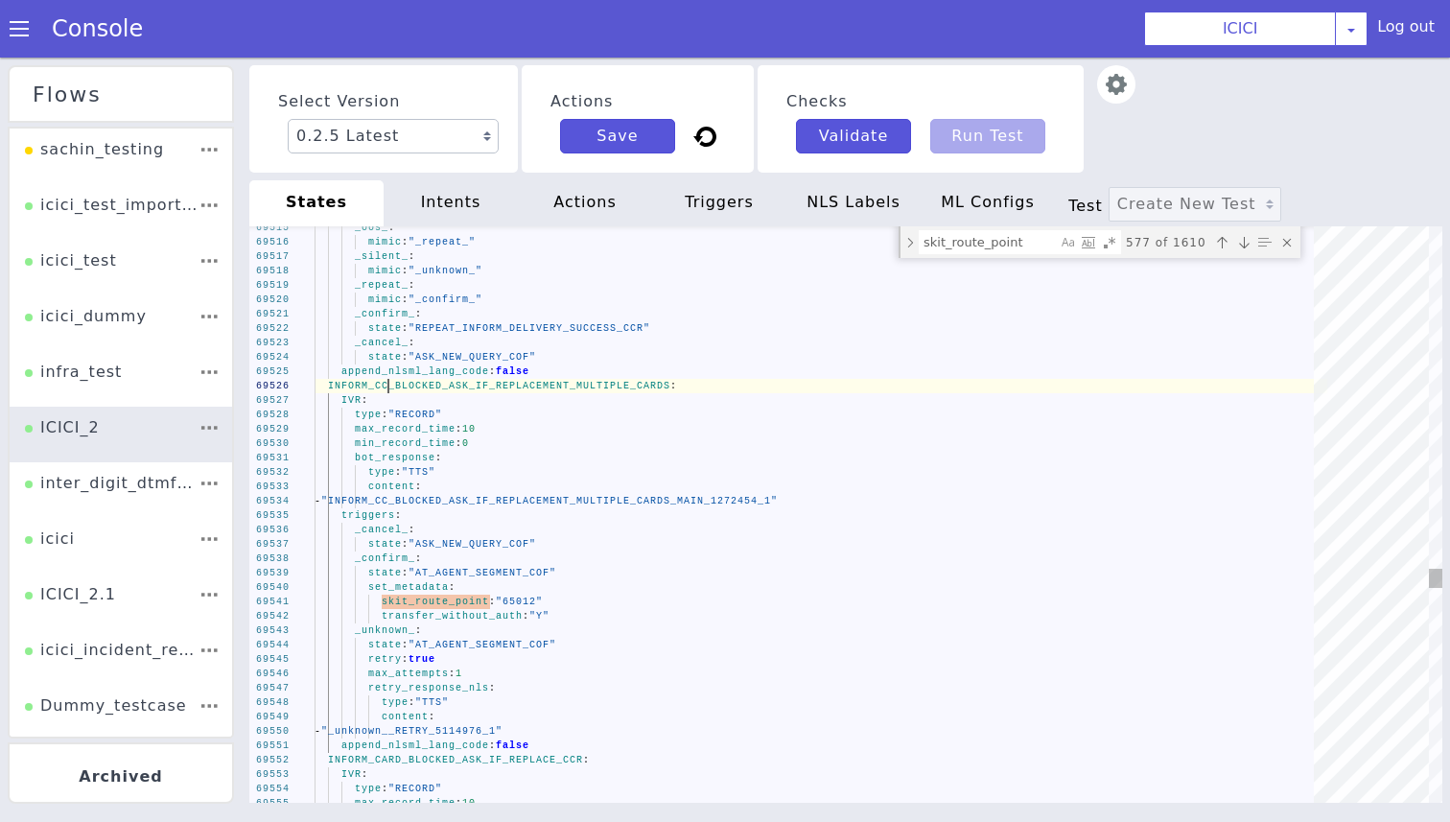
click at [389, 393] on div "IVR :" at bounding box center [820, 400] width 1012 height 14
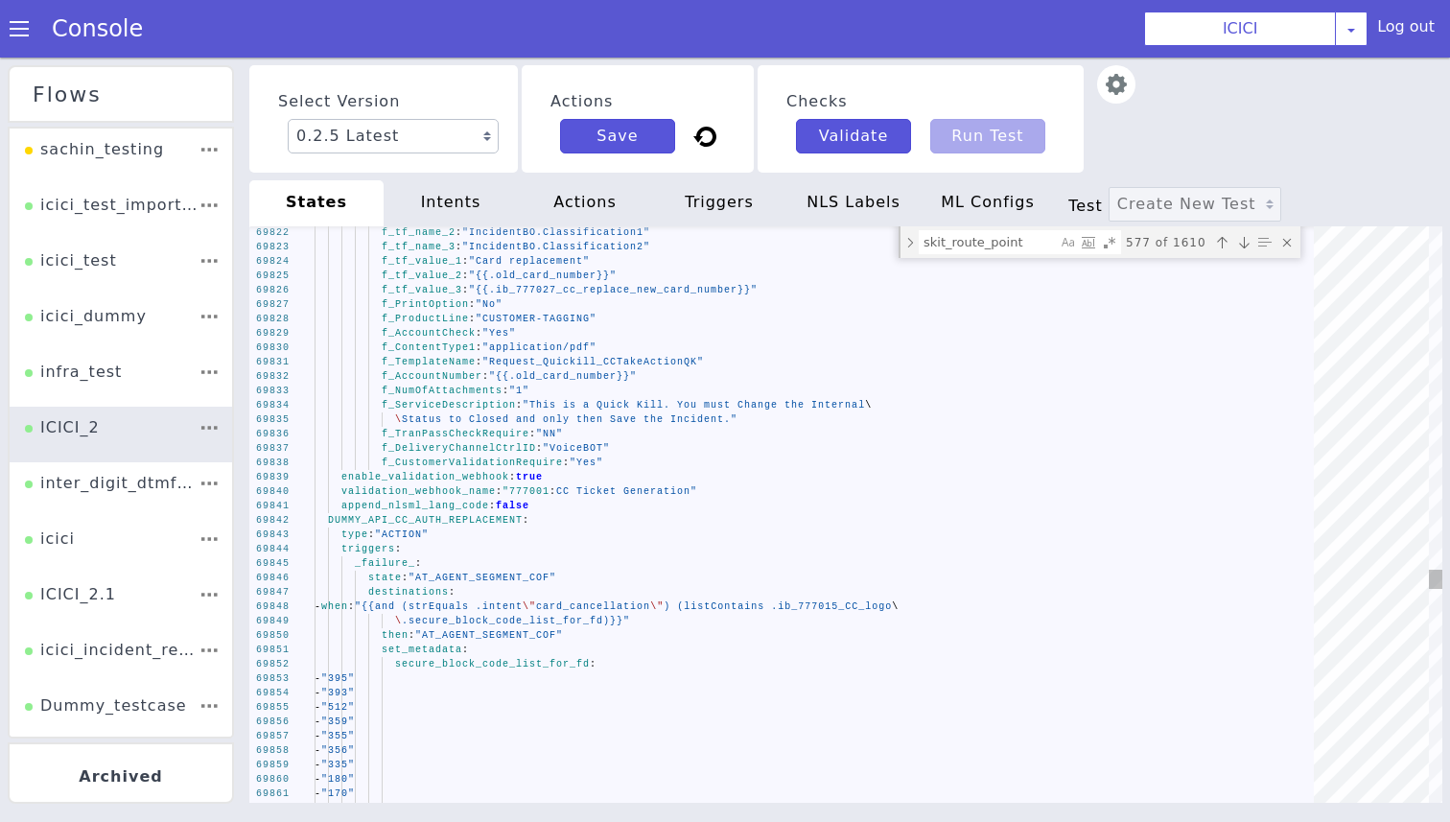
click at [420, 516] on span "DUMMY_API_CC_AUTH_REPLACEMENT" at bounding box center [425, 520] width 195 height 11
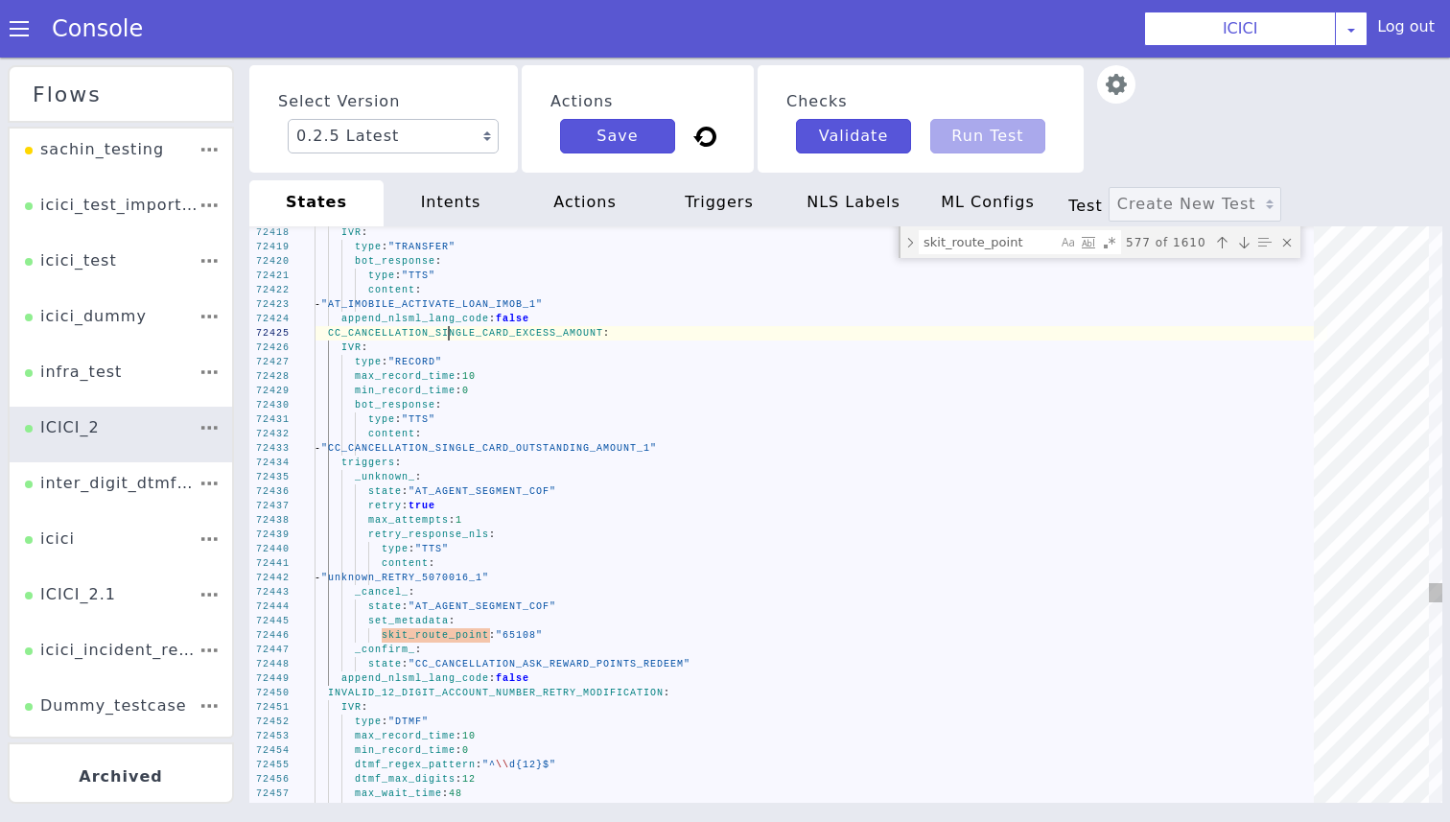
click at [450, 331] on span "CC_CANCELLATION_SINGLE_CARD_EXCESS_AMOUNT" at bounding box center [465, 333] width 275 height 11
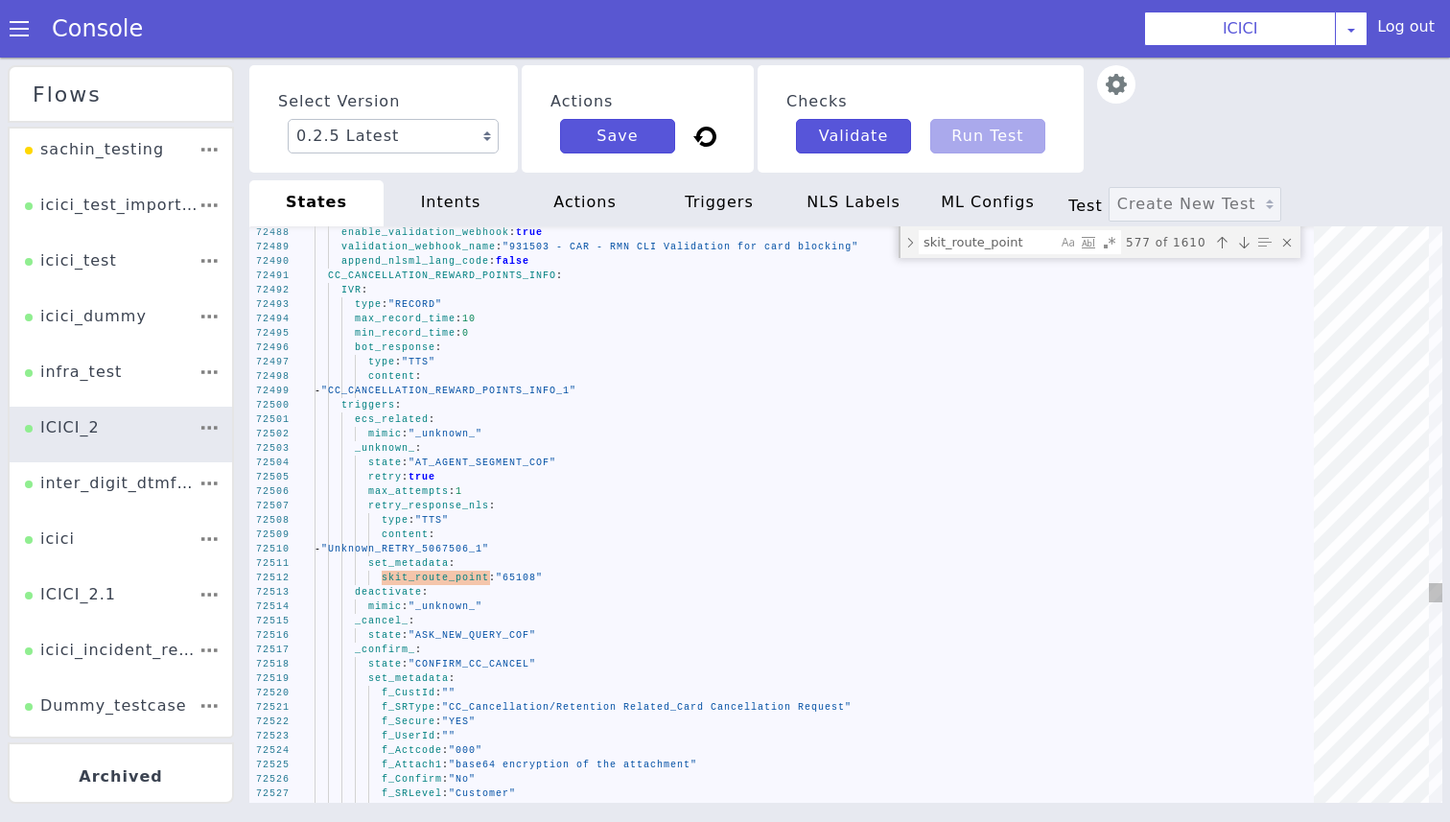
click at [477, 276] on span "CC_CANCELLATION_REWARD_POINTS_INFO" at bounding box center [442, 275] width 228 height 11
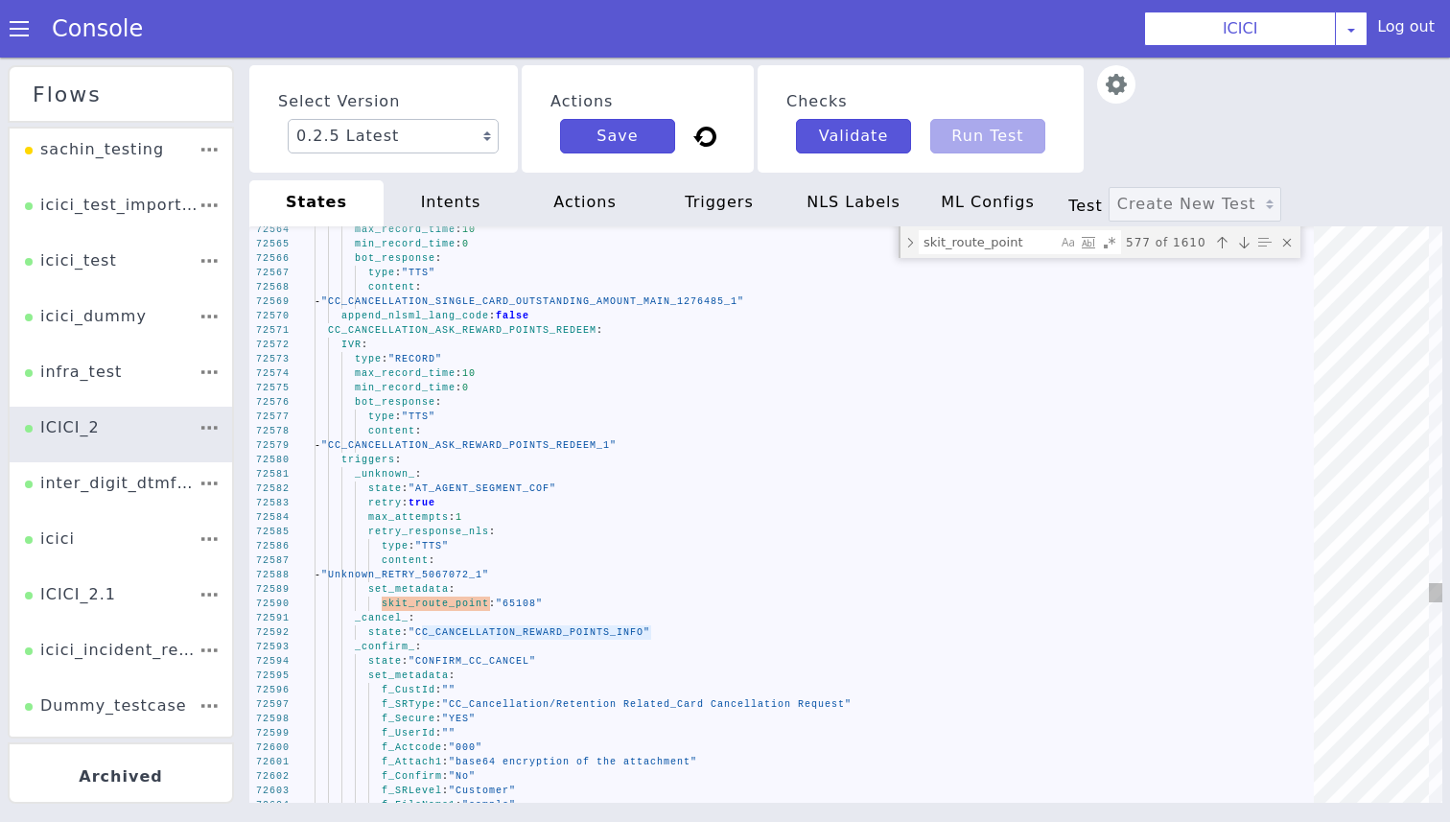
click at [443, 335] on span "CC_CANCELLATION_ASK_REWARD_POINTS_REDEEM" at bounding box center [462, 330] width 268 height 11
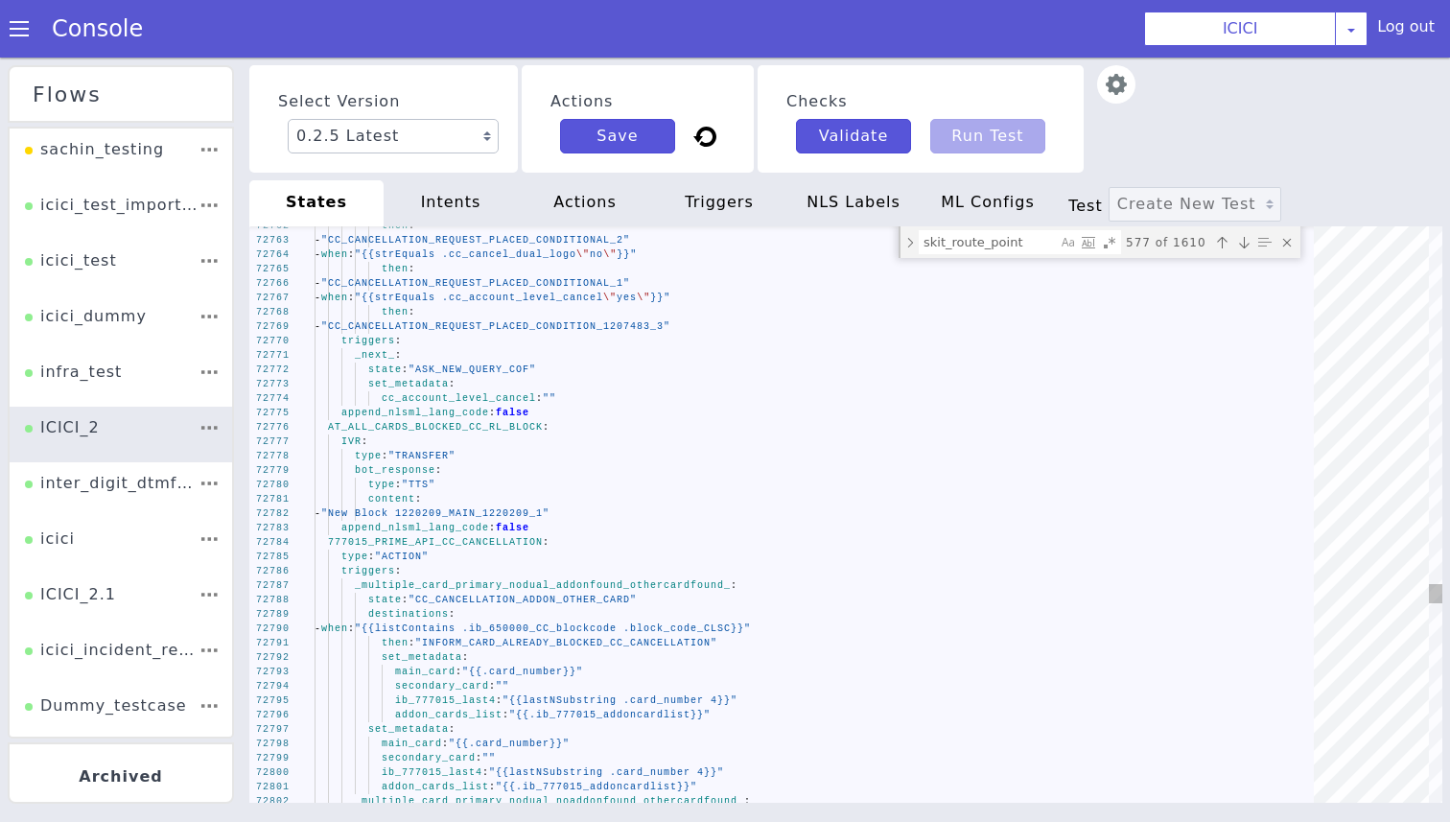
type textarea "content: - "New Block 1220209_MAIN_1220209_1" append_nlsml_lang_code: false 777…"
click at [503, 533] on div "72802 72801 72800 72799 72798 72797 72796 72795 72794 72793 72792 72791 72790 7…" at bounding box center [845, 514] width 1193 height 576
click at [494, 542] on span "777015_PRIME_API_CC_CANCELLATION" at bounding box center [435, 542] width 215 height 11
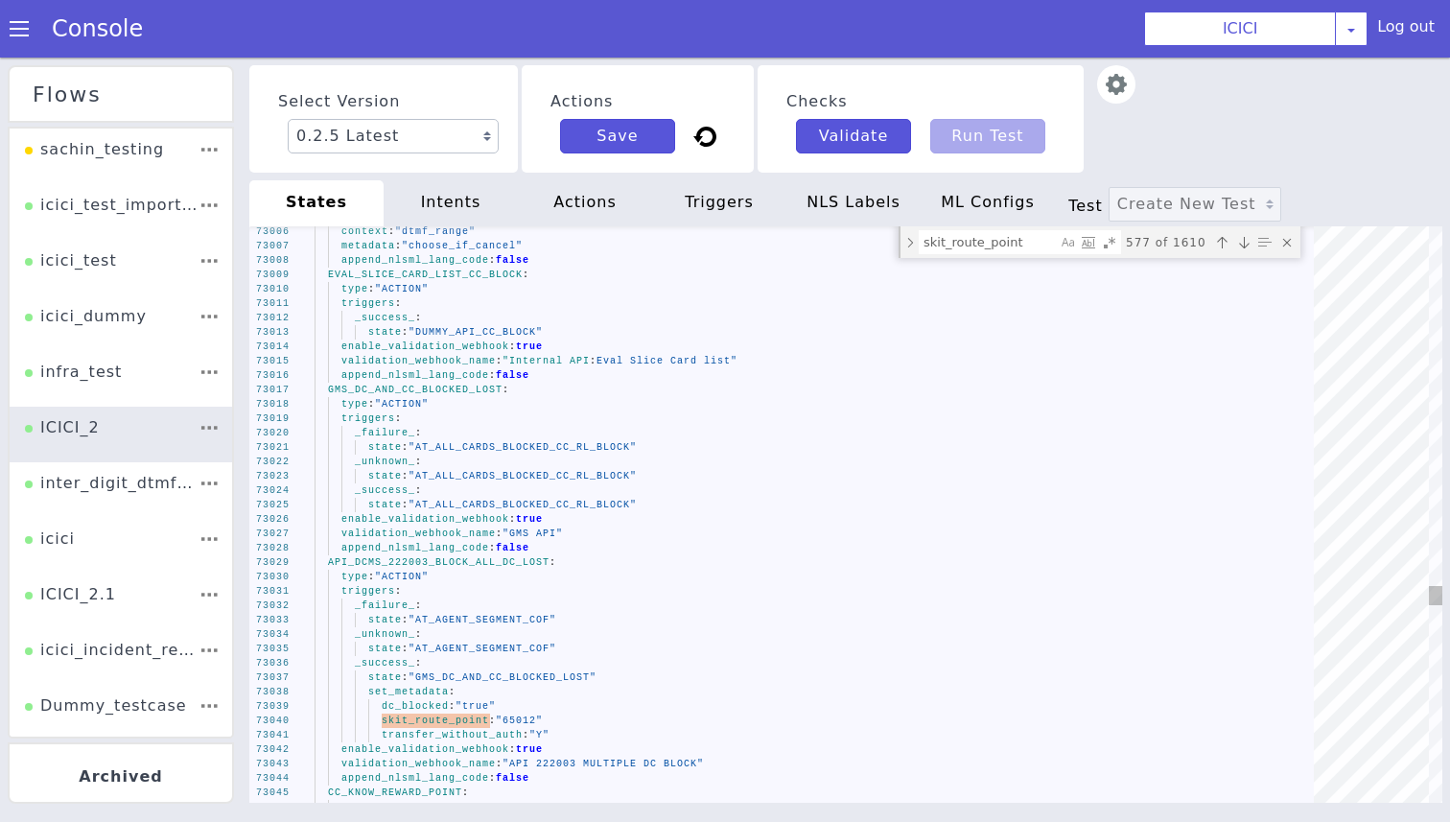
click at [437, 569] on div "API_DCMS_222003_BLOCK_ALL_DC_LOST :" at bounding box center [820, 562] width 1012 height 14
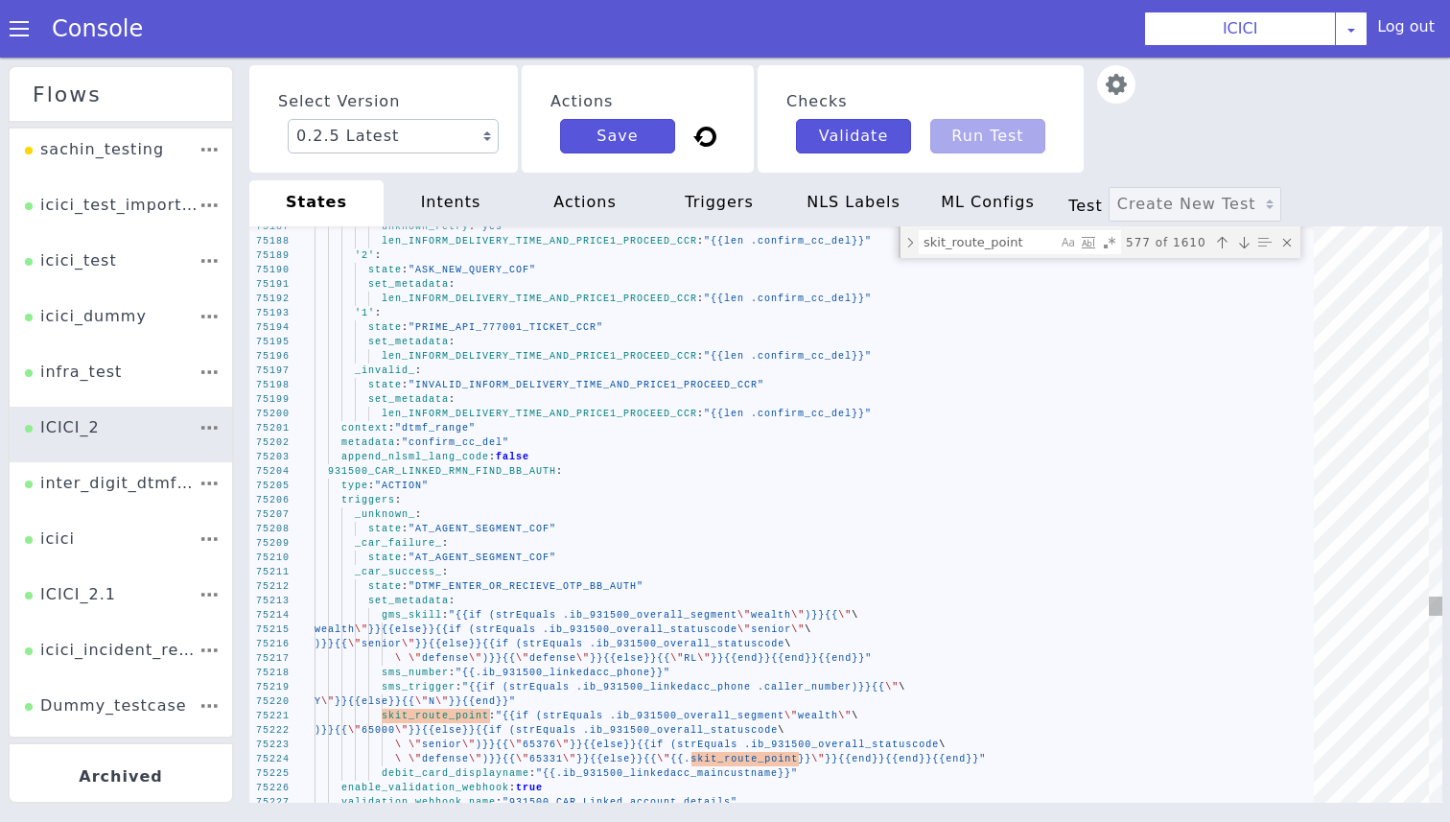
click at [452, 463] on div "append_nlsml_lang_code : false" at bounding box center [820, 457] width 1012 height 14
click at [457, 471] on span "931500_CAR_LINKED_RMN_FIND_BB_AUTH" at bounding box center [442, 471] width 228 height 11
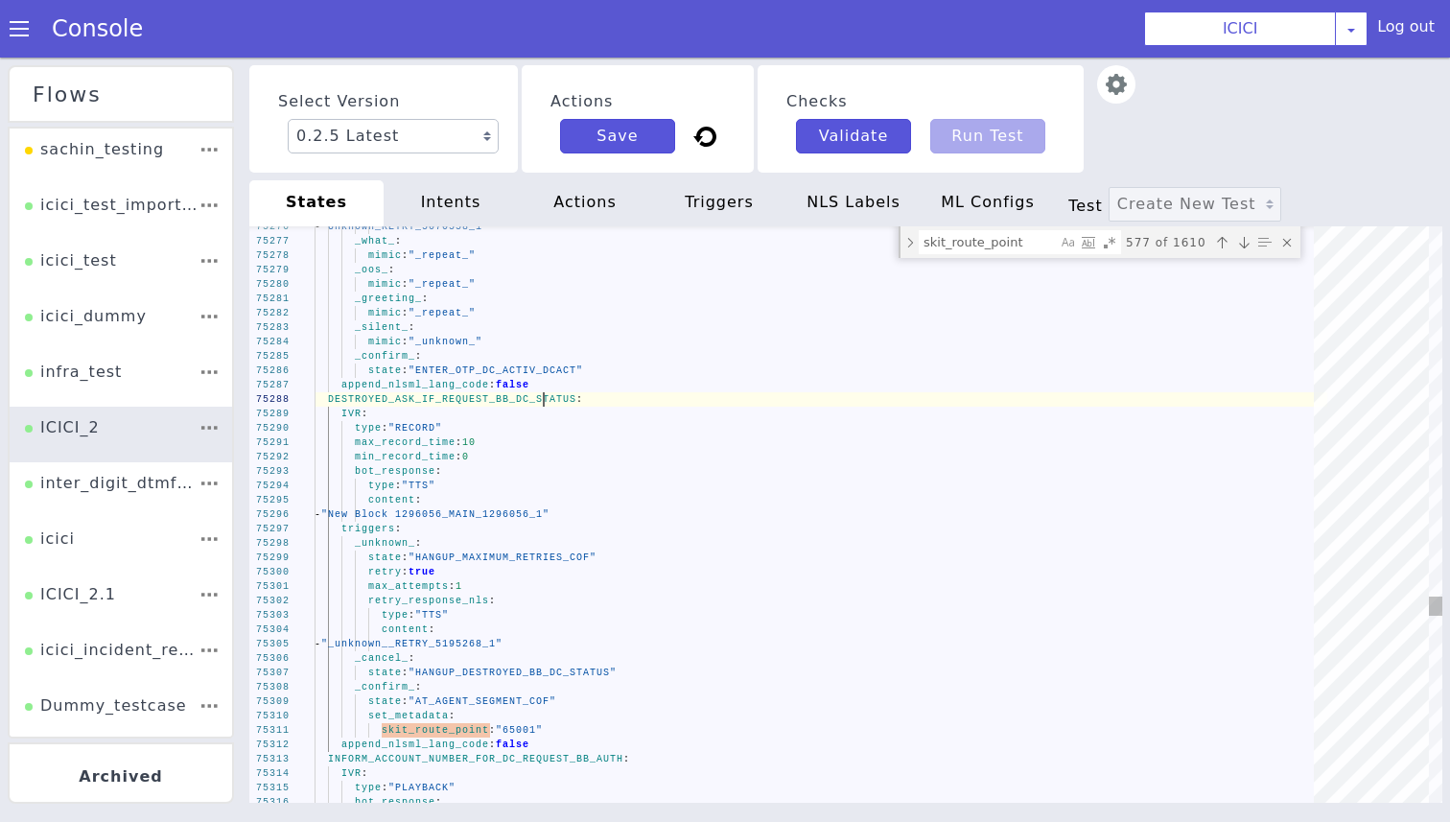
click at [546, 392] on div "DESTROYED_ASK_IF_REQUEST_BB_DC_STATUS :" at bounding box center [820, 399] width 1012 height 14
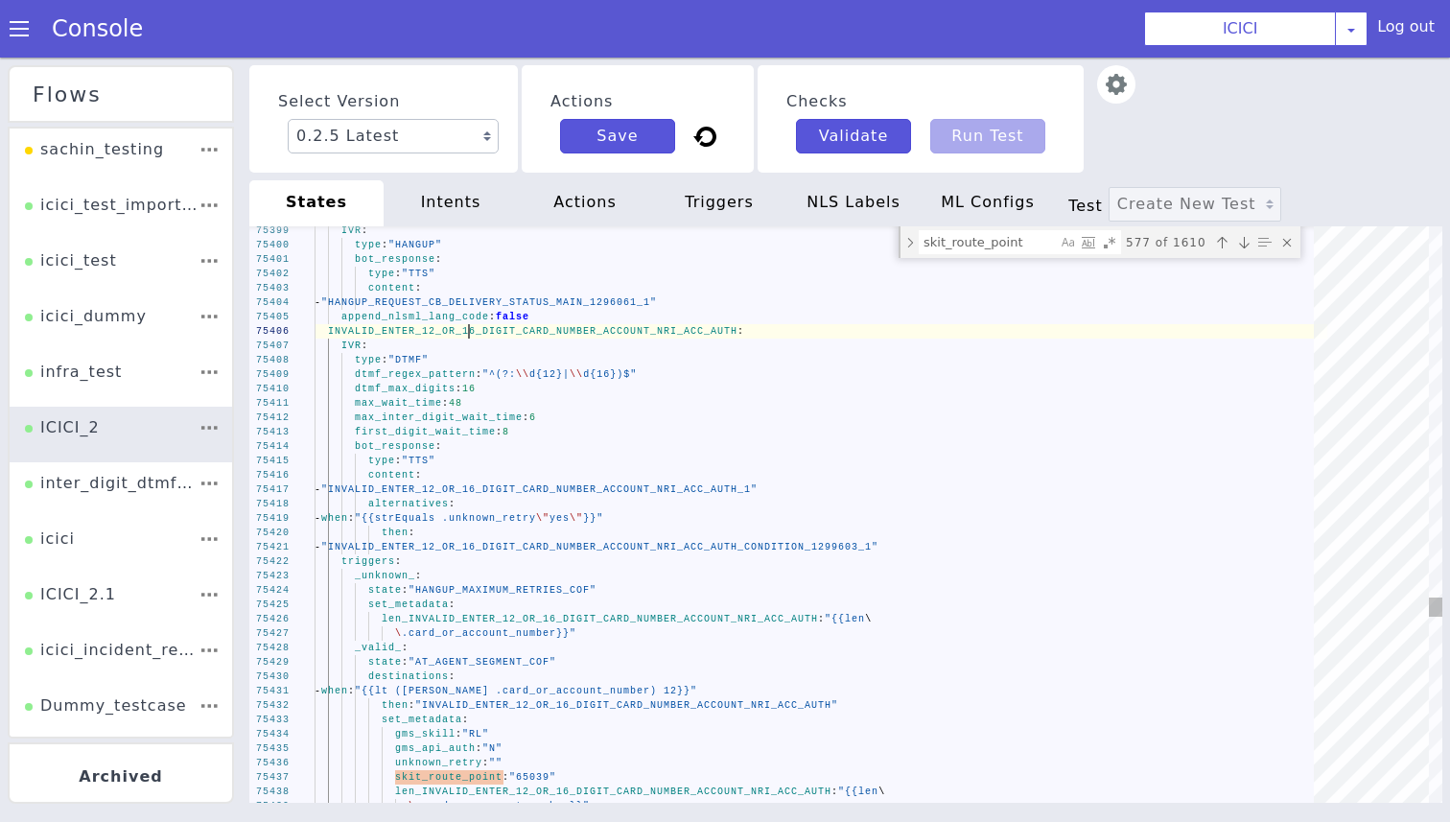
click at [469, 328] on div "75437 75438 75439 75436 75435 75434 75433 75432 75431 75430 75429 75428 75427 7…" at bounding box center [845, 514] width 1193 height 576
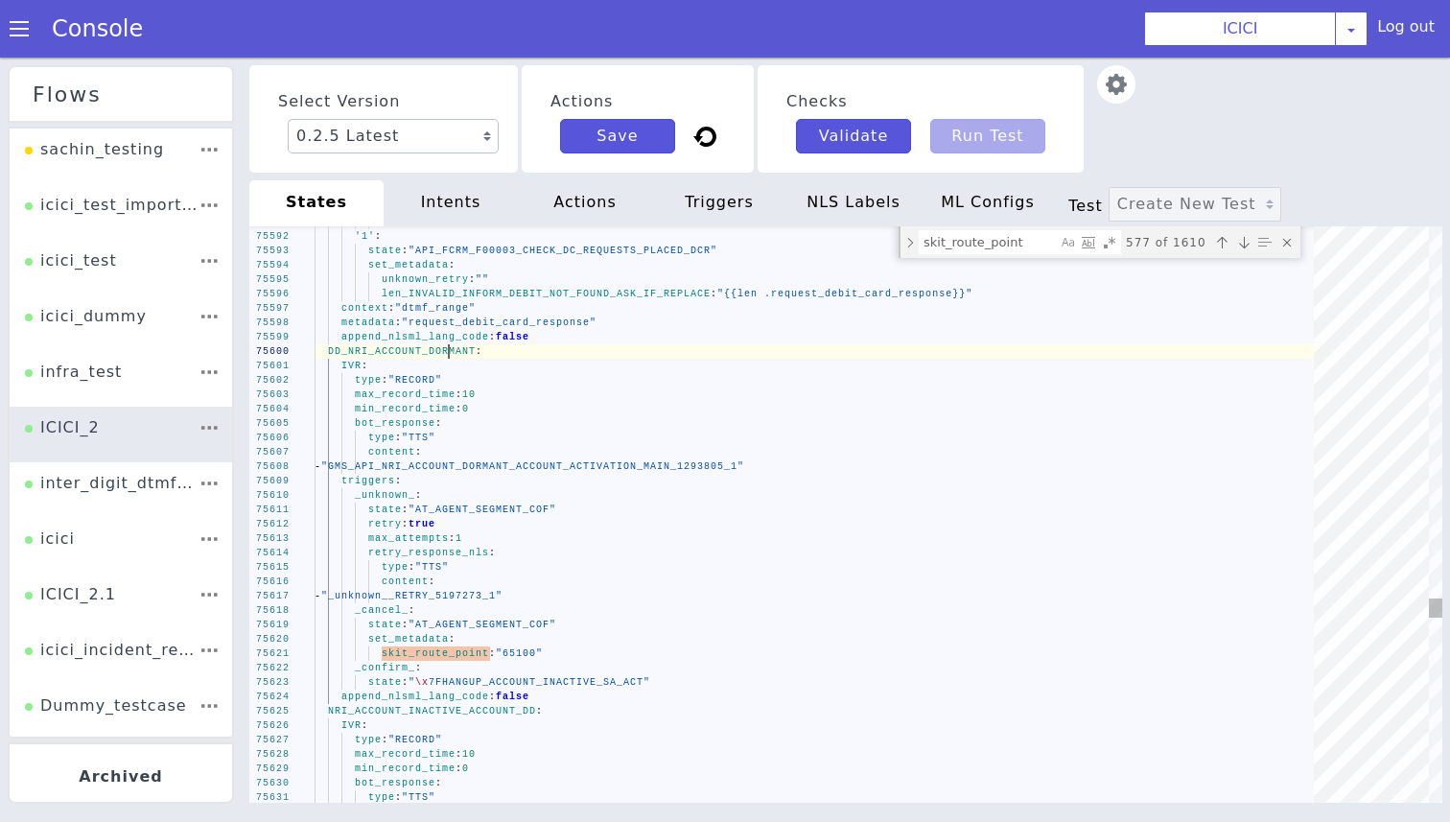
click at [447, 356] on span "DD_NRI_ACCOUNT_DORMANT" at bounding box center [402, 351] width 148 height 11
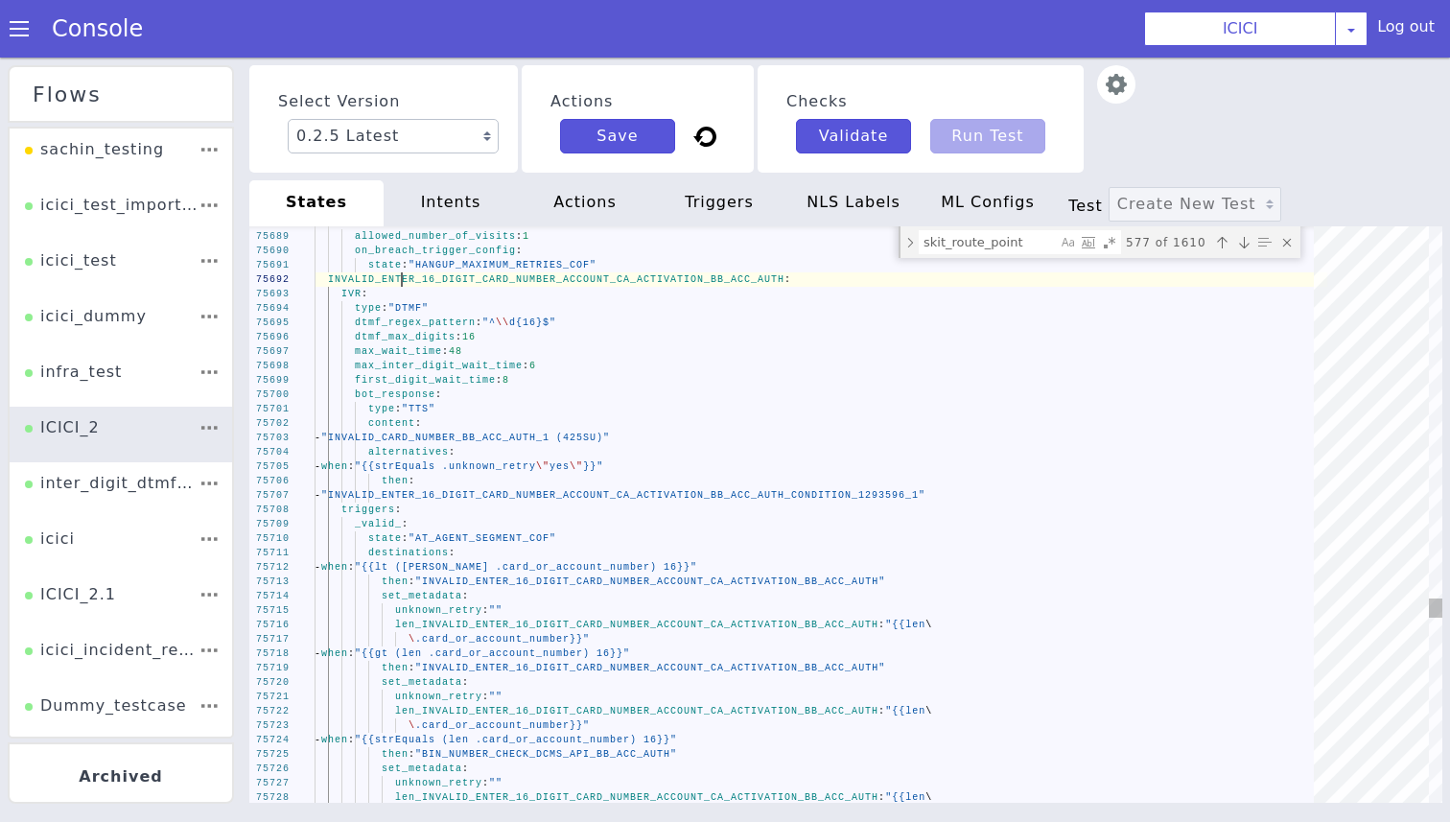
click at [405, 285] on span "INVALID_ENTER_16_DIGIT_CARD_NUMBER_ACCOUNT_CA_ACTI" at bounding box center [496, 279] width 336 height 11
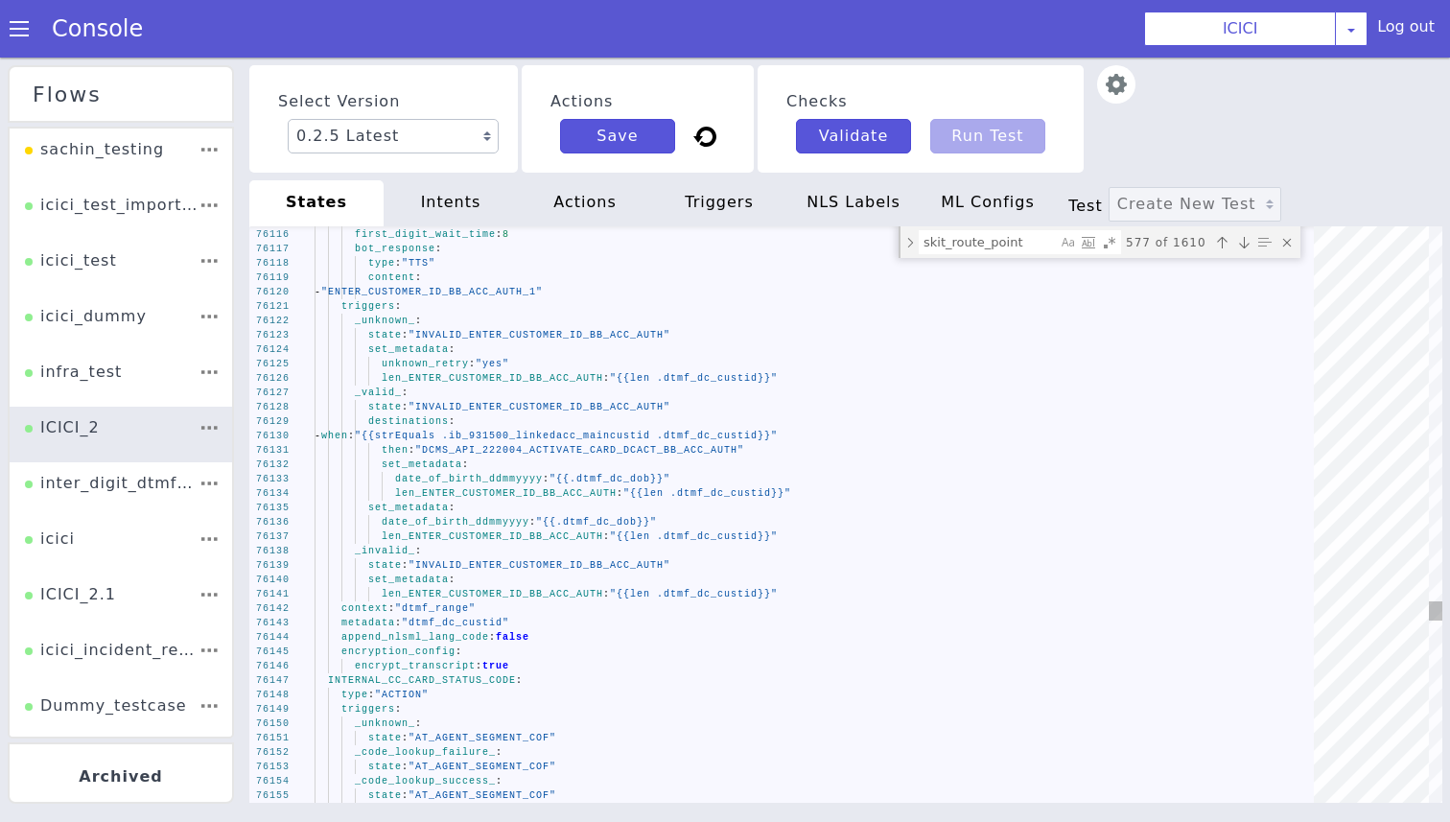
type textarea "len_ENTER_CUSTOMER_ID_BB_ACC_AUTH: "{{len .dtmf_dc_custid}}" context: "dtmf_ran…"
